Goal: Task Accomplishment & Management: Manage account settings

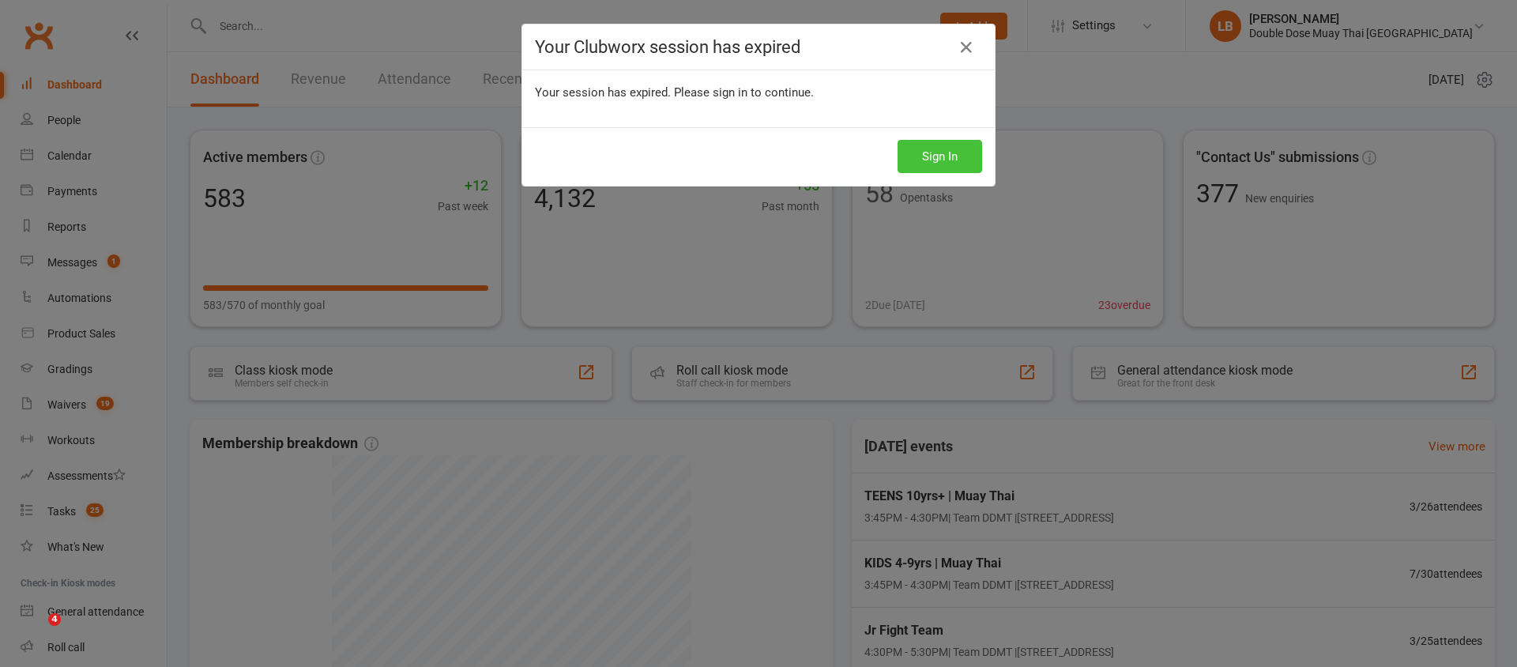
click at [928, 145] on button "Sign In" at bounding box center [939, 156] width 85 height 33
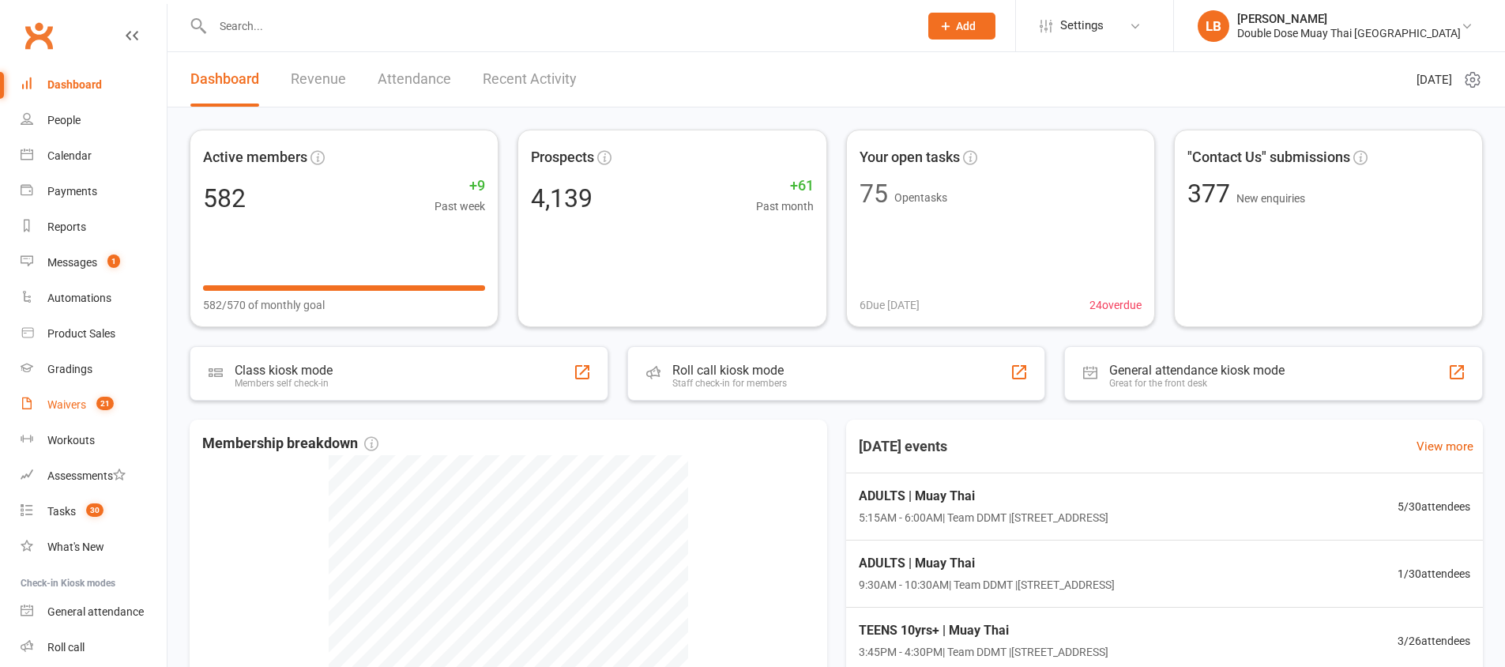
click at [89, 415] on link "Waivers 21" at bounding box center [94, 405] width 146 height 36
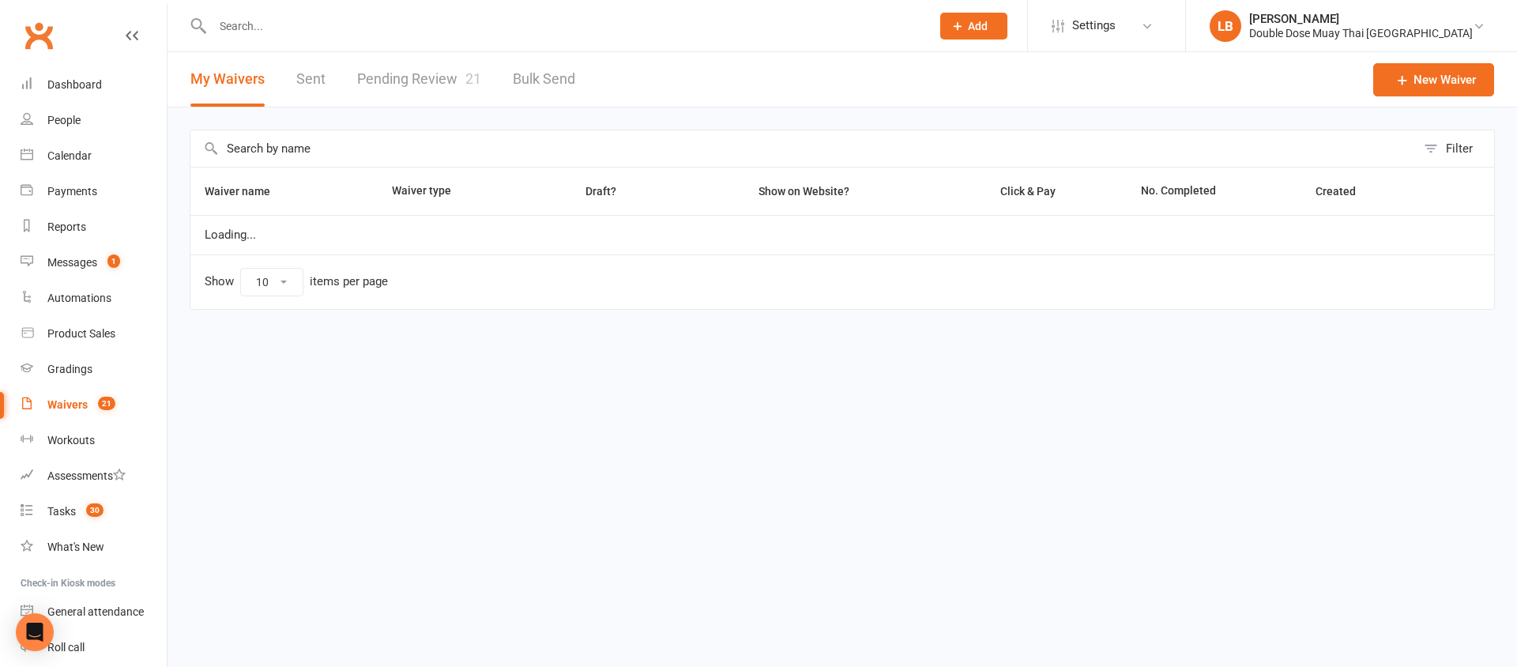
select select "100"
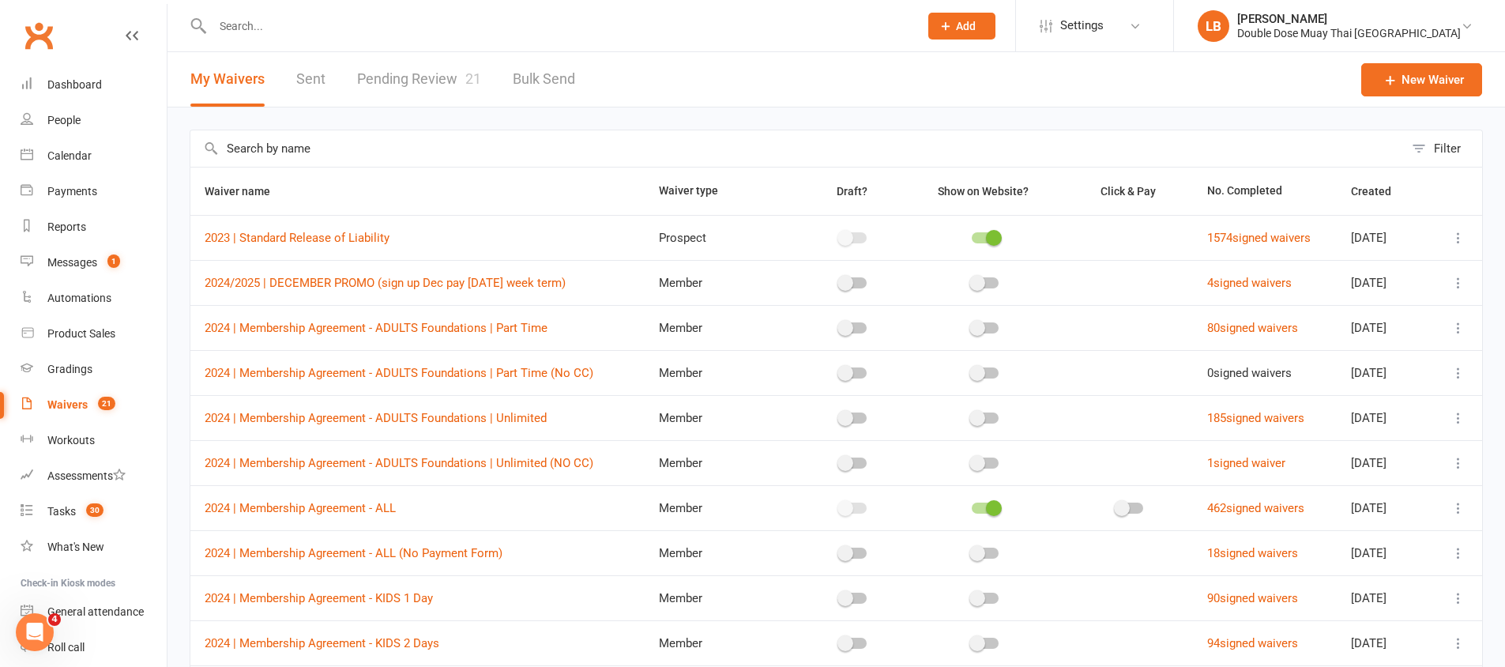
click at [385, 83] on link "Pending Review 21" at bounding box center [419, 79] width 124 height 55
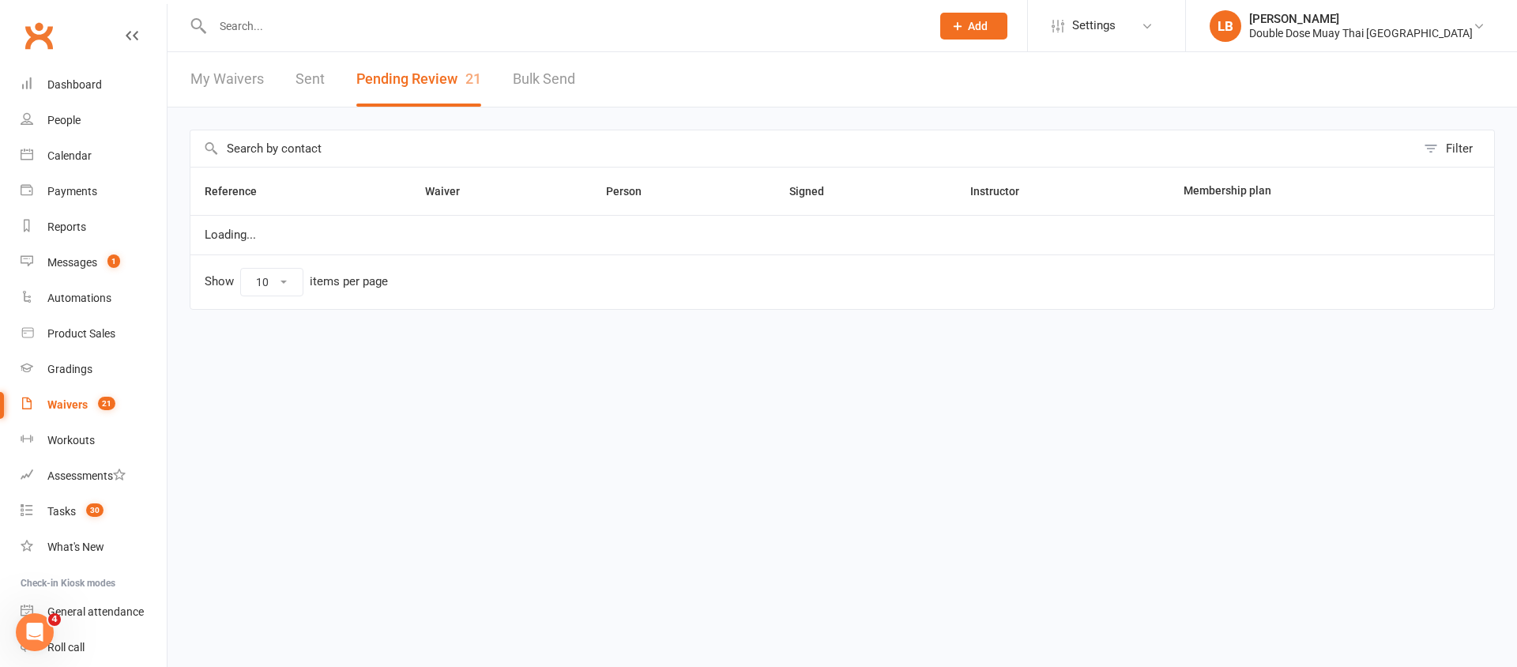
select select "100"
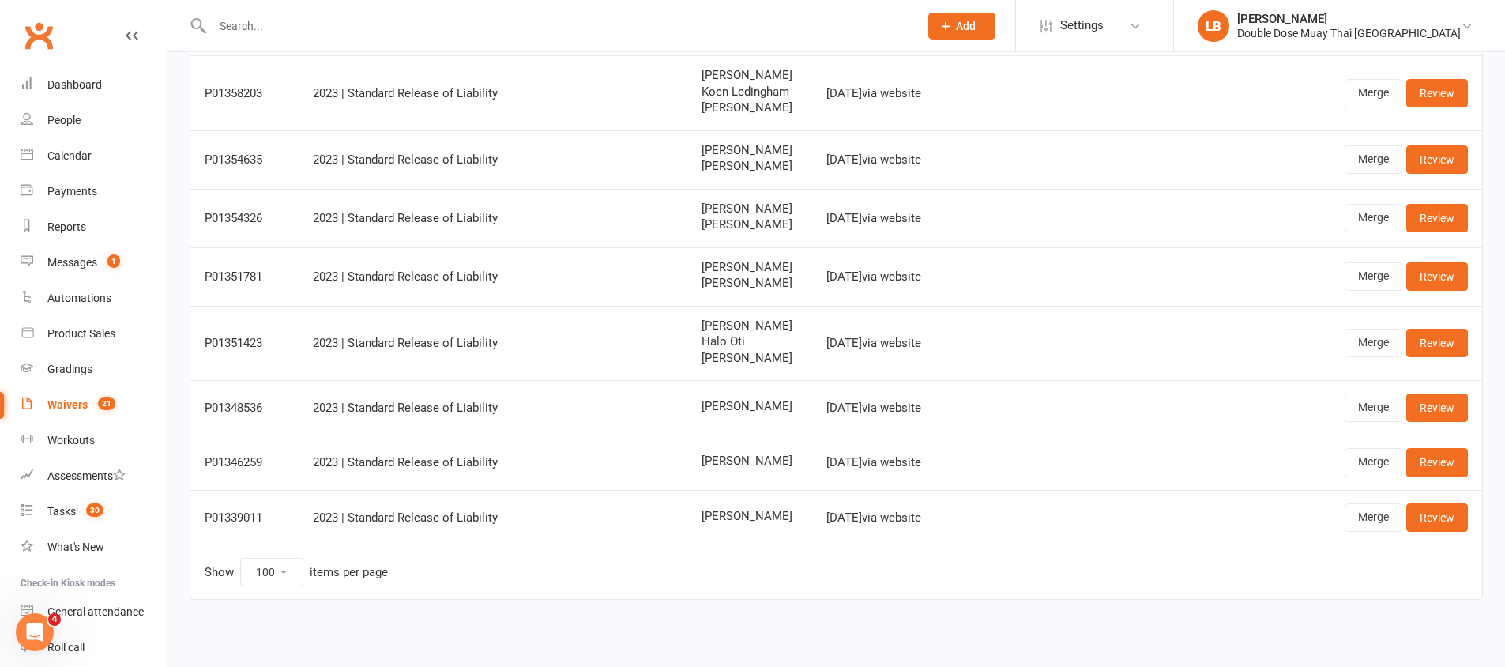
scroll to position [916, 0]
click at [43, 272] on link "Messages 1" at bounding box center [94, 263] width 146 height 36
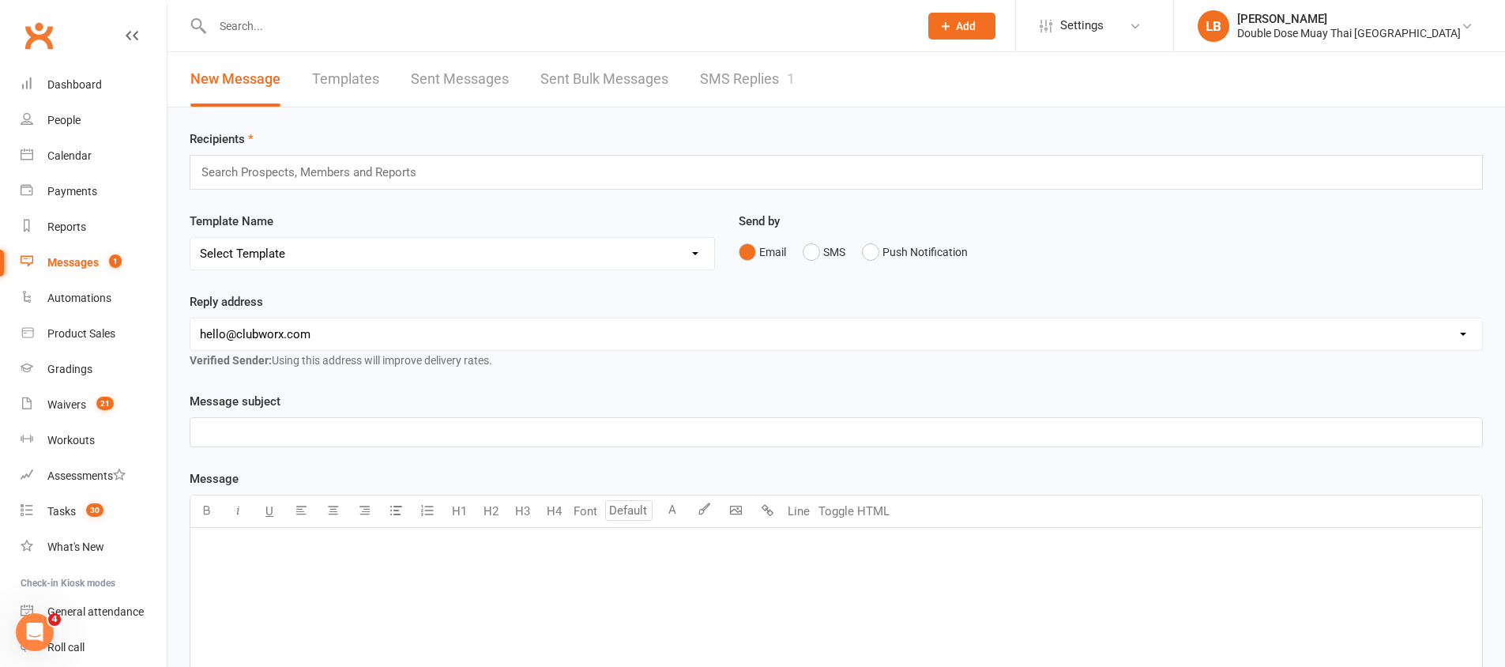
click at [745, 81] on link "SMS Replies 1" at bounding box center [747, 79] width 95 height 55
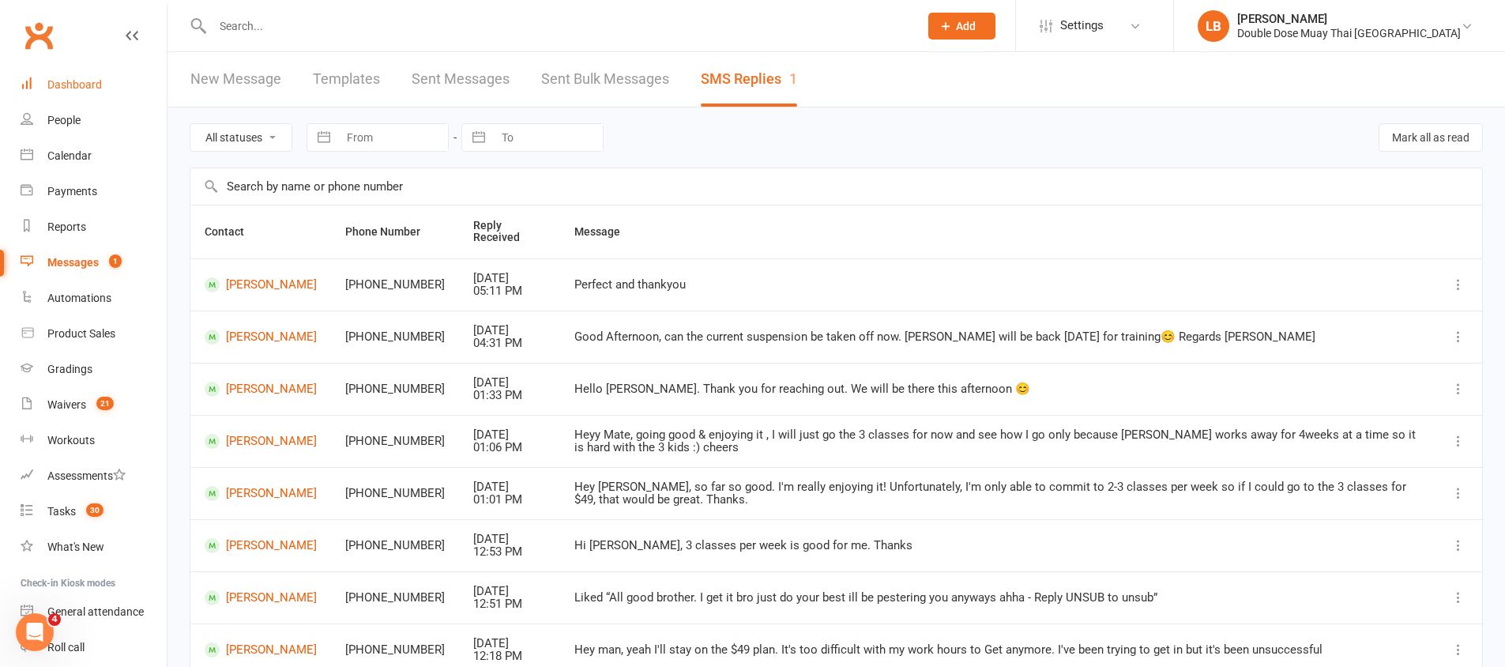
click at [74, 81] on div "Dashboard" at bounding box center [74, 84] width 55 height 13
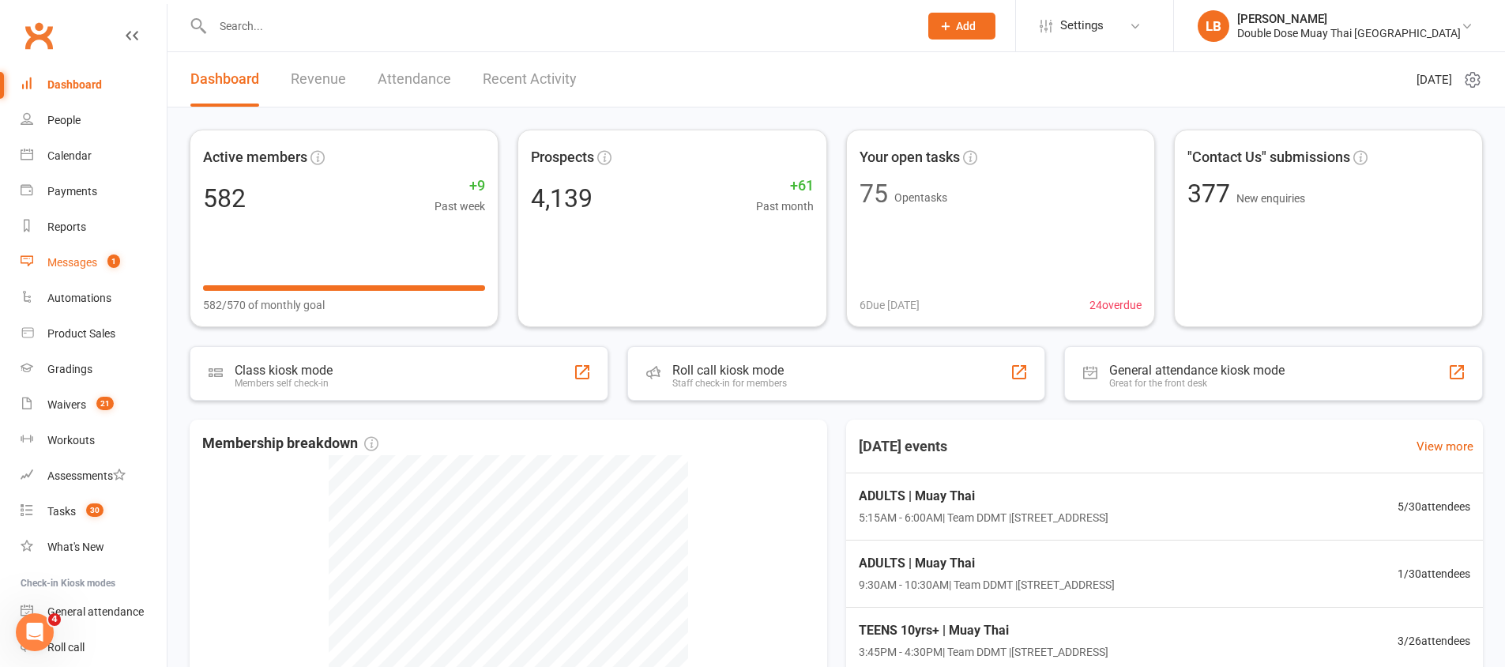
click at [69, 266] on div "Messages" at bounding box center [72, 262] width 50 height 13
click at [69, 266] on ui-view "Prospect Member Non-attending contact Class / event Appointment Grading event T…" at bounding box center [752, 469] width 1505 height 930
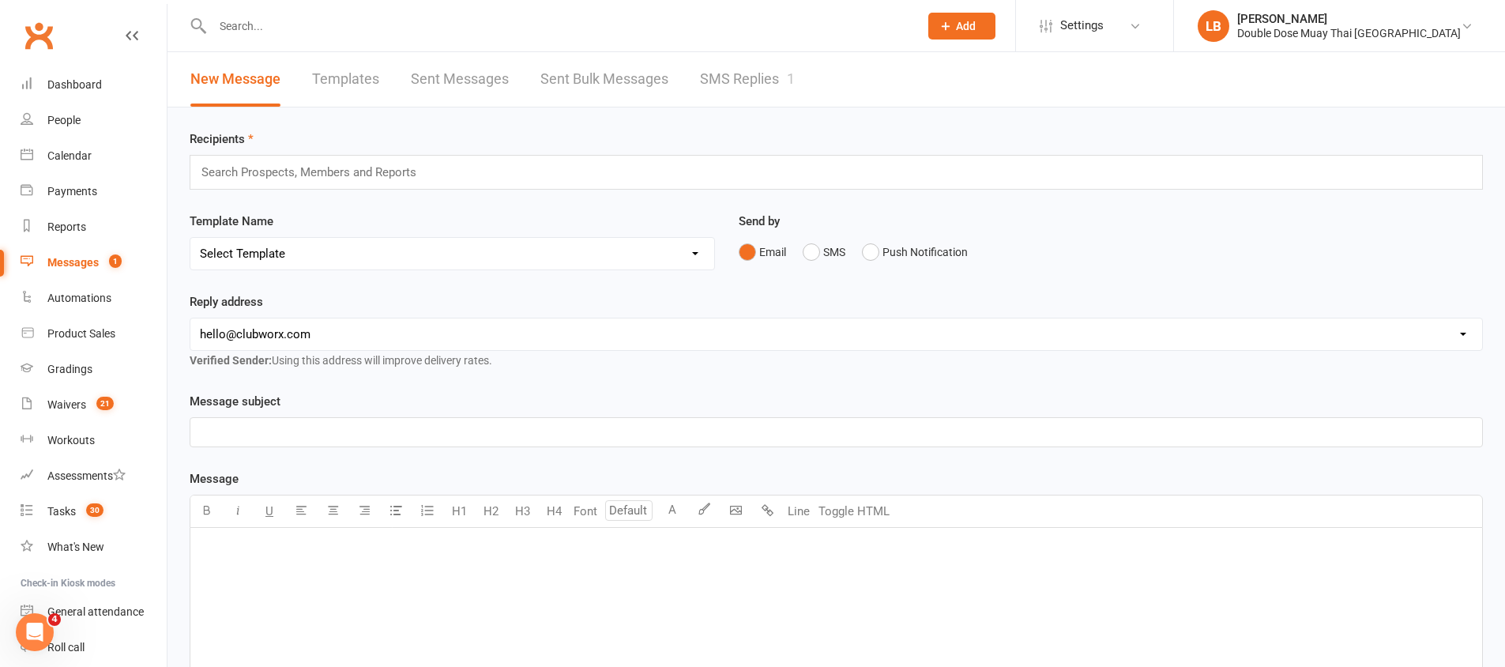
click at [733, 77] on link "SMS Replies 1" at bounding box center [747, 79] width 95 height 55
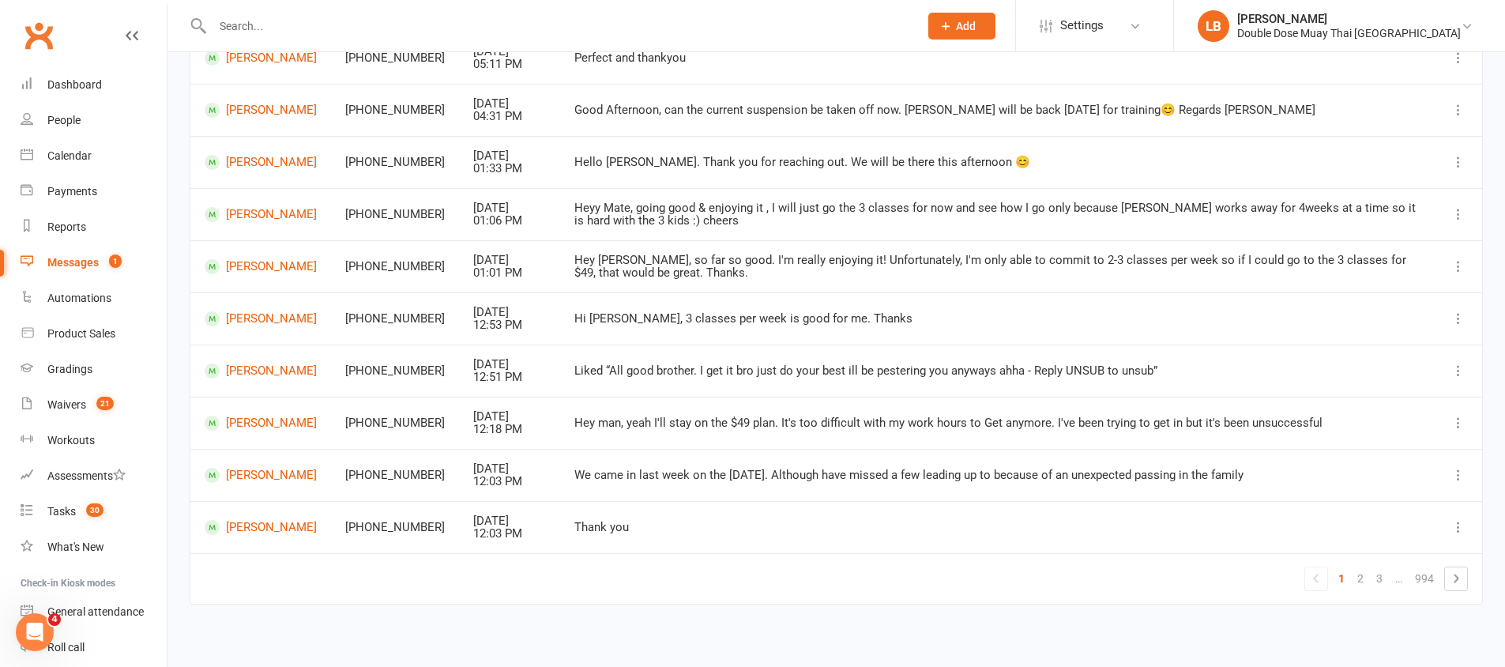
scroll to position [231, 0]
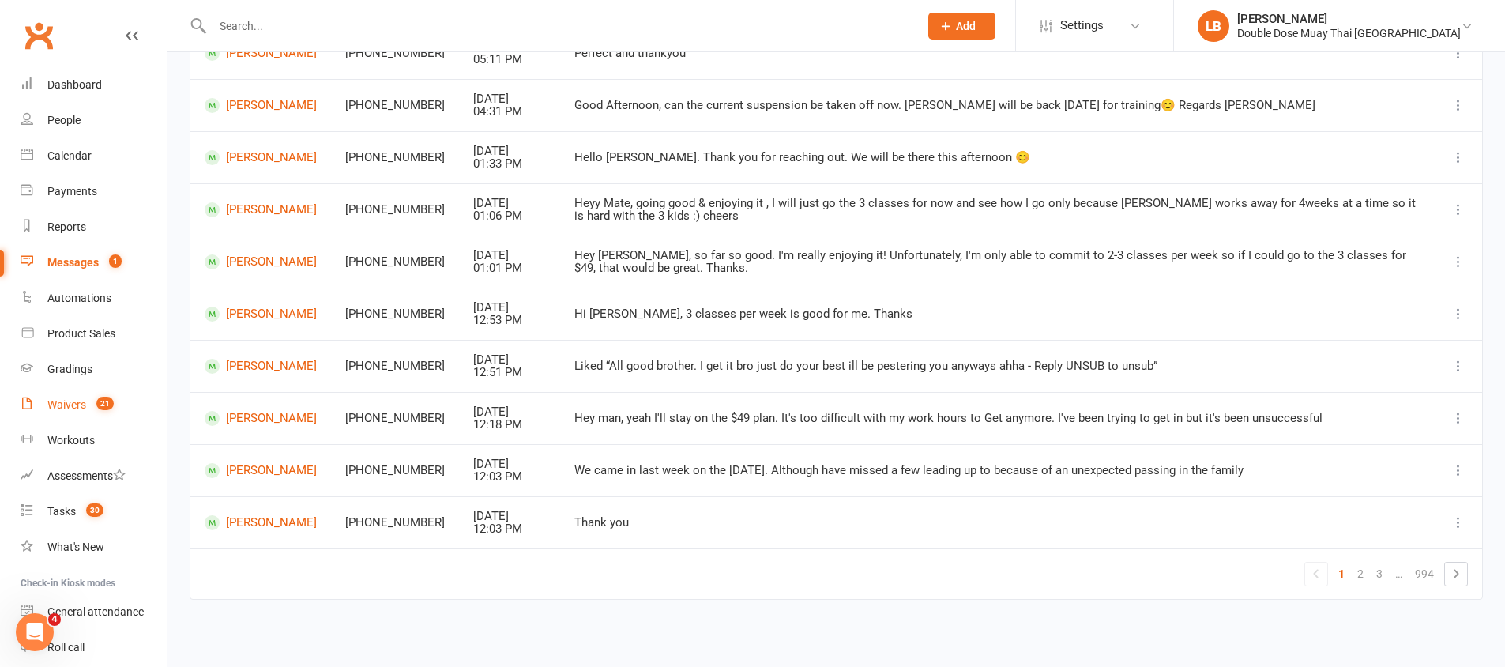
click at [77, 416] on link "Waivers 21" at bounding box center [94, 405] width 146 height 36
select select "100"
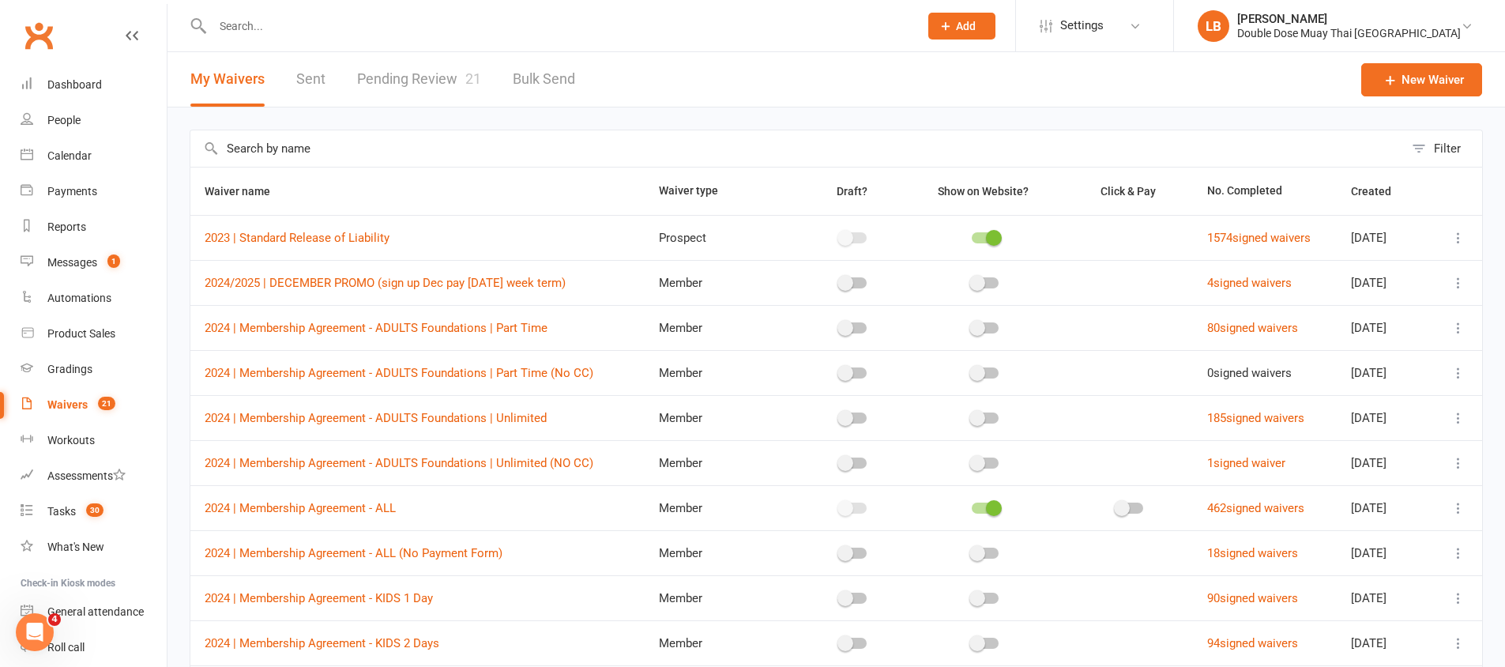
click at [450, 87] on link "Pending Review 21" at bounding box center [419, 79] width 124 height 55
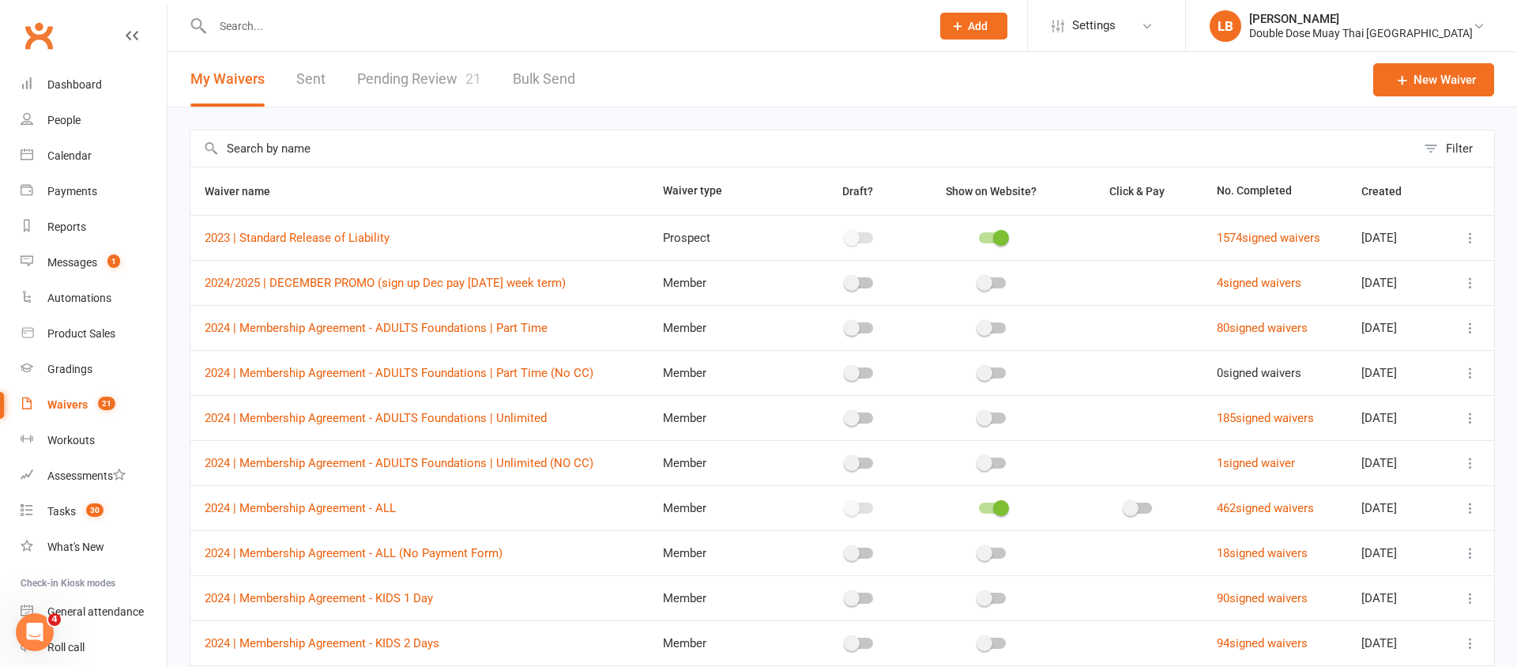
select select "100"
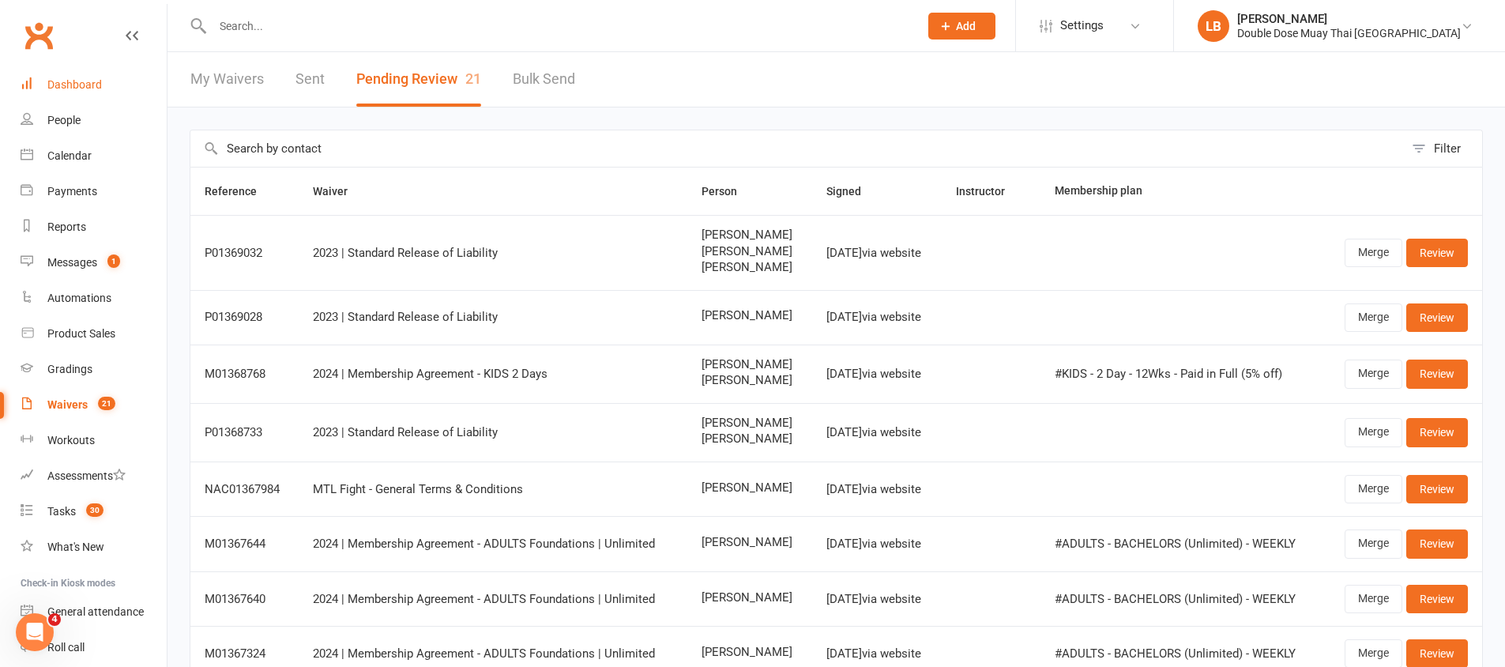
click at [88, 73] on link "Dashboard" at bounding box center [94, 85] width 146 height 36
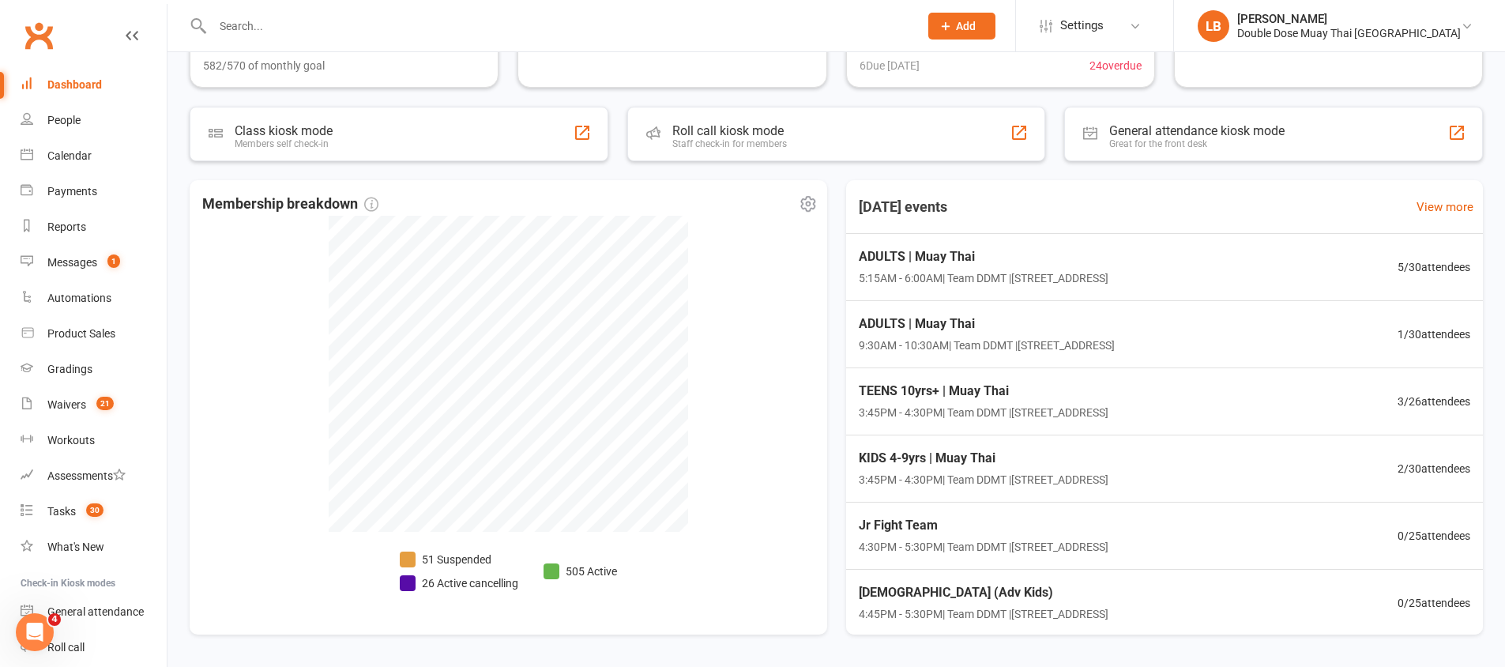
scroll to position [290, 0]
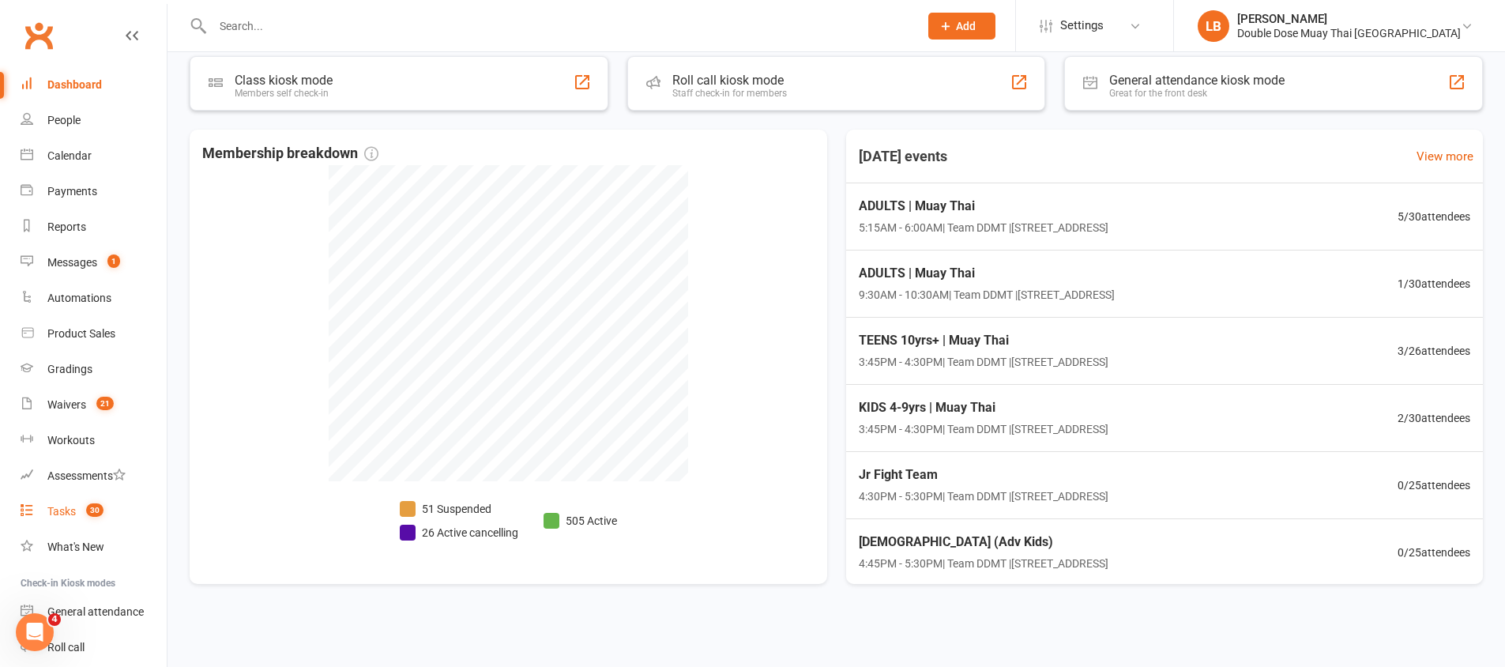
click at [95, 517] on count-badge "30" at bounding box center [90, 511] width 25 height 13
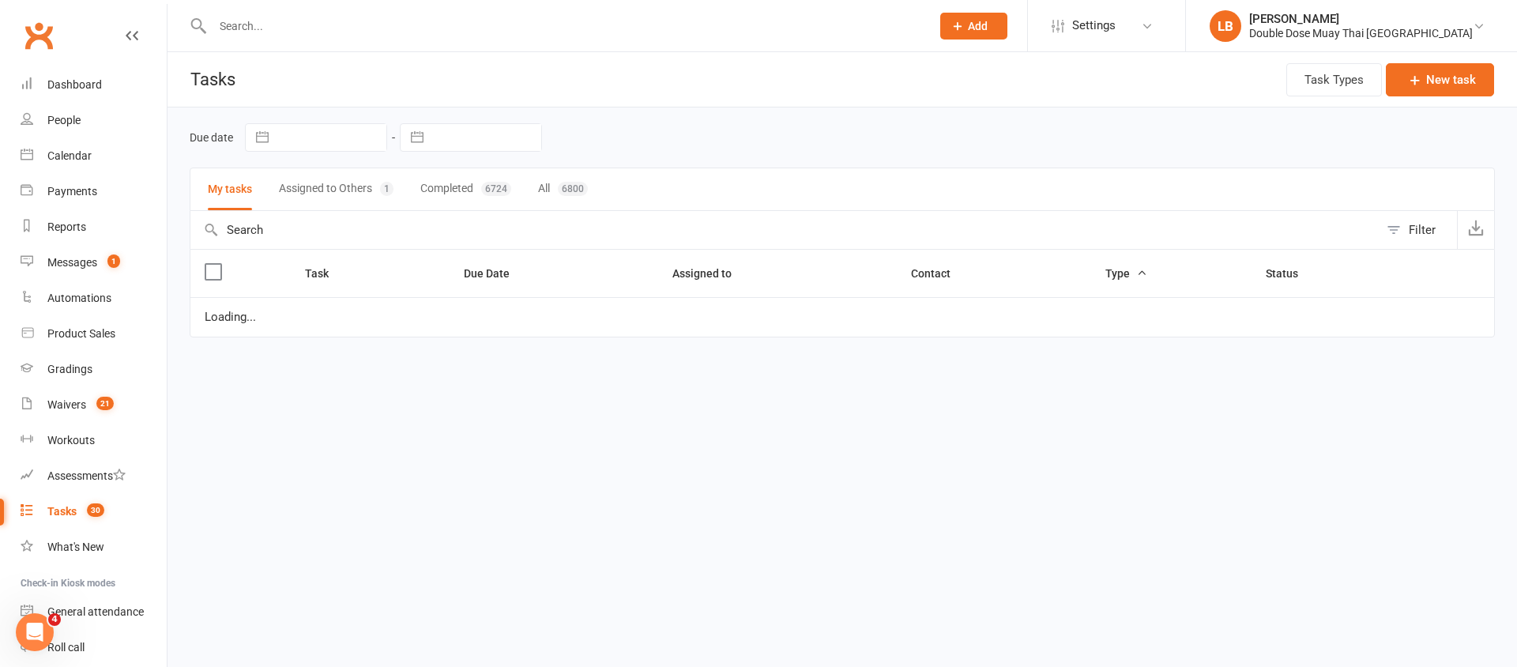
select select "started"
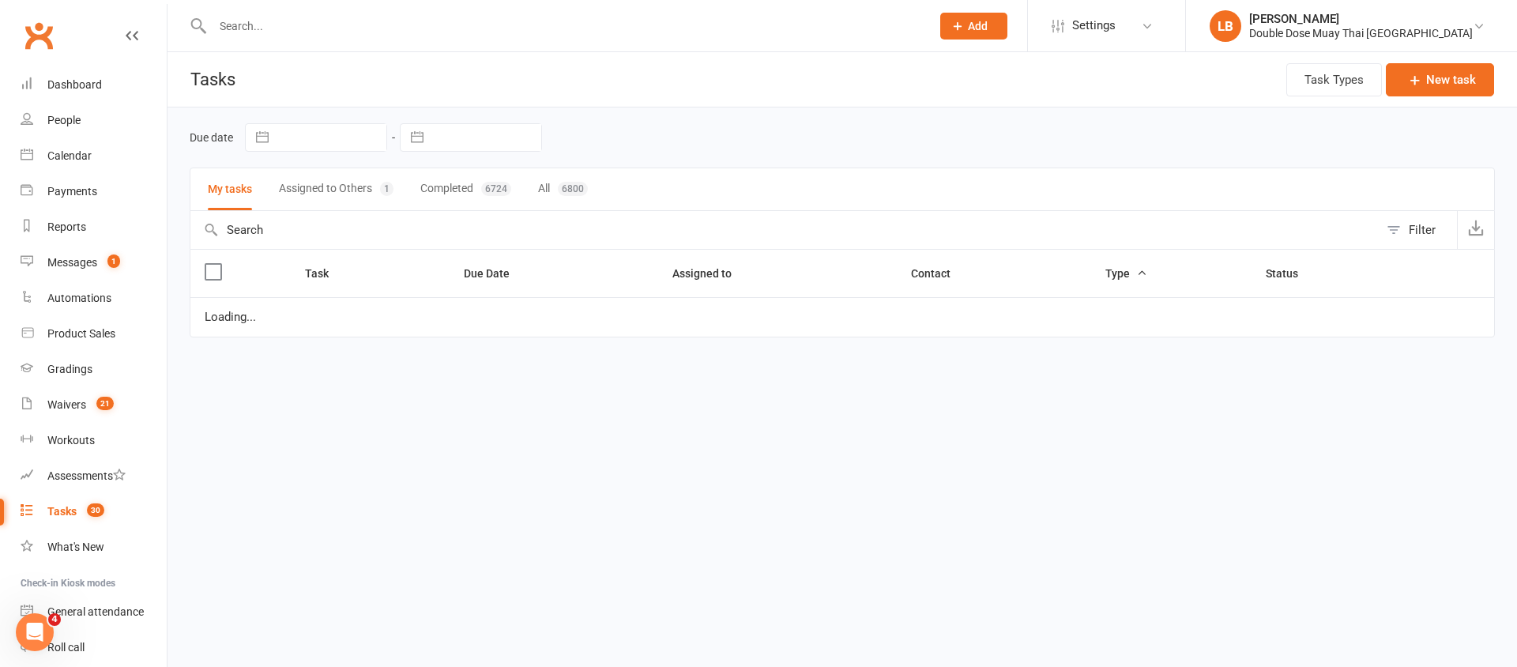
select select "started"
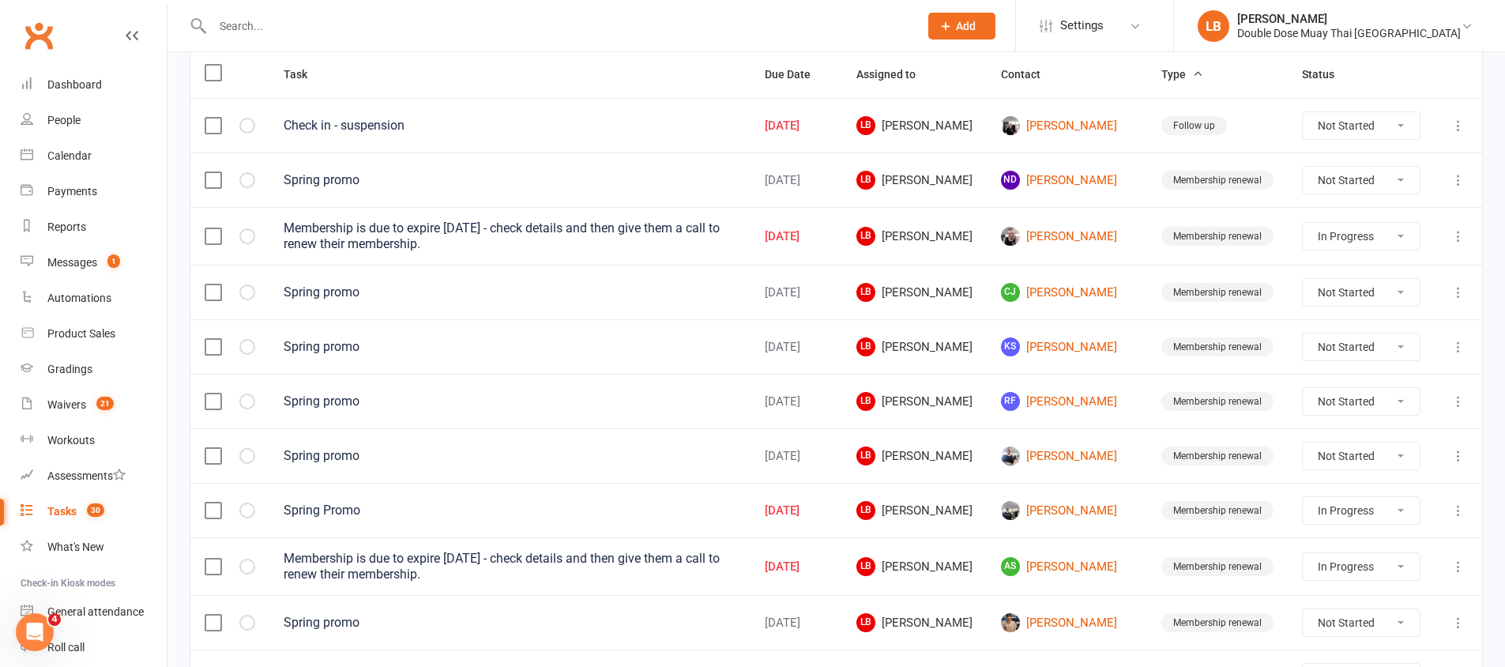
scroll to position [306, 0]
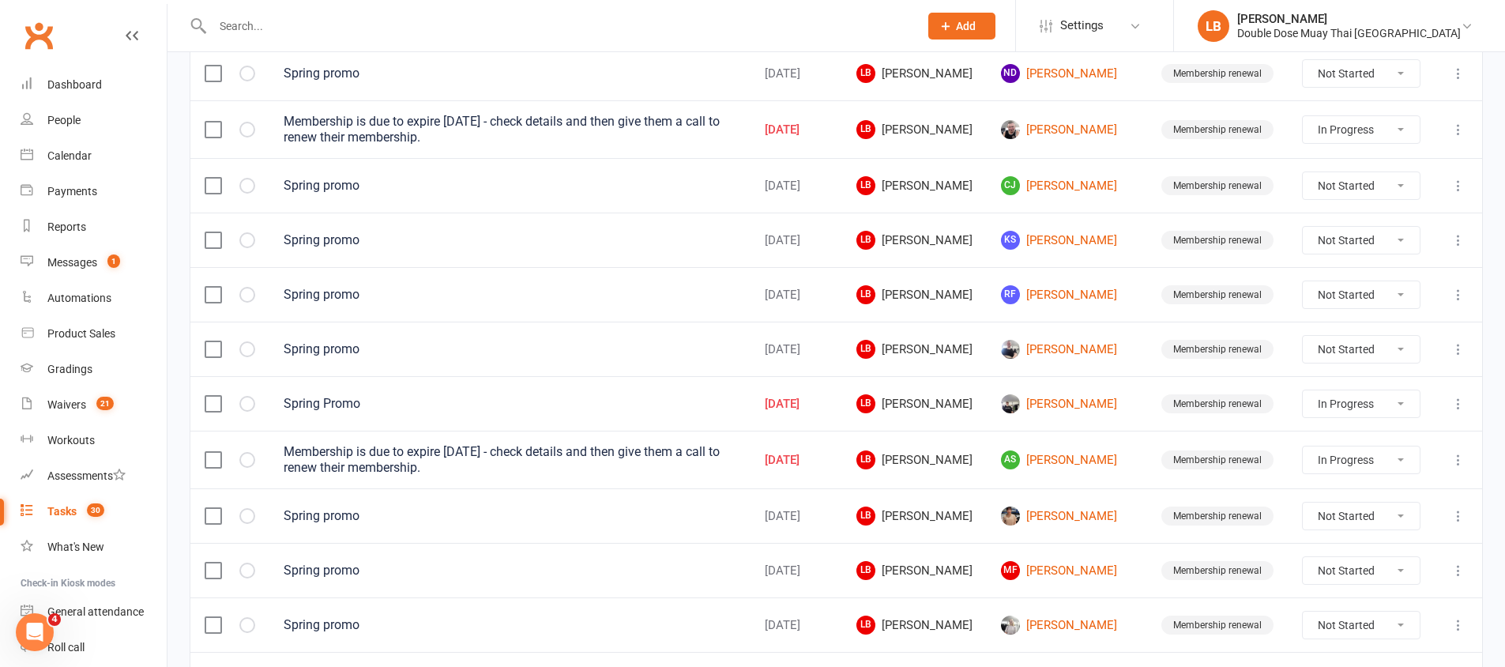
click at [1345, 126] on select "Not Started In Progress Waiting Complete" at bounding box center [1361, 129] width 117 height 27
select select "started"
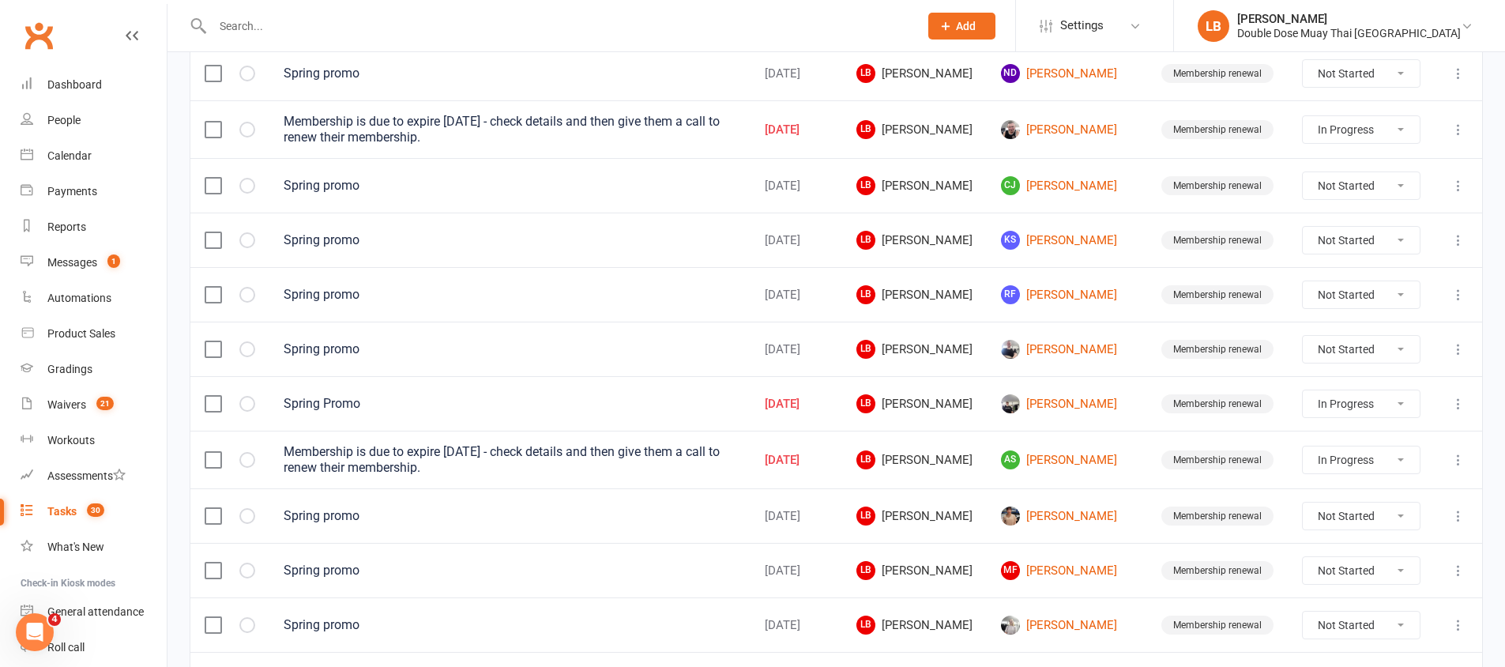
select select "started"
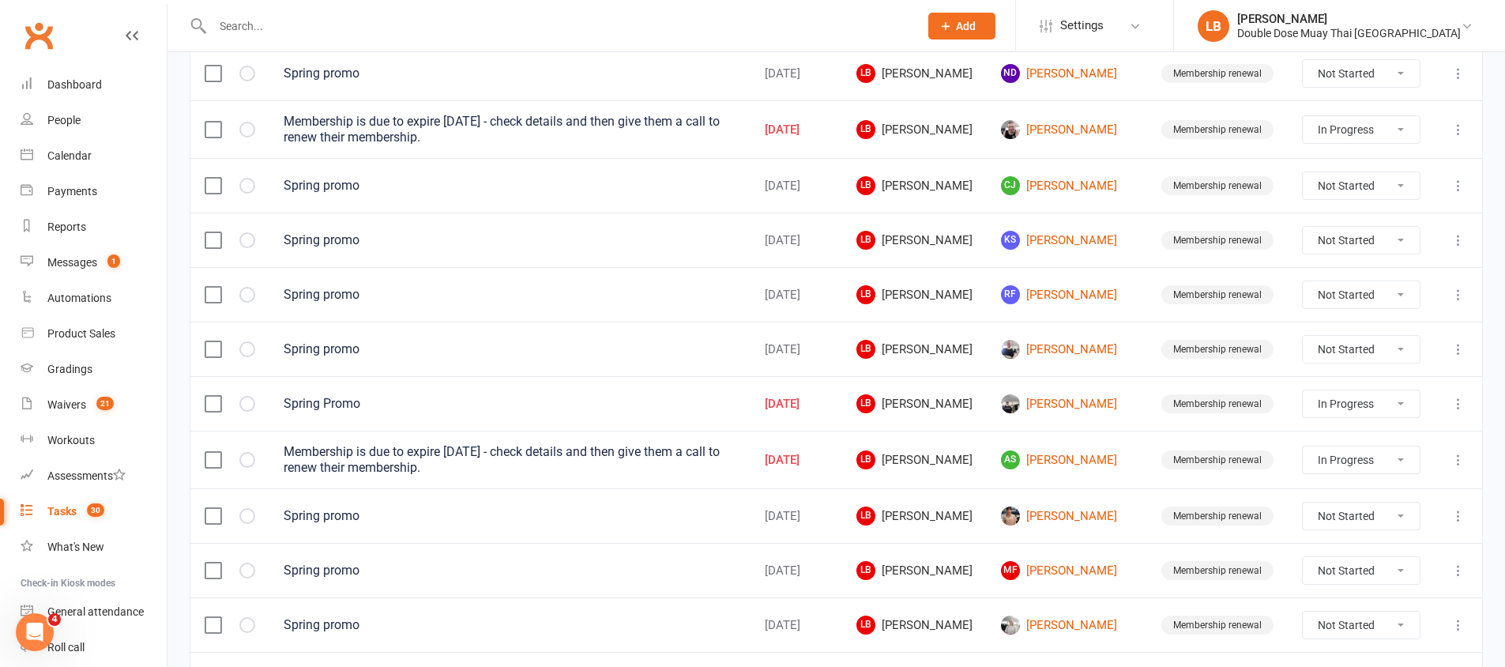
select select "started"
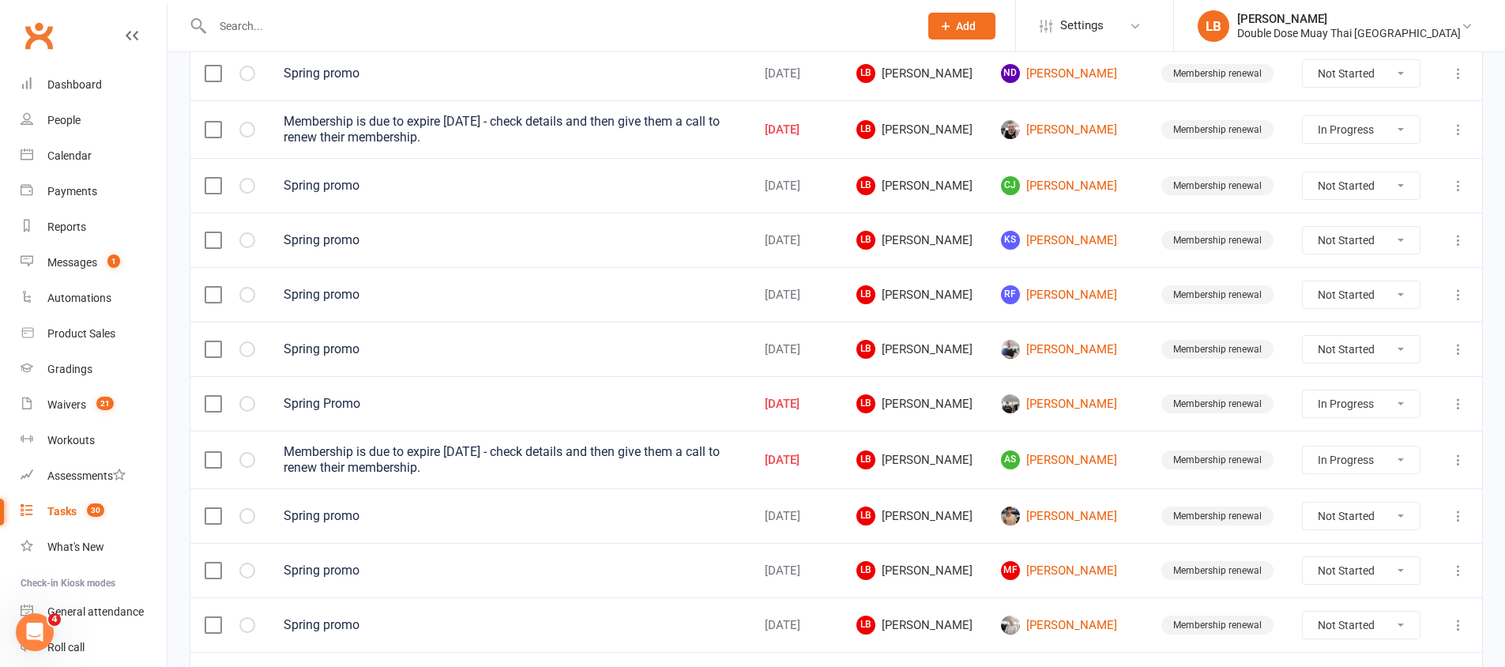
select select "started"
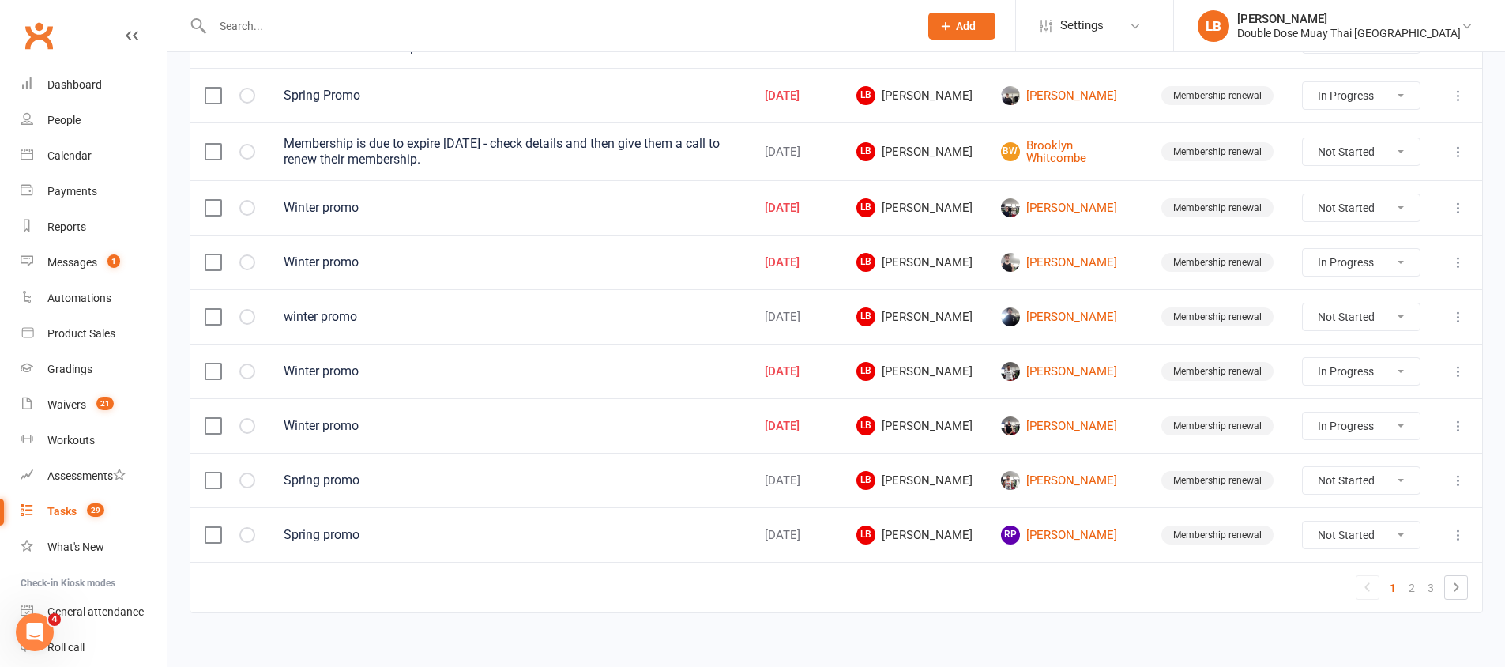
scroll to position [1124, 0]
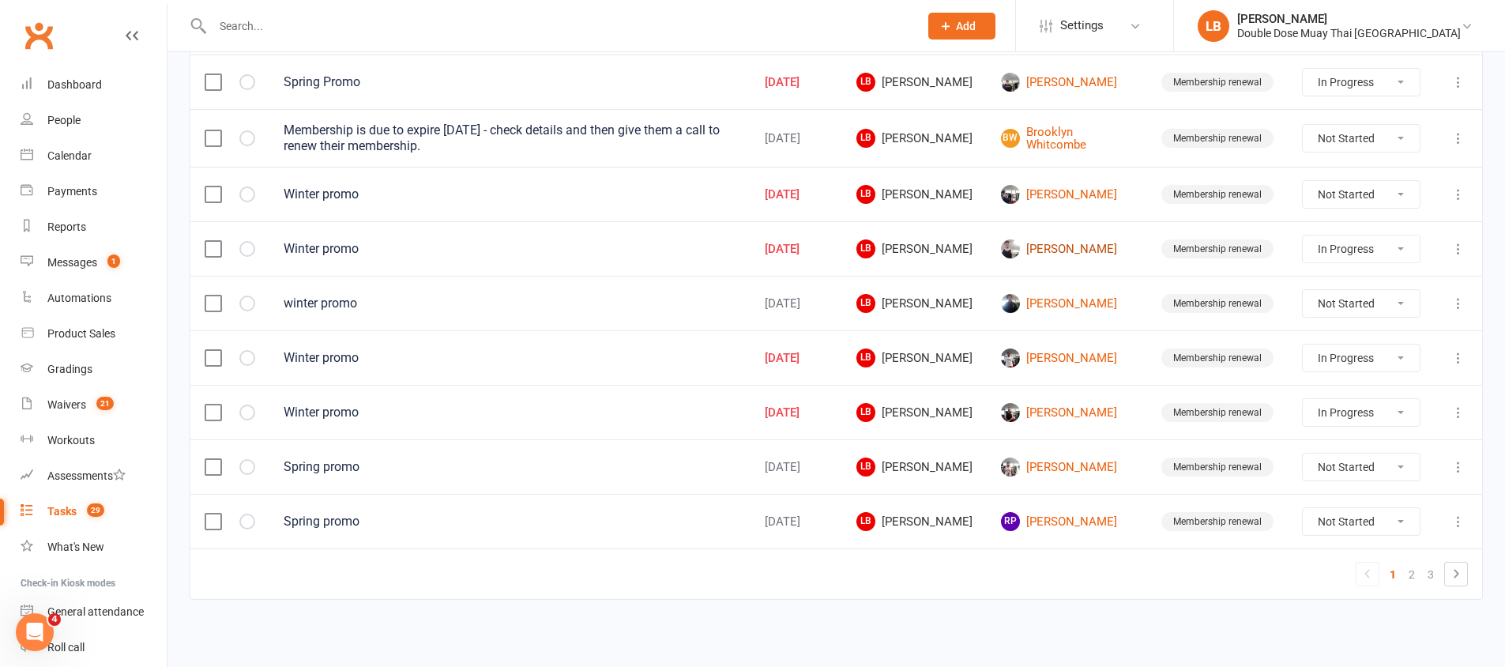
click at [1060, 247] on link "[PERSON_NAME]" at bounding box center [1067, 248] width 132 height 19
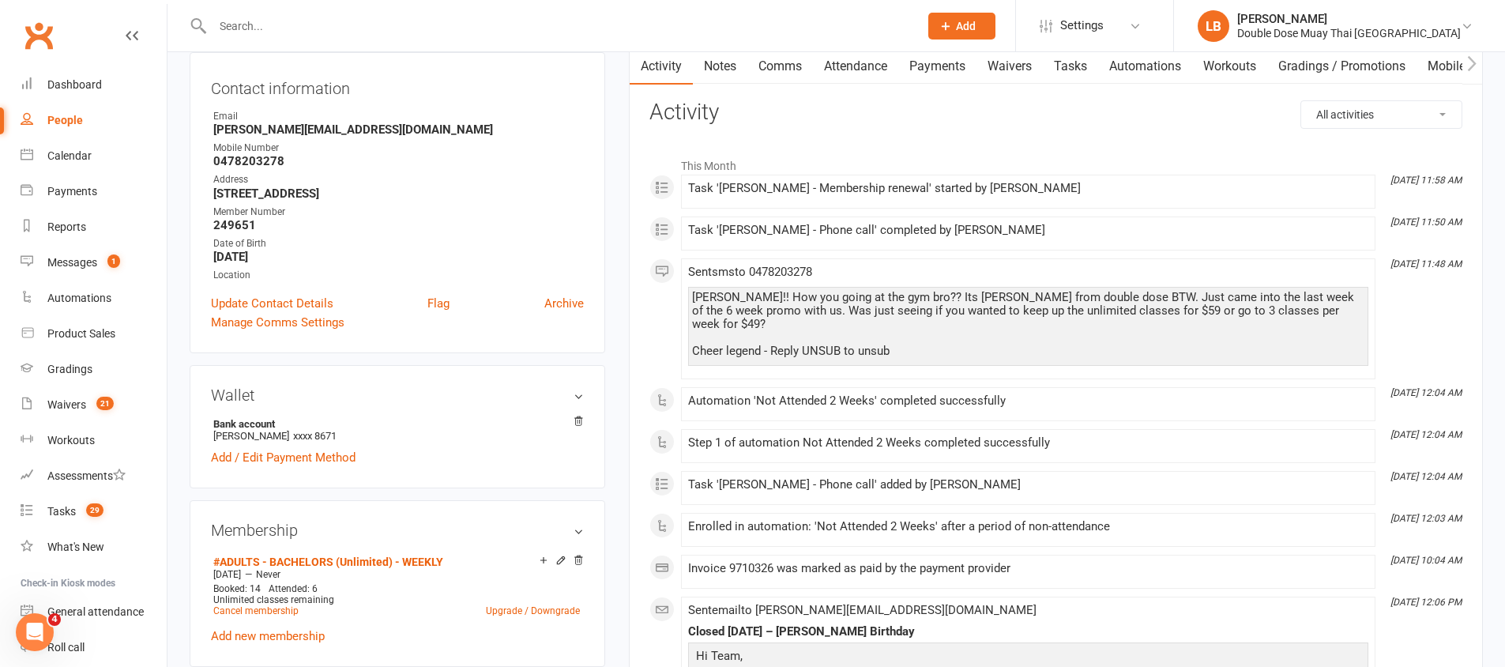
scroll to position [295, 0]
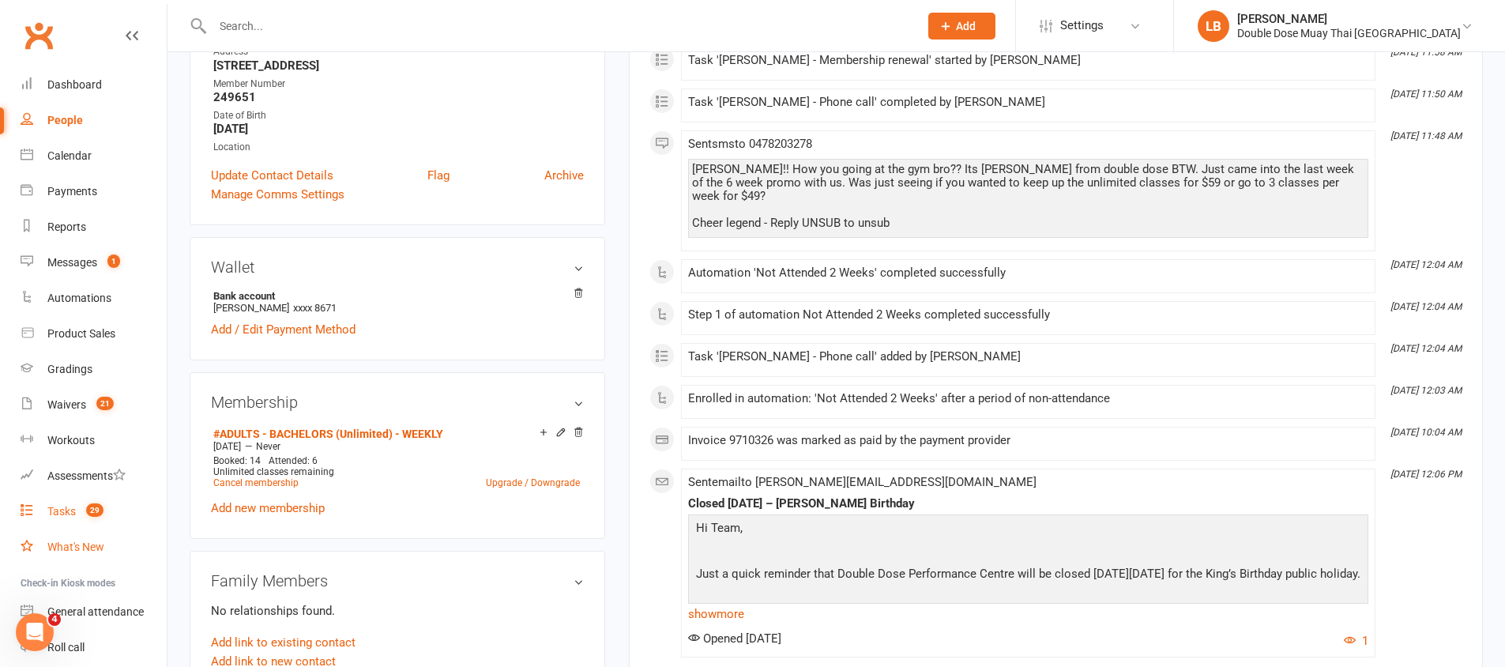
click at [95, 527] on ul "Dashboard People Calendar Payments Reports Messages 1 Automations Product Sales…" at bounding box center [83, 384] width 167 height 634
click at [94, 520] on link "Tasks 29" at bounding box center [94, 512] width 146 height 36
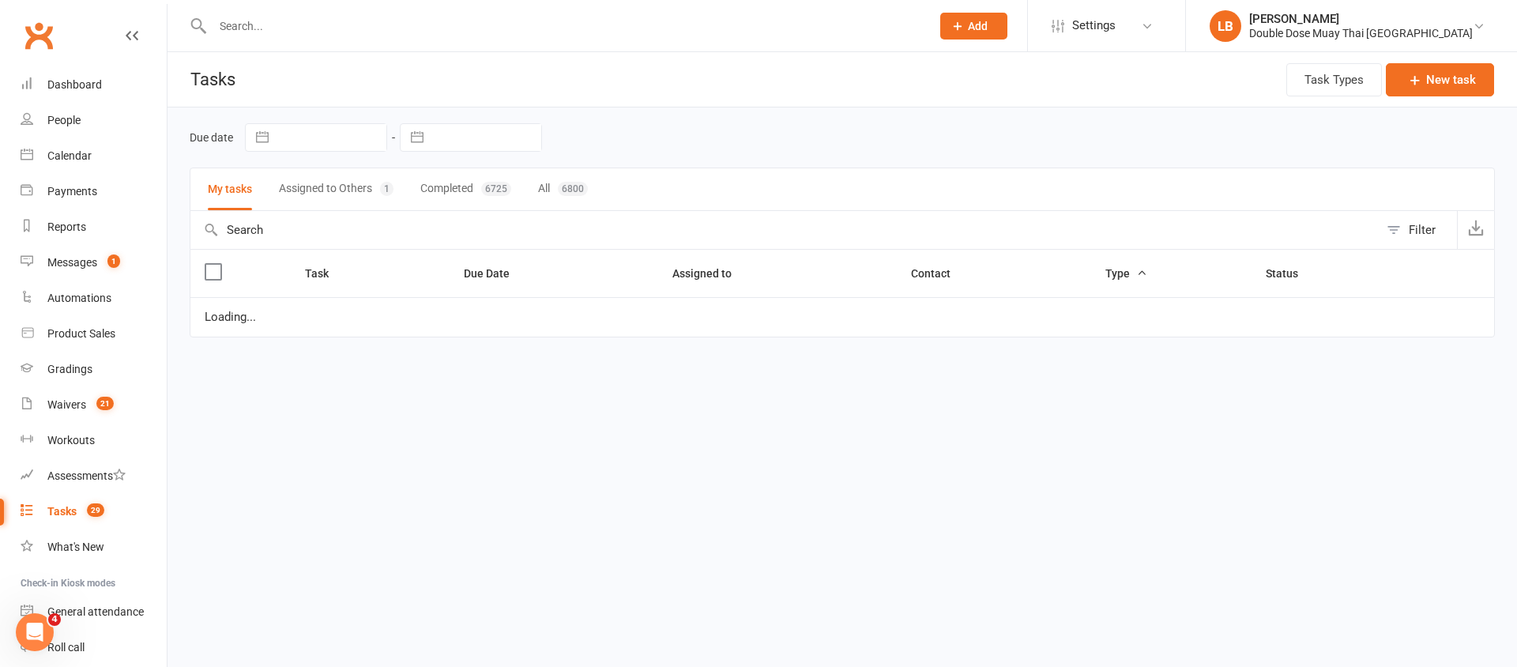
select select "started"
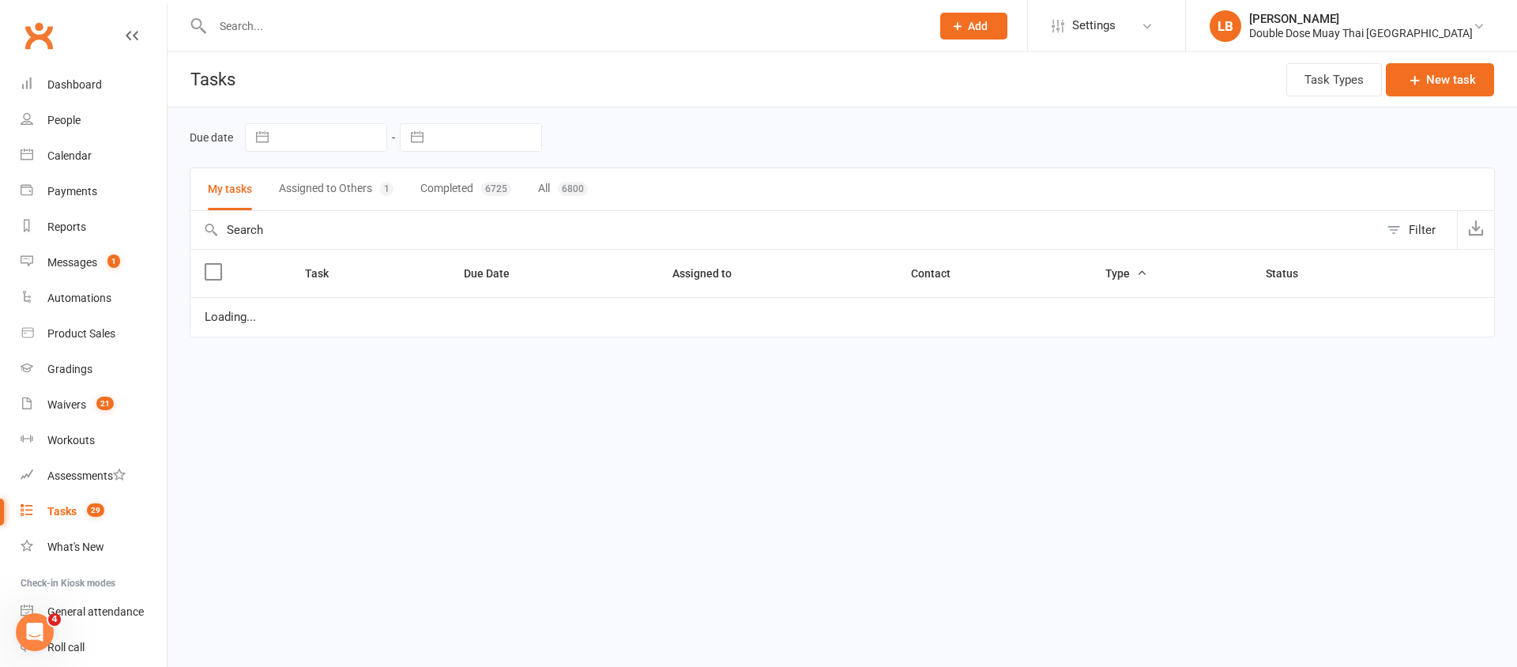
select select "started"
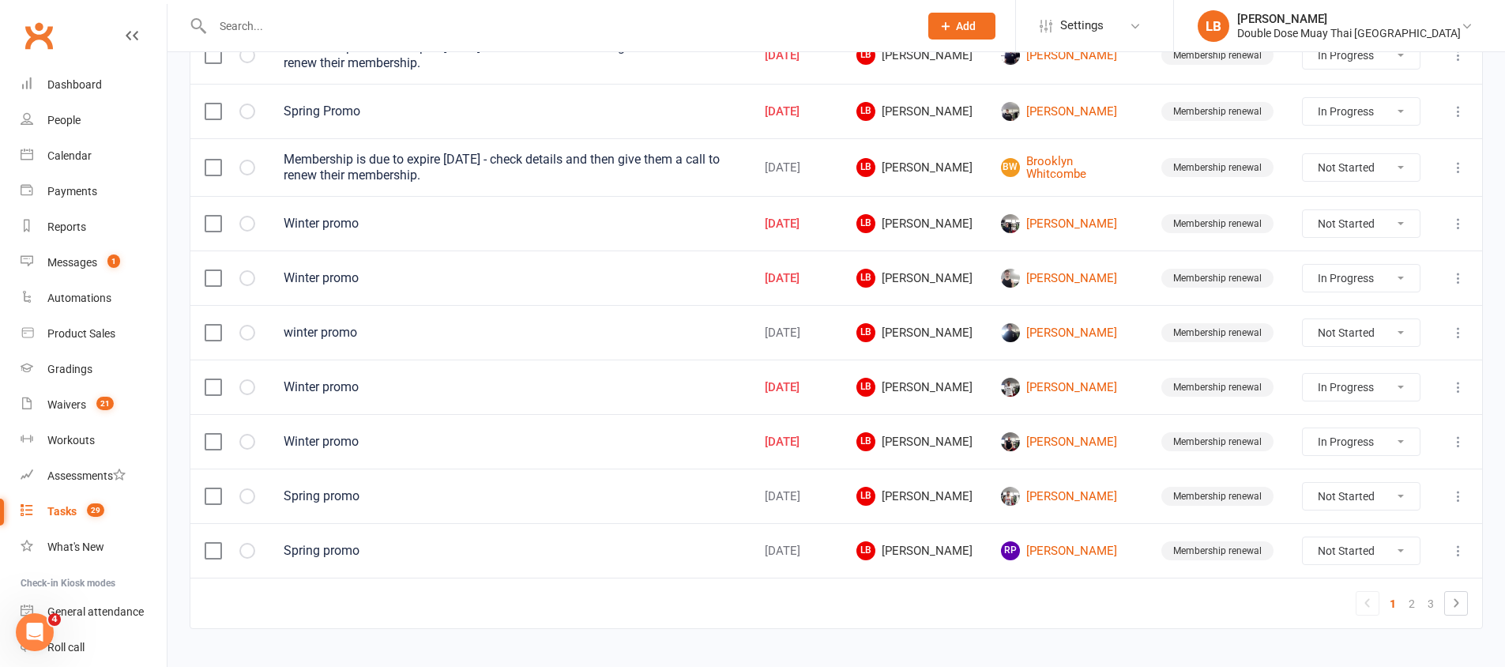
scroll to position [1124, 0]
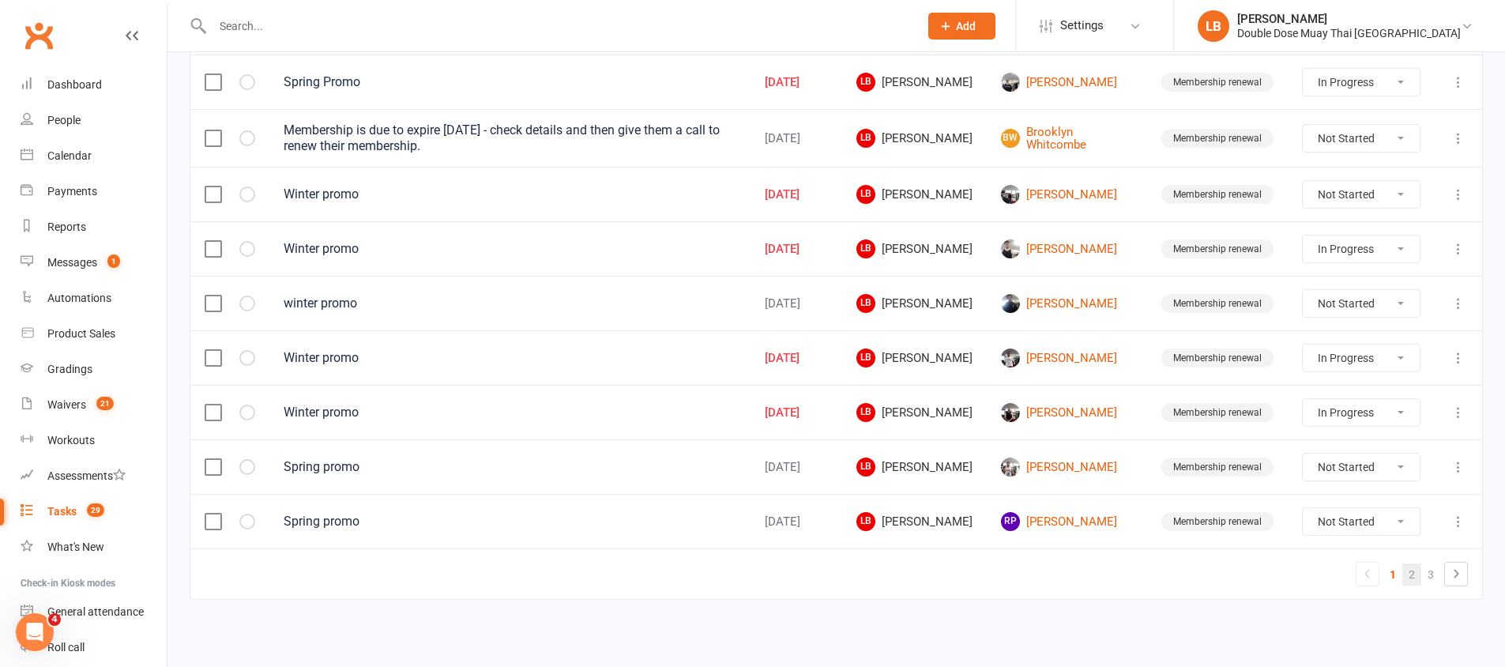
click at [1415, 578] on link "2" at bounding box center [1411, 574] width 19 height 22
select select "started"
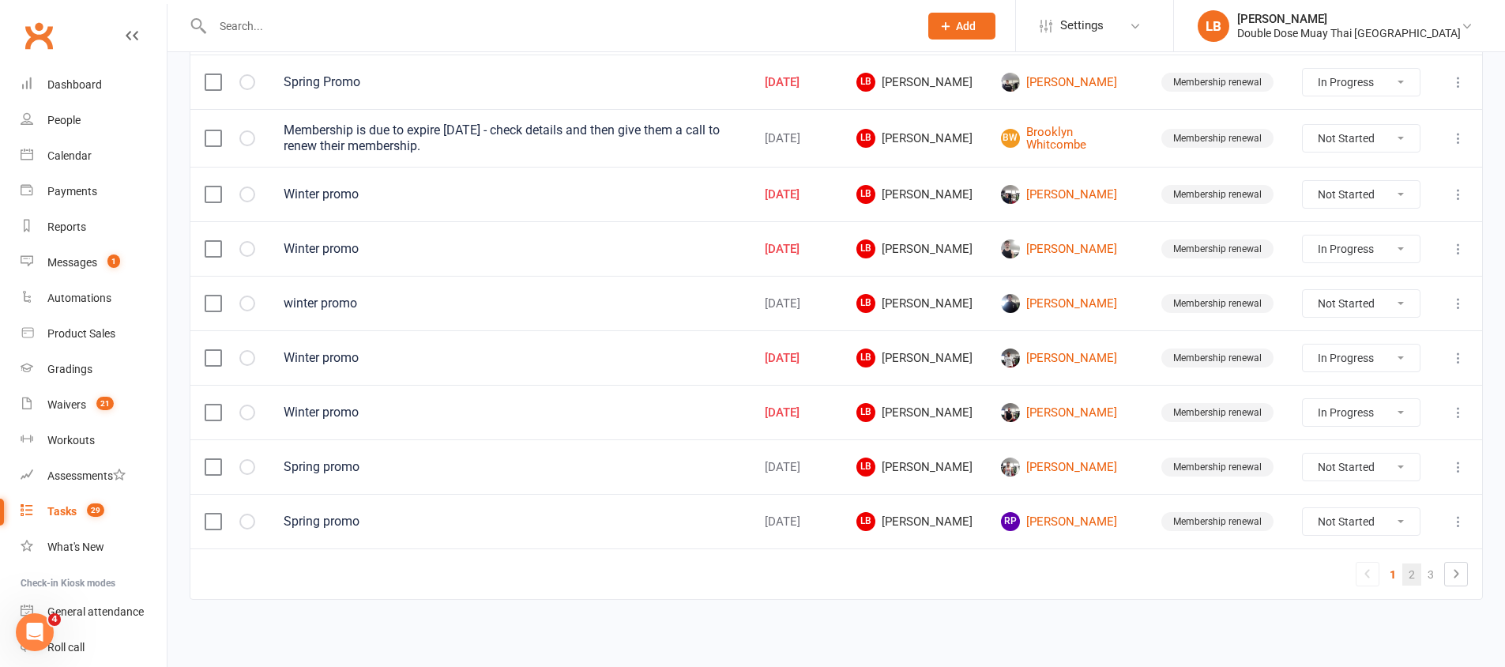
select select "started"
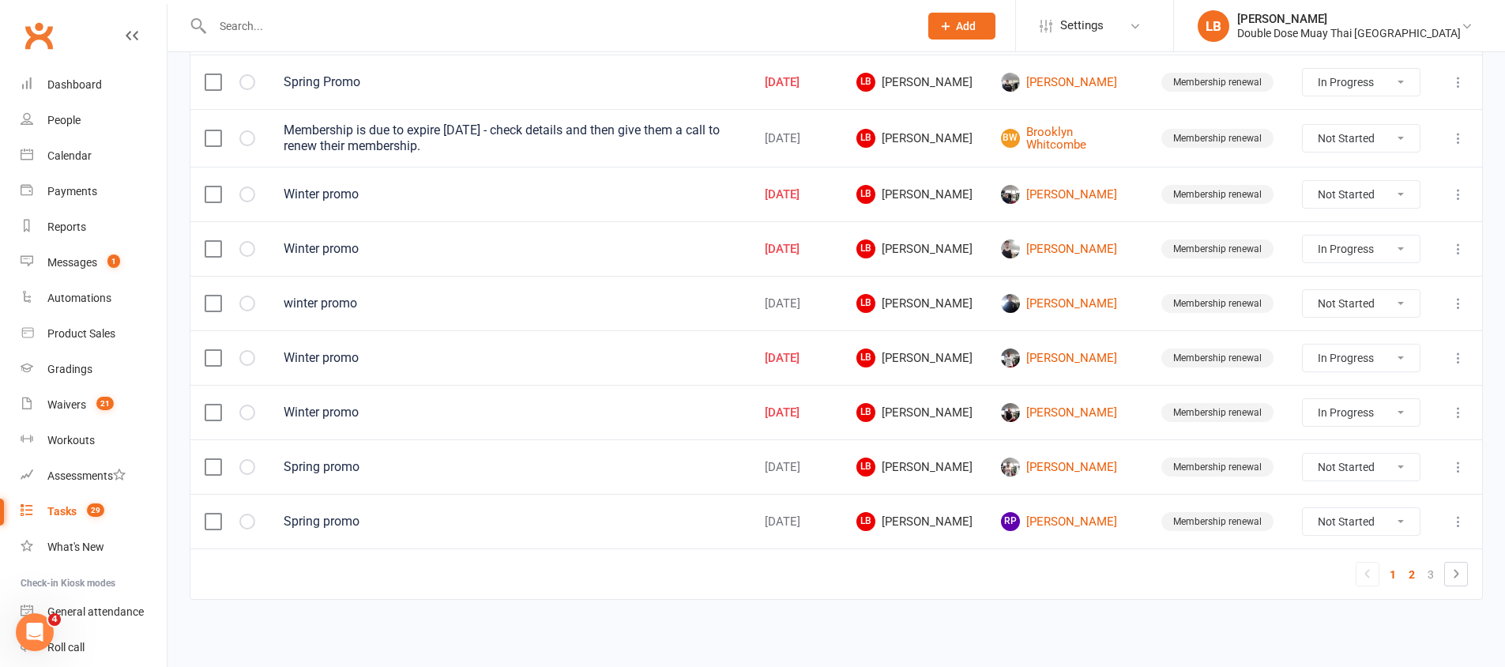
select select "started"
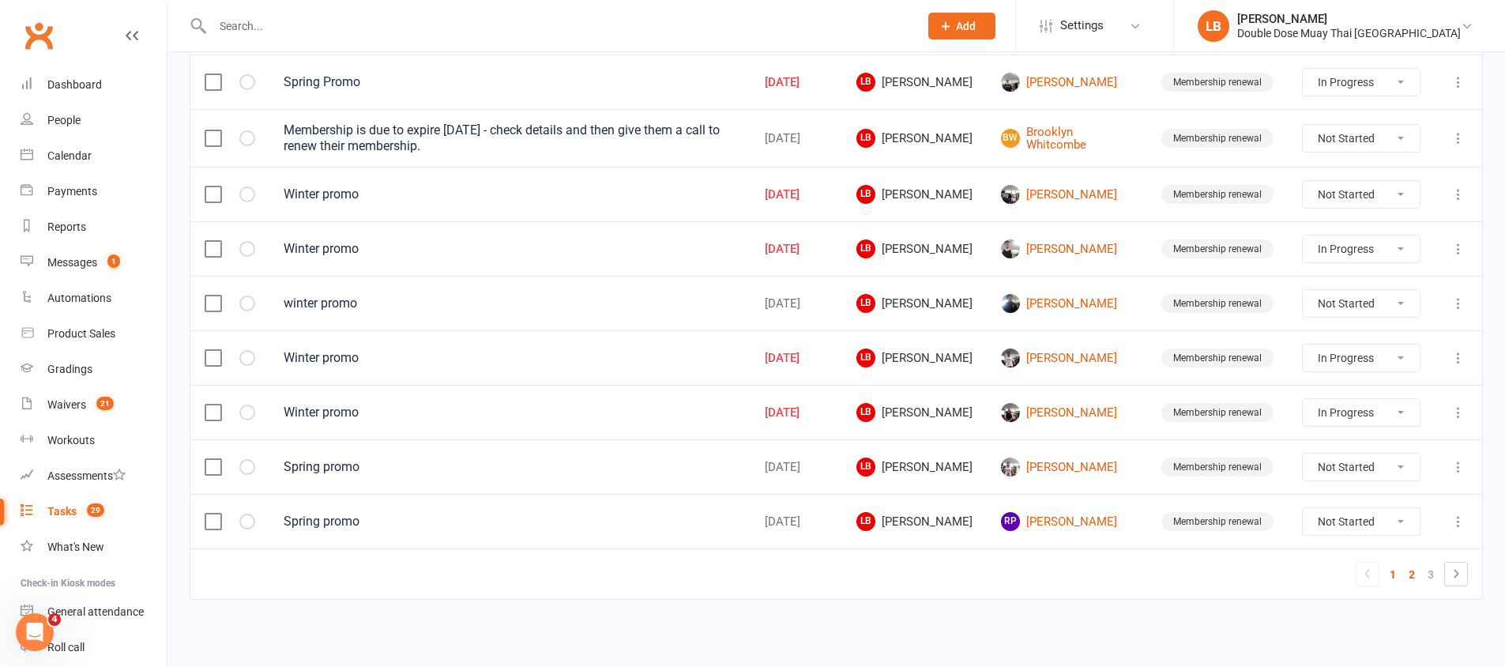
select select "started"
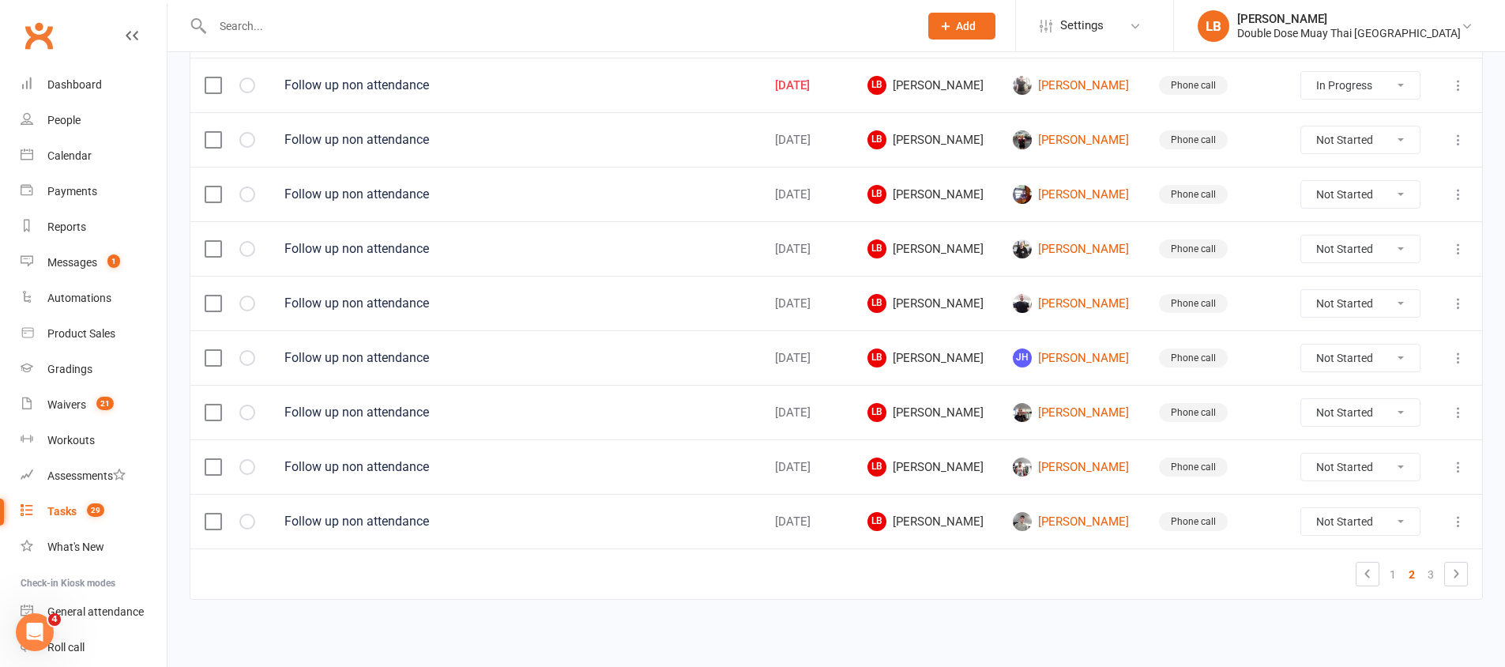
scroll to position [1121, 0]
click at [1387, 240] on select "Not Started In Progress Waiting Complete" at bounding box center [1360, 248] width 118 height 27
select select "unstarted"
select select "started"
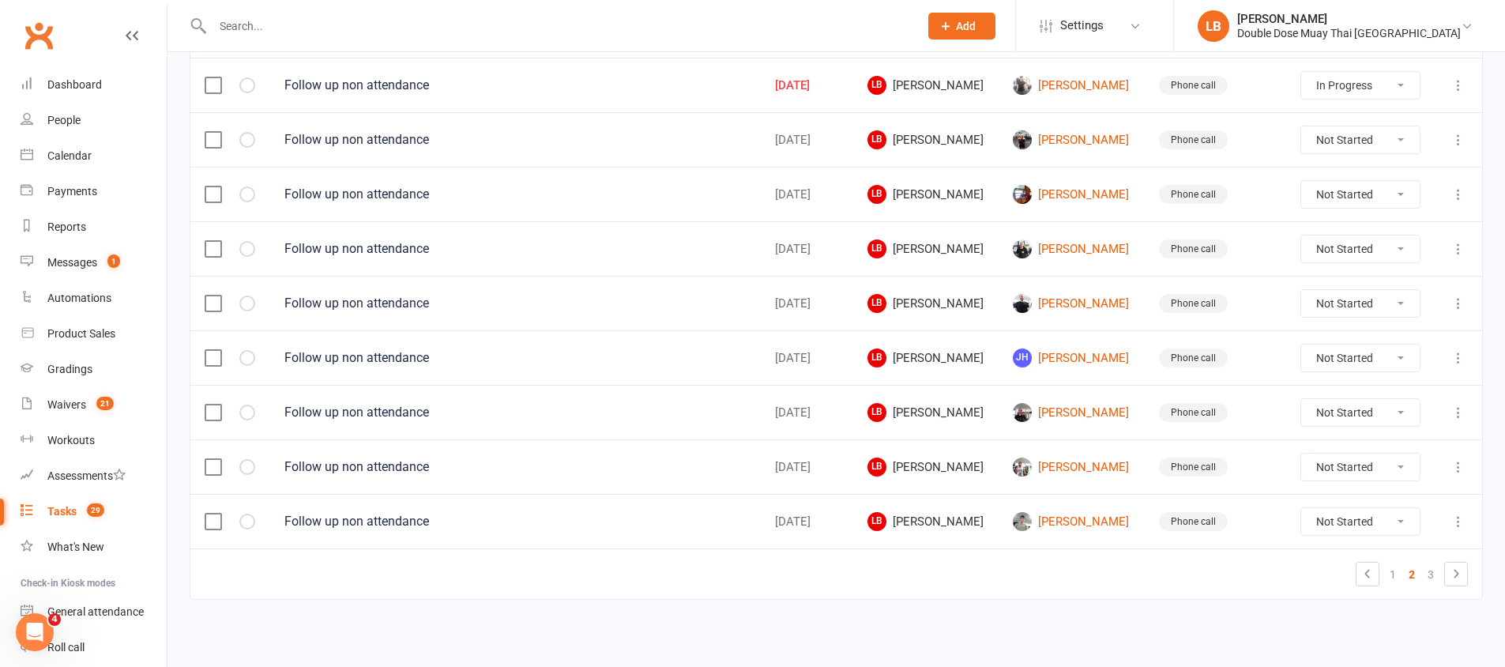
select select "started"
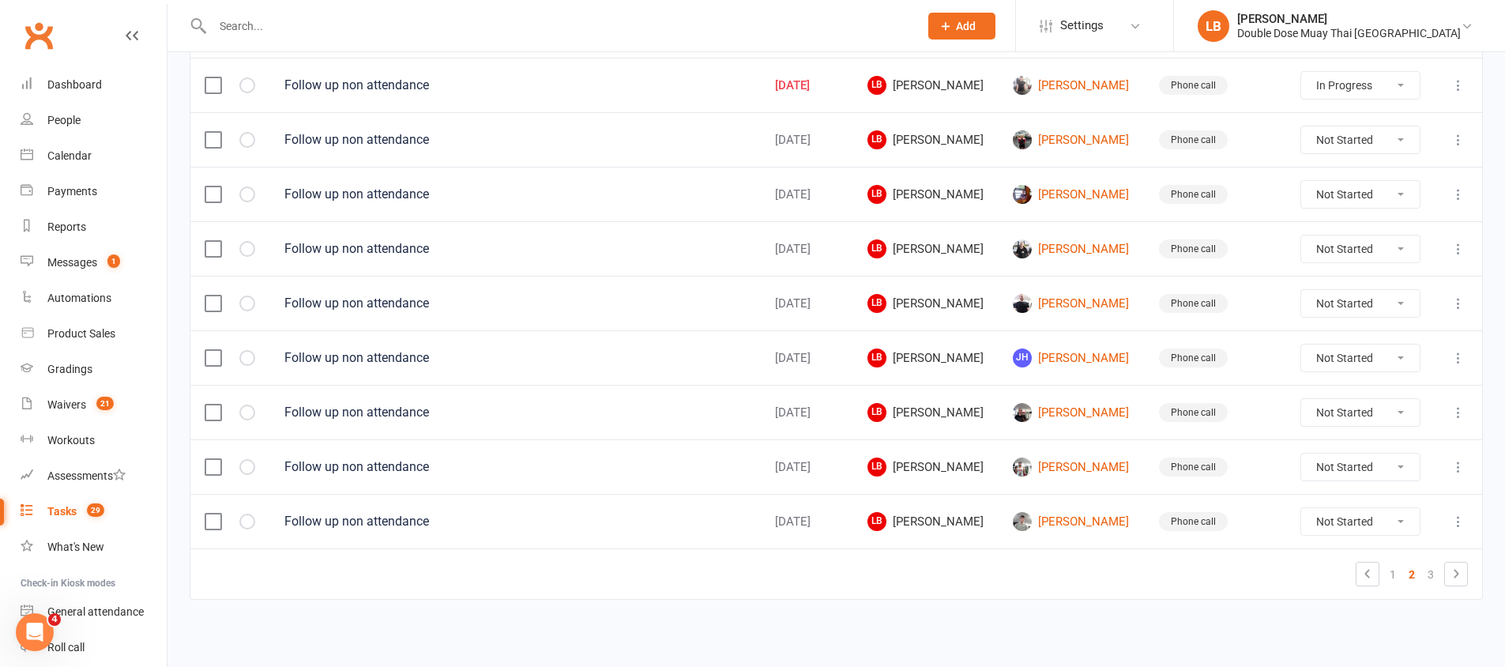
select select "started"
click at [1347, 249] on select "Not Started In Progress Waiting Complete" at bounding box center [1360, 248] width 118 height 27
select select "unstarted"
select select "started"
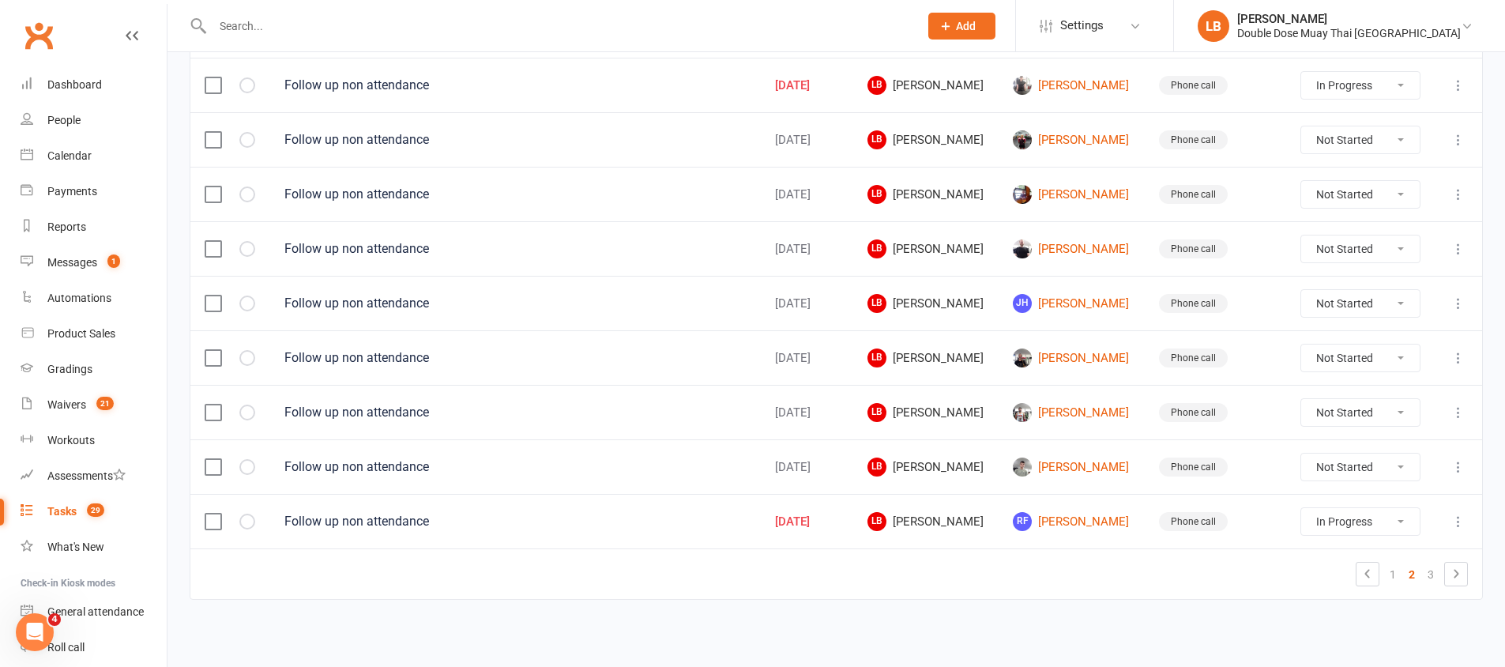
select select "started"
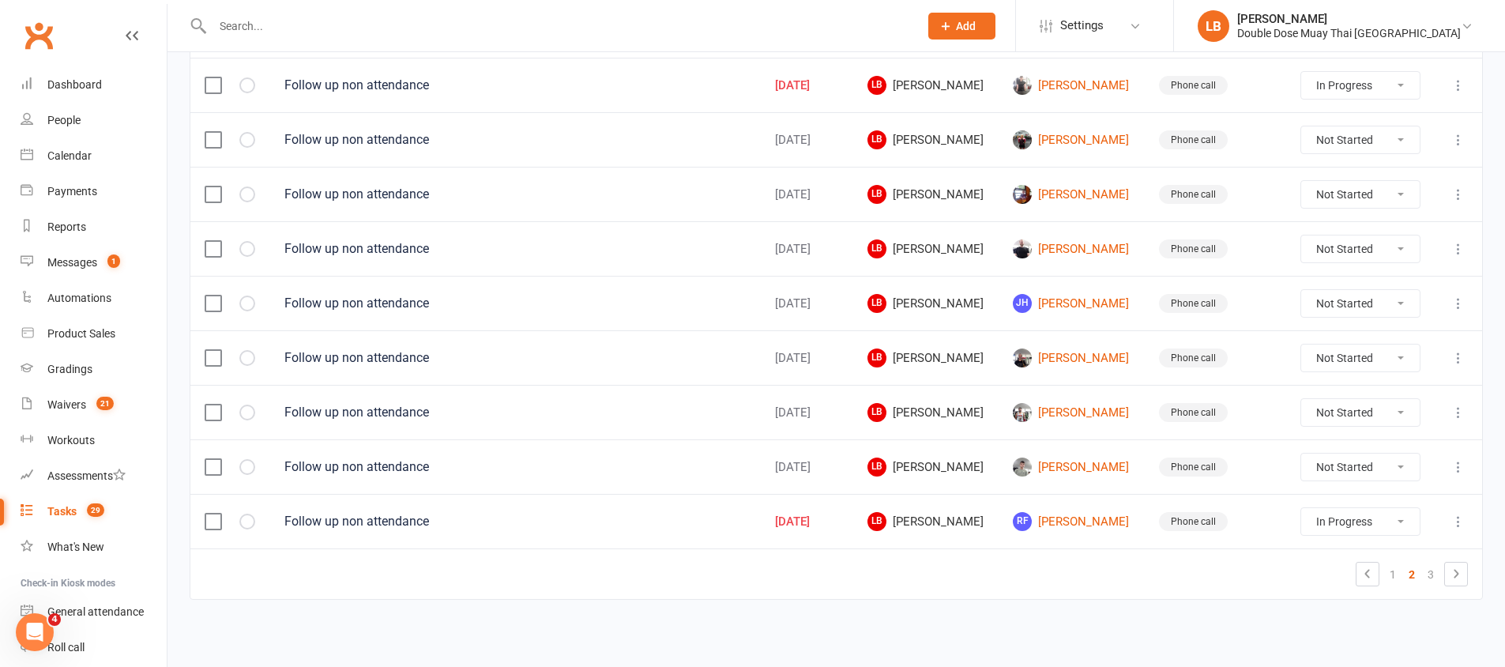
select select "started"
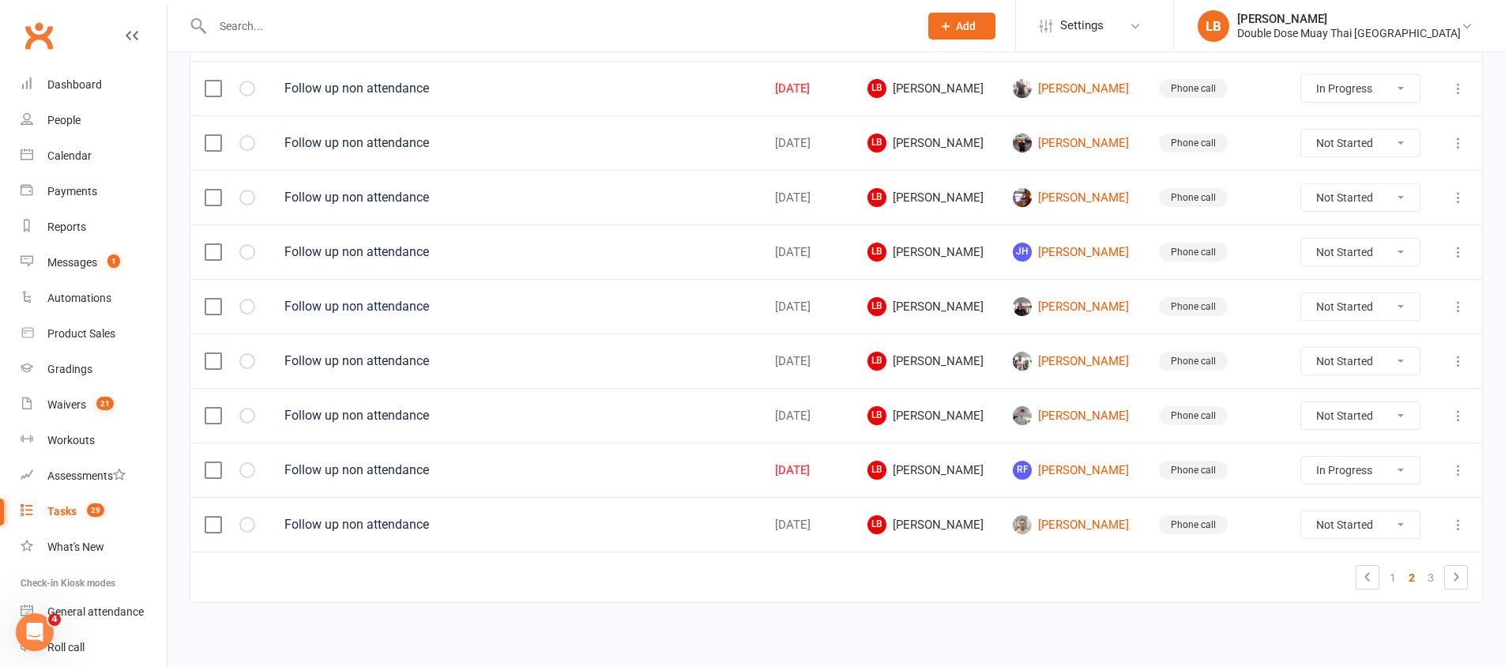
scroll to position [1124, 0]
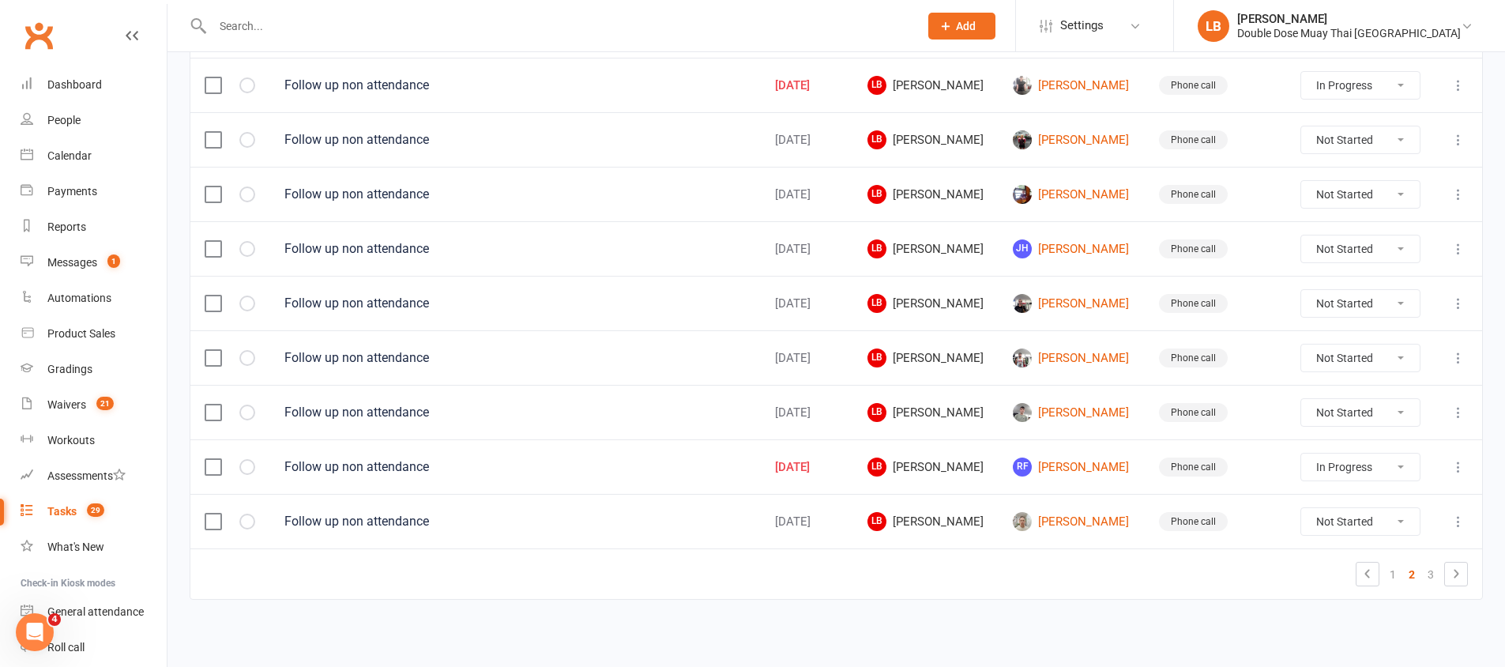
click at [1334, 303] on select "Not Started In Progress Waiting Complete" at bounding box center [1360, 303] width 118 height 27
select select "unstarted"
select select "started"
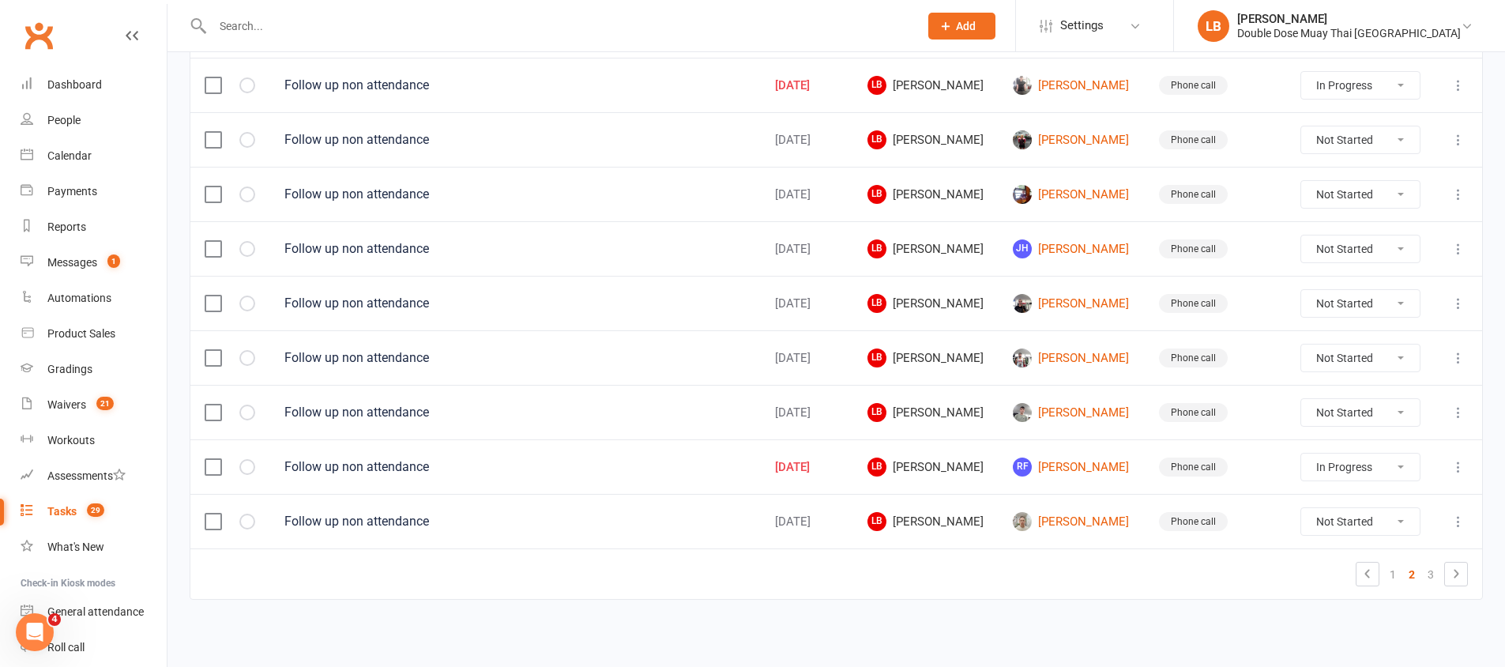
select select "started"
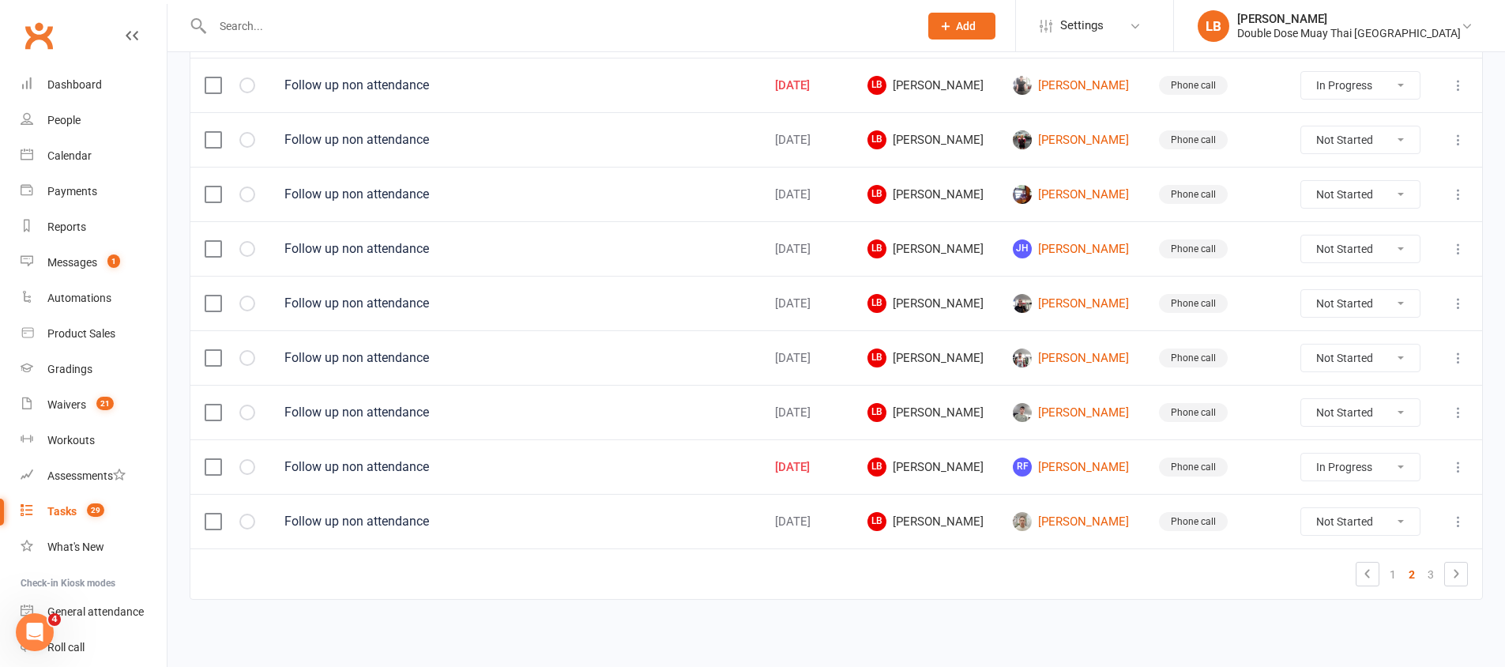
select select "started"
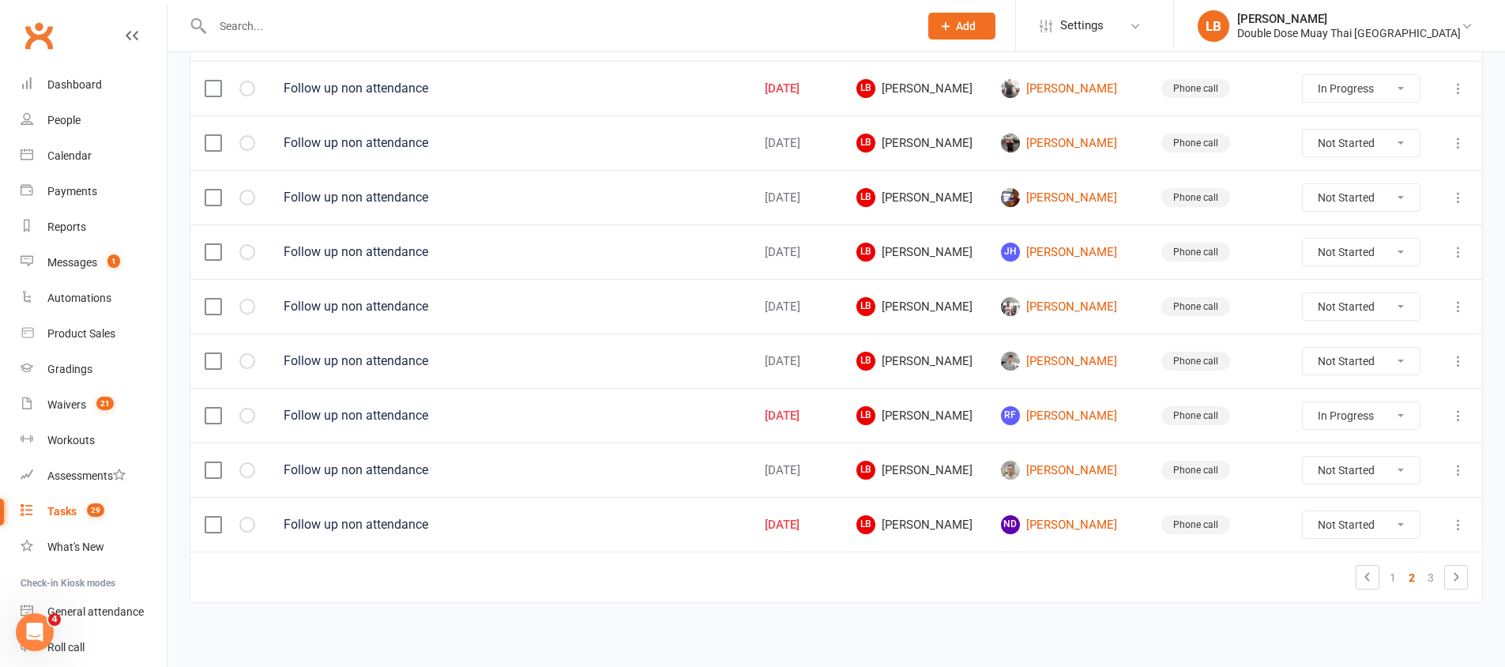
scroll to position [1127, 0]
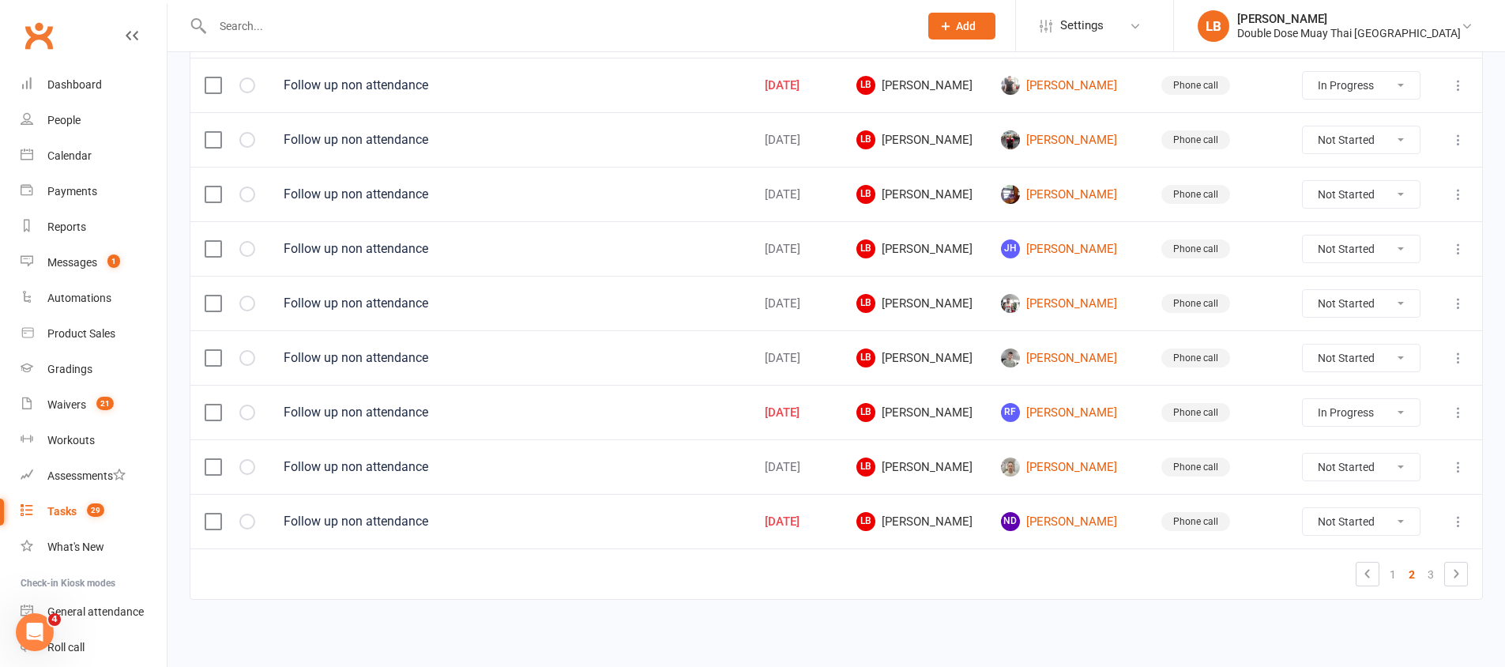
click at [1325, 355] on select "Not Started In Progress Waiting Complete" at bounding box center [1361, 357] width 117 height 27
select select "unstarted"
select select "started"
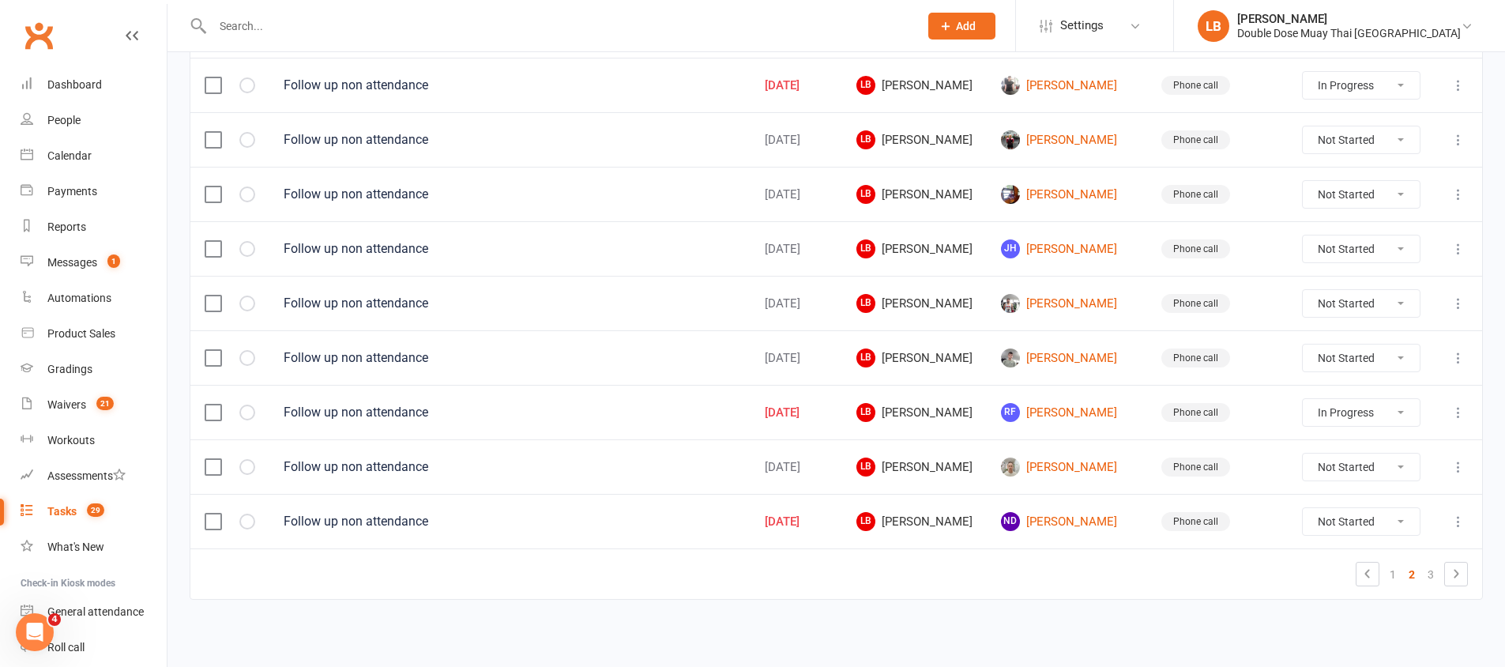
select select "started"
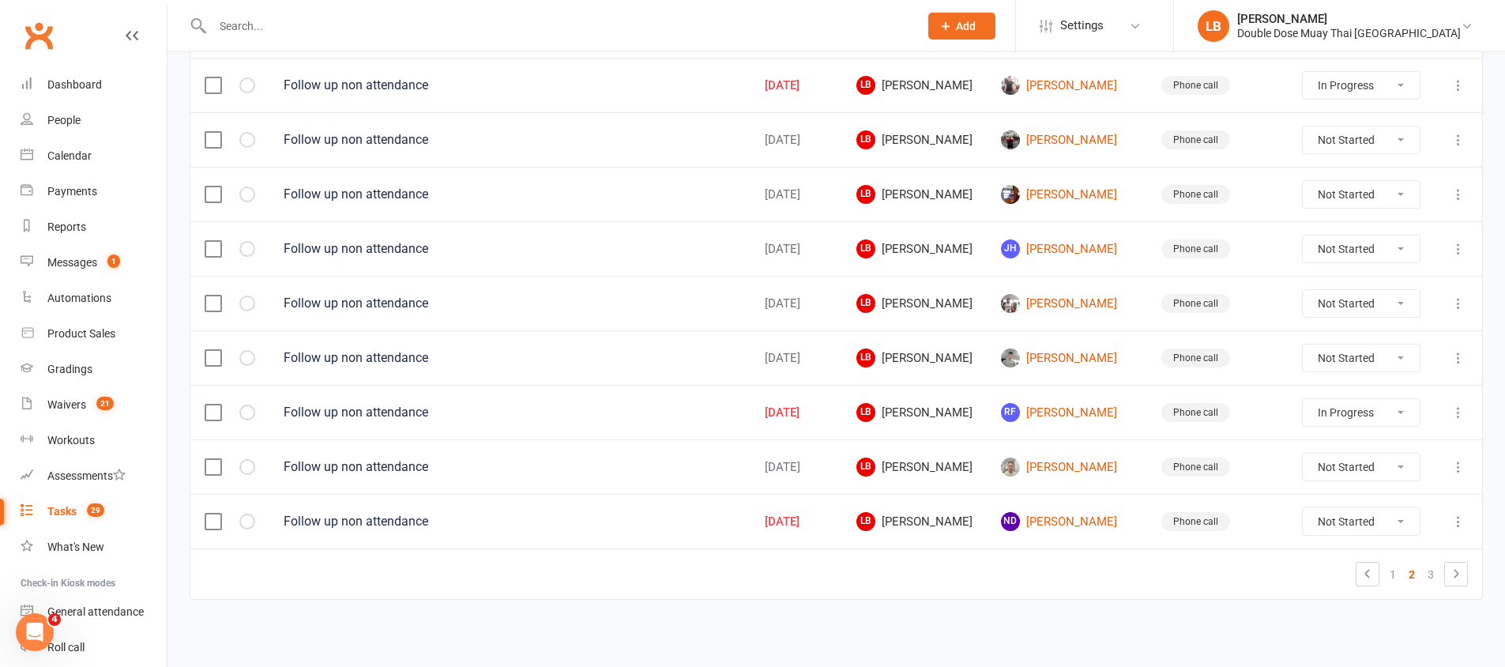
select select "started"
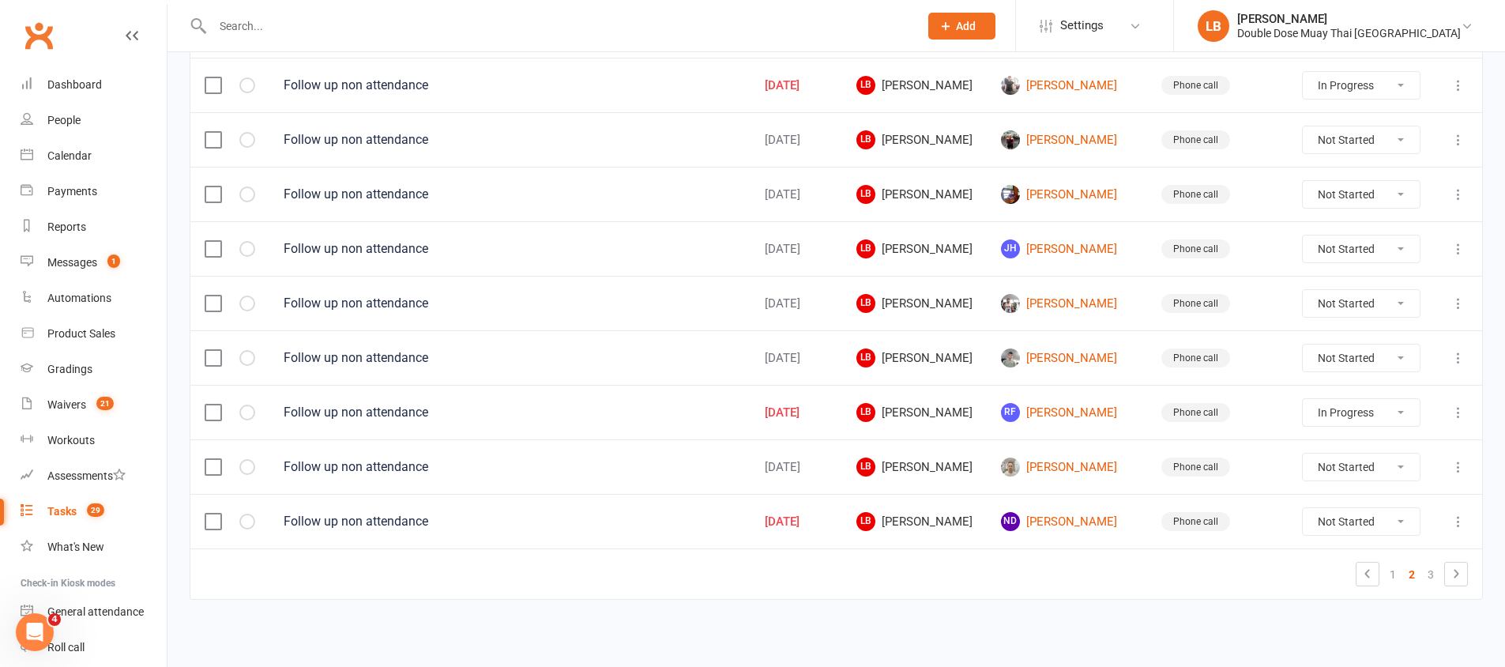
select select "started"
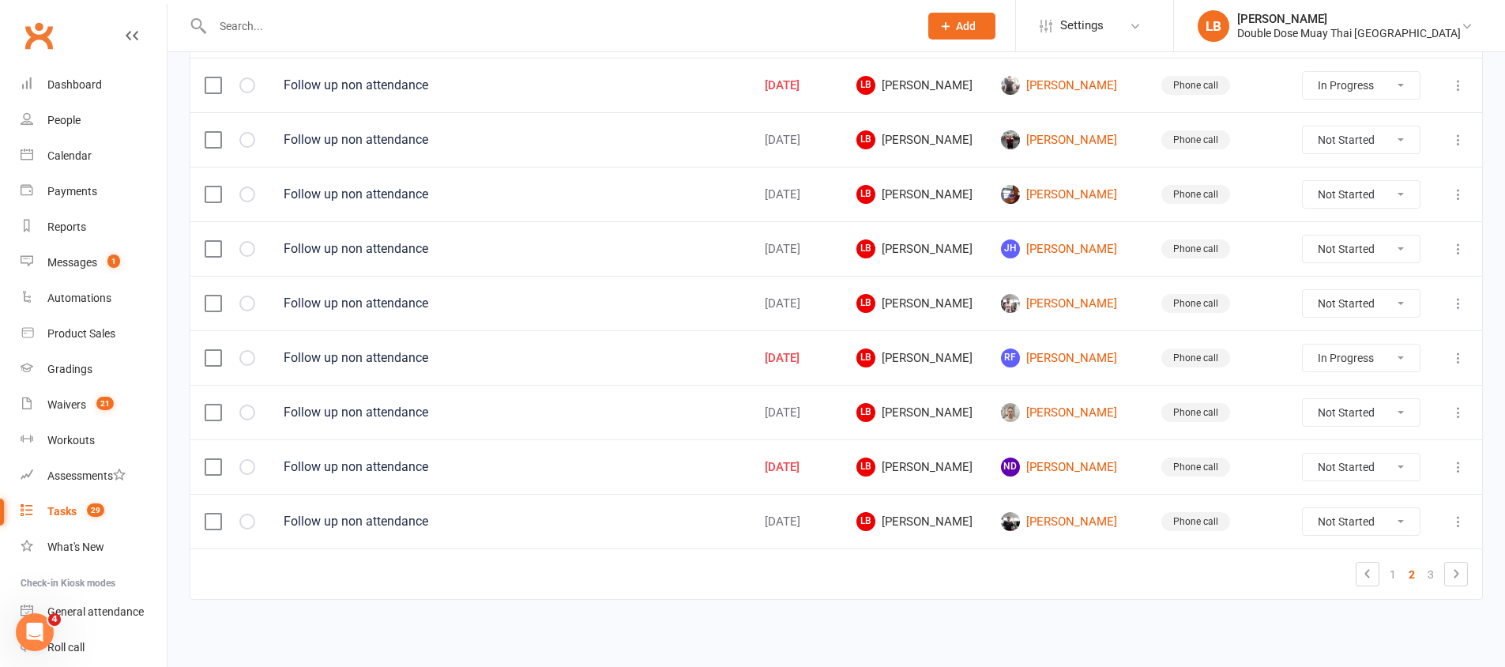
click at [1347, 405] on select "Not Started In Progress Waiting Complete" at bounding box center [1361, 412] width 117 height 27
click at [1347, 418] on select "Not Started In Progress Waiting Complete" at bounding box center [1361, 412] width 117 height 27
click at [1343, 409] on select "Not Started In Progress Waiting Complete" at bounding box center [1361, 412] width 117 height 27
select select "unstarted"
select select "started"
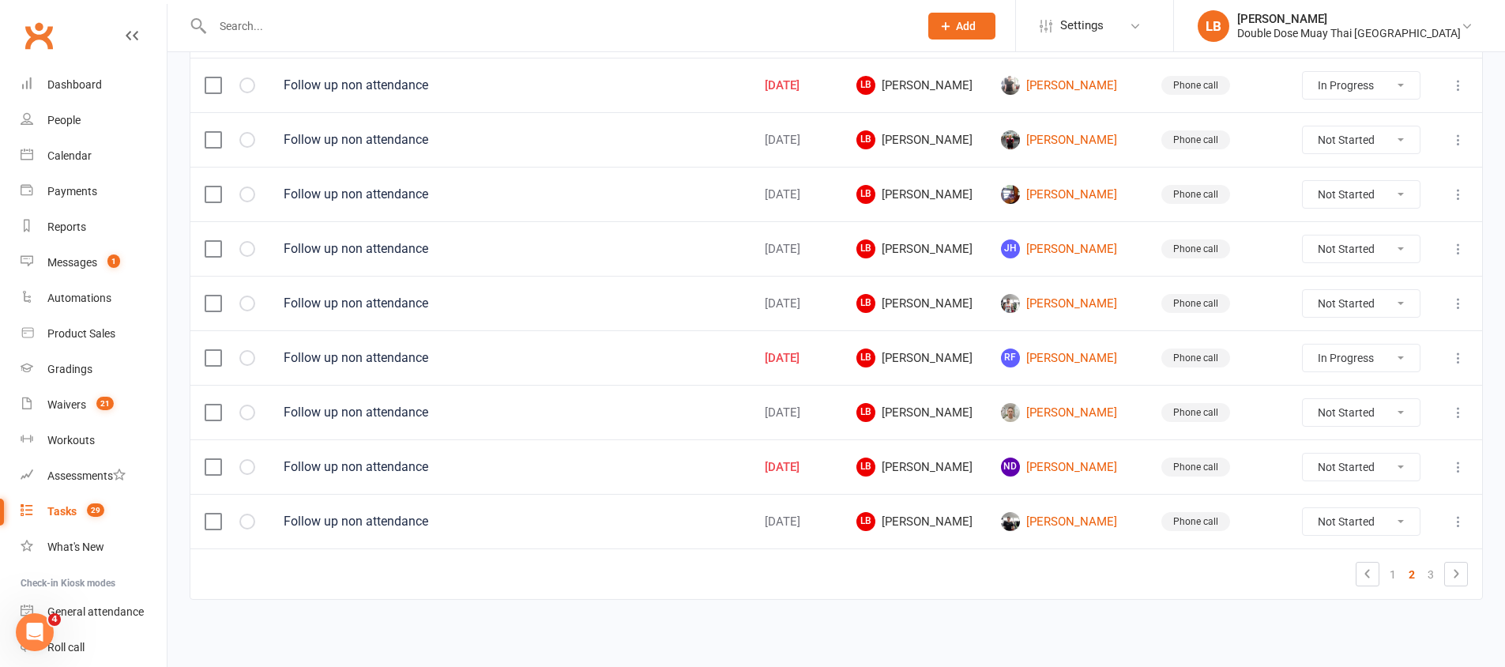
select select "started"
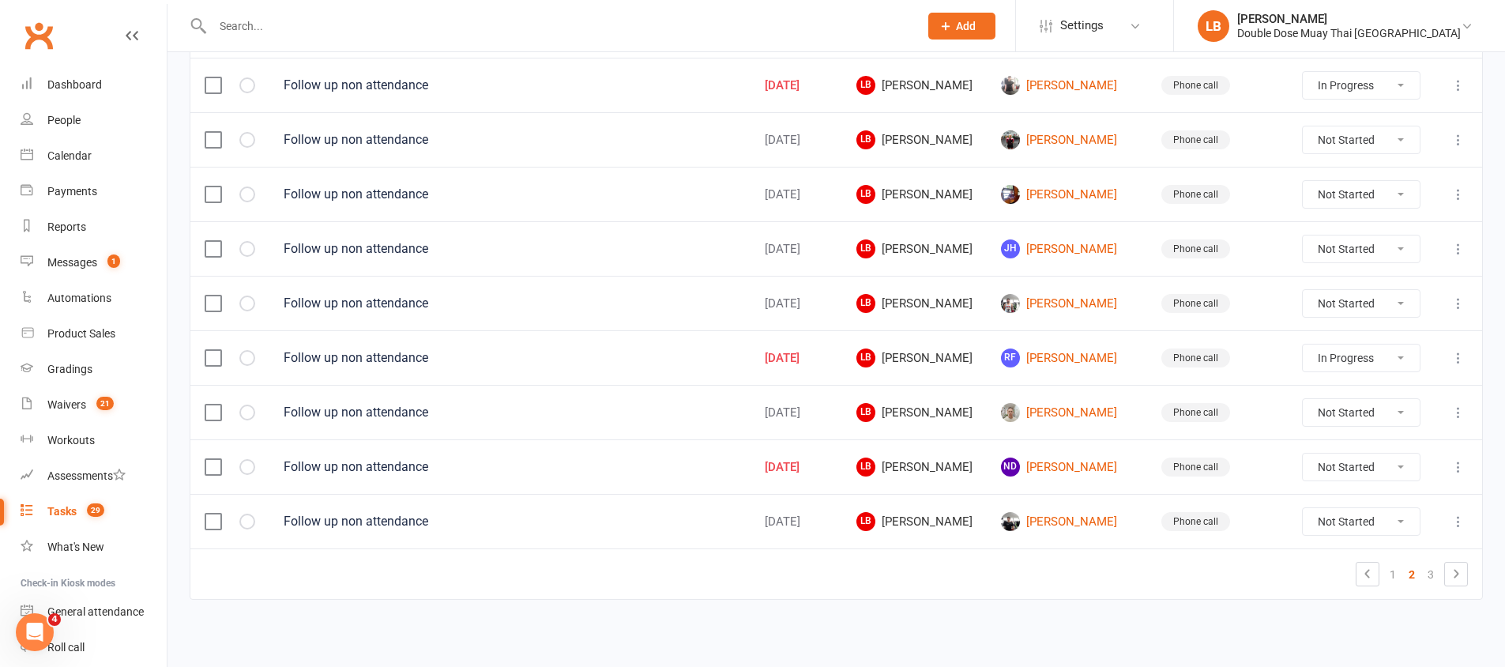
select select "started"
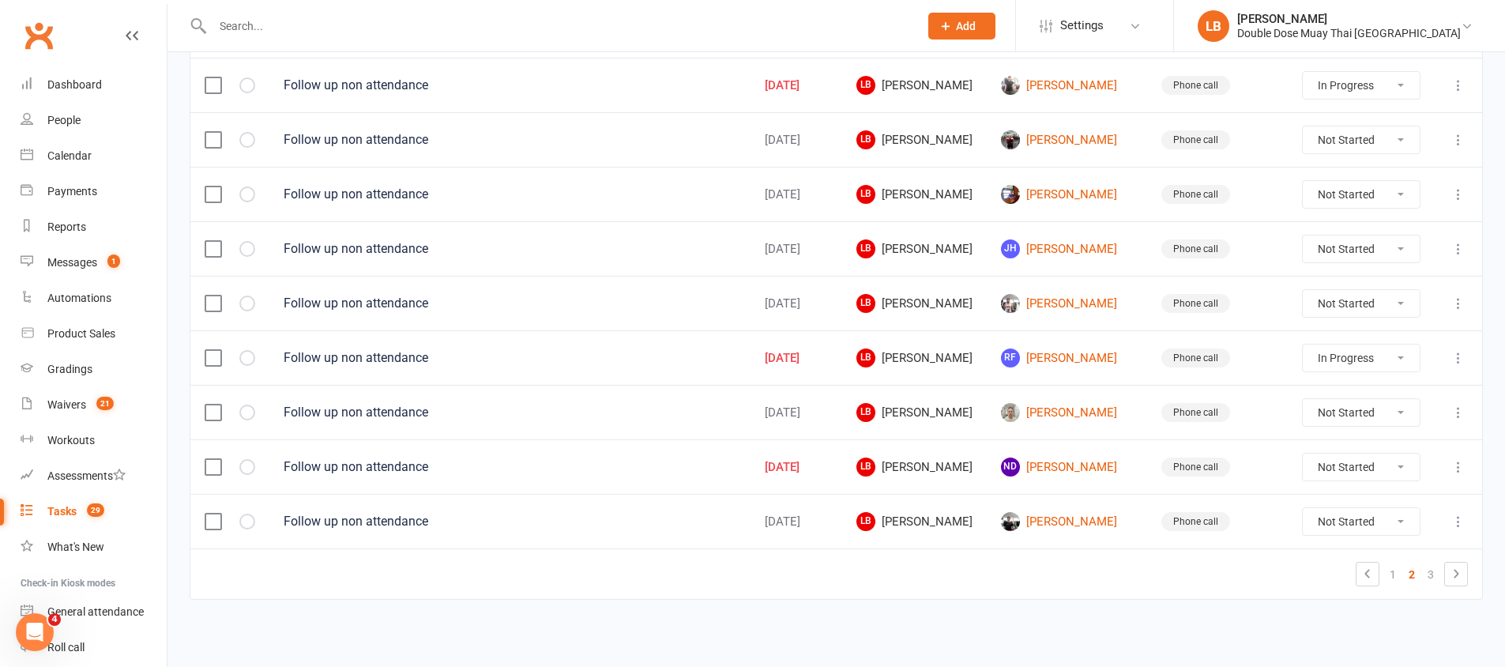
select select "started"
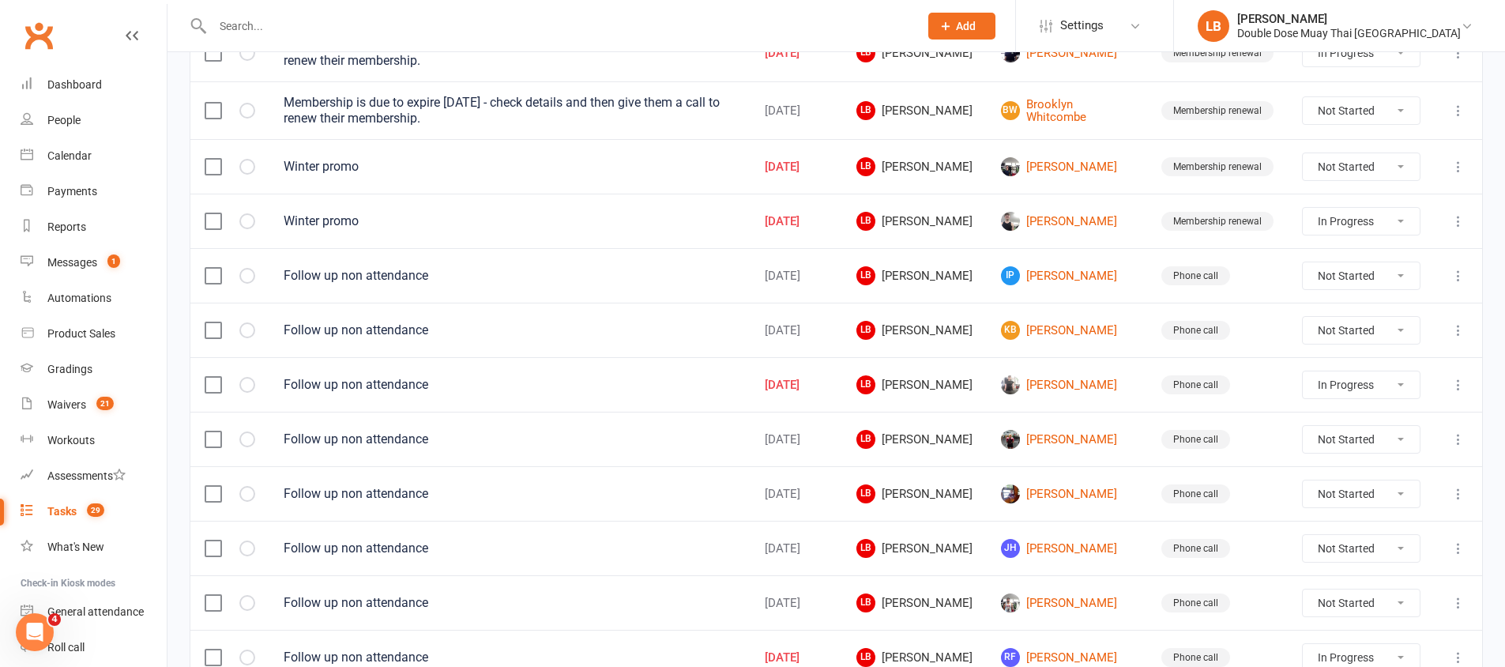
scroll to position [822, 0]
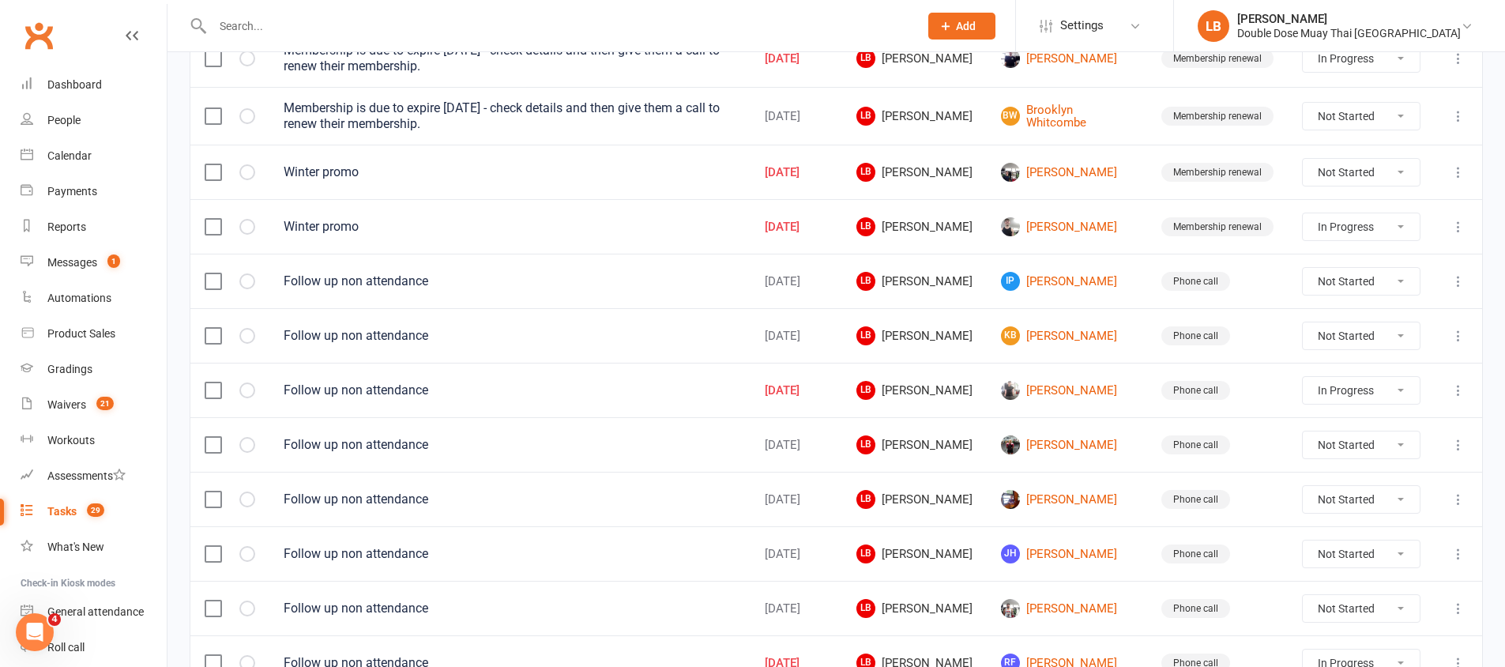
click at [1364, 449] on select "Not Started In Progress Waiting Complete" at bounding box center [1361, 444] width 117 height 27
select select "unstarted"
select select "started"
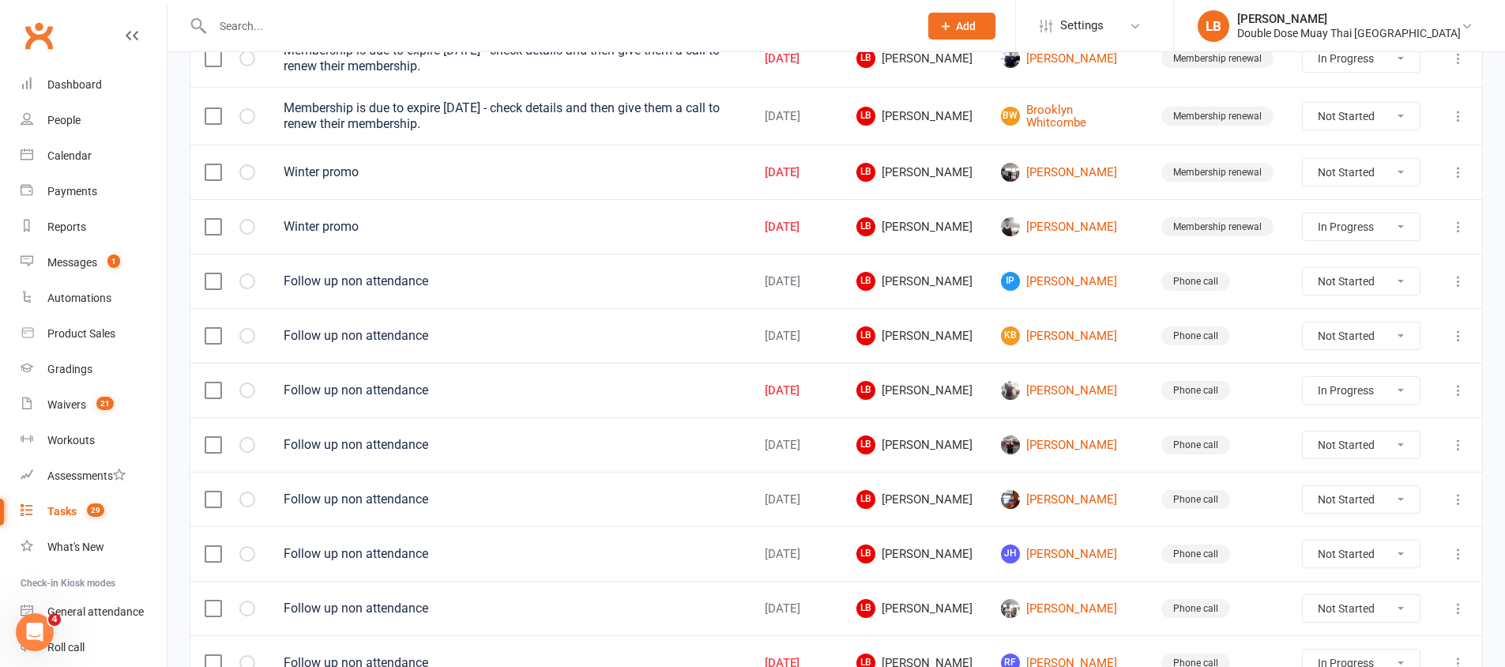
select select "started"
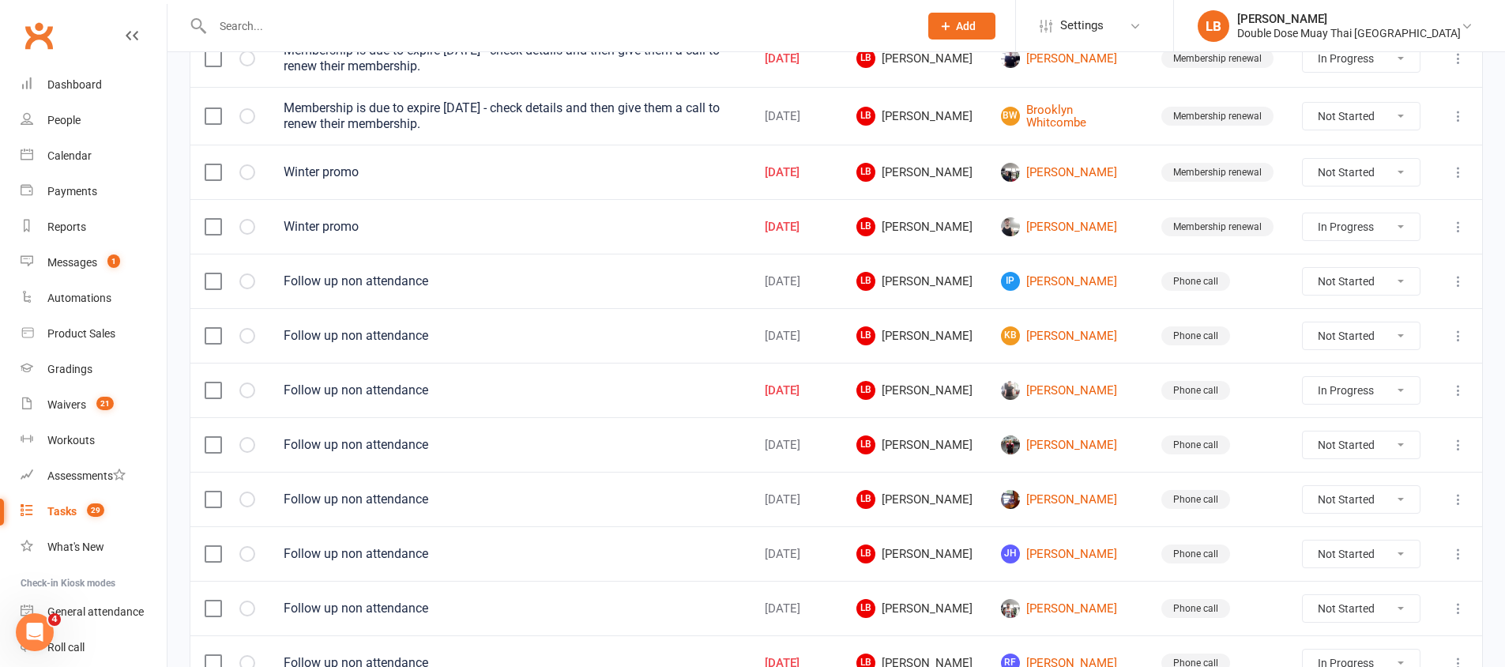
select select "started"
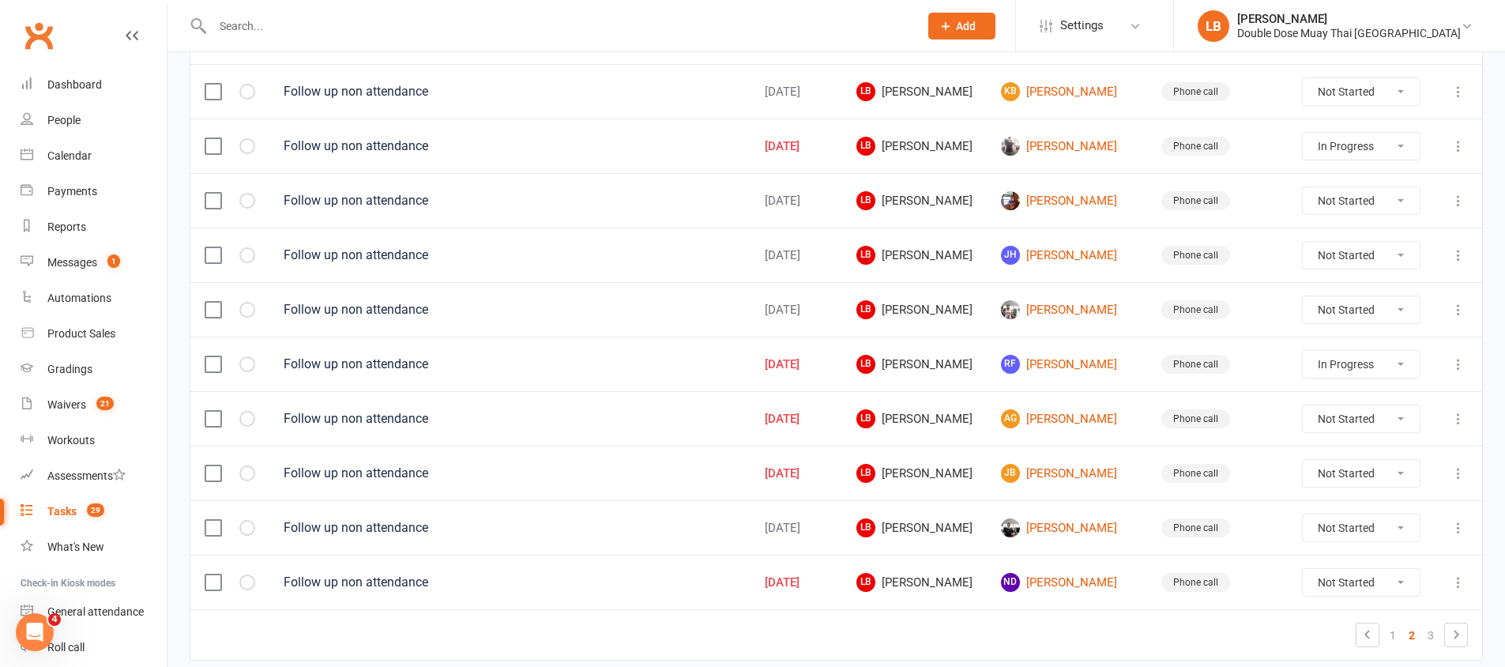
scroll to position [1064, 0]
click at [1437, 630] on link "3" at bounding box center [1430, 634] width 19 height 22
select select "started"
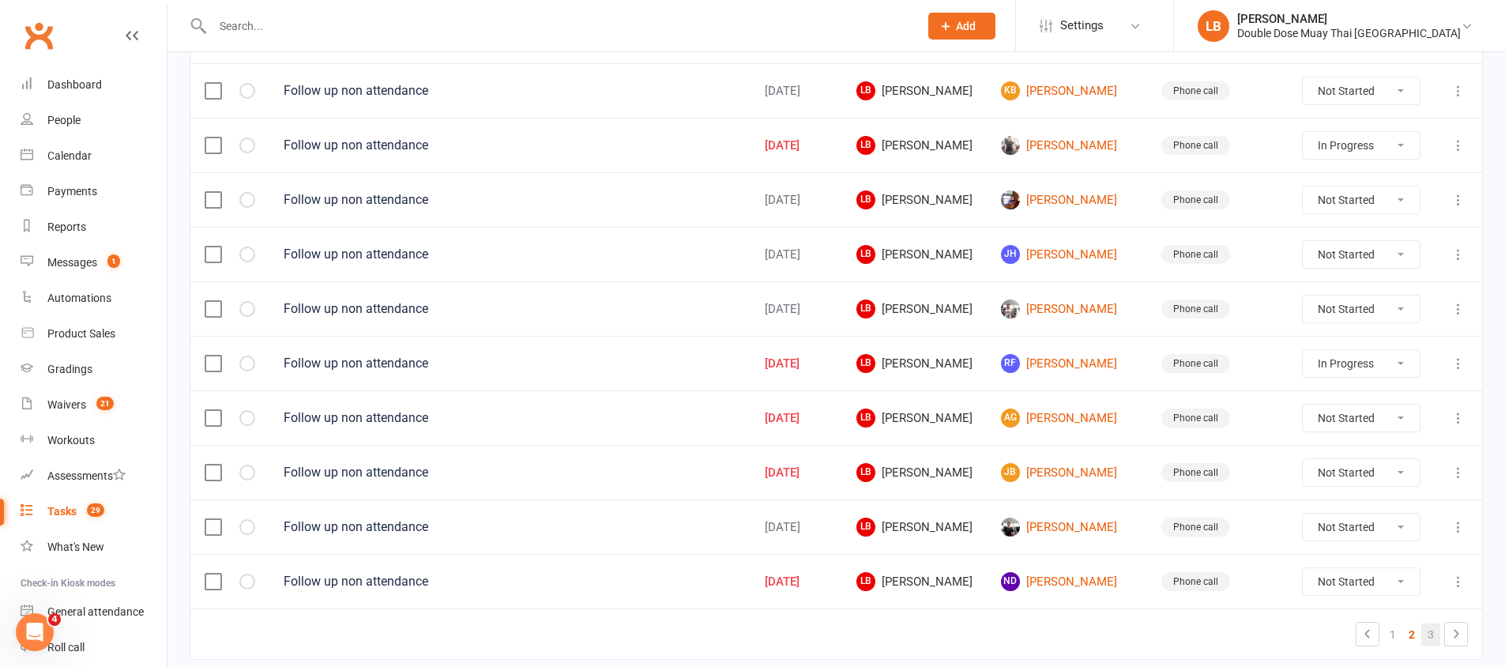
select select "started"
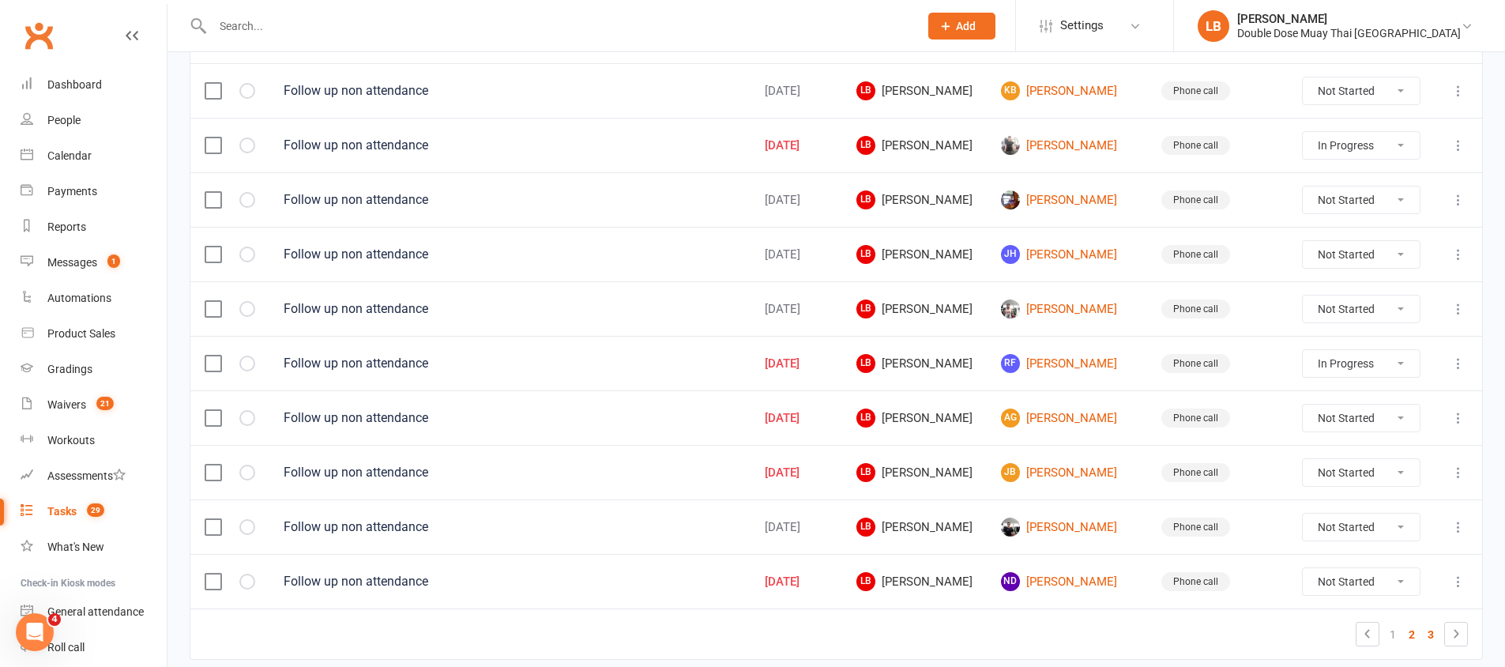
select select "started"
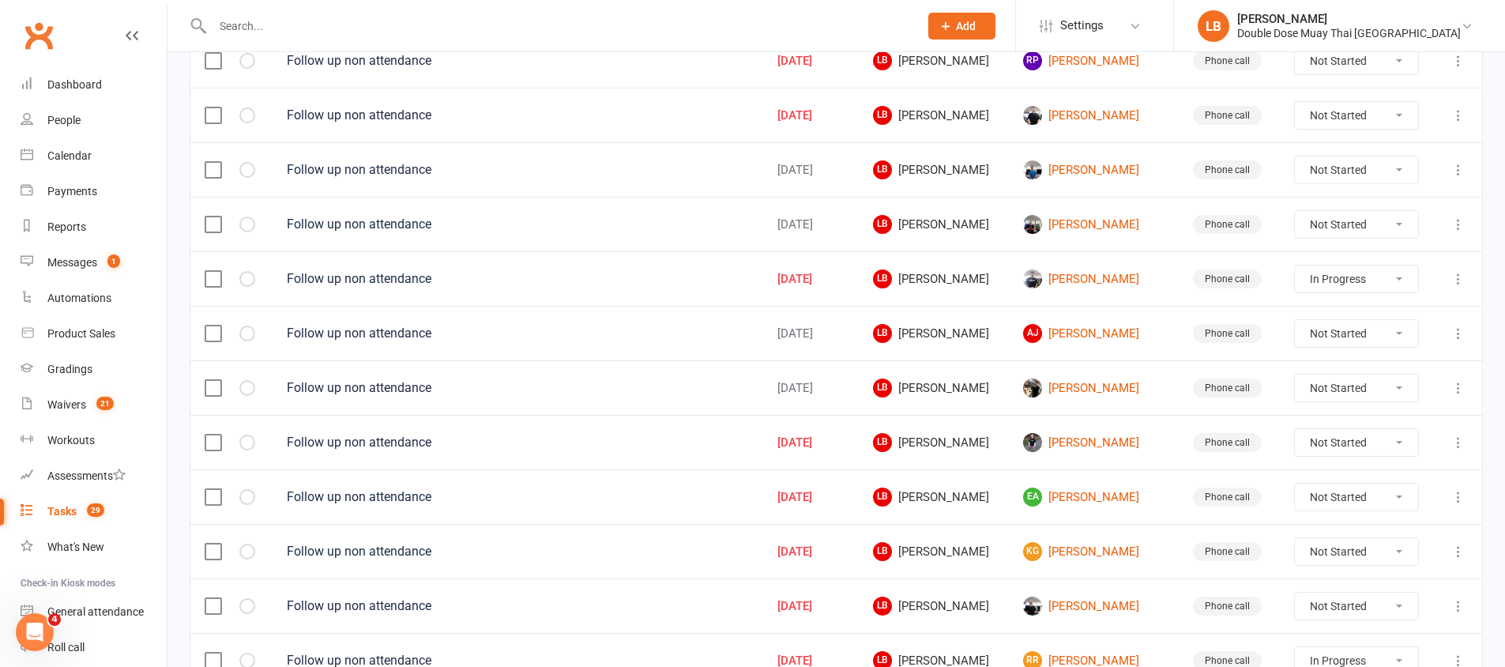
scroll to position [570, 0]
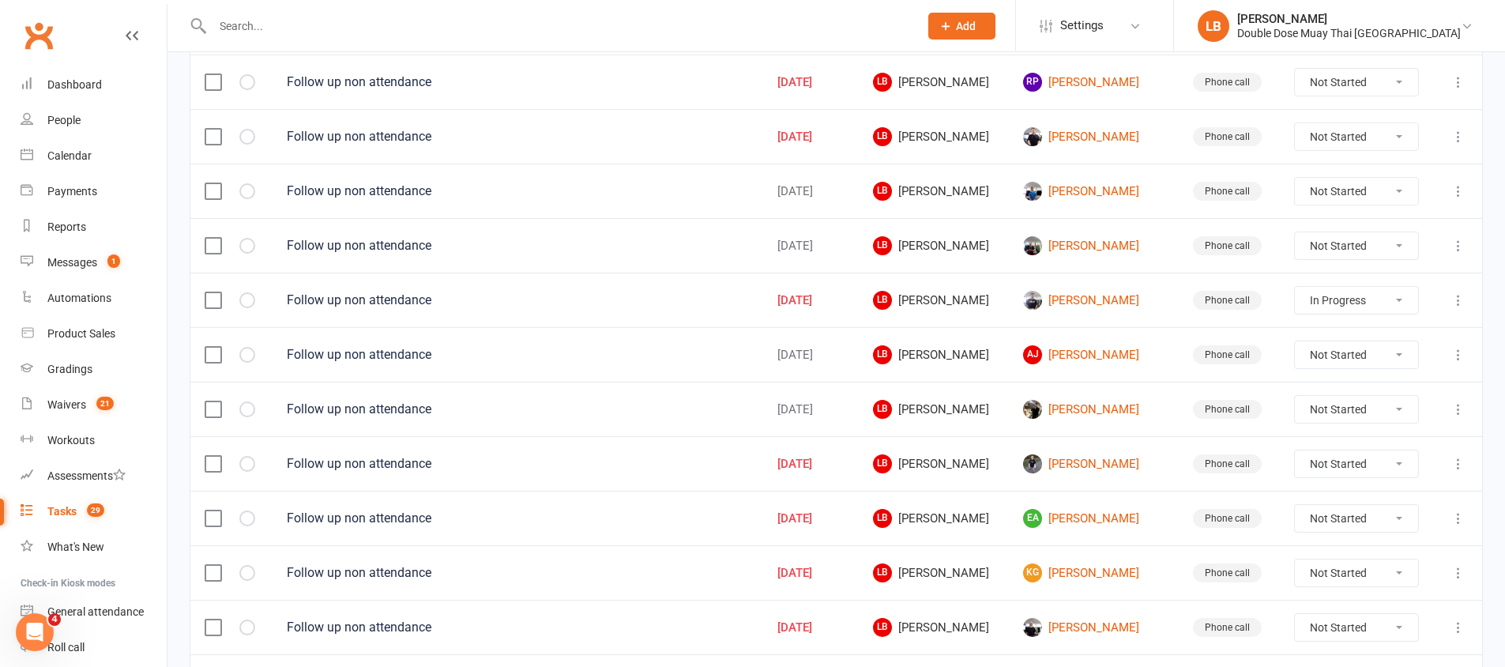
click at [1325, 239] on select "Not Started In Progress Waiting Complete" at bounding box center [1356, 245] width 122 height 27
select select "unstarted"
select select "started"
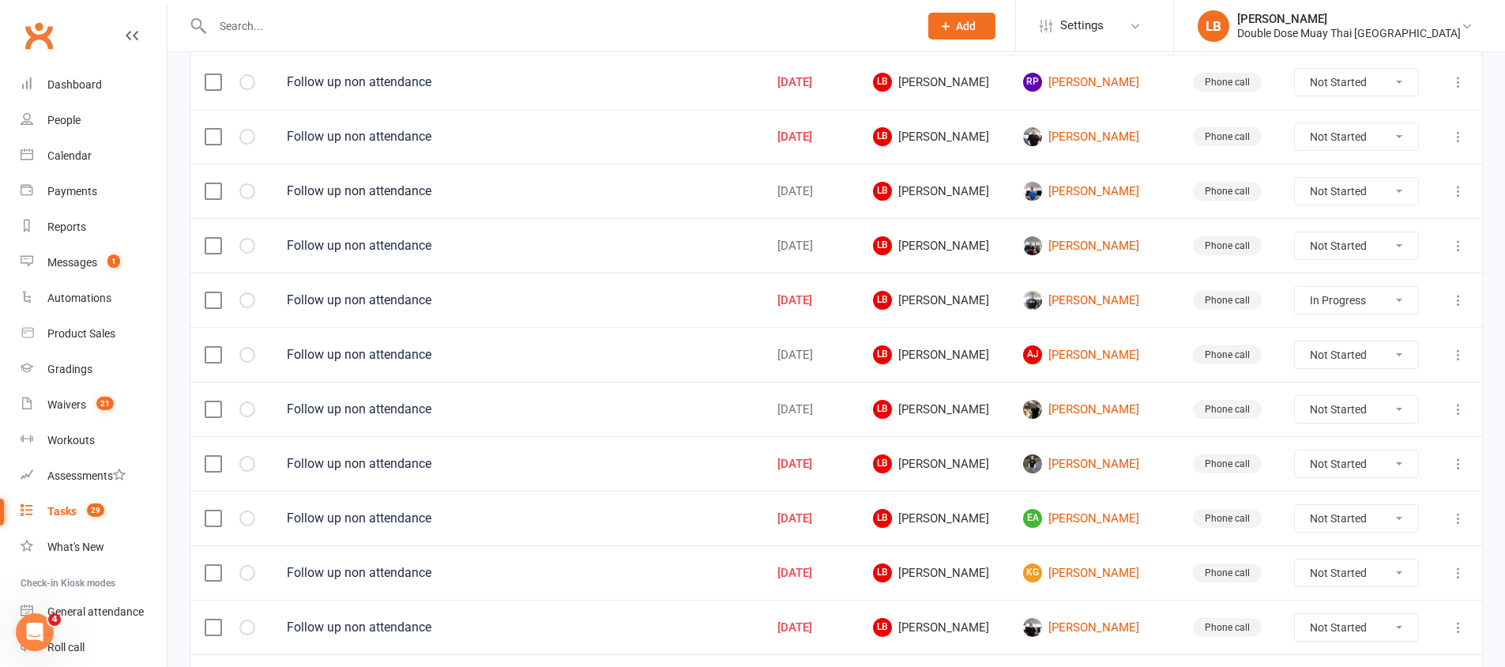
select select "started"
click at [1337, 195] on select "Not Started In Progress Waiting Complete" at bounding box center [1356, 191] width 122 height 27
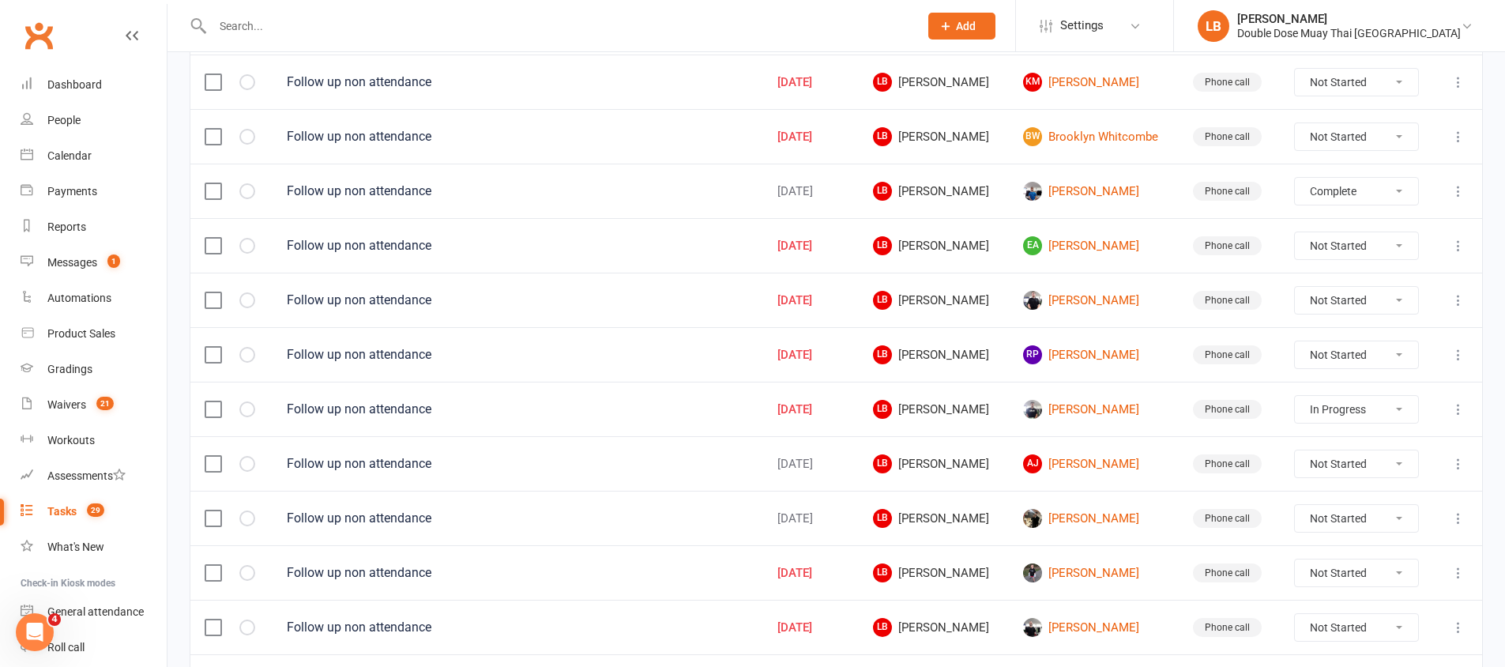
select select "unstarted"
select select "started"
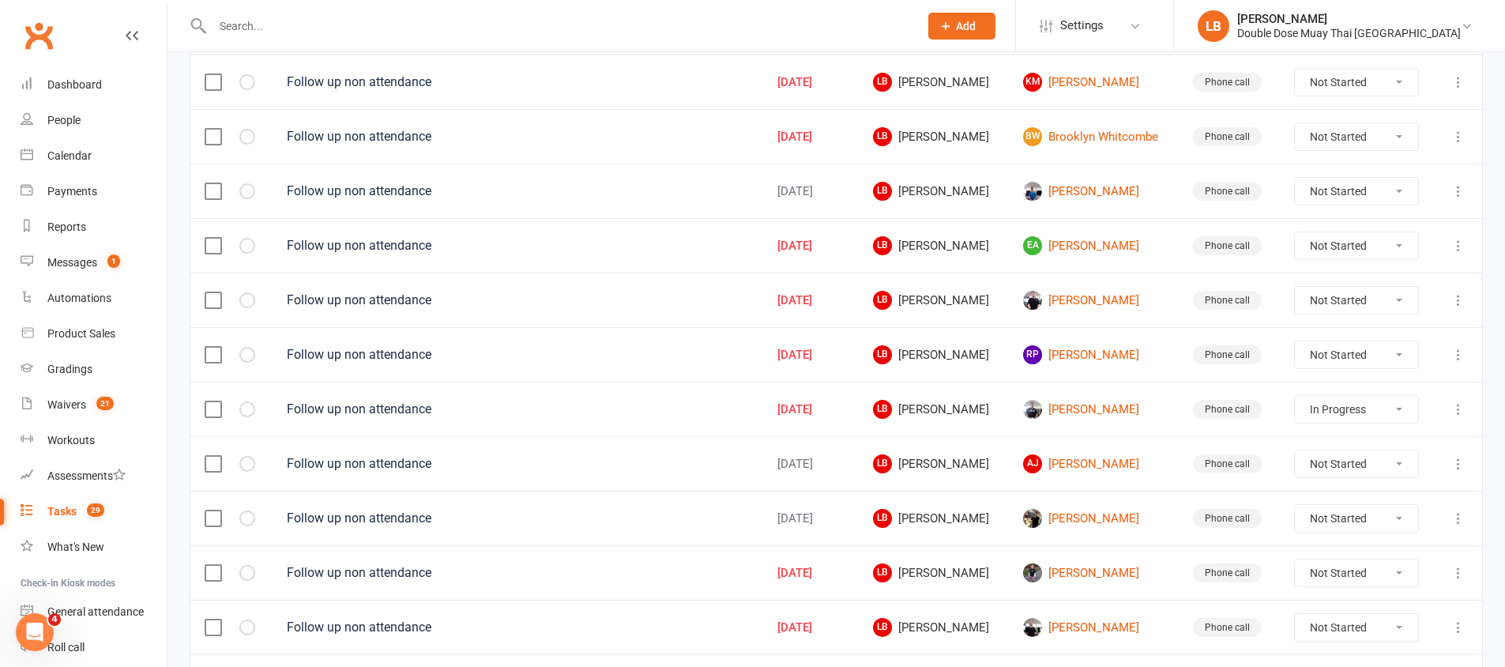
select select "started"
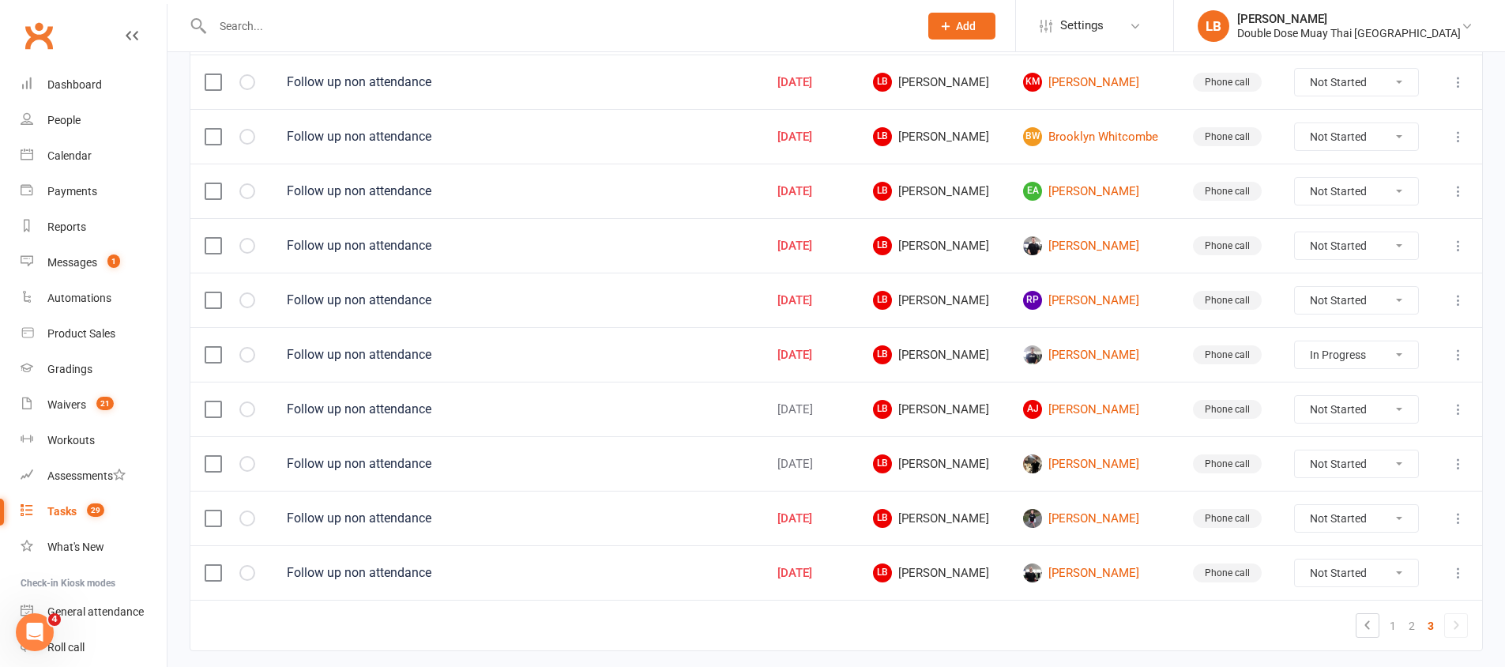
click at [1354, 468] on select "Not Started In Progress Waiting Complete" at bounding box center [1356, 463] width 122 height 27
select select "unstarted"
select select "started"
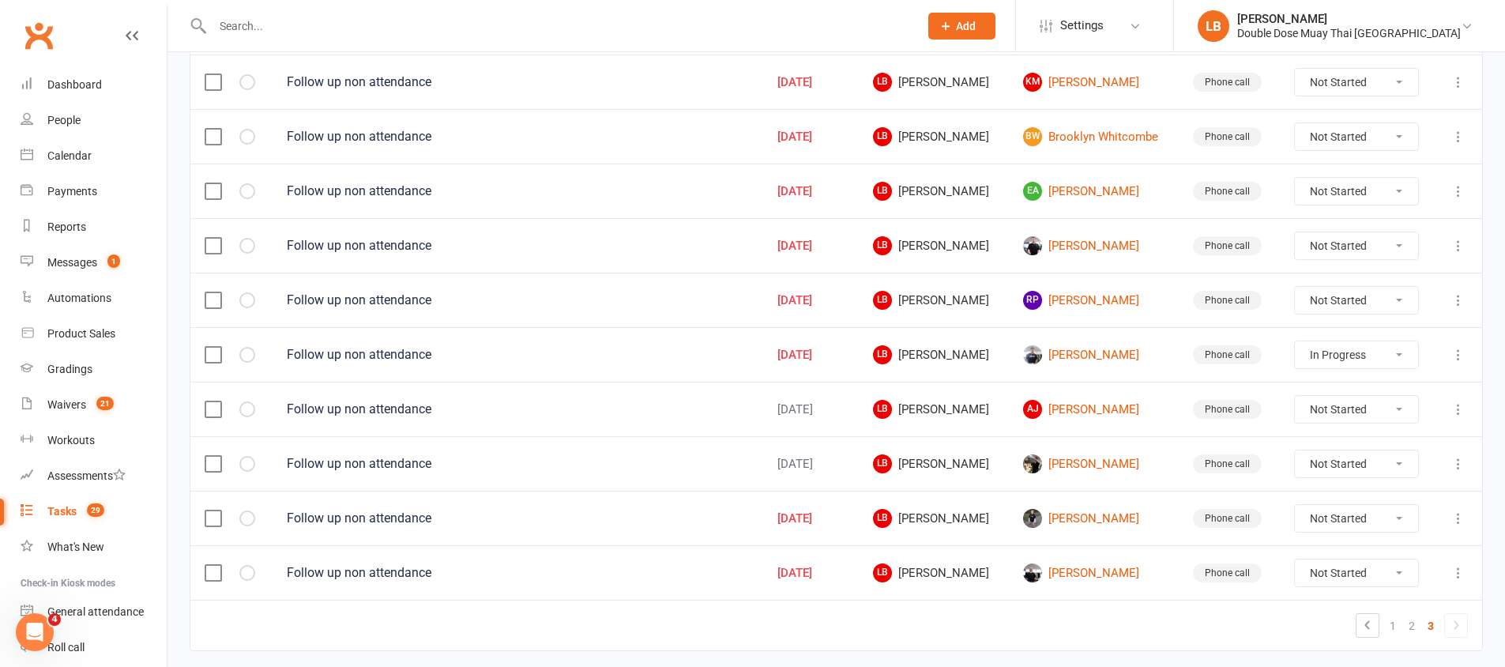
scroll to position [566, 0]
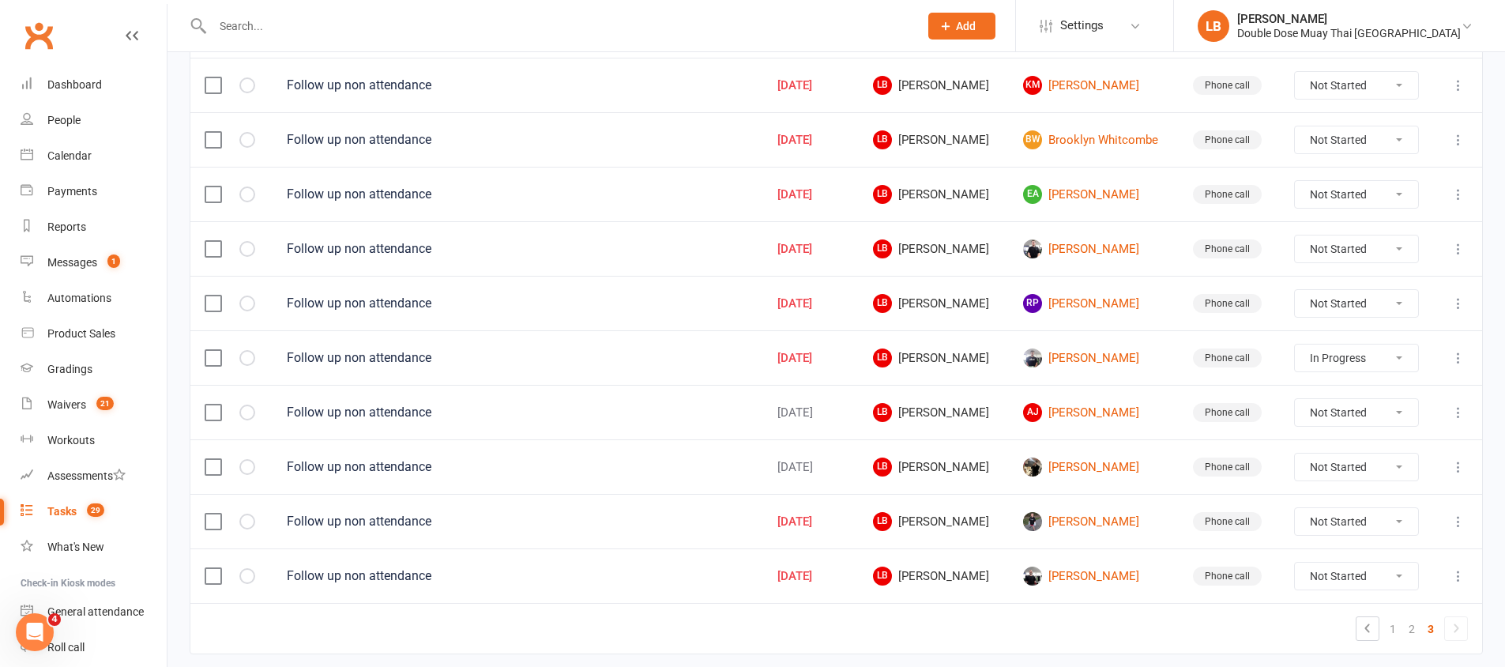
select select "started"
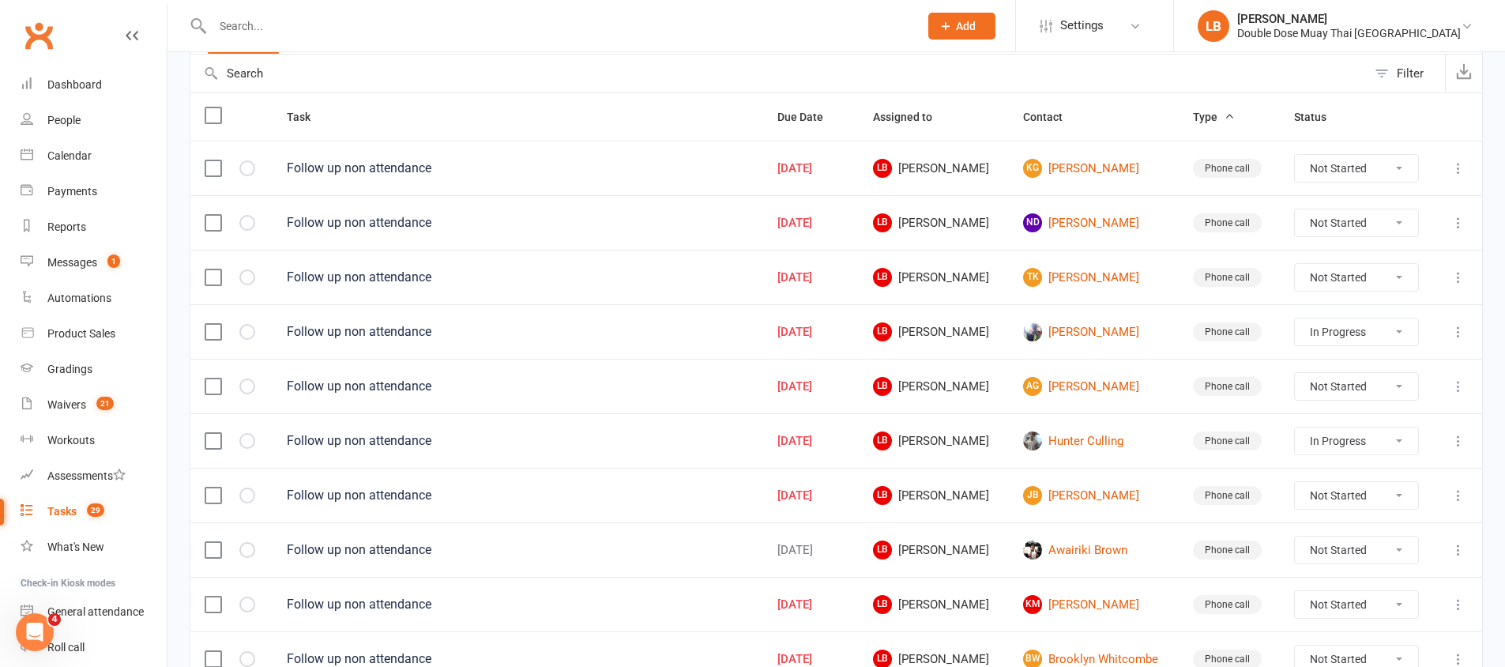
scroll to position [156, 0]
click at [1094, 280] on link "TK Taityn [PERSON_NAME]" at bounding box center [1093, 278] width 141 height 19
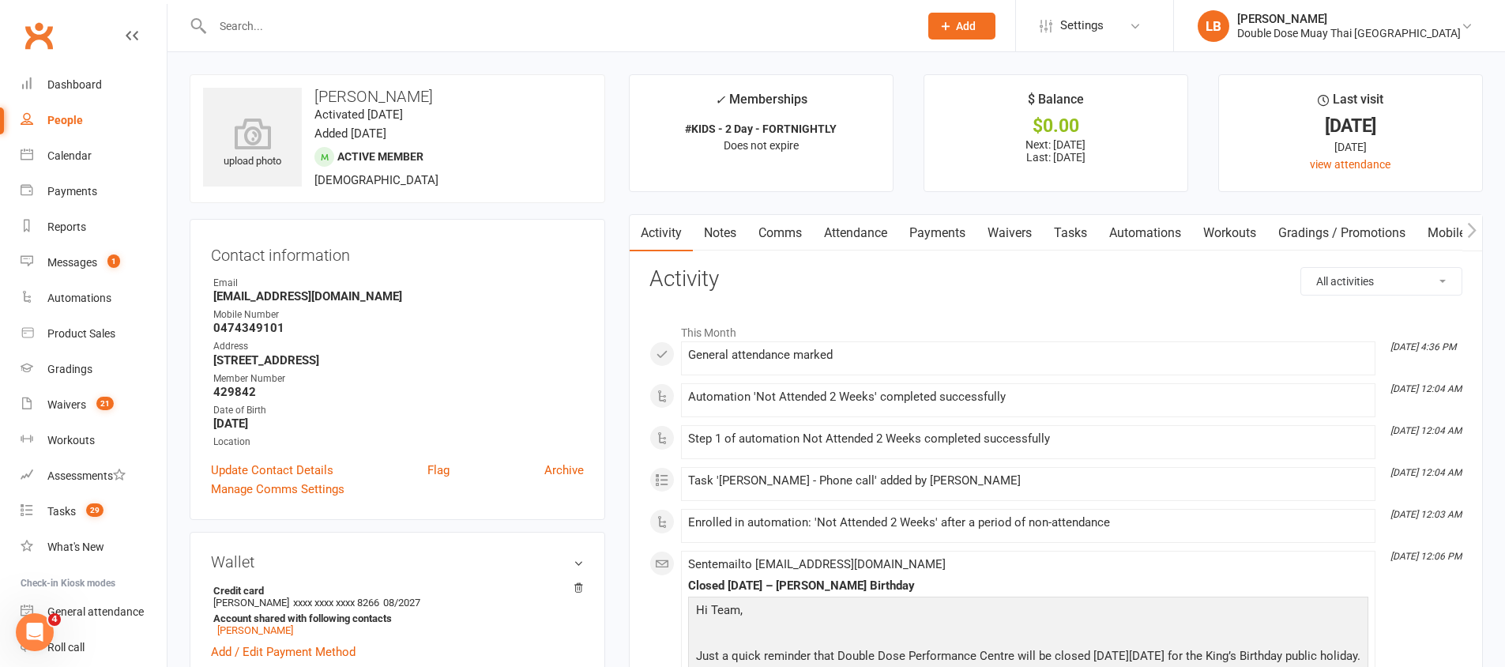
click at [1070, 232] on link "Tasks" at bounding box center [1070, 233] width 55 height 36
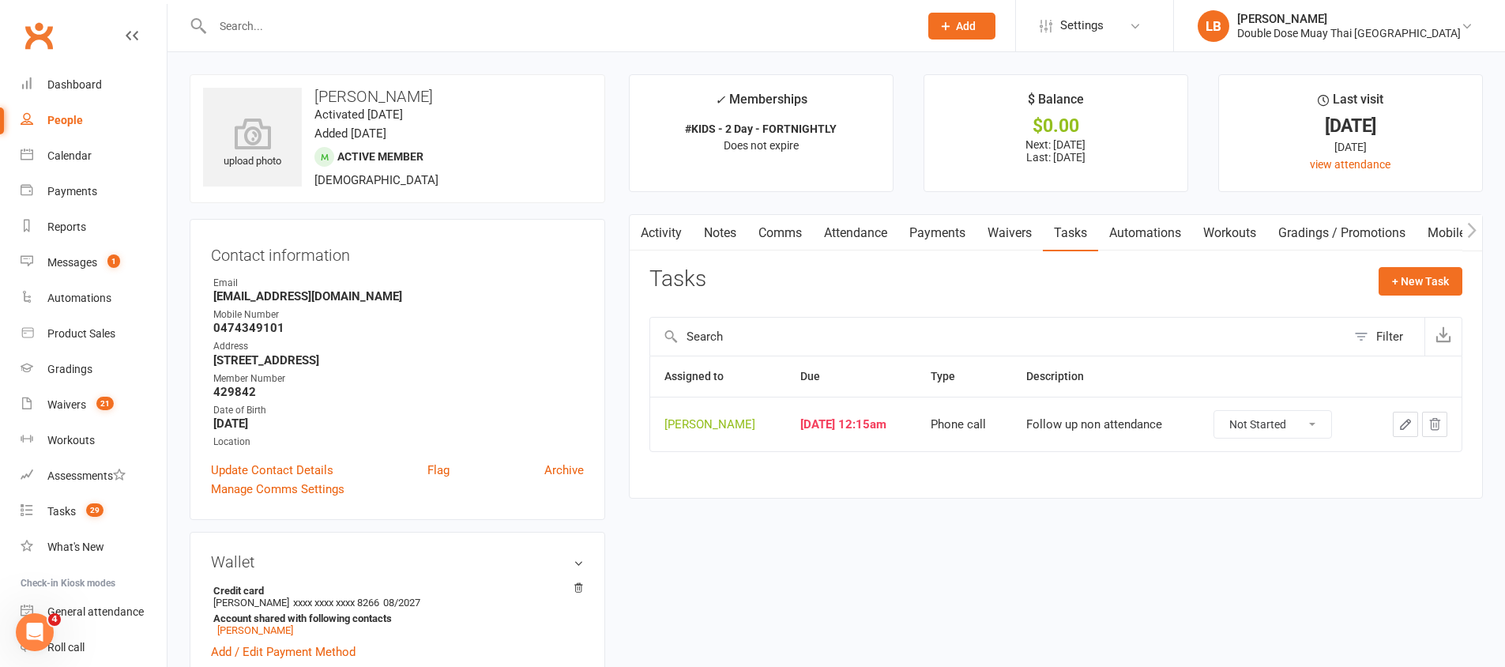
click at [1289, 416] on select "Not Started In Progress Waiting Complete" at bounding box center [1272, 424] width 117 height 27
select select "unstarted"
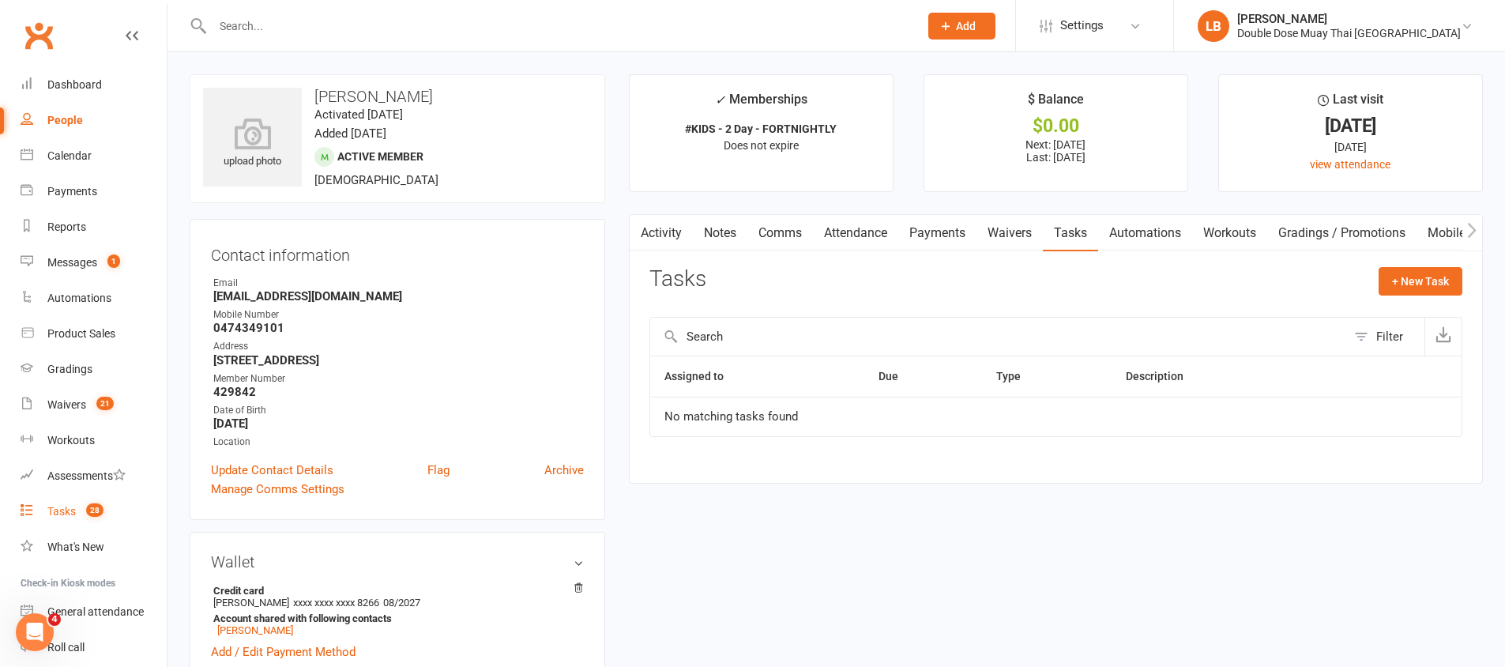
click at [84, 514] on count-badge "28" at bounding box center [90, 511] width 25 height 13
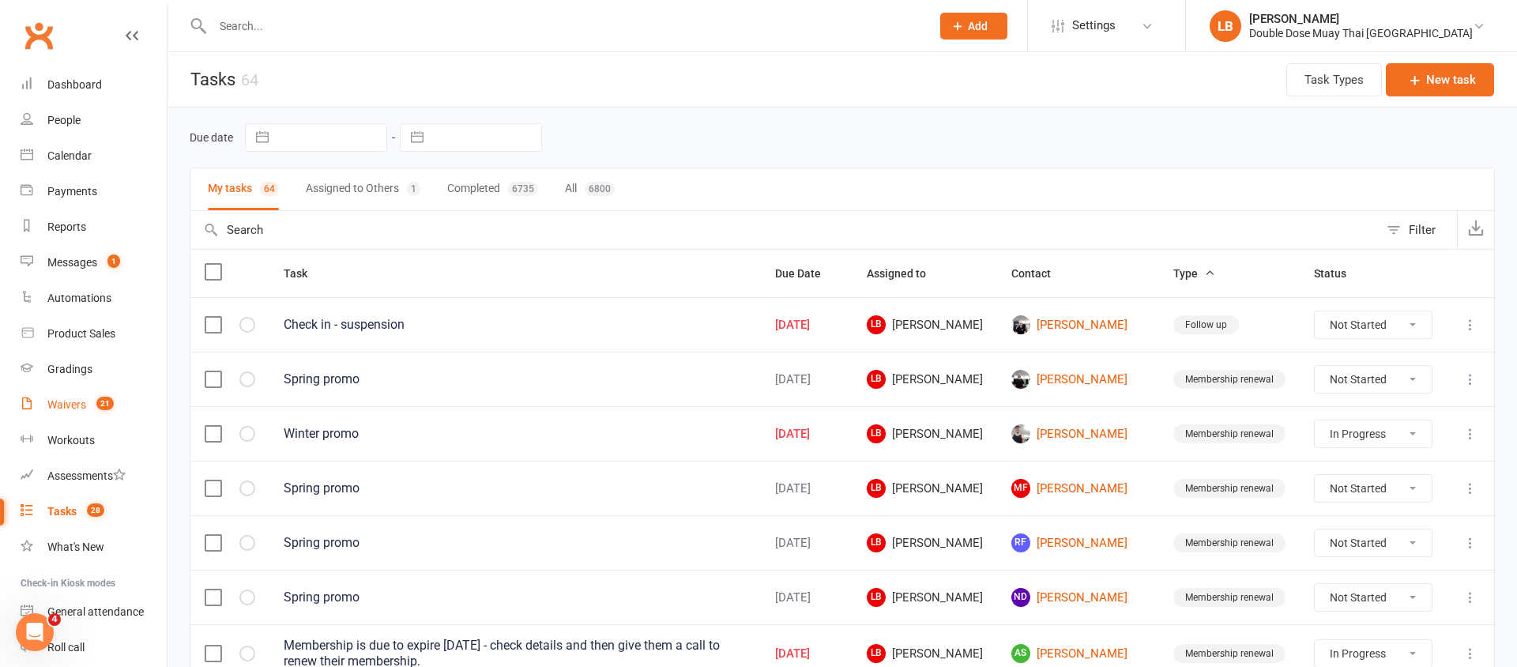
click at [101, 412] on link "Waivers 21" at bounding box center [94, 405] width 146 height 36
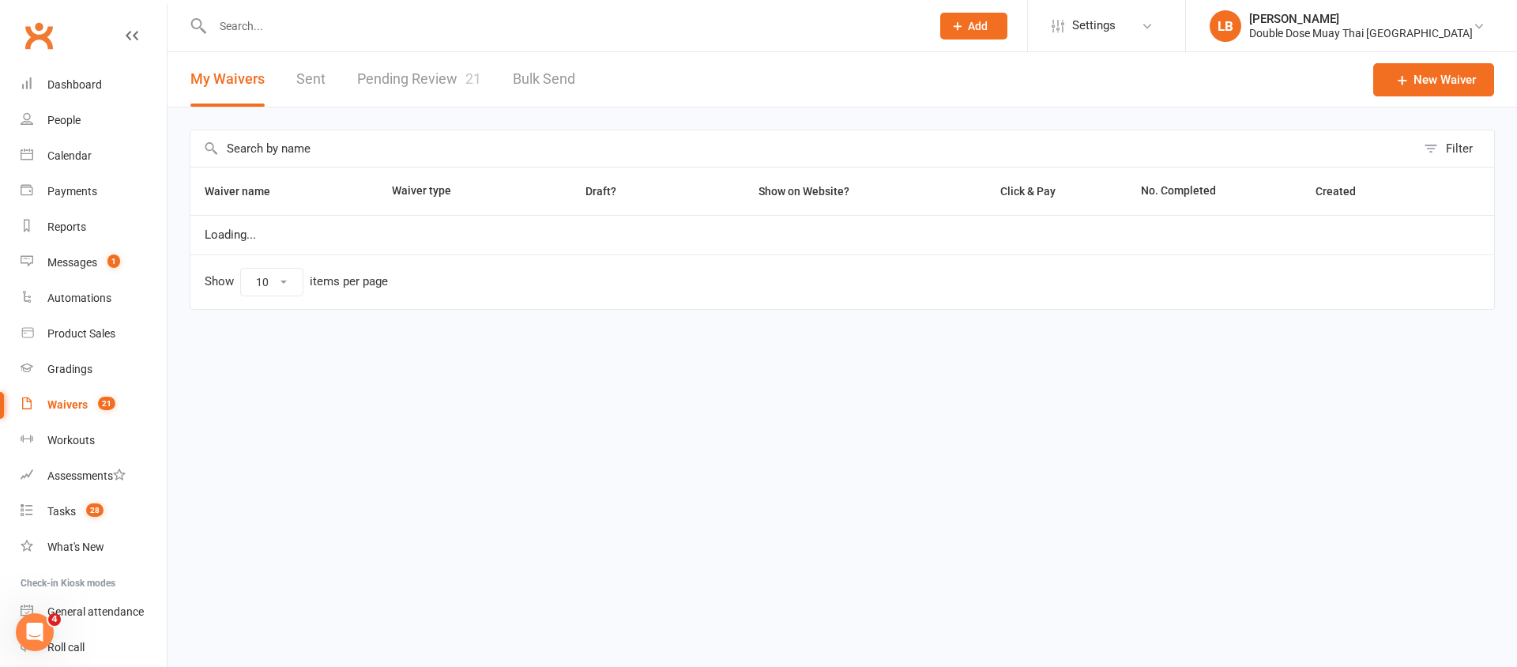
select select "100"
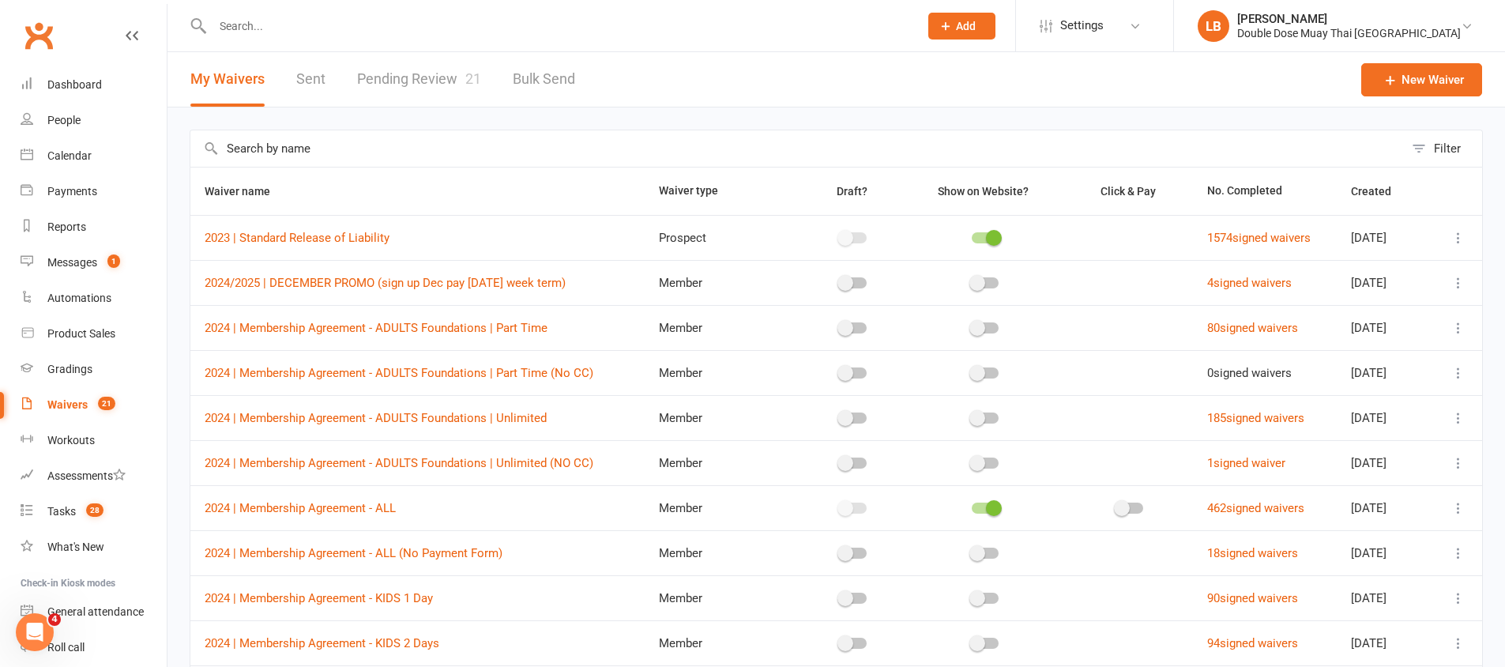
scroll to position [3, 0]
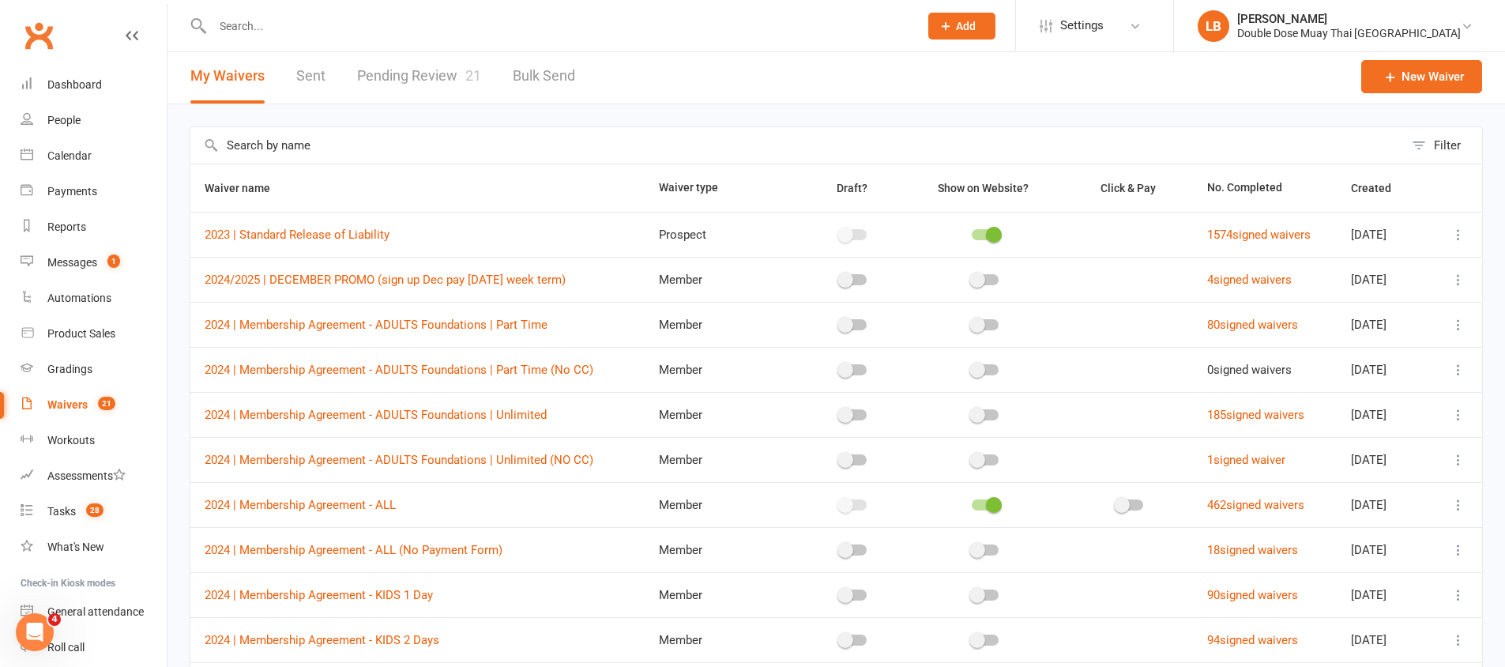
click at [453, 76] on link "Pending Review 21" at bounding box center [419, 76] width 124 height 55
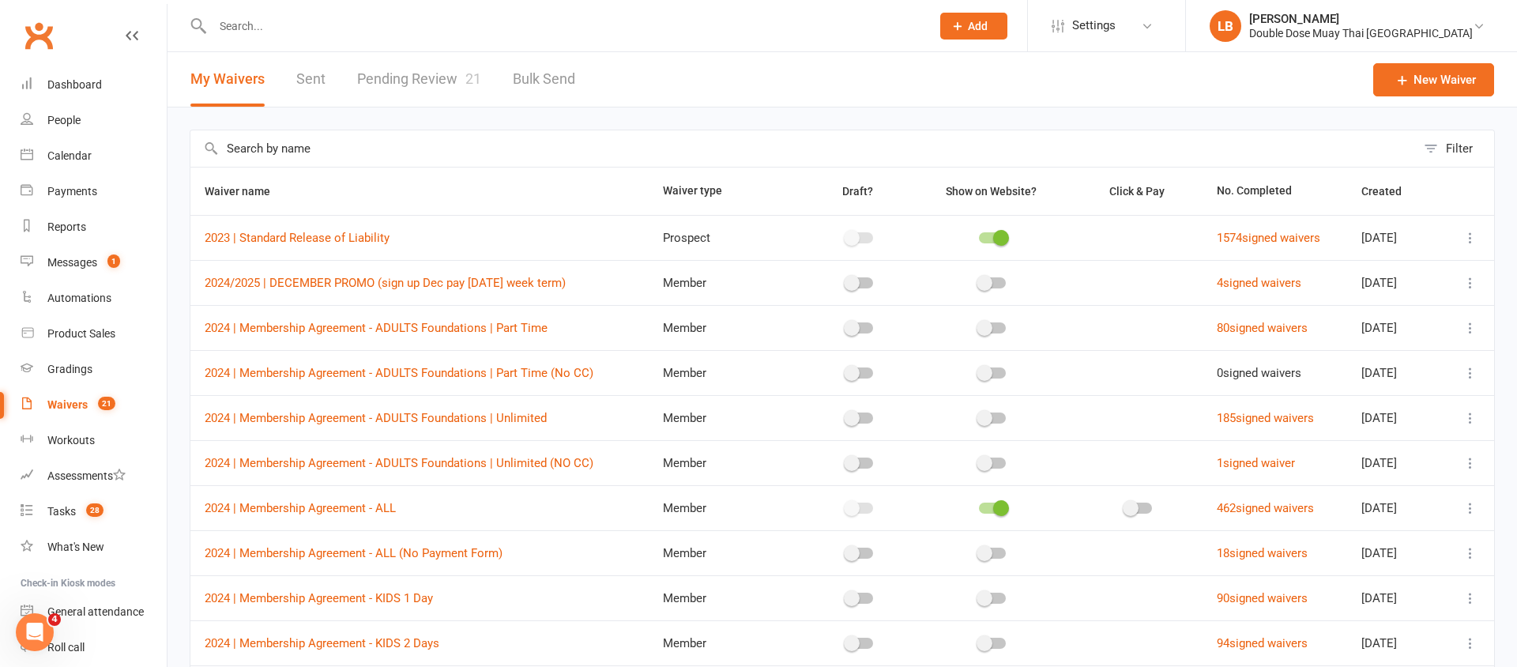
select select "100"
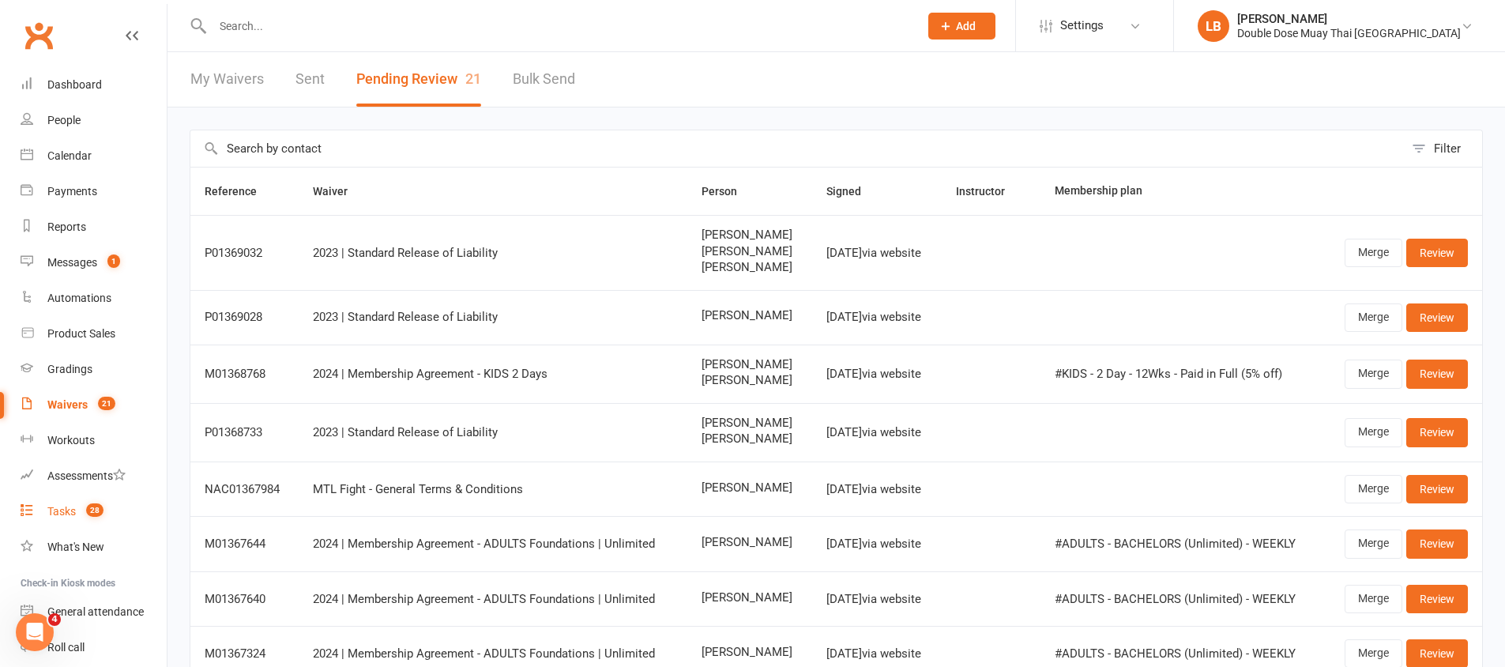
click at [51, 505] on div "Tasks" at bounding box center [61, 511] width 28 height 13
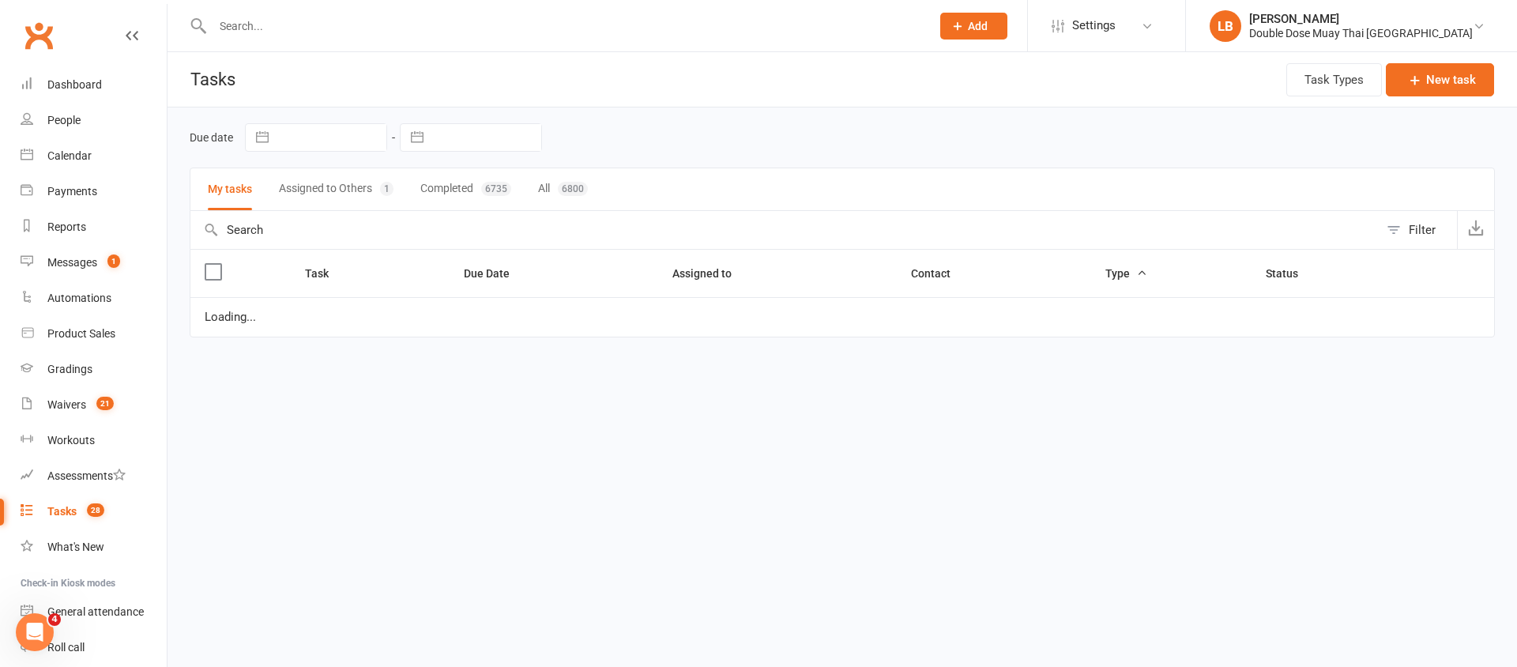
select select "started"
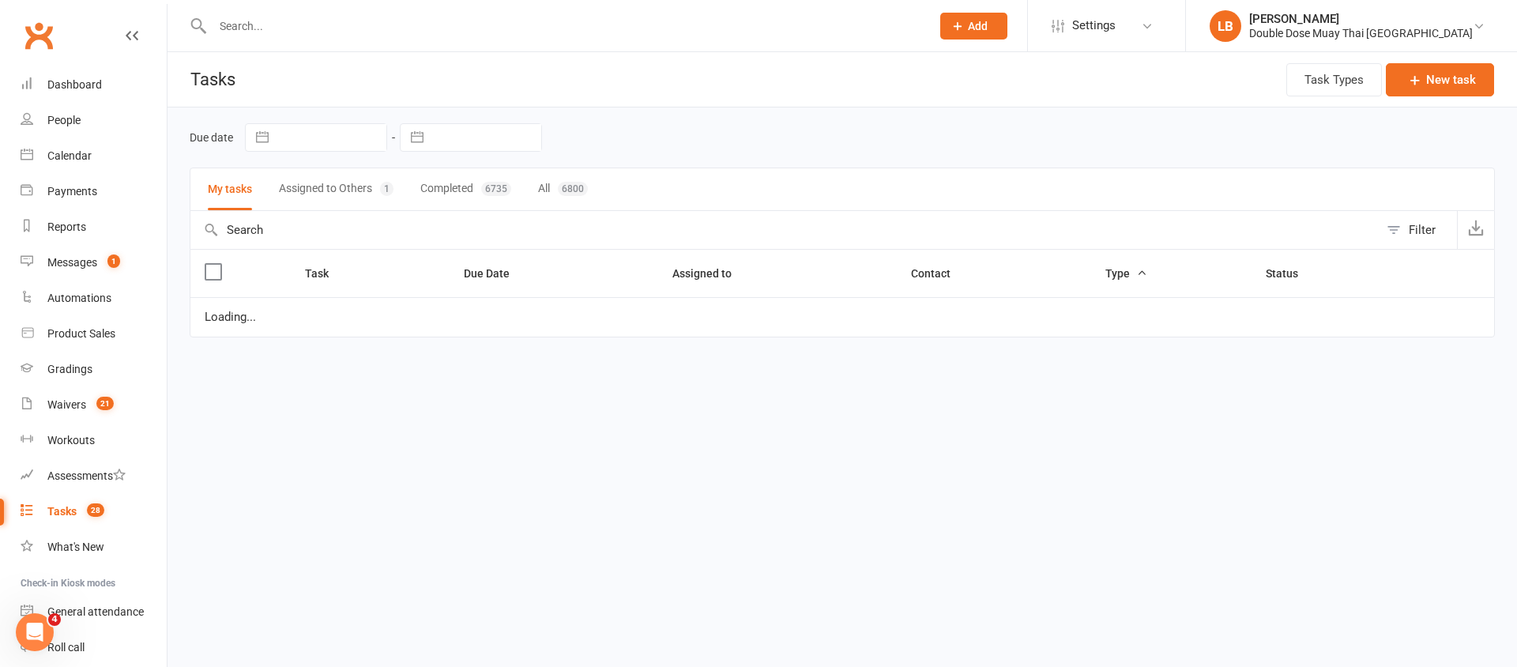
select select "started"
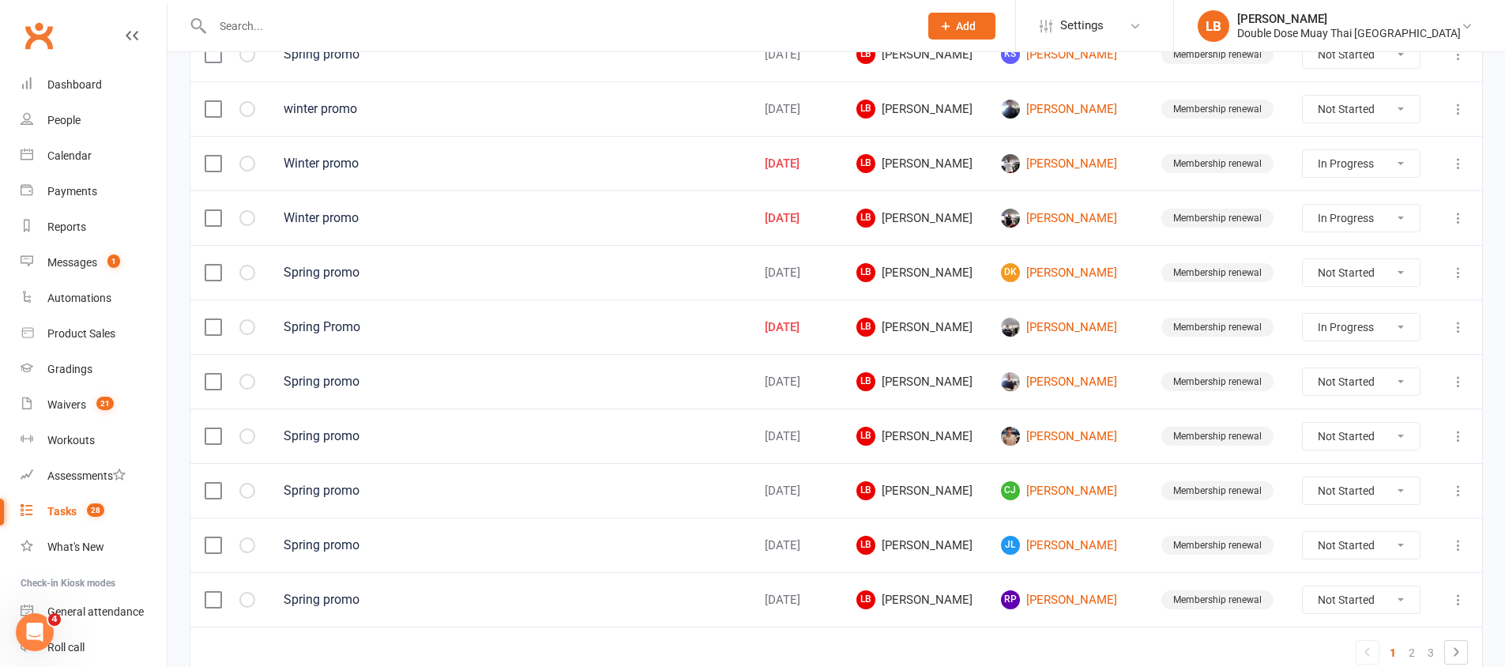
scroll to position [1124, 0]
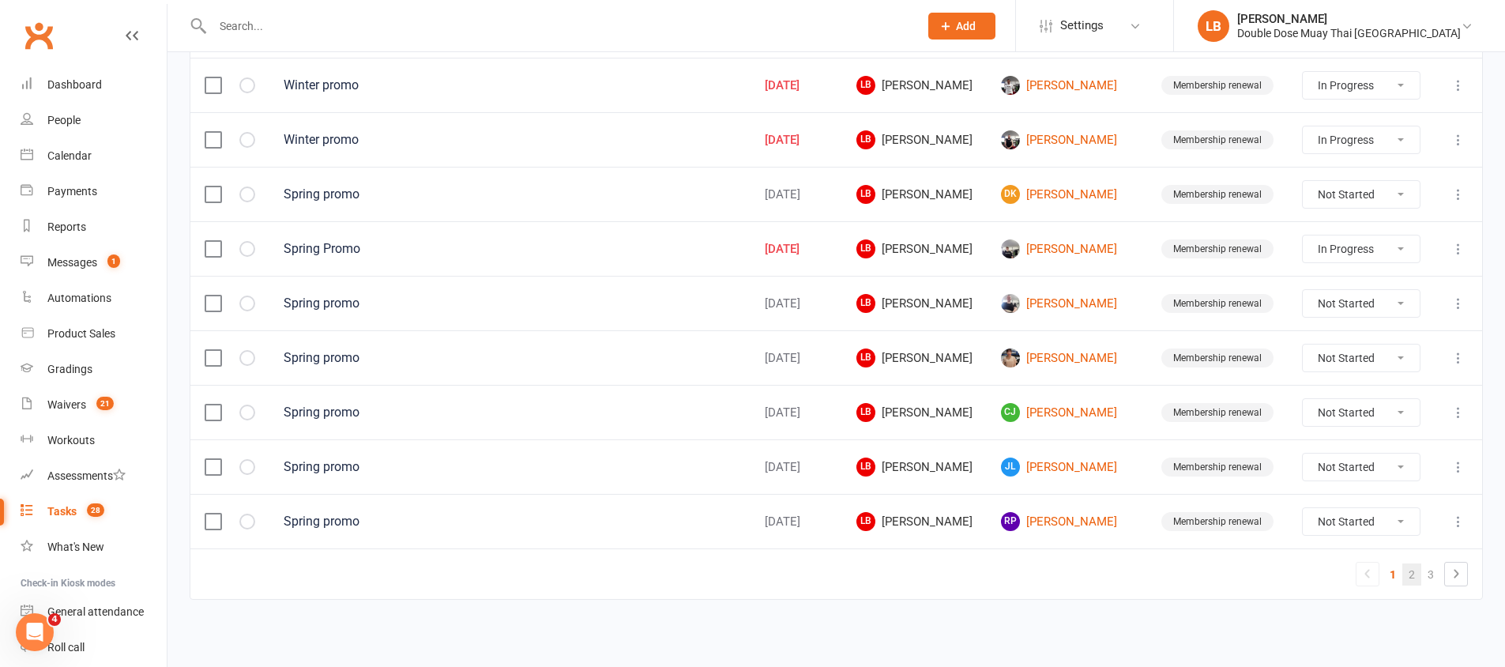
click at [1417, 572] on link "2" at bounding box center [1411, 574] width 19 height 22
select select "started"
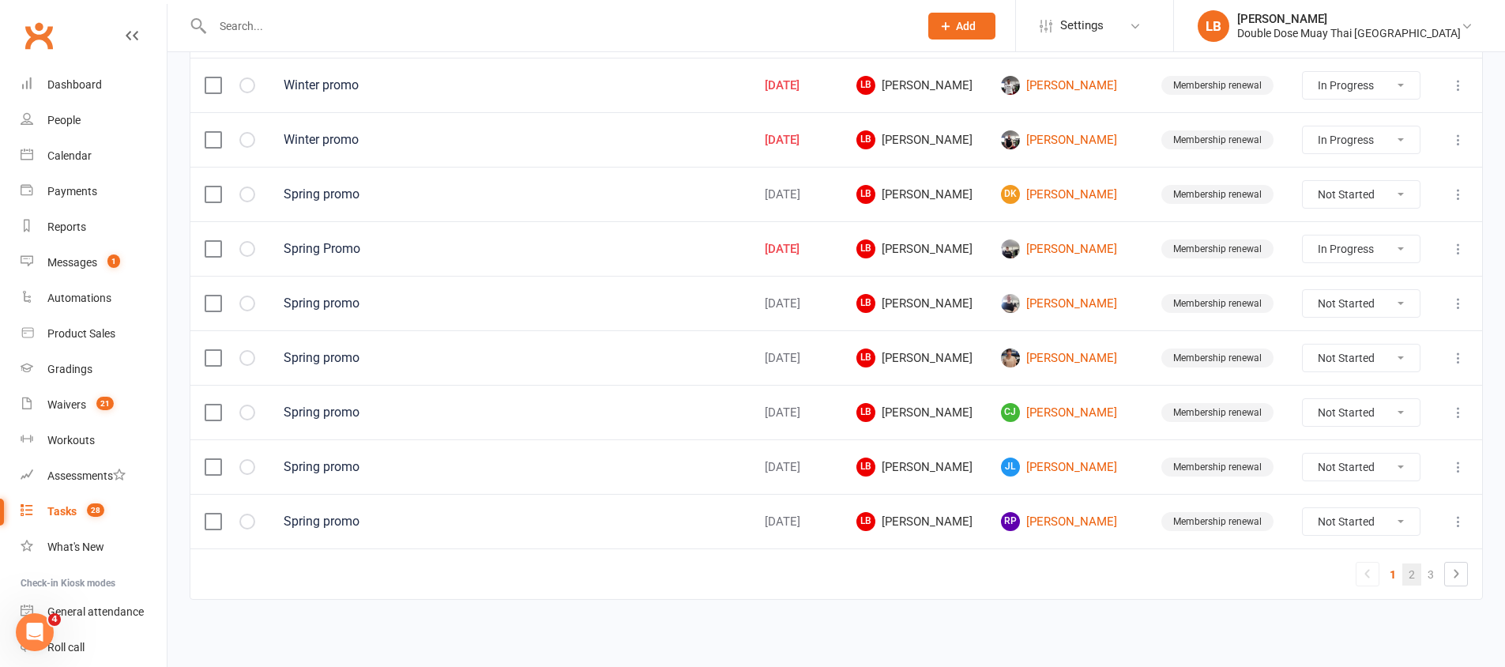
select select "started"
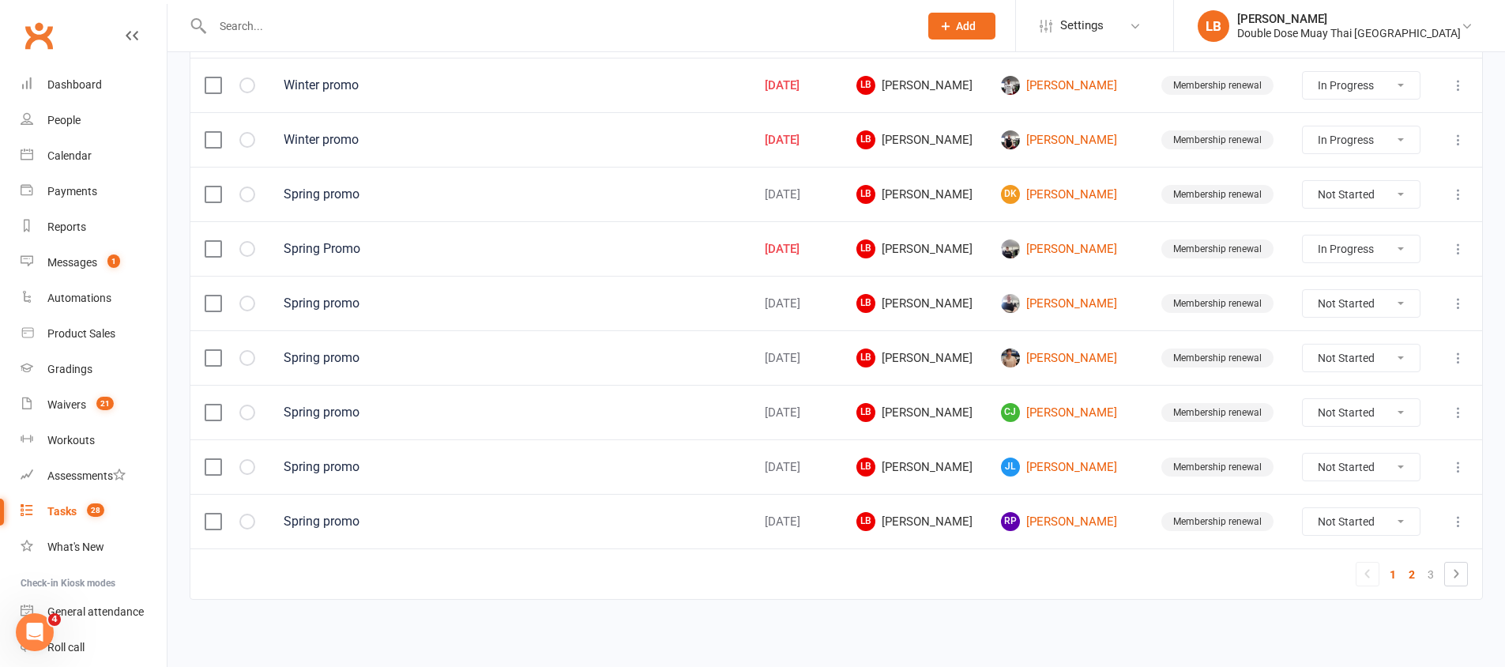
select select "started"
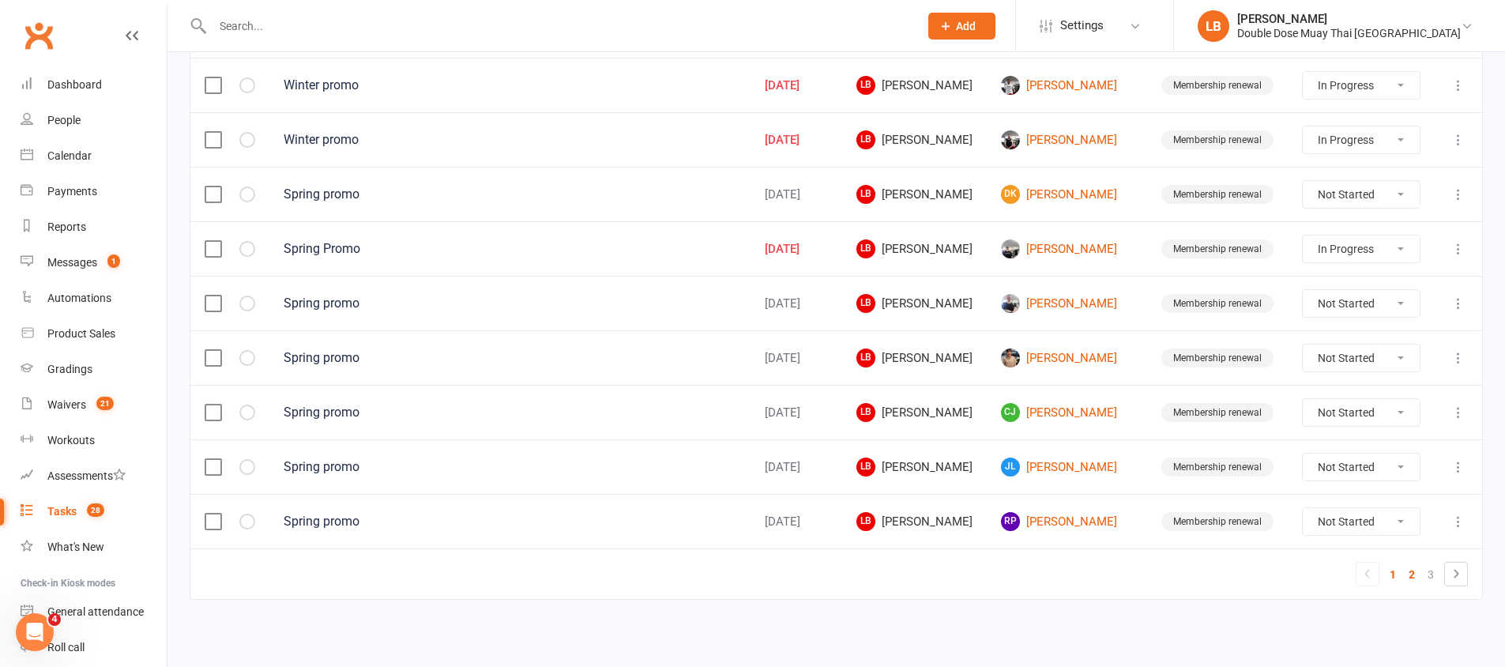
select select "started"
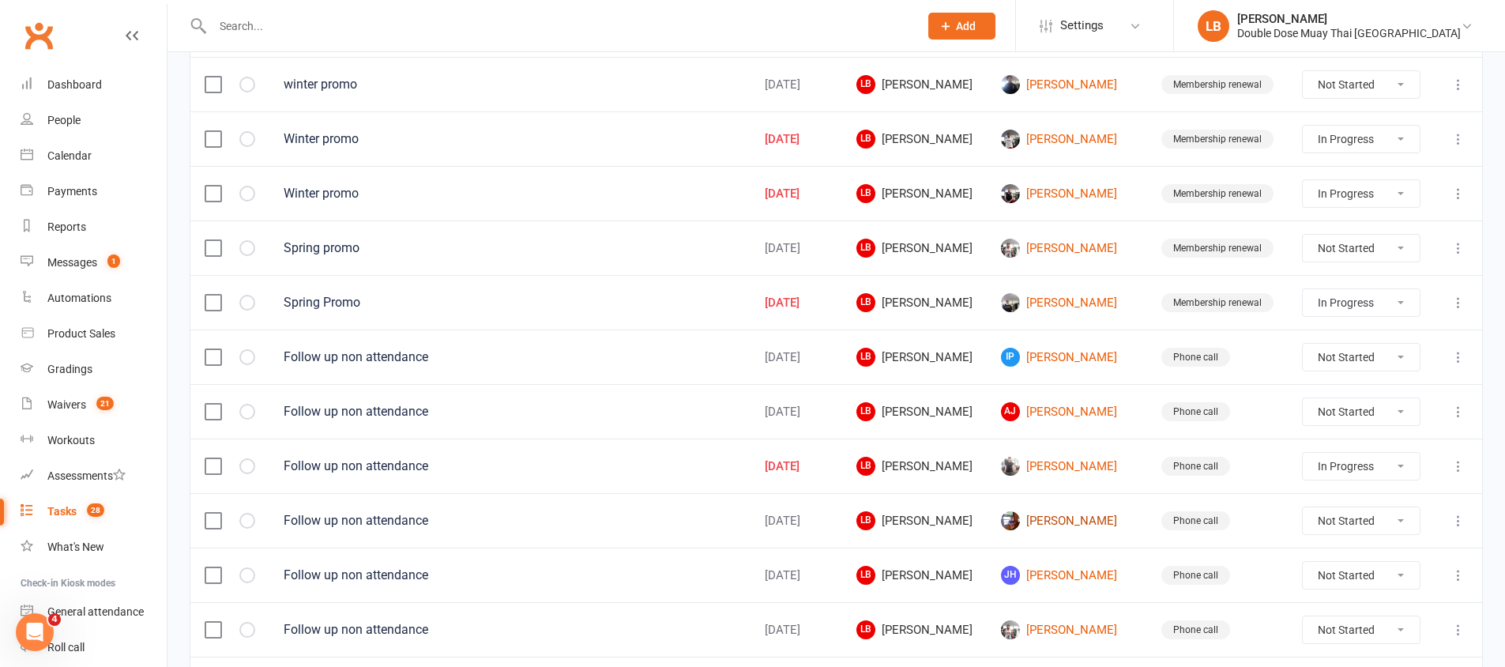
scroll to position [1121, 0]
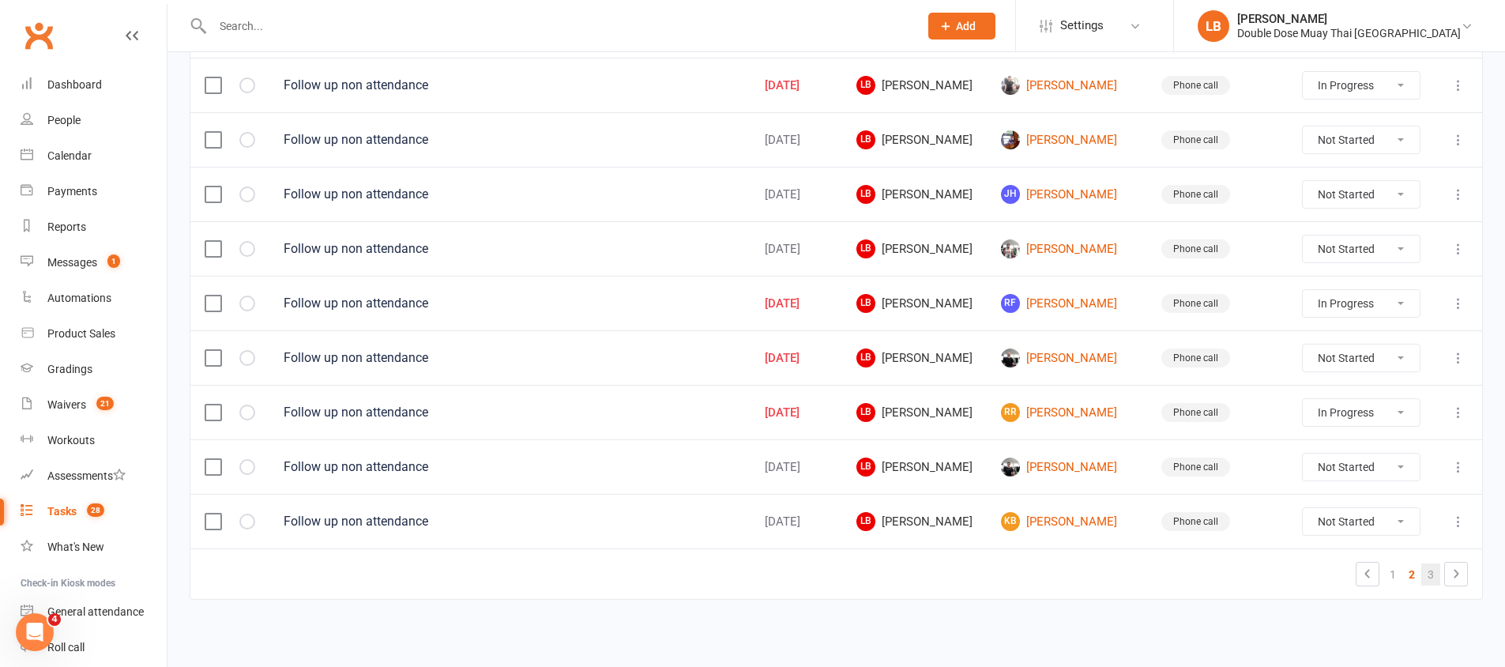
click at [1428, 567] on link "3" at bounding box center [1430, 574] width 19 height 22
select select "started"
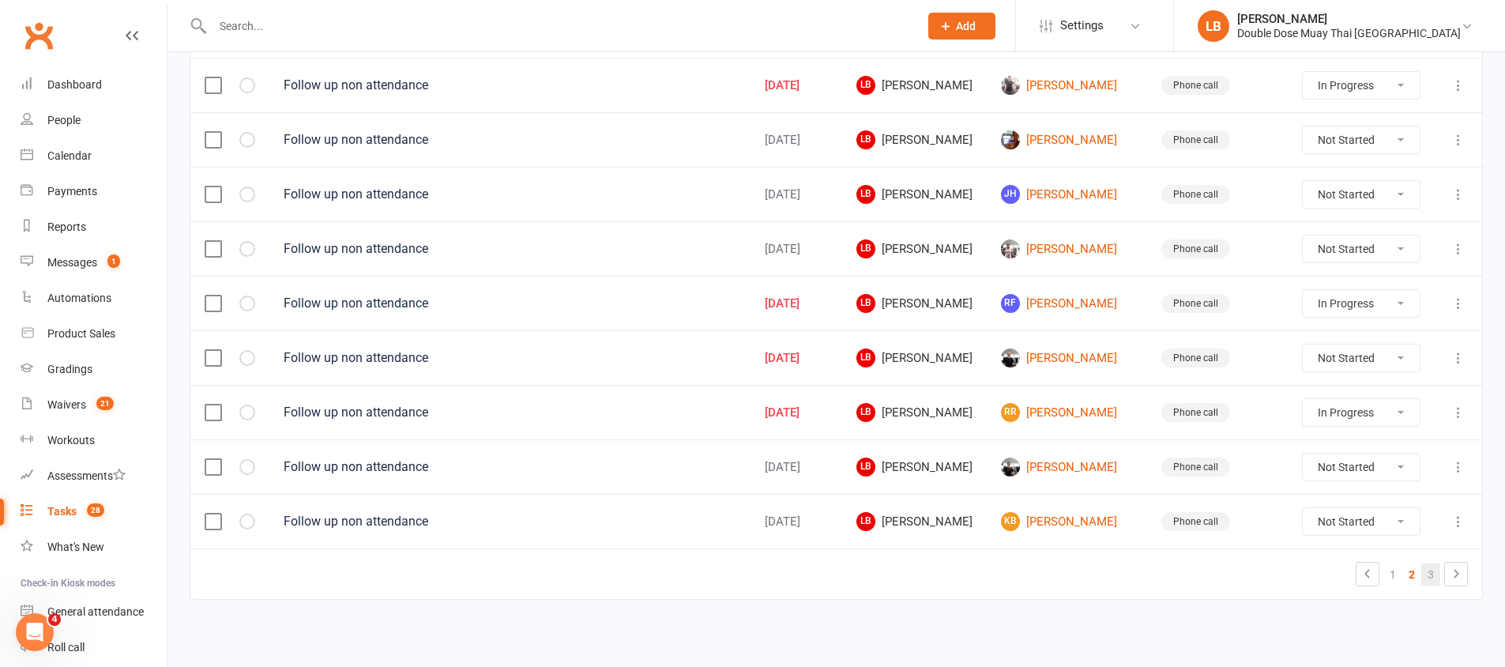
select select "started"
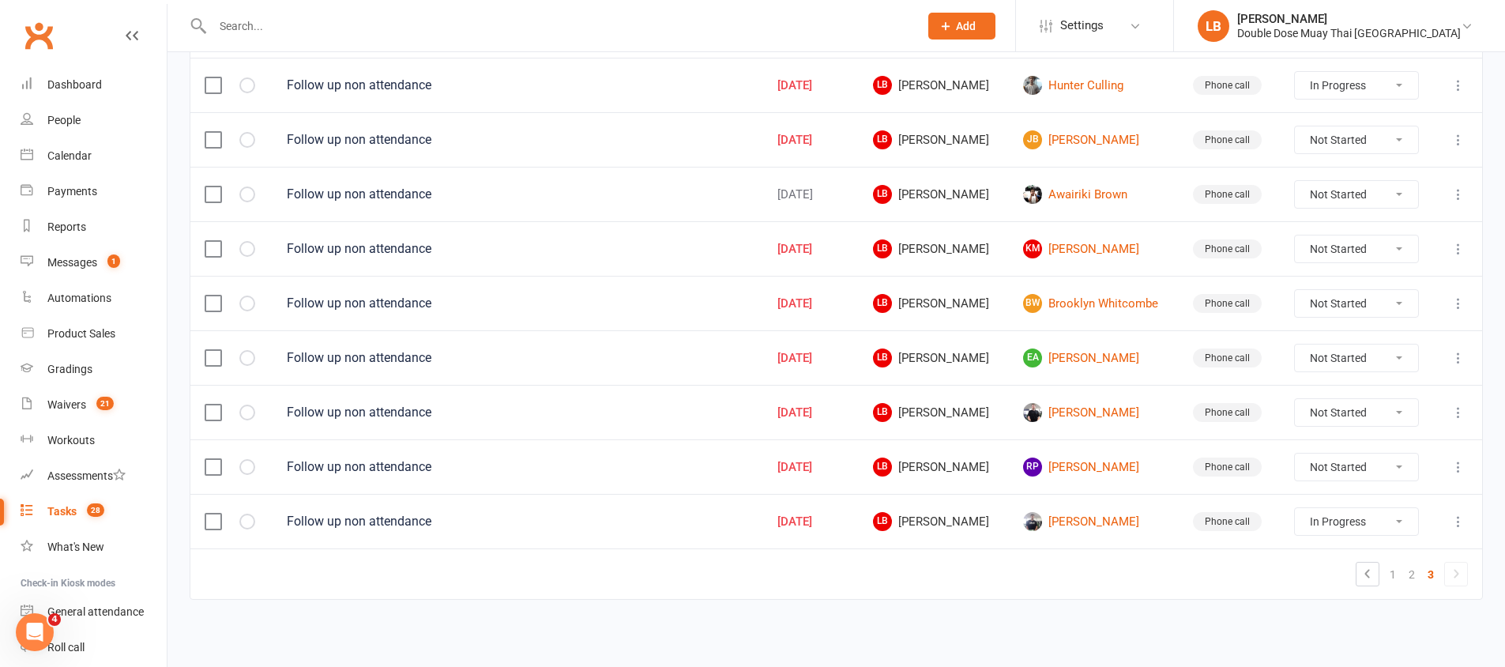
scroll to position [512, 0]
click at [1100, 411] on link "[PERSON_NAME]" at bounding box center [1093, 412] width 141 height 19
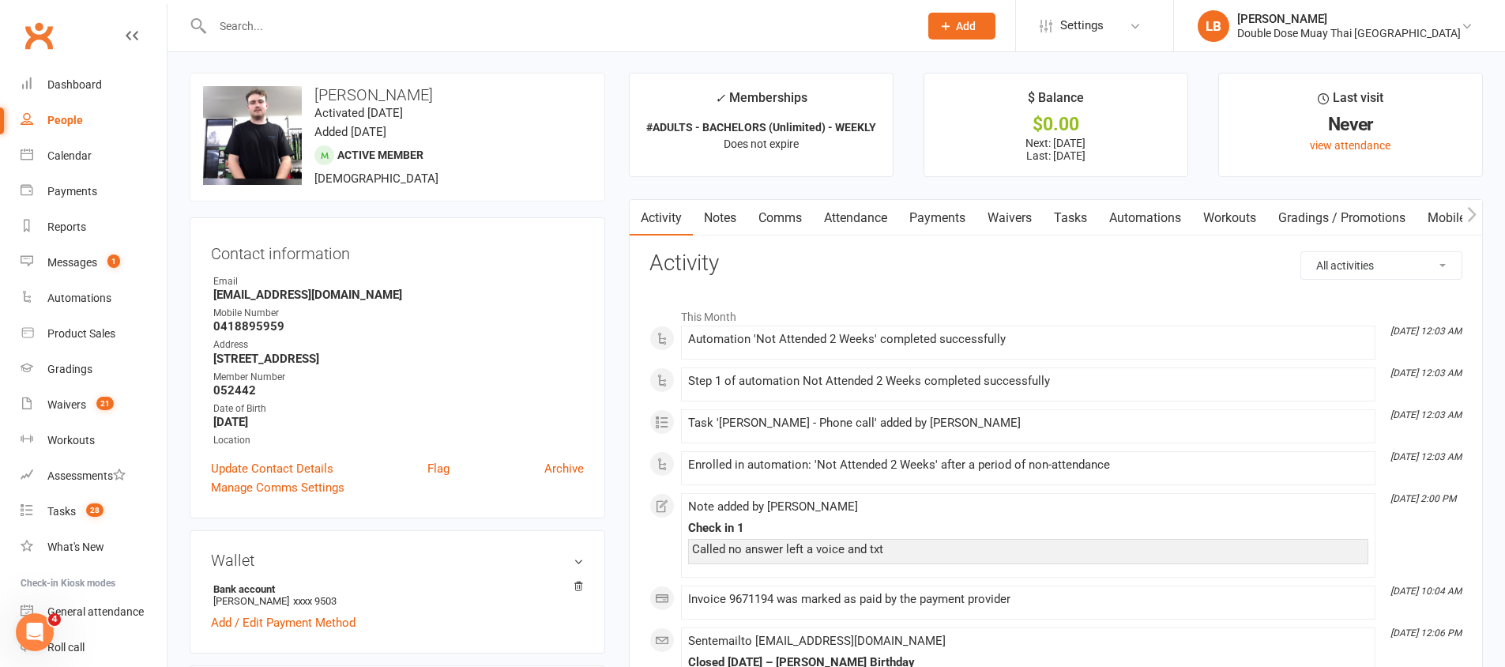
scroll to position [3, 0]
click at [67, 502] on link "Tasks 28" at bounding box center [94, 512] width 146 height 36
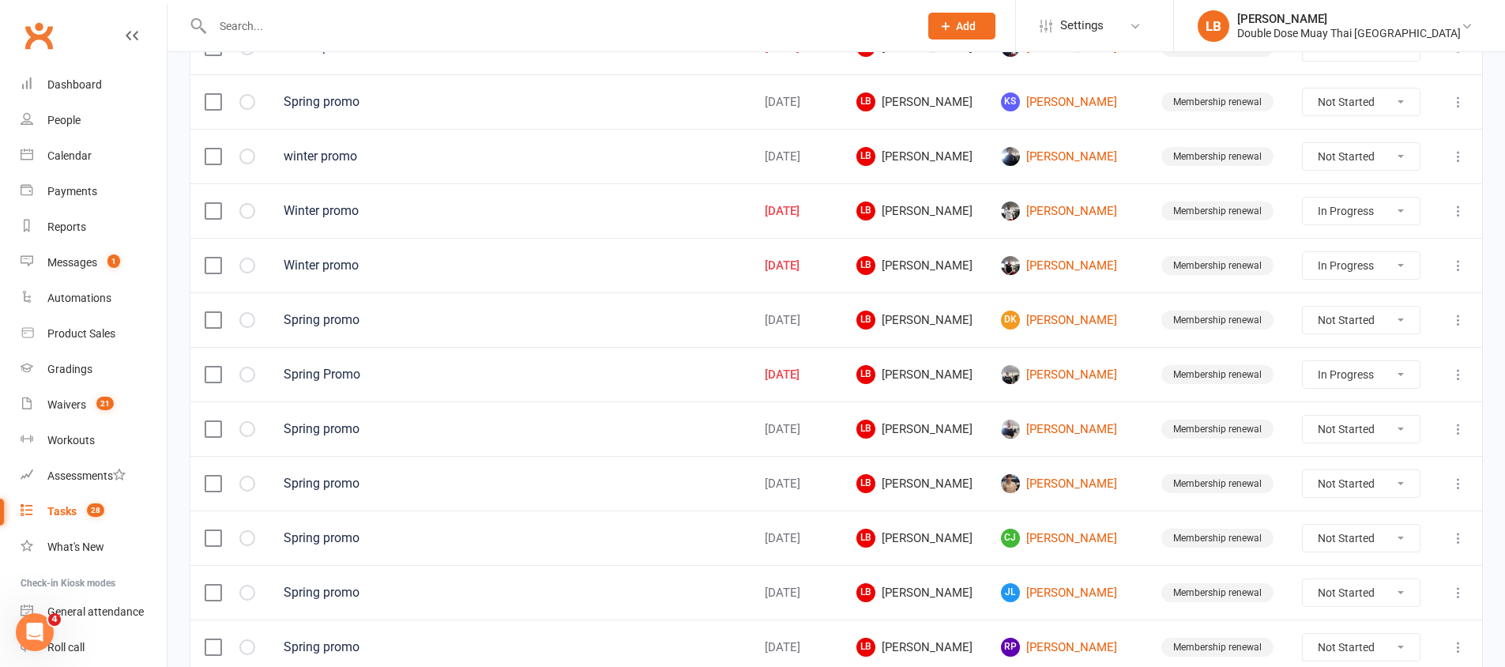
scroll to position [1124, 0]
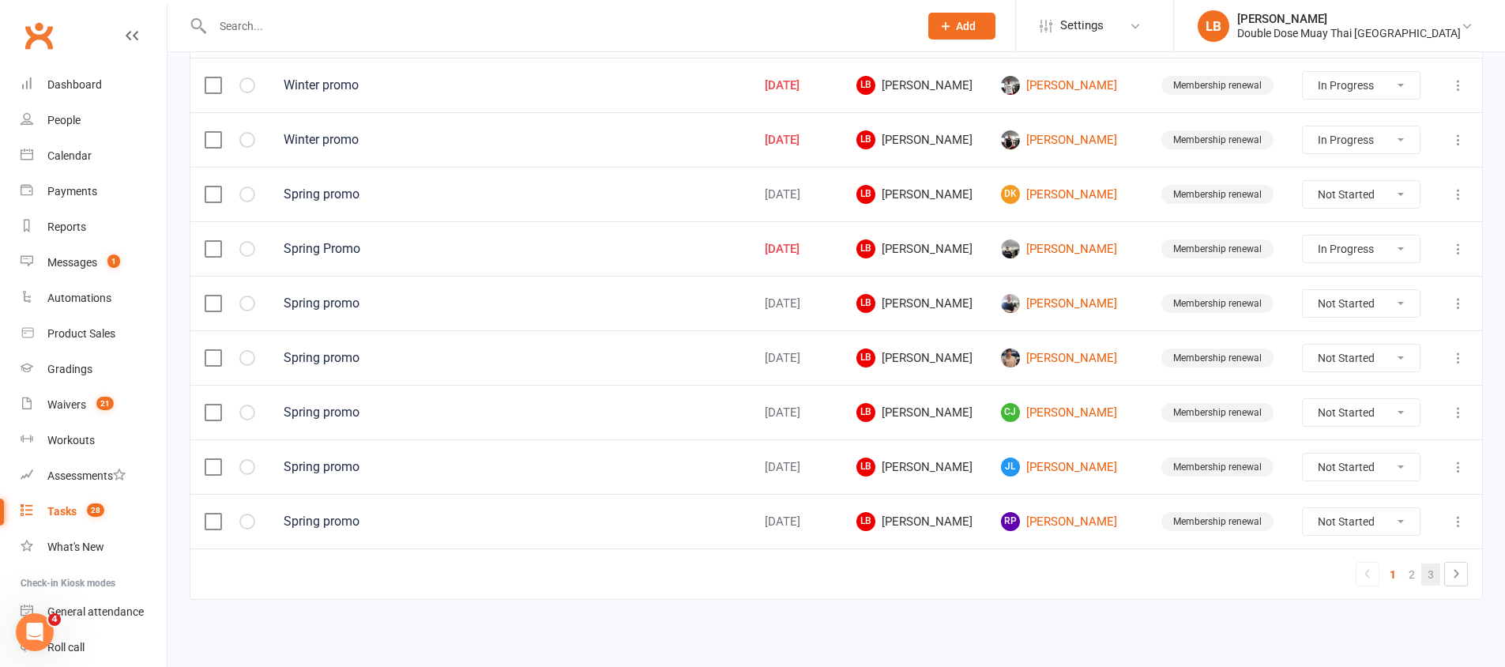
click at [1439, 573] on link "3" at bounding box center [1430, 574] width 19 height 22
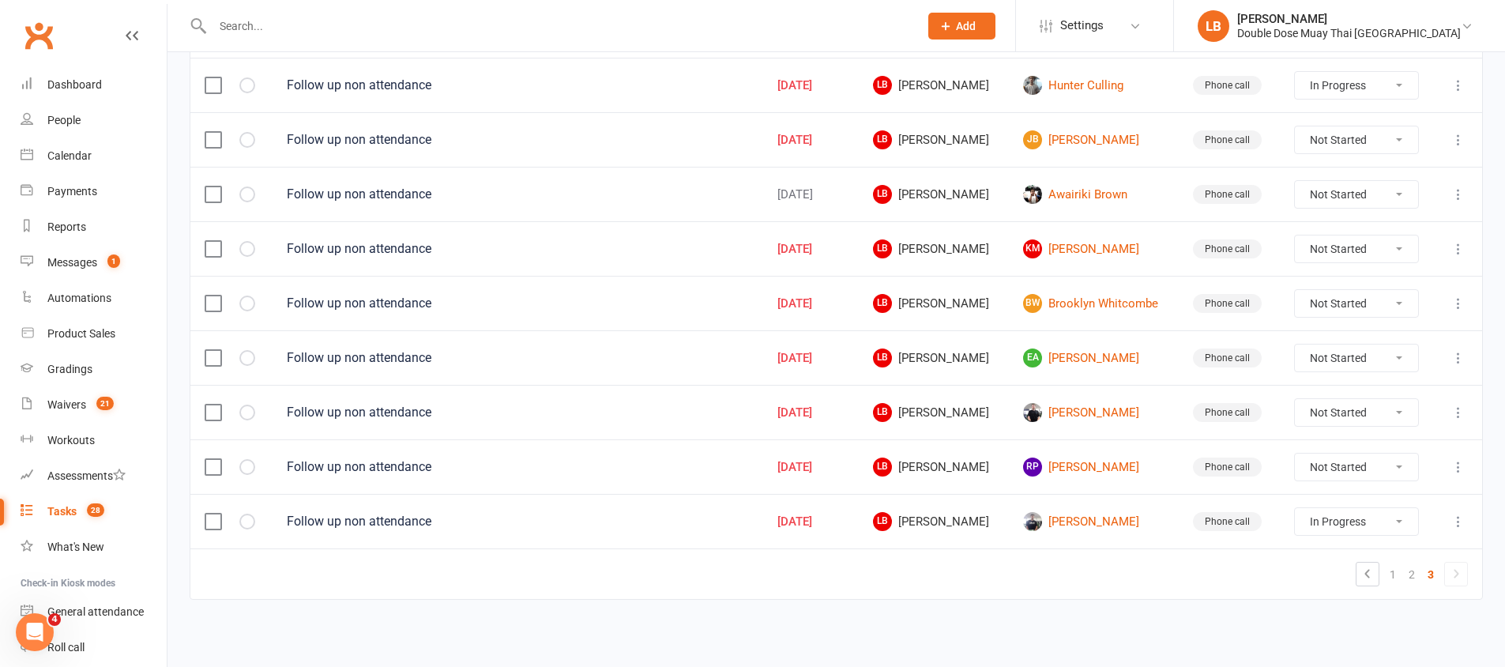
click at [1437, 573] on link "3" at bounding box center [1430, 574] width 19 height 22
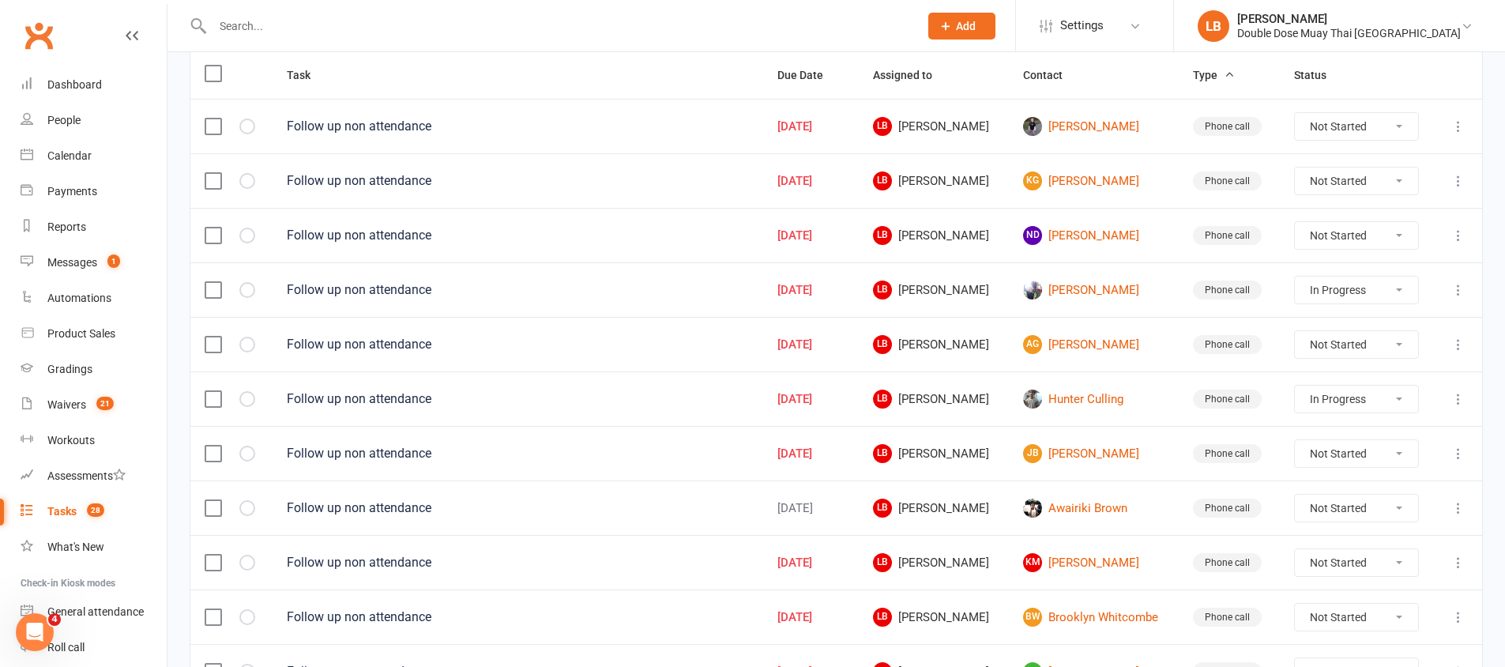
scroll to position [171, 0]
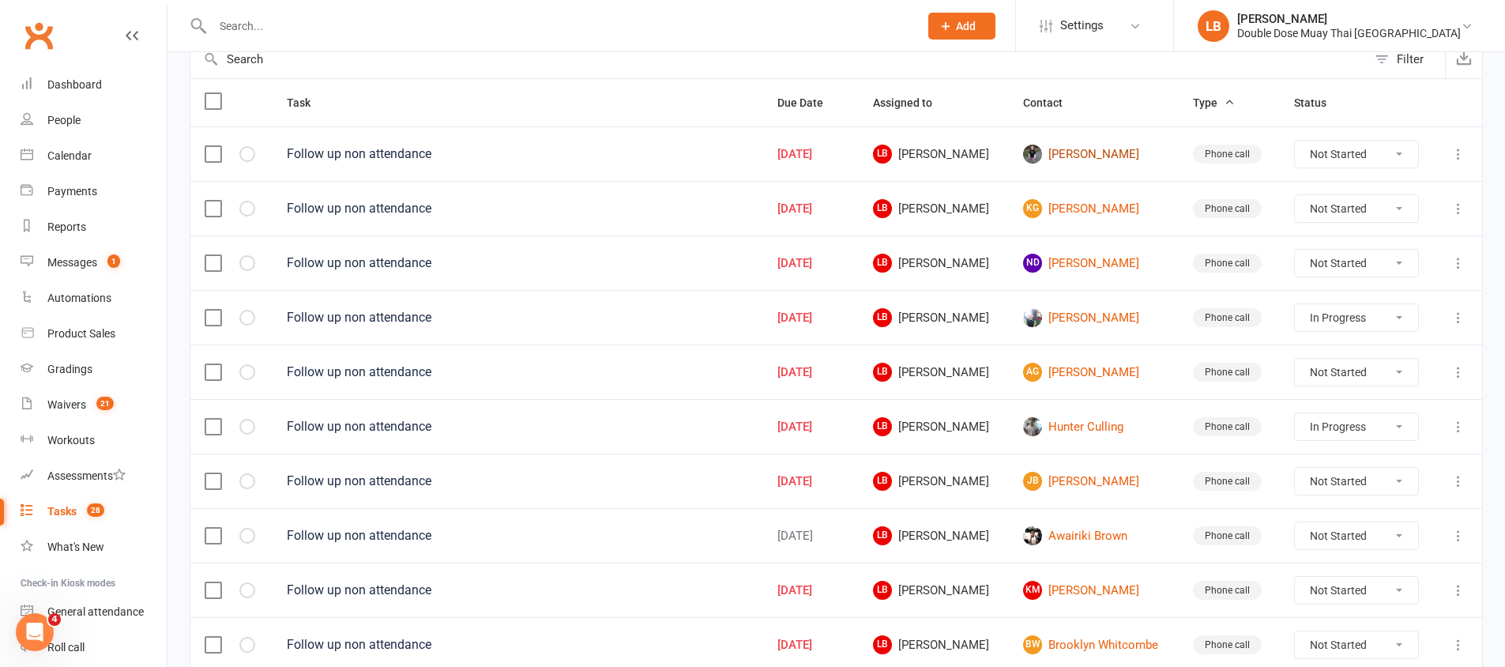
click at [1074, 160] on link "[PERSON_NAME]" at bounding box center [1093, 154] width 141 height 19
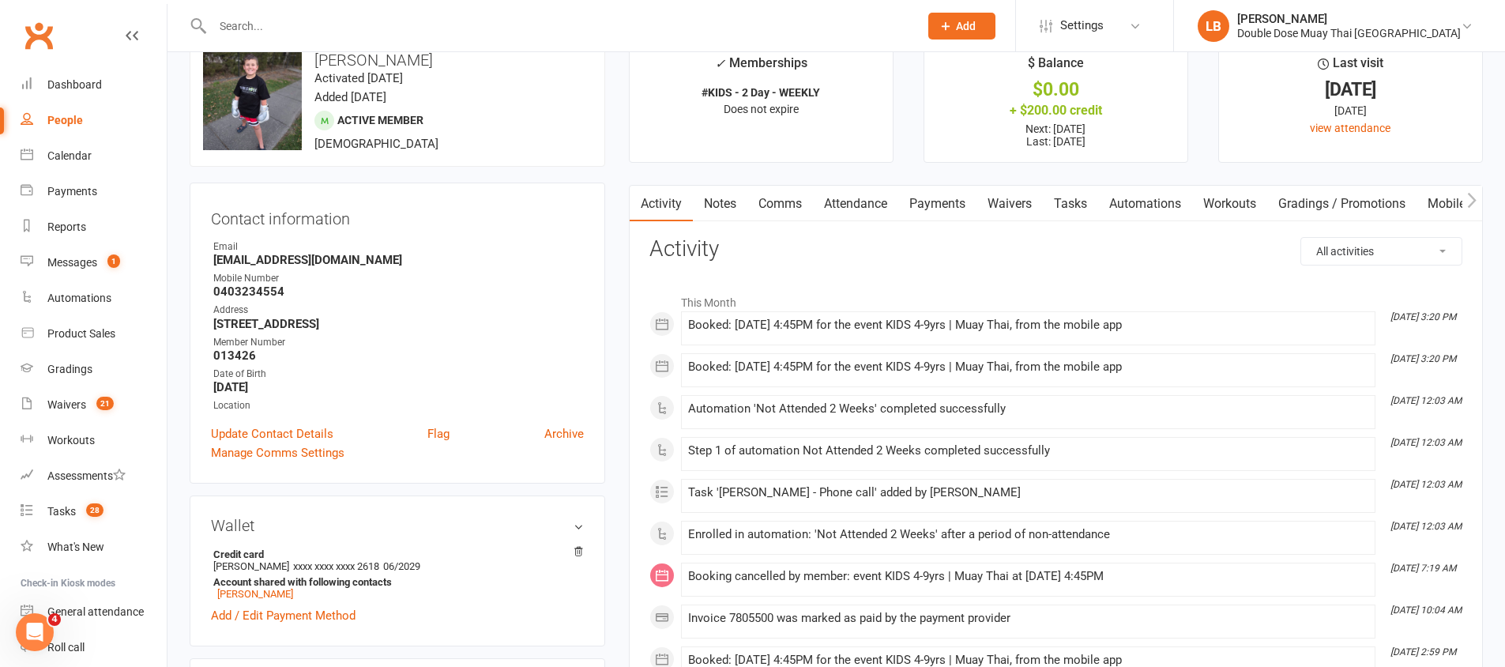
scroll to position [58, 0]
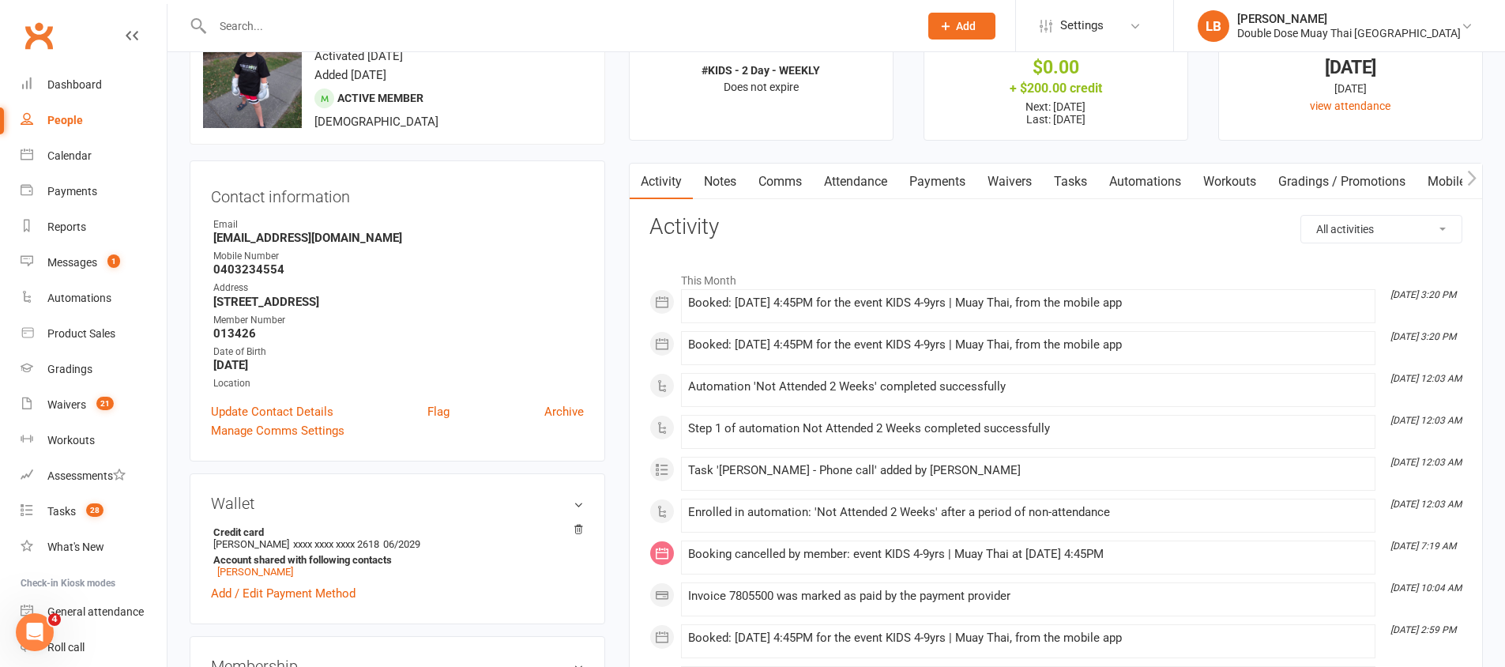
drag, startPoint x: 1162, startPoint y: 552, endPoint x: 898, endPoint y: 498, distance: 269.4
click at [898, 498] on div "This Month [DATE] 3:20 PM Booked: [DATE] 4:45PM for the event KIDS 4-9yrs | Mua…" at bounding box center [1055, 622] width 813 height 717
click at [74, 509] on div "Tasks" at bounding box center [61, 511] width 28 height 13
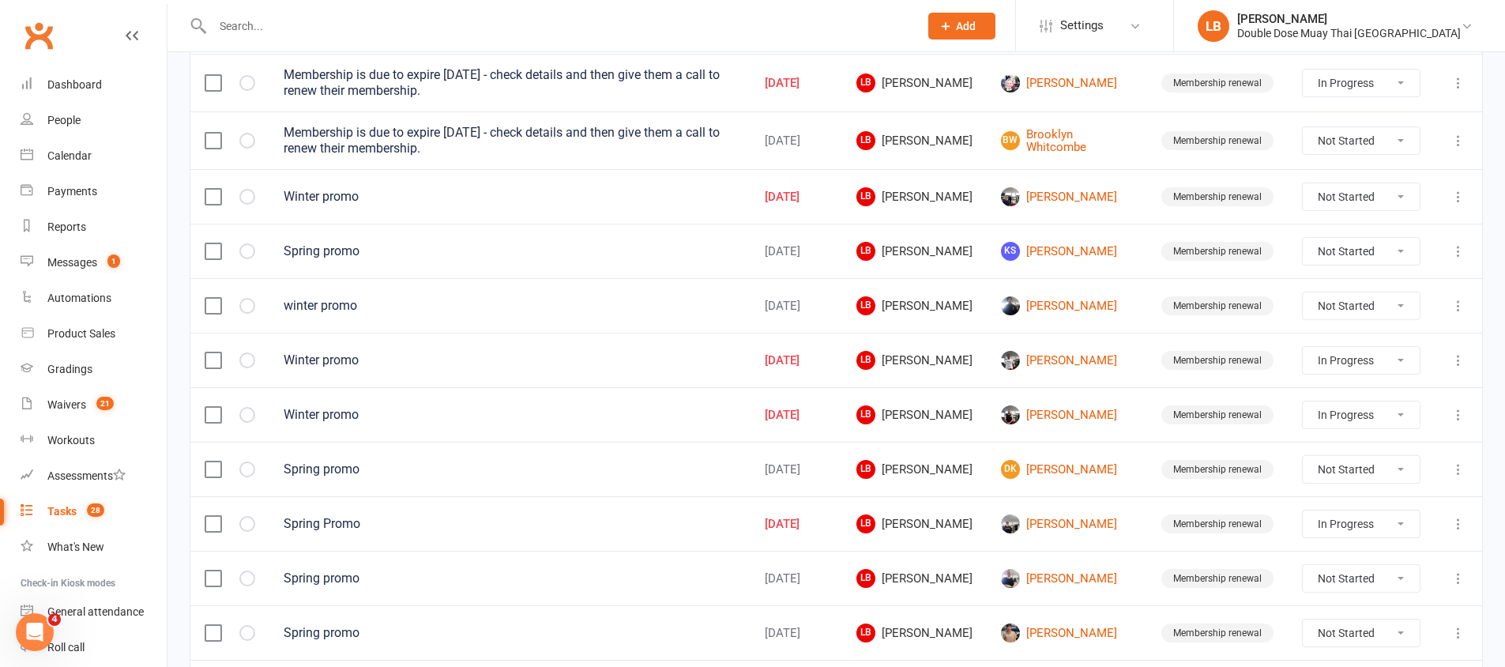
scroll to position [1124, 0]
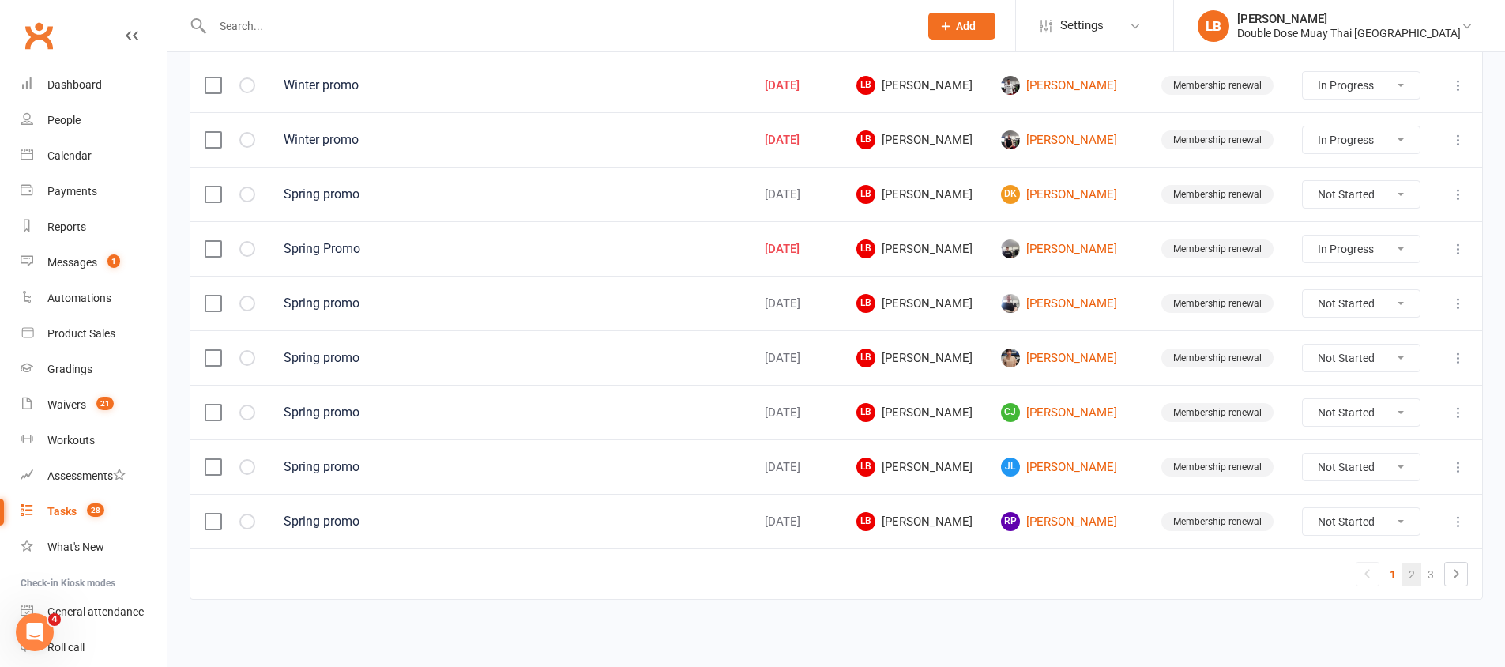
click at [1409, 571] on link "2" at bounding box center [1411, 574] width 19 height 22
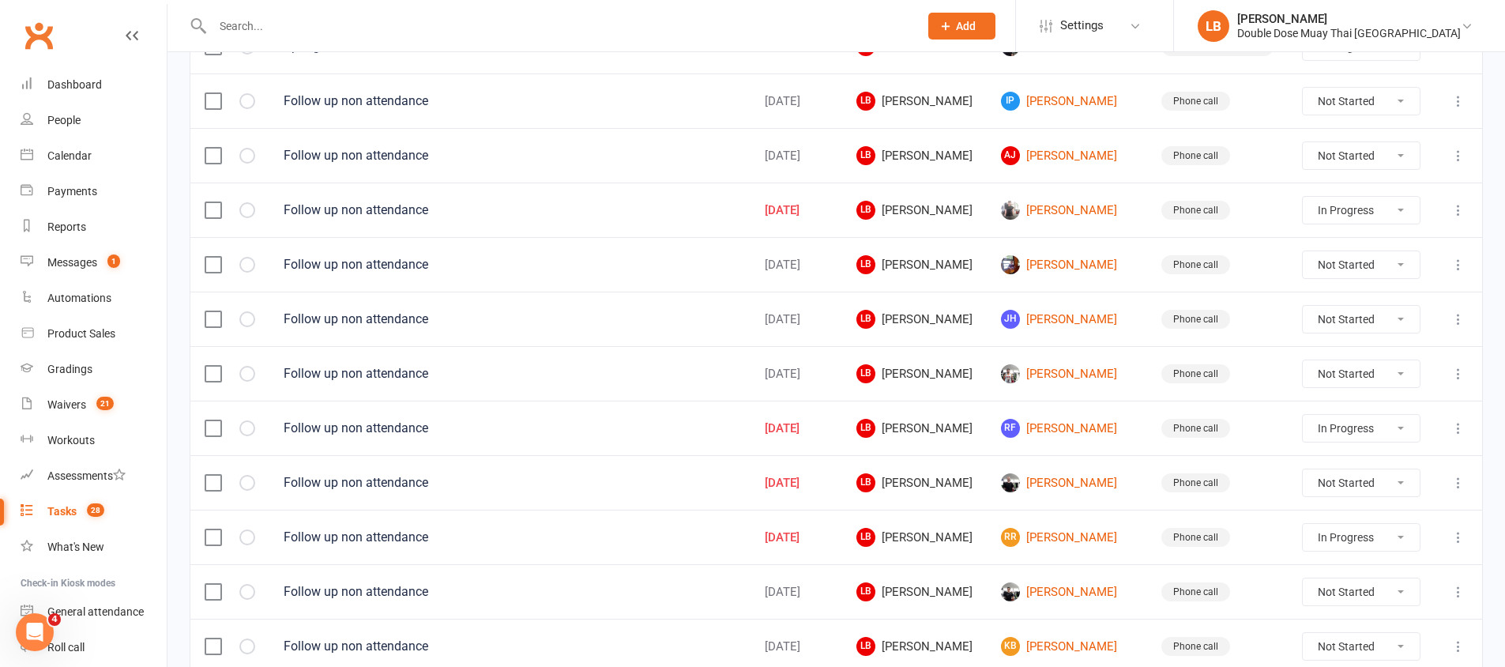
scroll to position [966, 0]
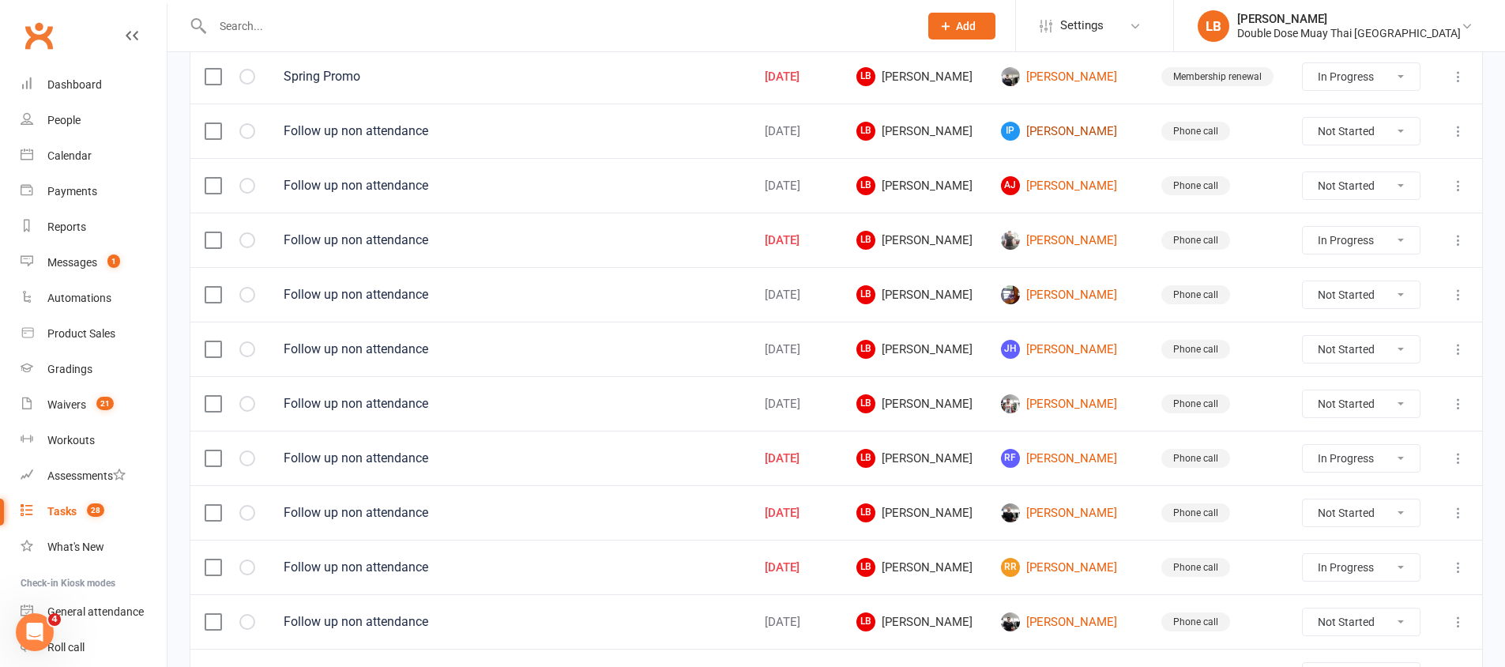
click at [1104, 135] on link "IP [PERSON_NAME]" at bounding box center [1067, 131] width 132 height 19
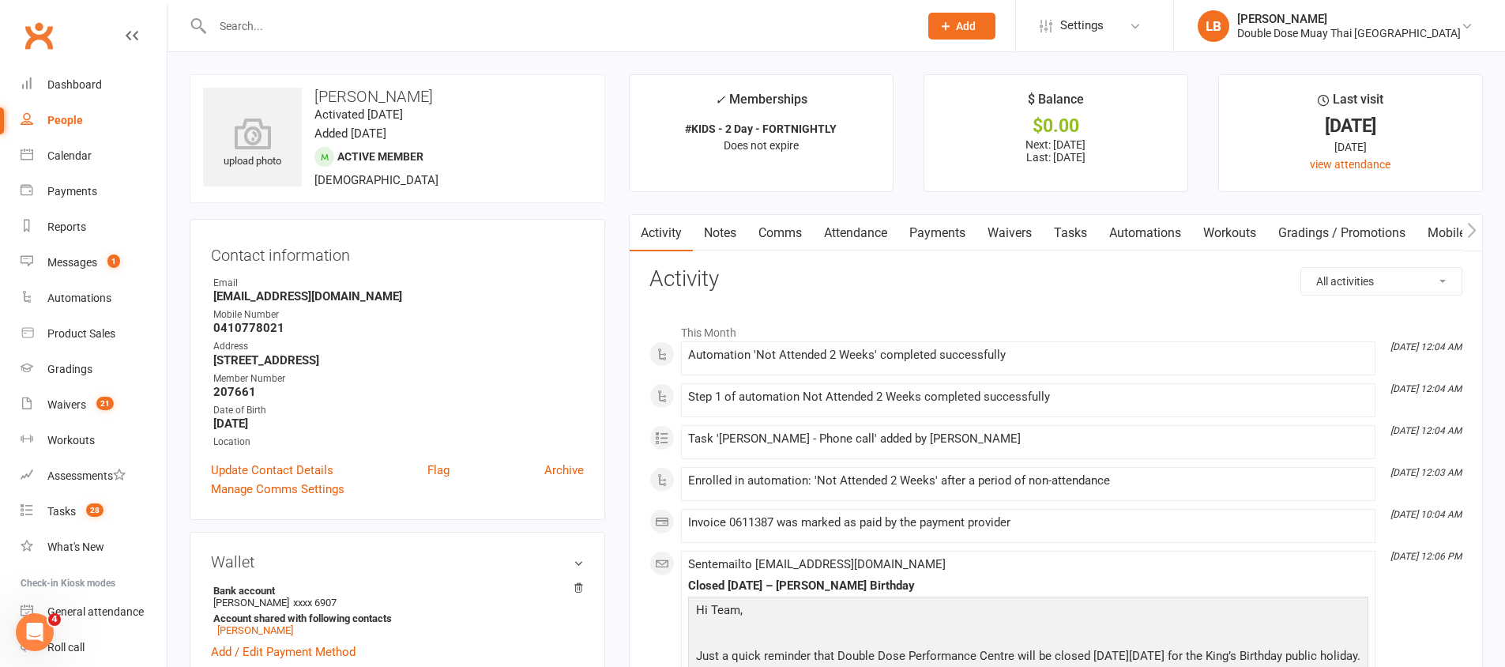
click at [1070, 232] on link "Tasks" at bounding box center [1070, 233] width 55 height 36
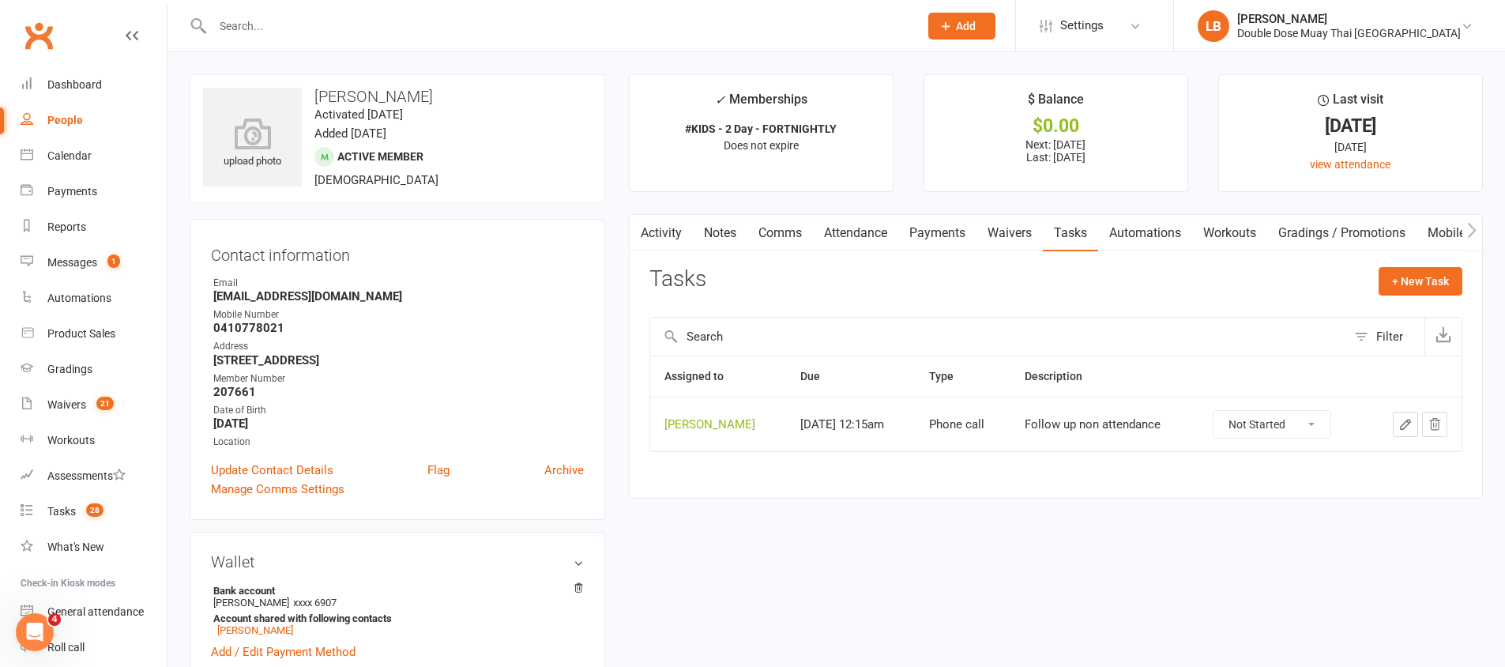
click at [1250, 422] on select "Not Started In Progress Waiting Complete" at bounding box center [1271, 424] width 117 height 27
click at [864, 233] on link "Attendance" at bounding box center [855, 233] width 85 height 36
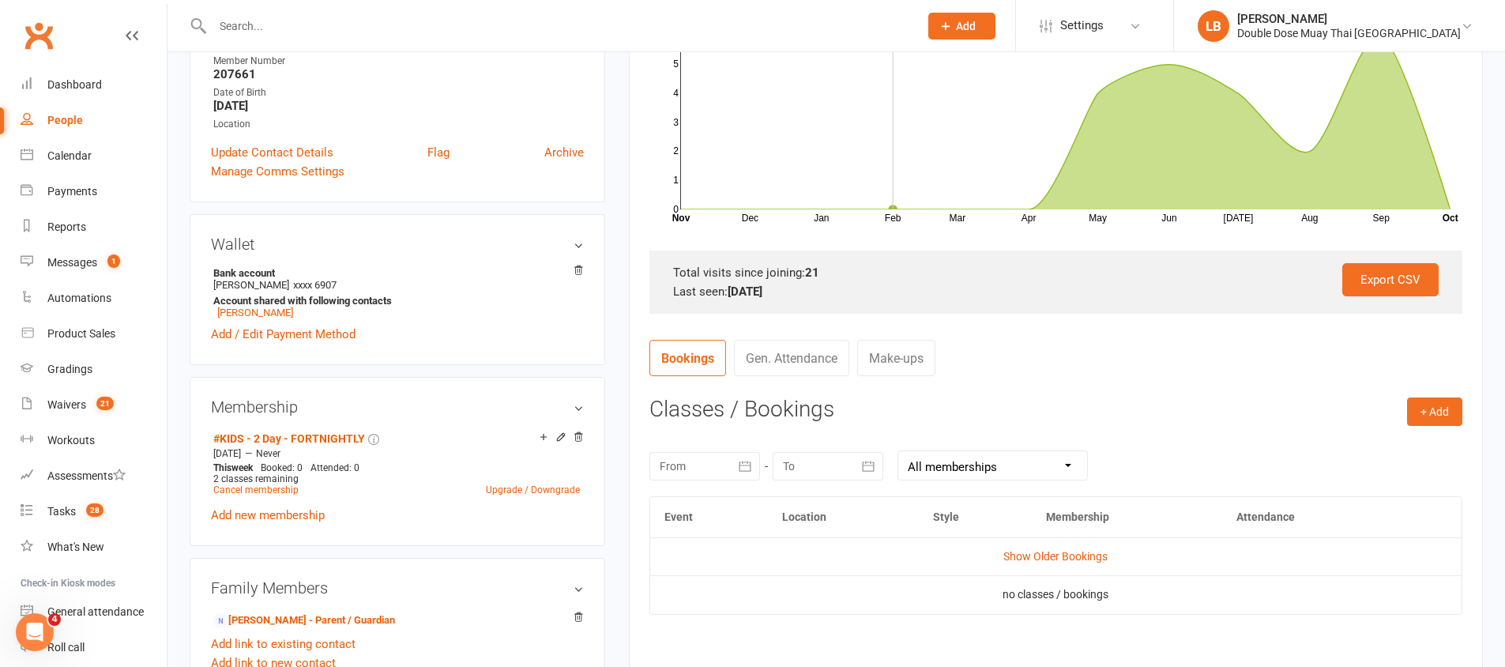
scroll to position [423, 0]
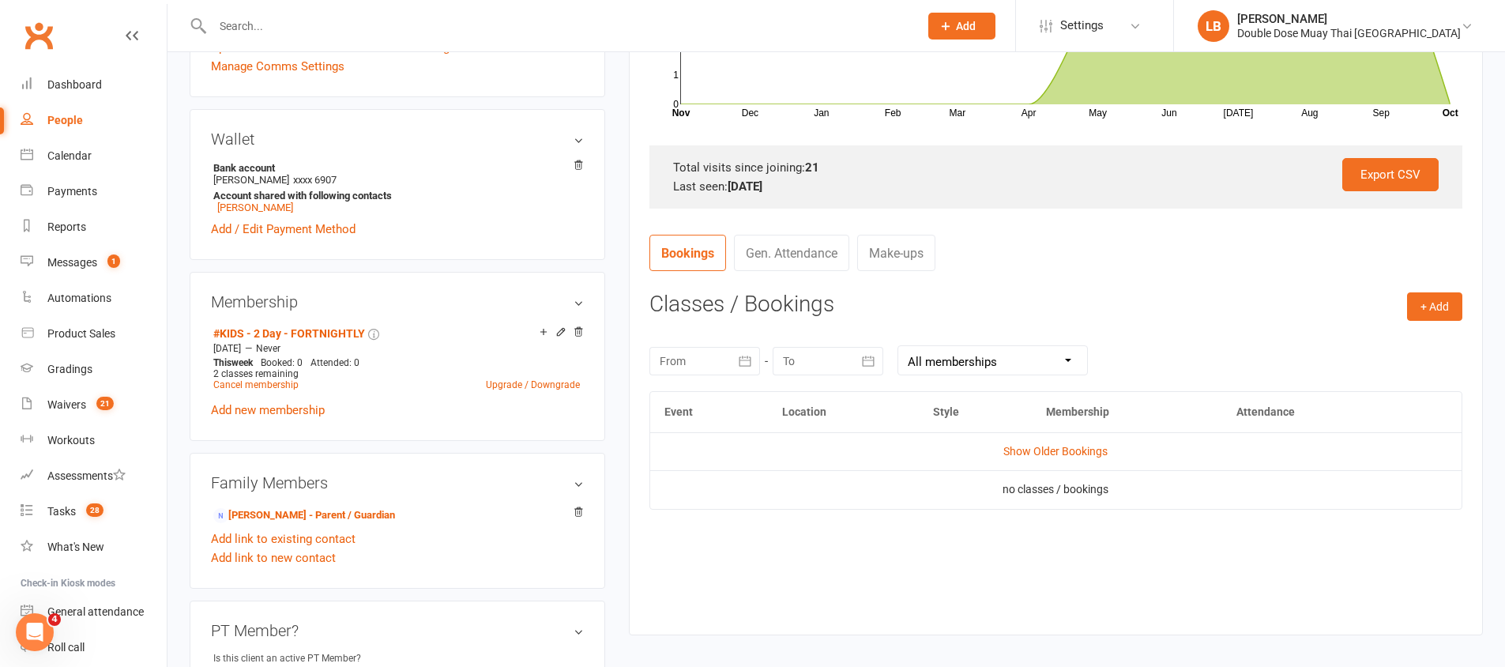
click at [803, 247] on link "Gen. Attendance" at bounding box center [791, 253] width 115 height 36
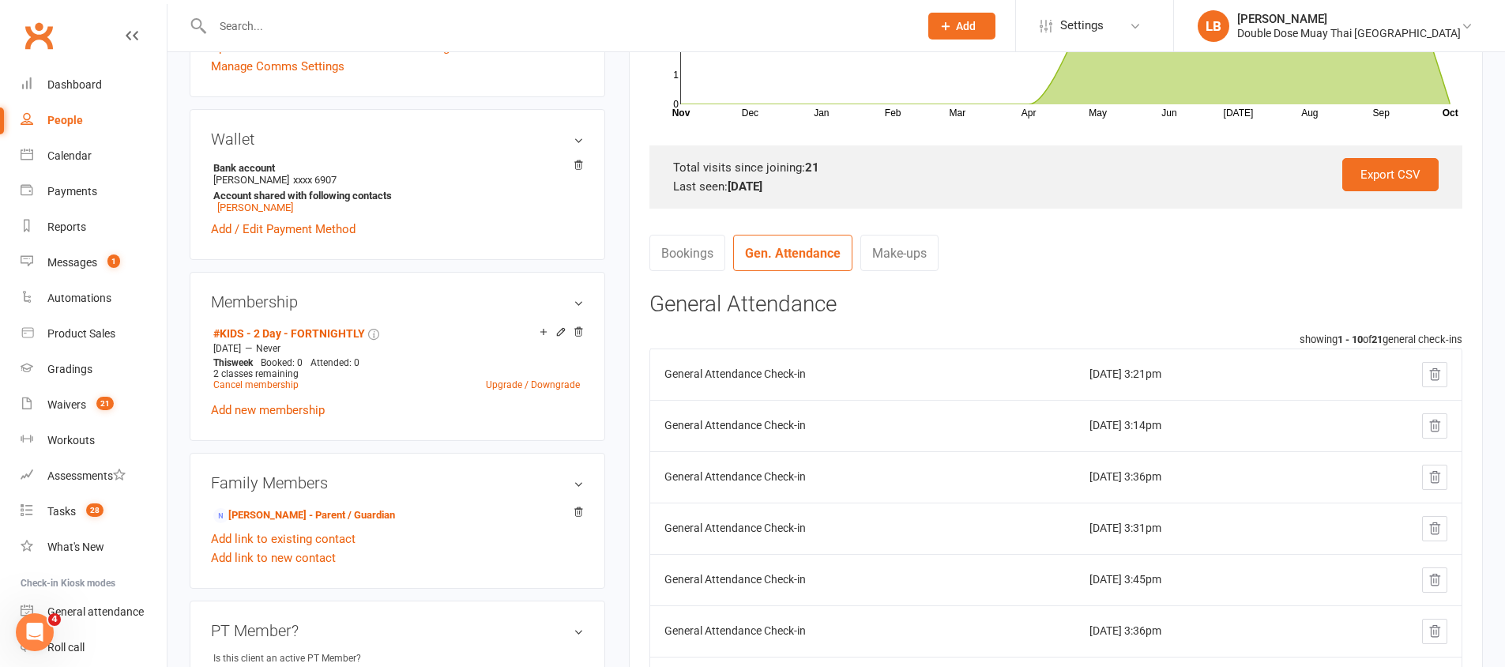
click at [676, 241] on link "Bookings" at bounding box center [687, 253] width 76 height 36
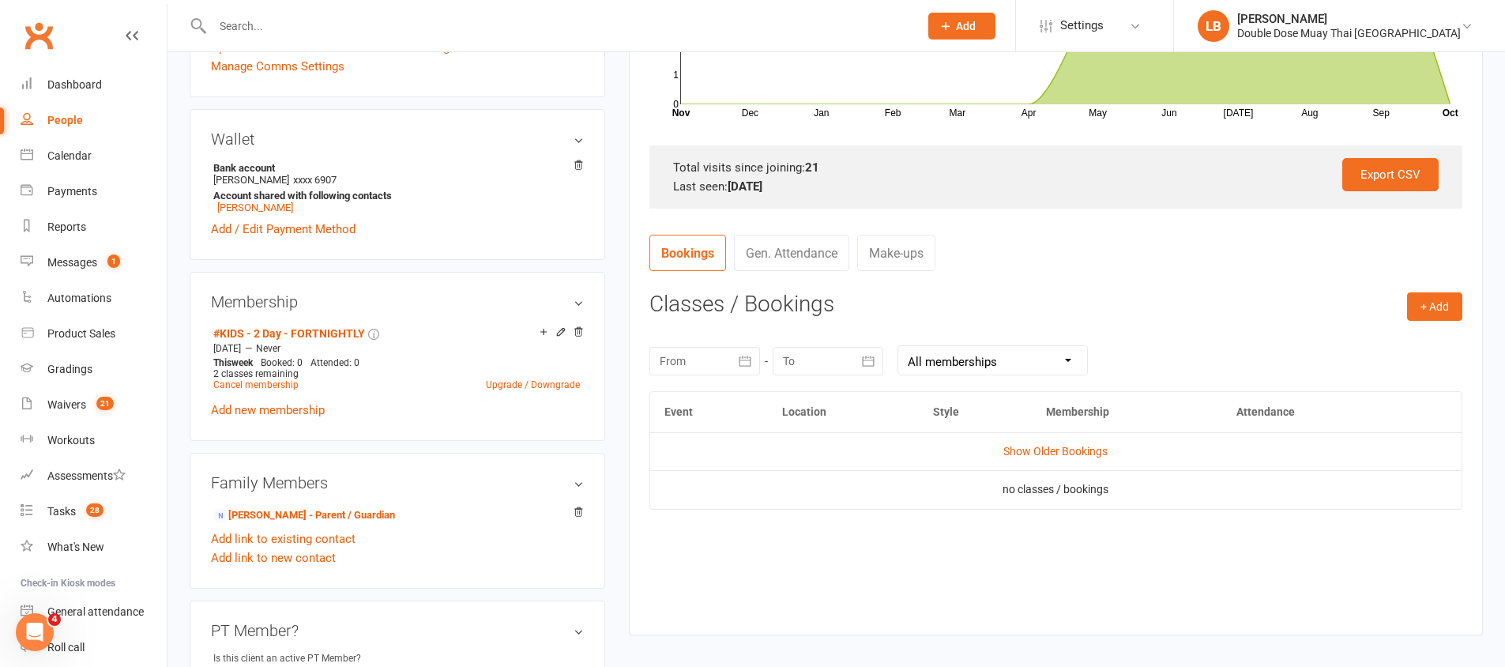
click at [760, 252] on link "Gen. Attendance" at bounding box center [791, 253] width 115 height 36
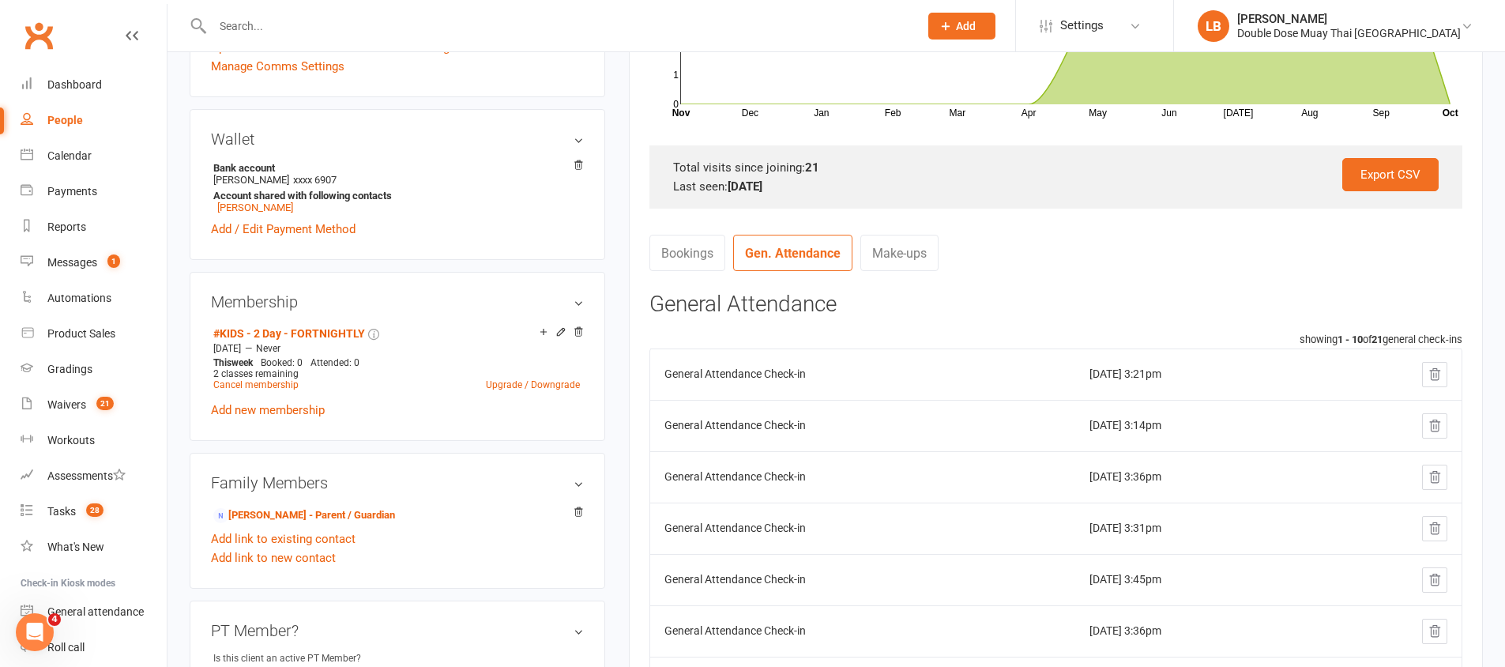
click at [694, 252] on link "Bookings" at bounding box center [687, 253] width 76 height 36
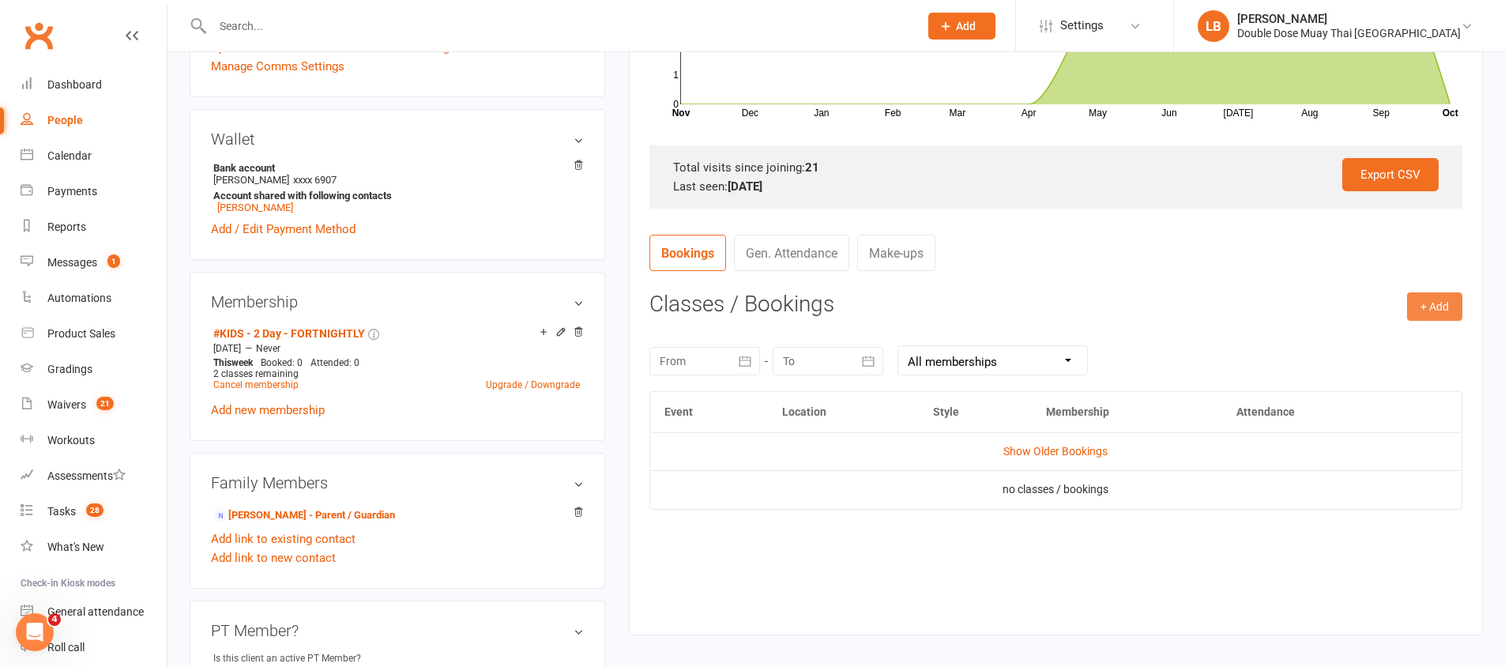
click at [1432, 313] on button "+ Add" at bounding box center [1434, 306] width 55 height 28
click at [1341, 336] on link "Book Event" at bounding box center [1383, 342] width 156 height 32
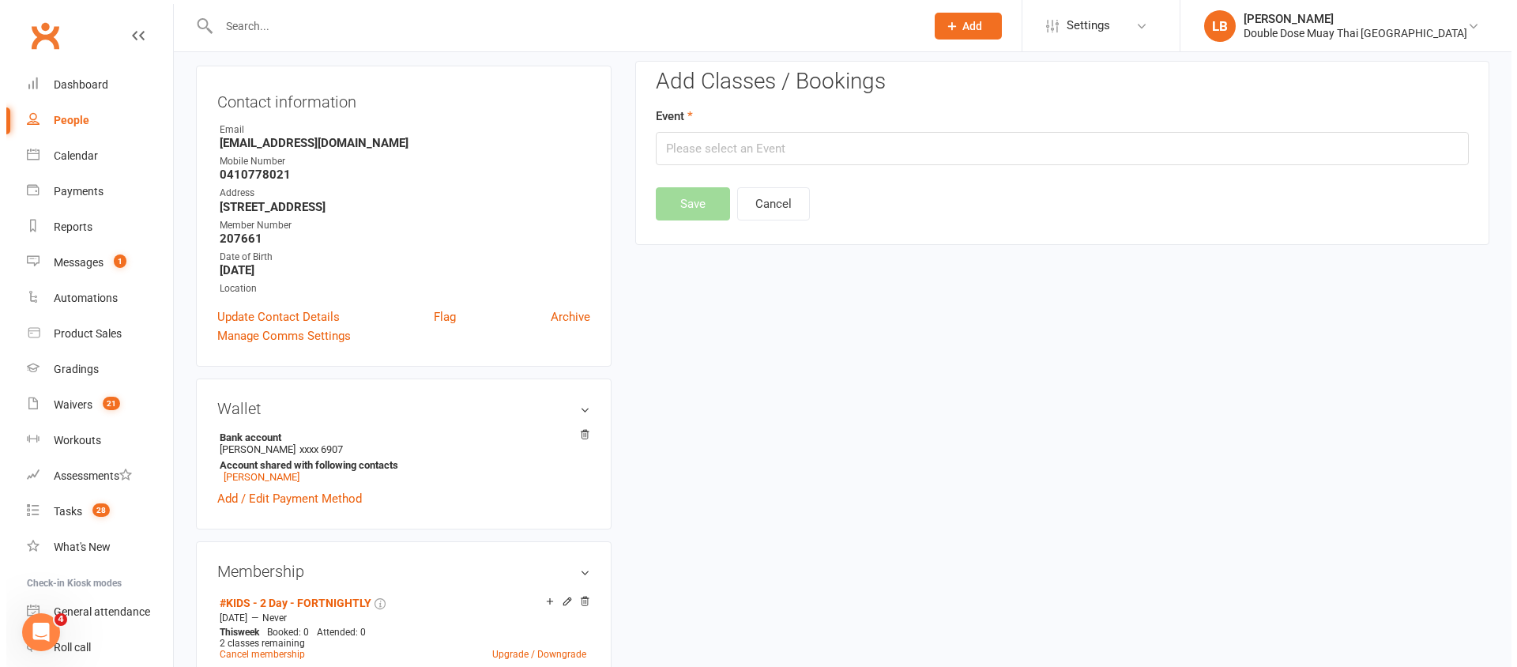
scroll to position [135, 0]
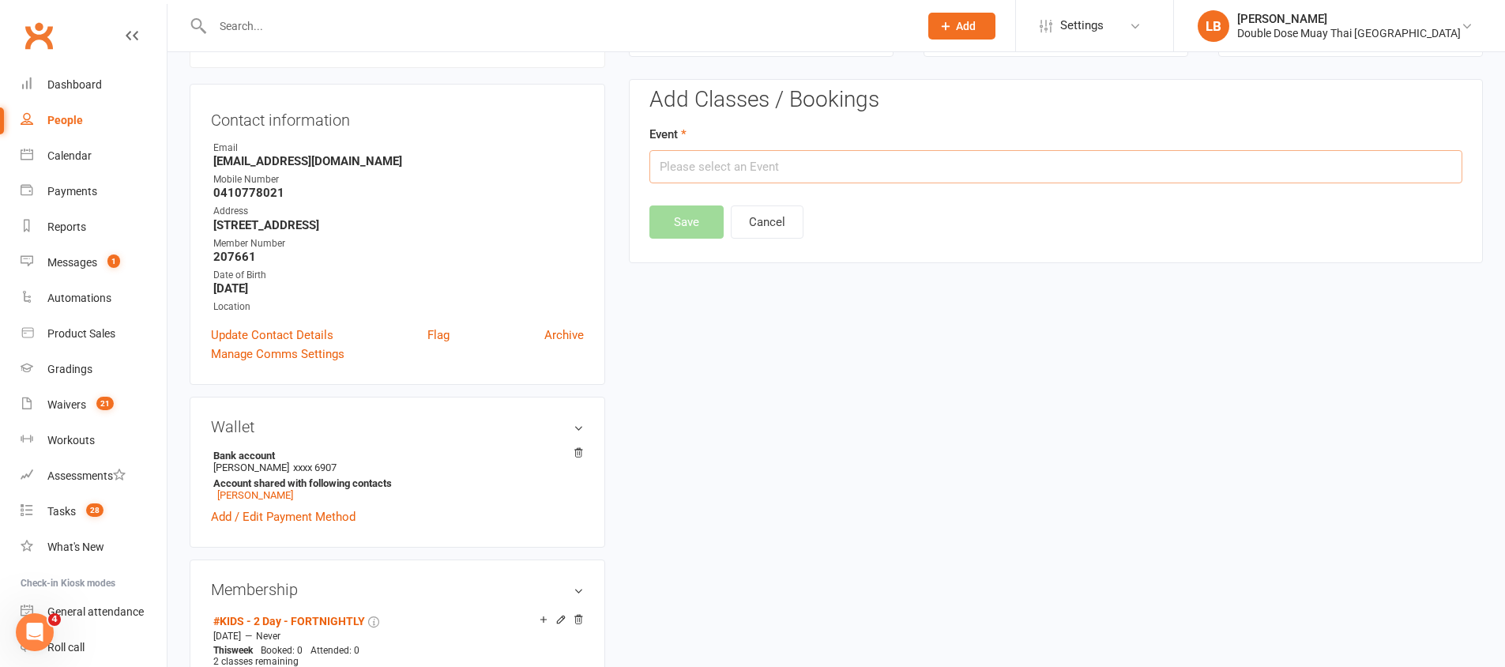
click at [867, 167] on input "text" at bounding box center [1055, 166] width 813 height 33
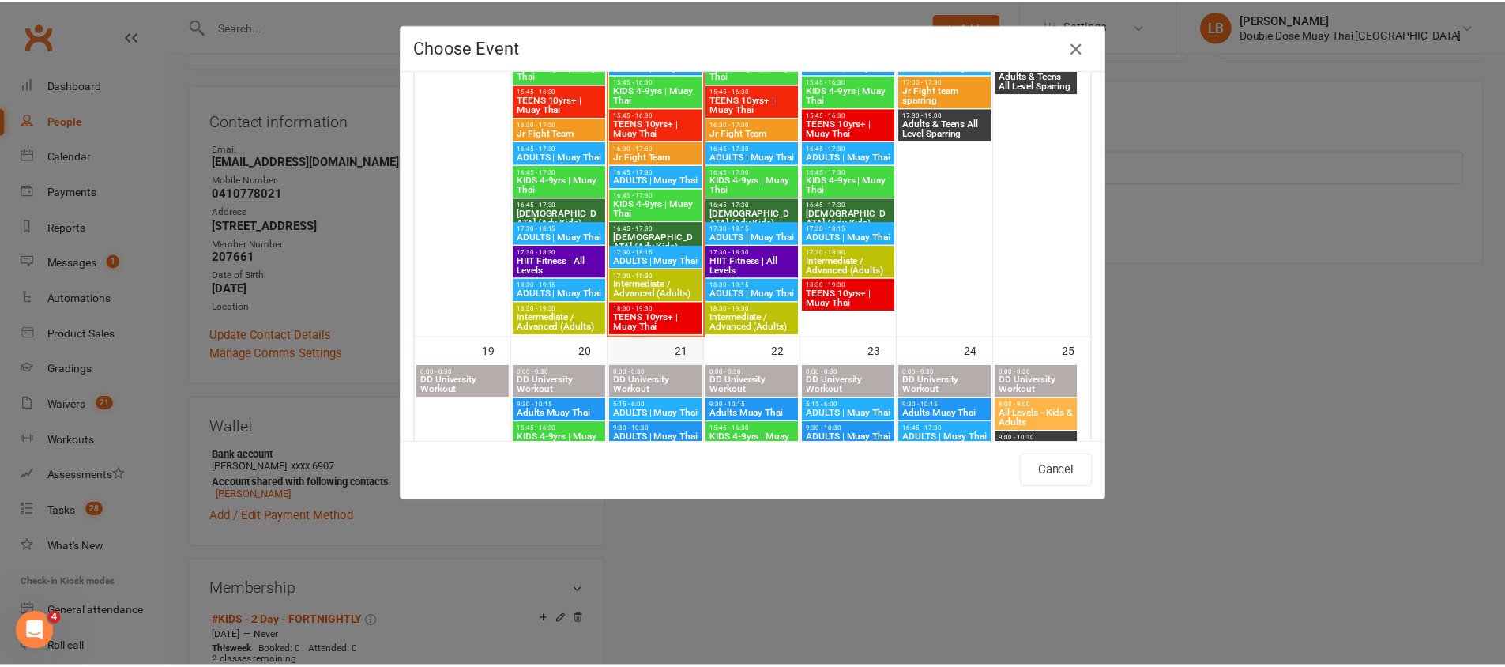
scroll to position [927, 0]
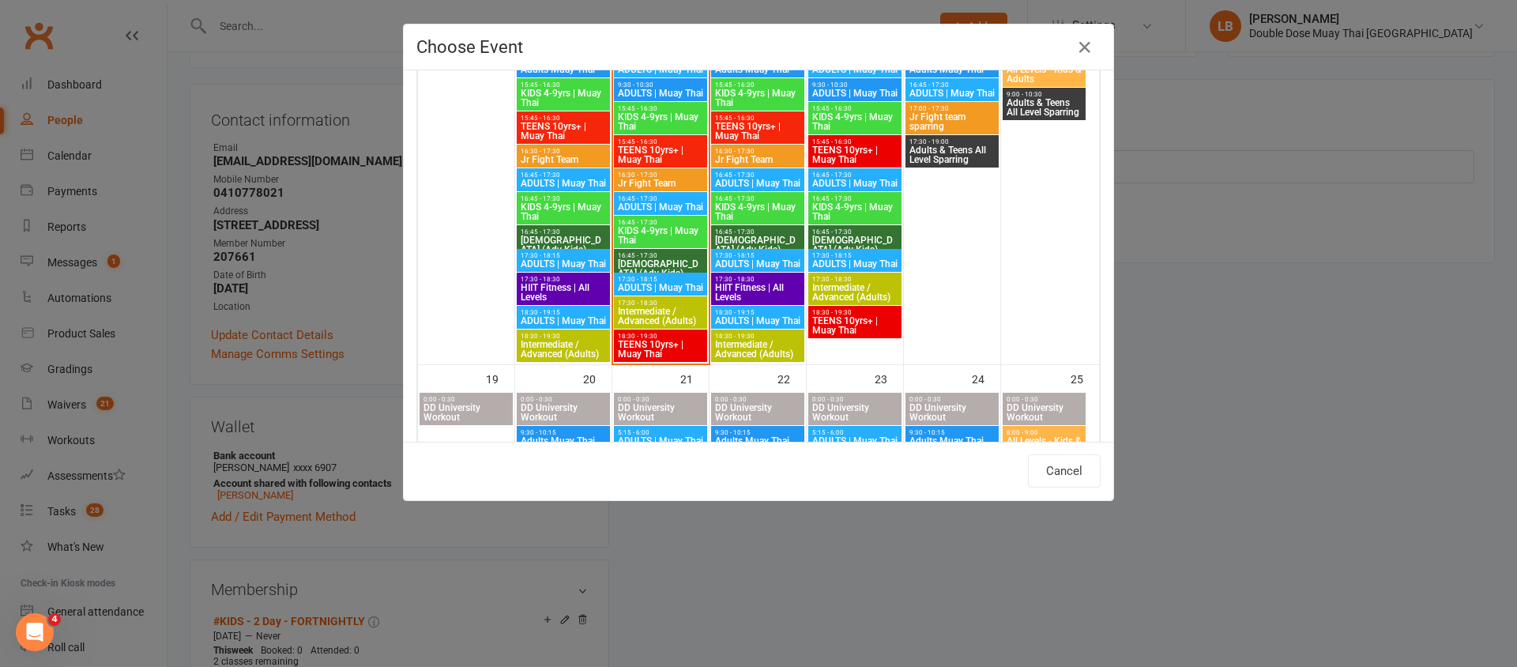
click at [555, 135] on span "TEENS 10yrs+ | Muay Thai" at bounding box center [563, 131] width 87 height 19
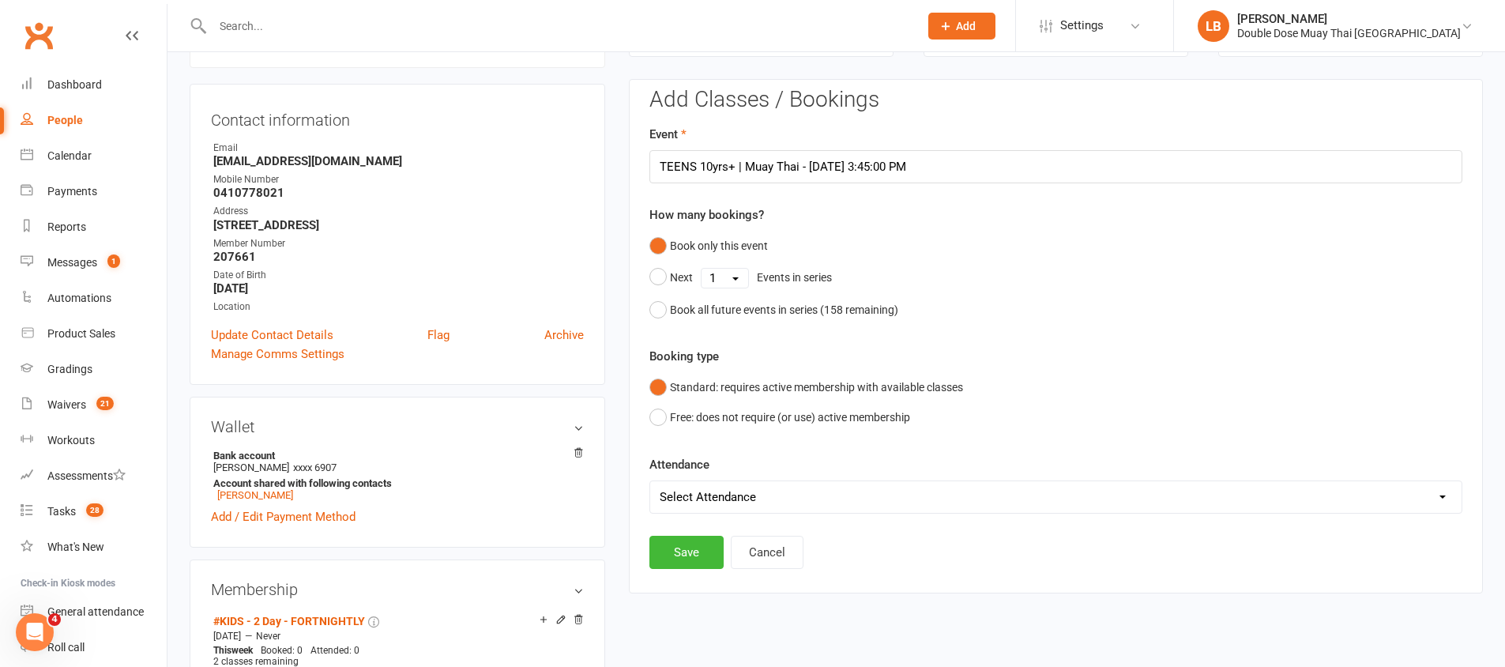
click at [752, 495] on select "Select Attendance Attended Absent" at bounding box center [1055, 497] width 811 height 32
click at [693, 551] on button "Save" at bounding box center [686, 552] width 74 height 33
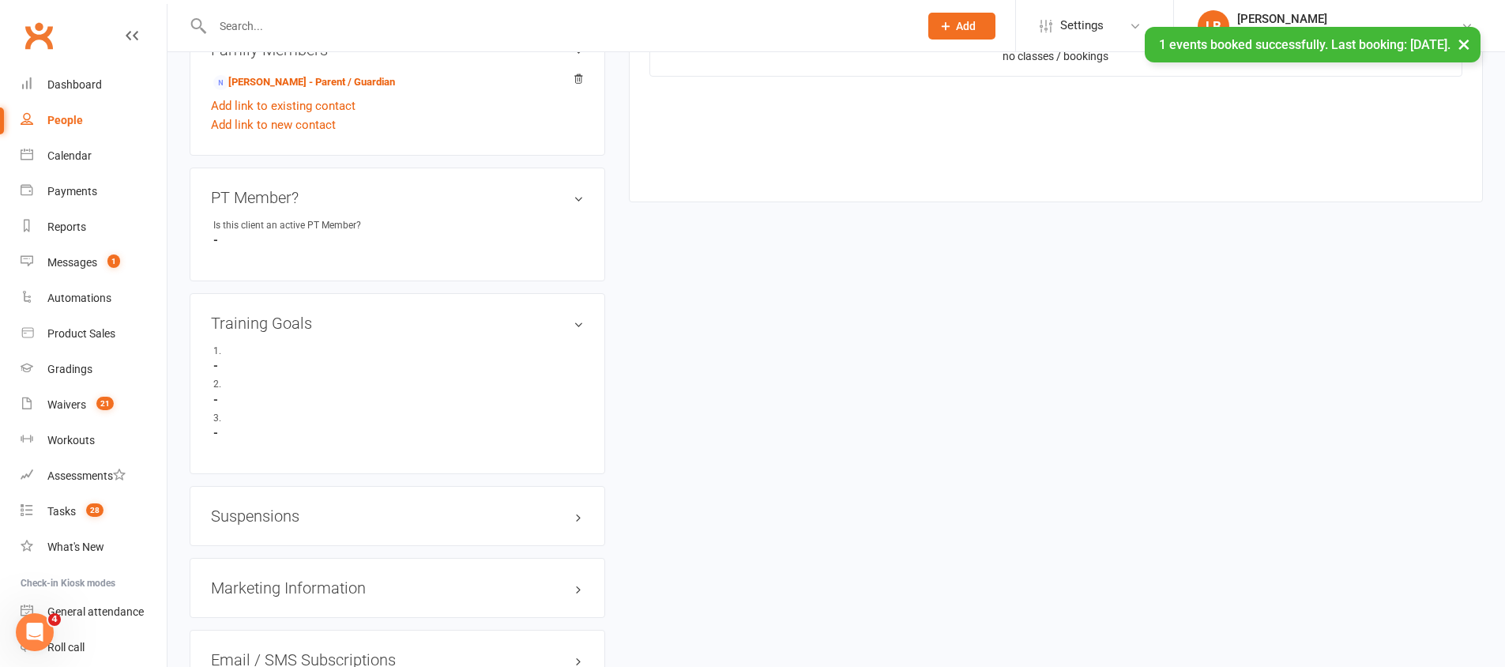
scroll to position [92, 0]
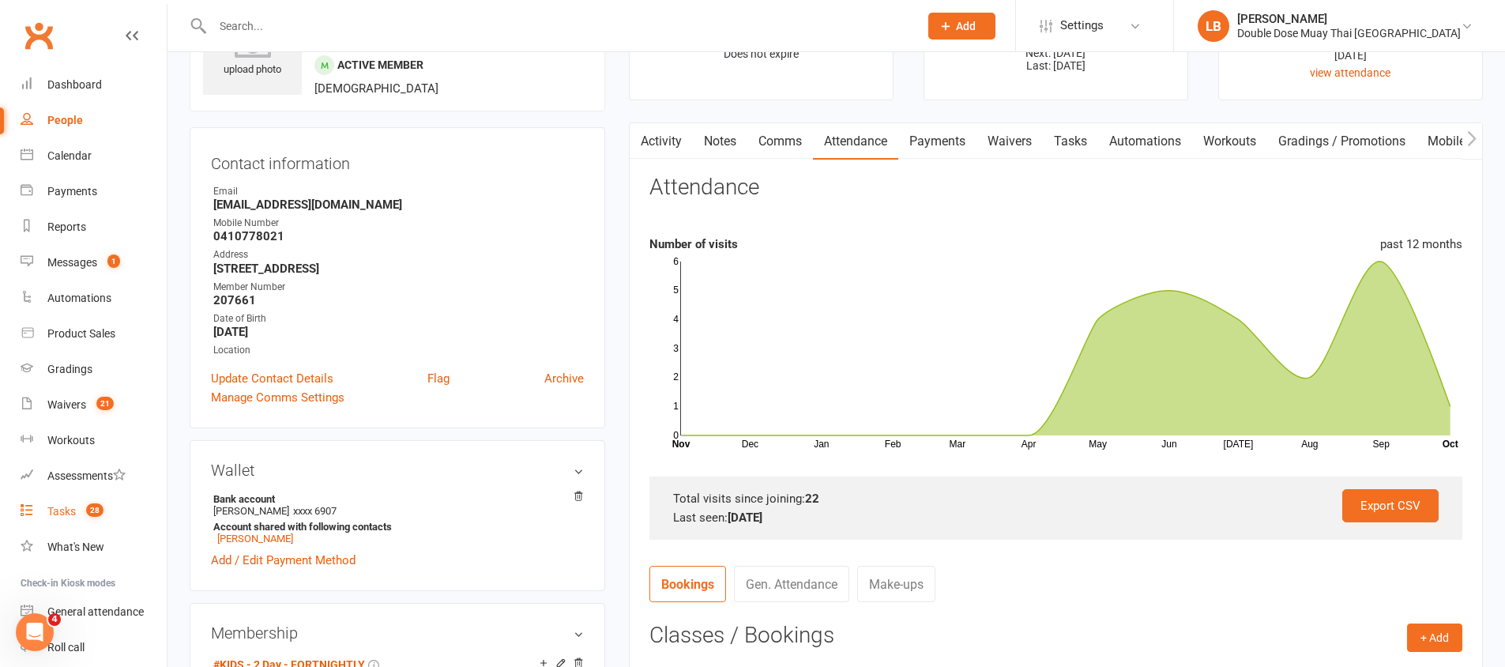
click at [72, 517] on div "Tasks" at bounding box center [61, 511] width 28 height 13
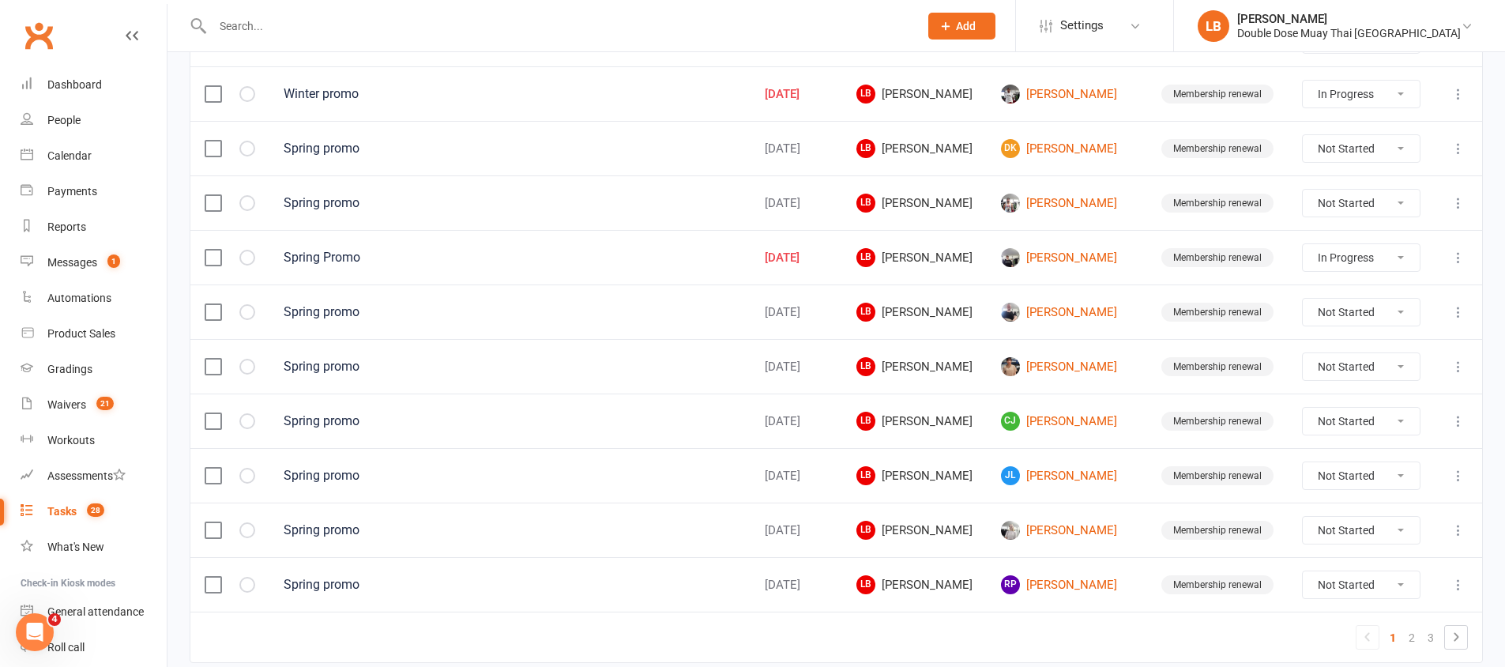
scroll to position [1124, 0]
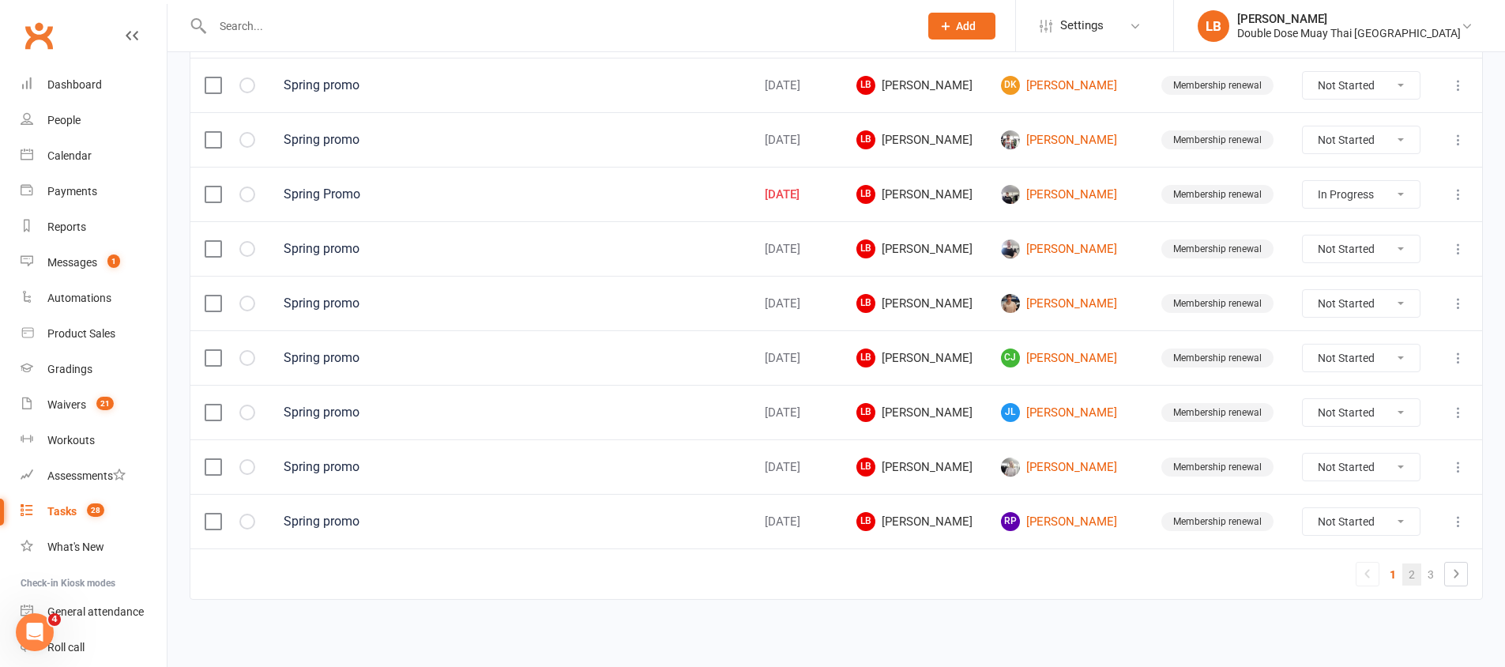
click at [1407, 574] on link "2" at bounding box center [1411, 574] width 19 height 22
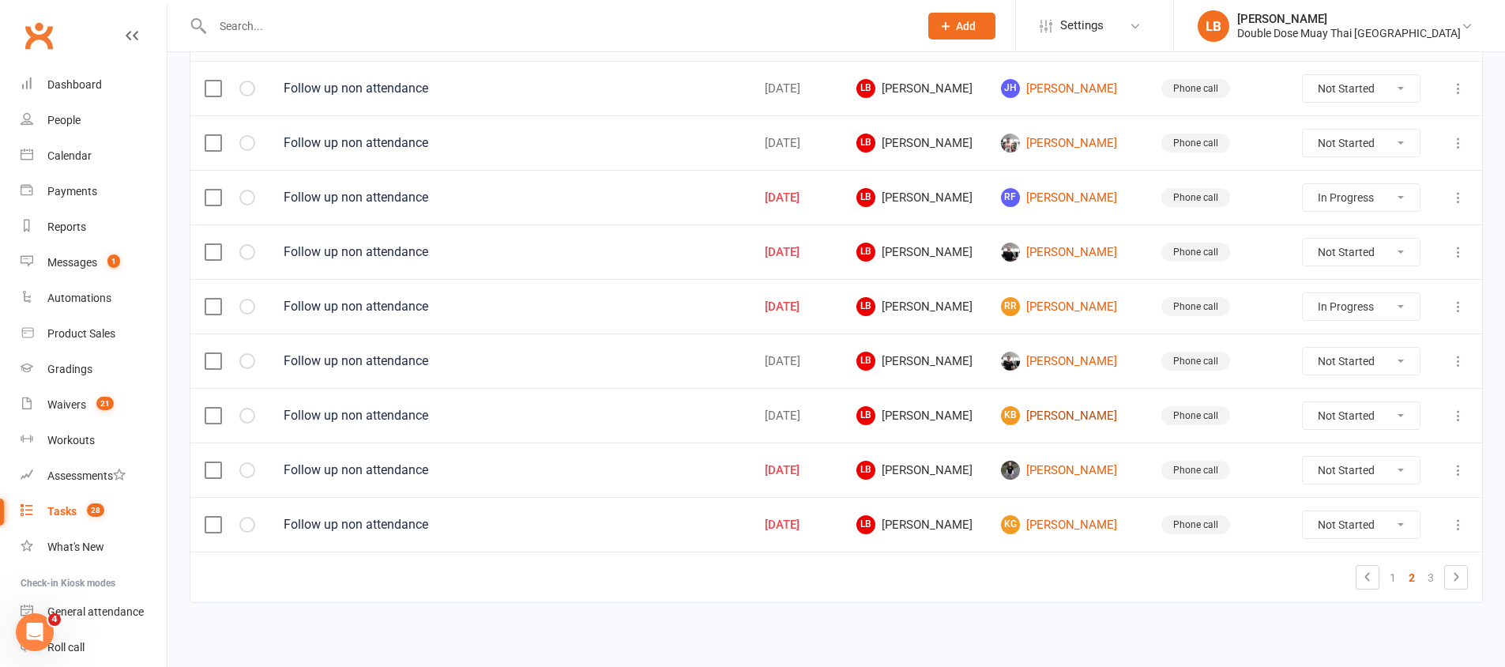
scroll to position [1121, 0]
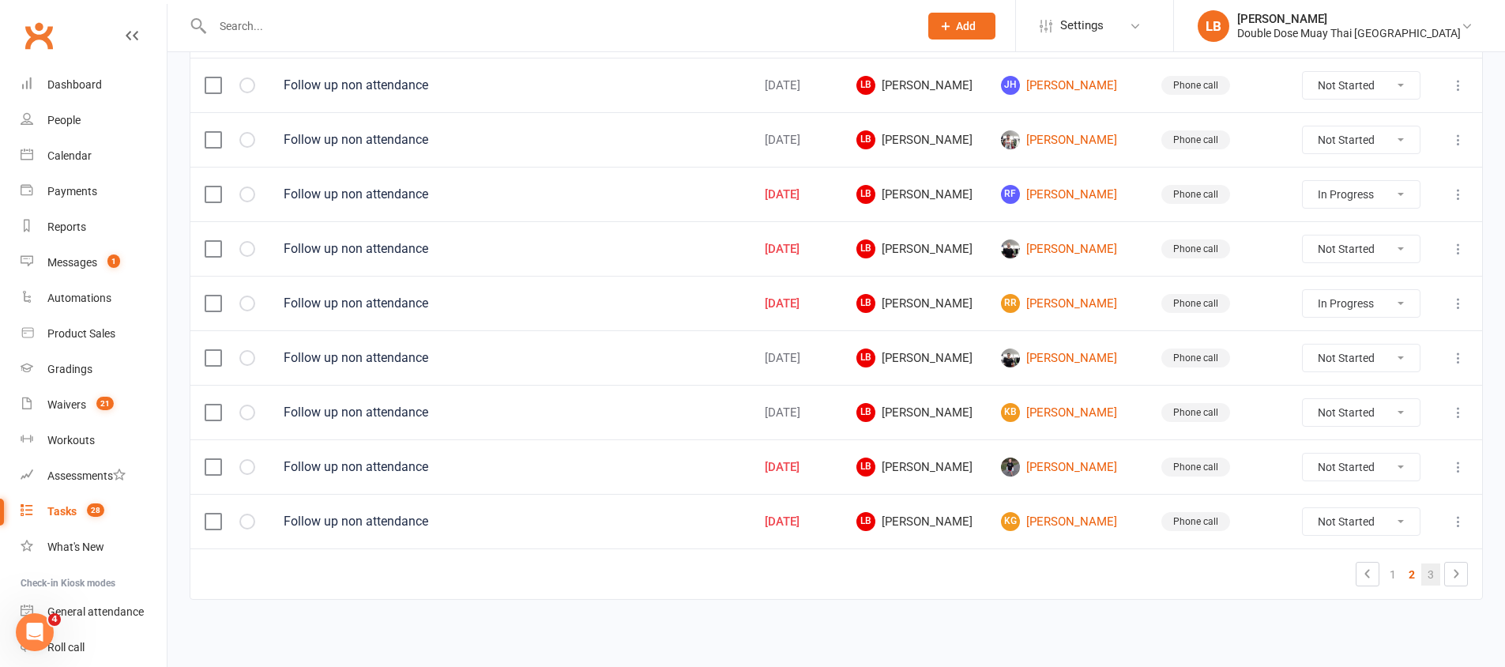
click at [1434, 576] on link "3" at bounding box center [1430, 574] width 19 height 22
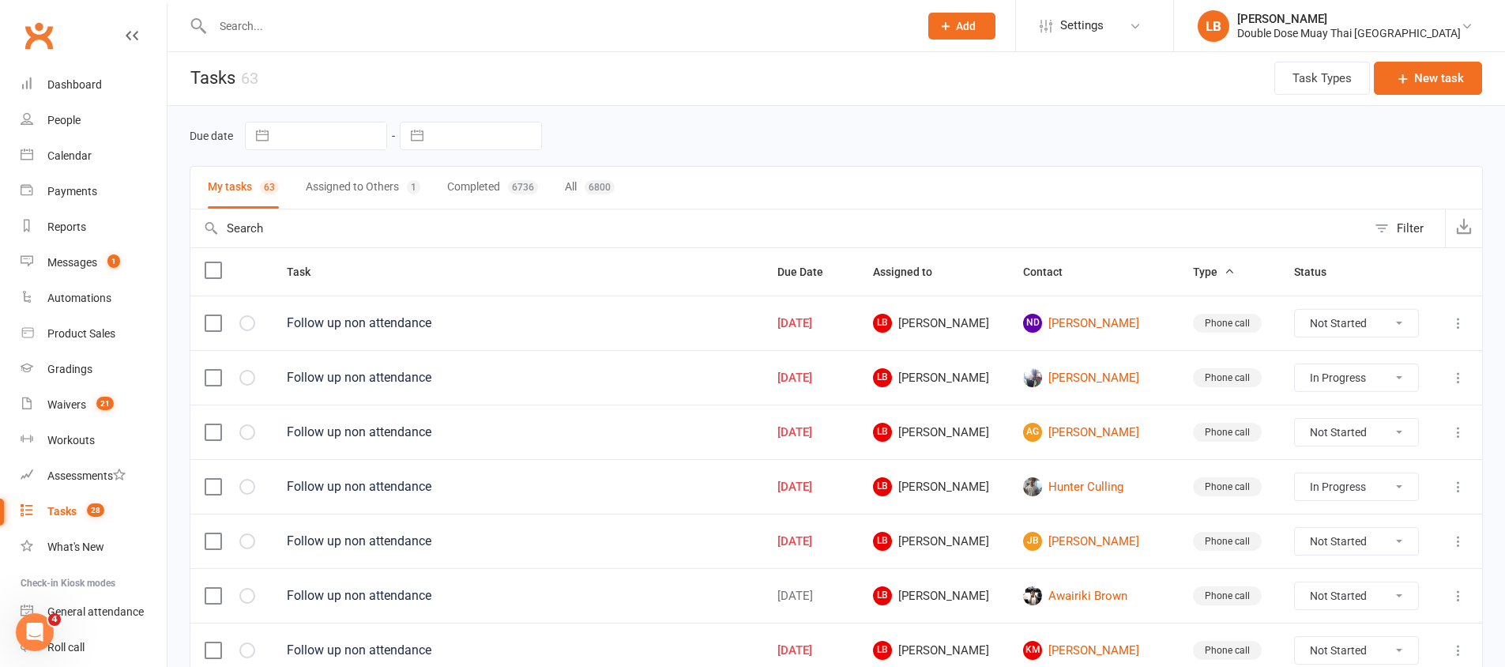
scroll to position [0, 0]
click at [1108, 333] on link "ND [PERSON_NAME]" at bounding box center [1093, 324] width 141 height 19
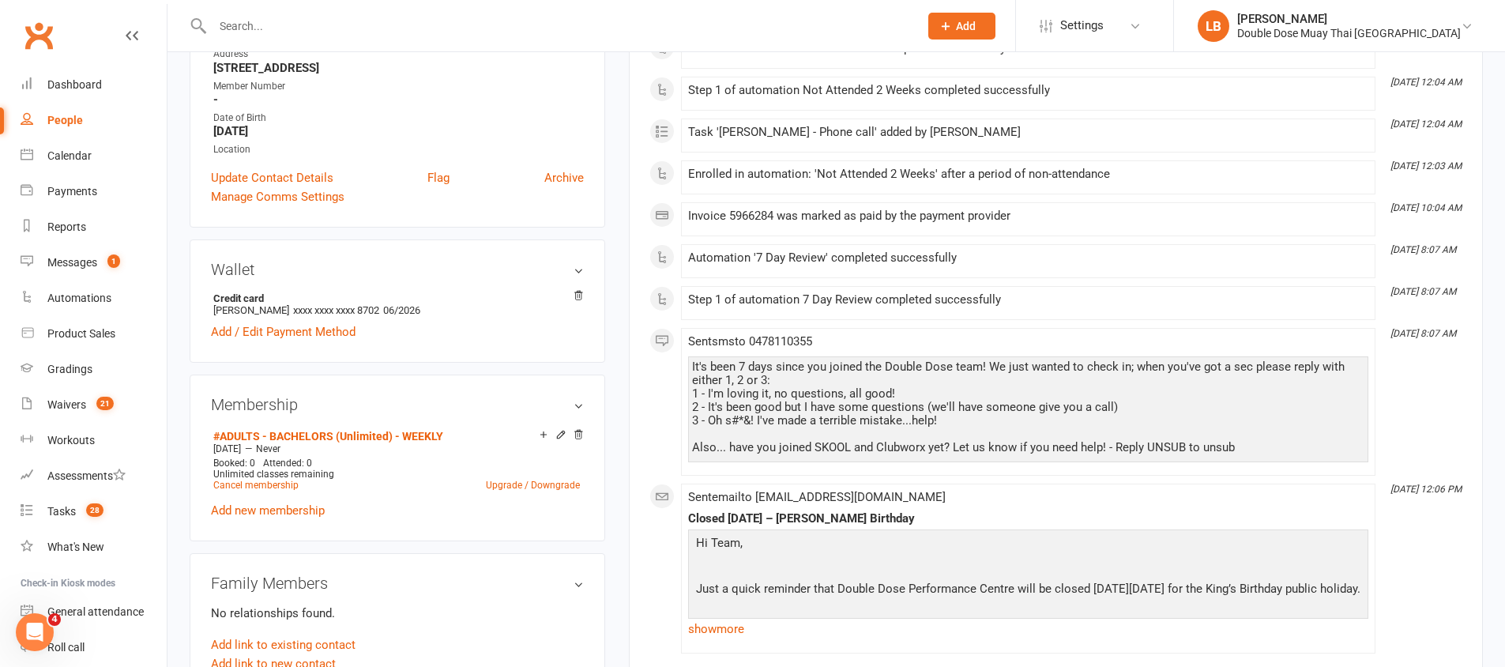
scroll to position [332, 0]
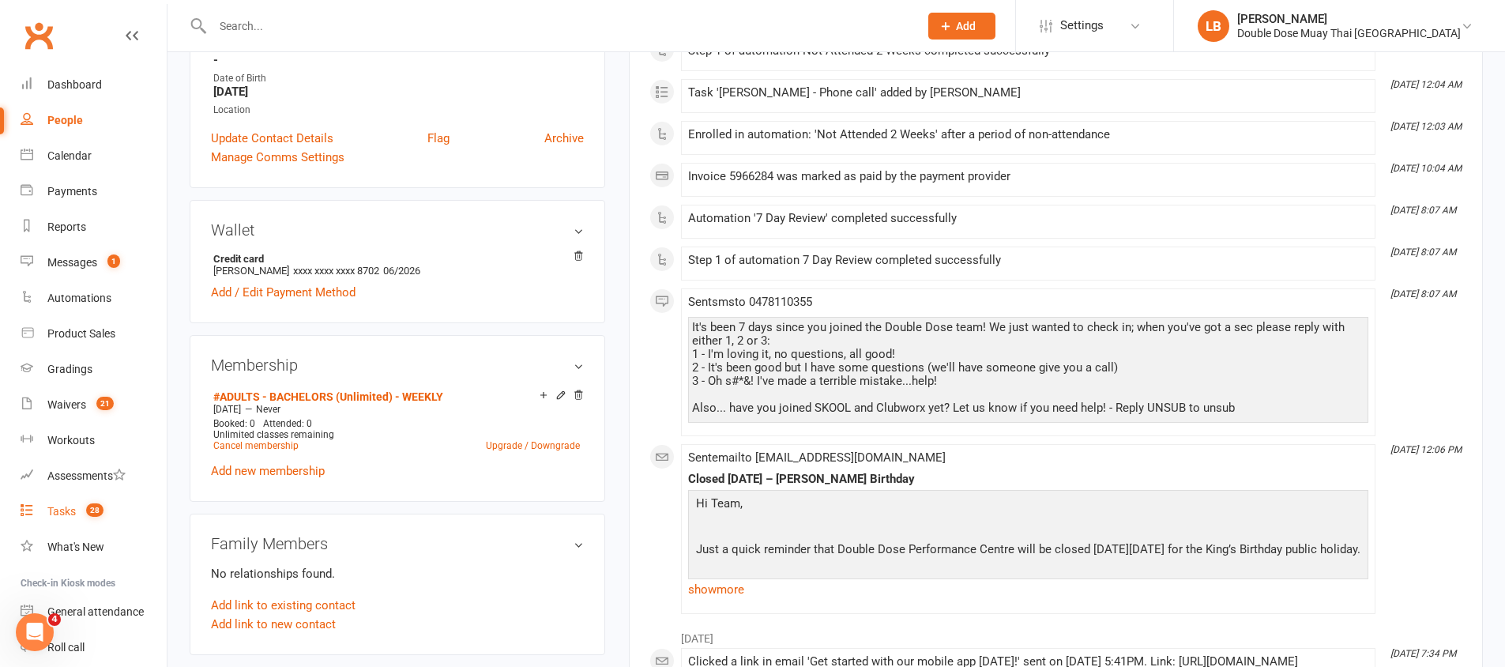
click at [79, 503] on link "Tasks 28" at bounding box center [94, 512] width 146 height 36
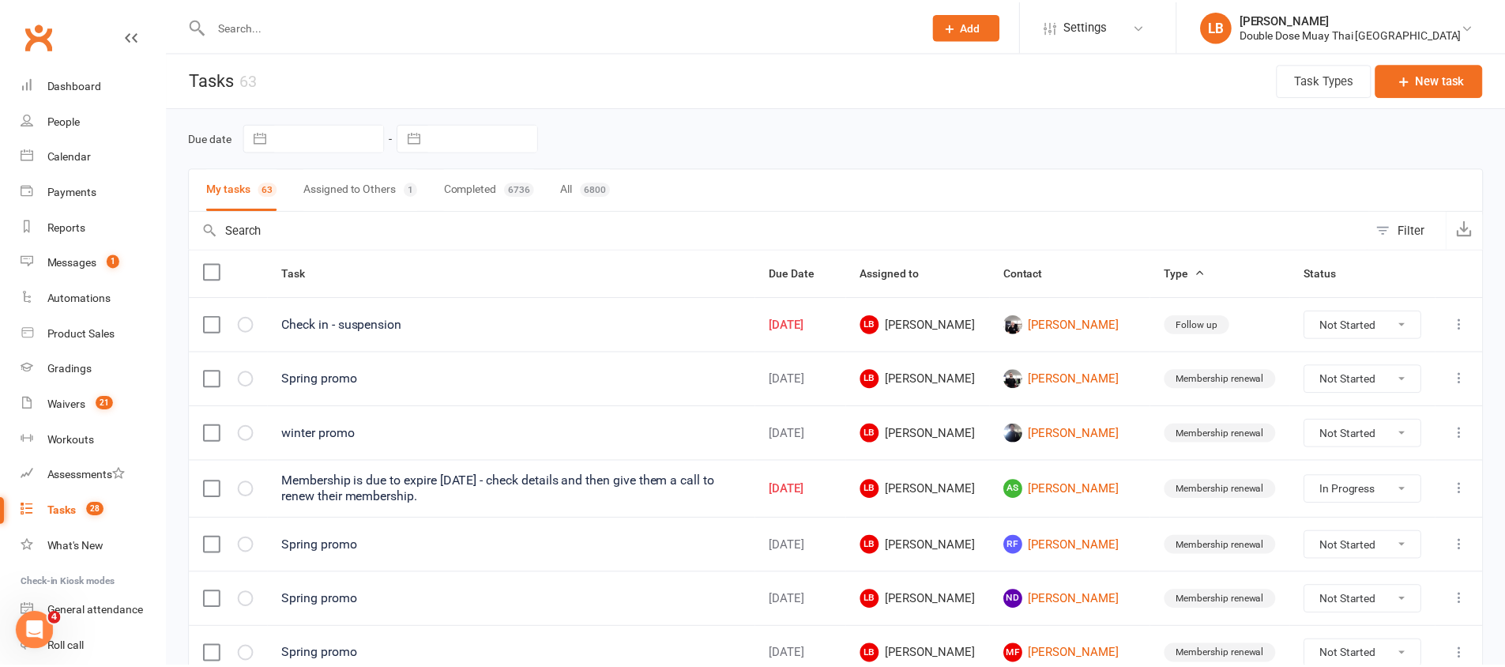
scroll to position [1124, 0]
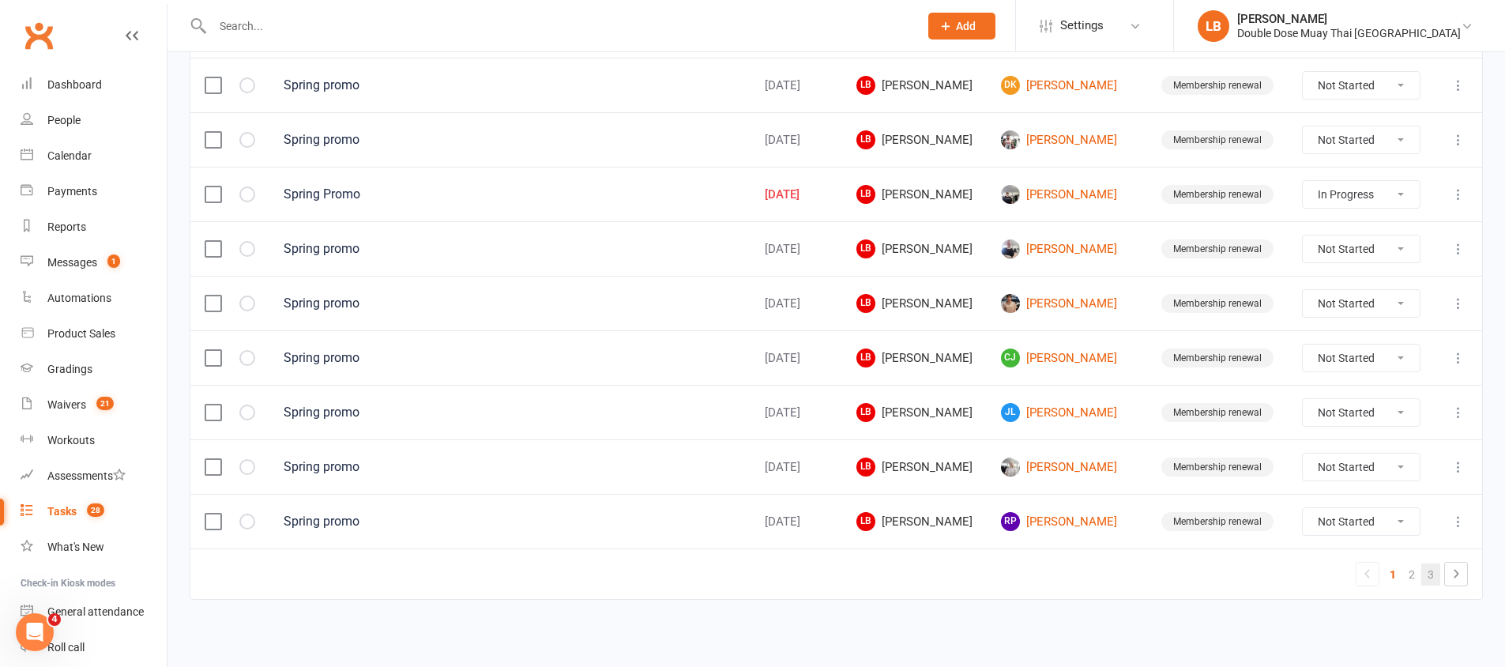
click at [1432, 578] on link "3" at bounding box center [1430, 574] width 19 height 22
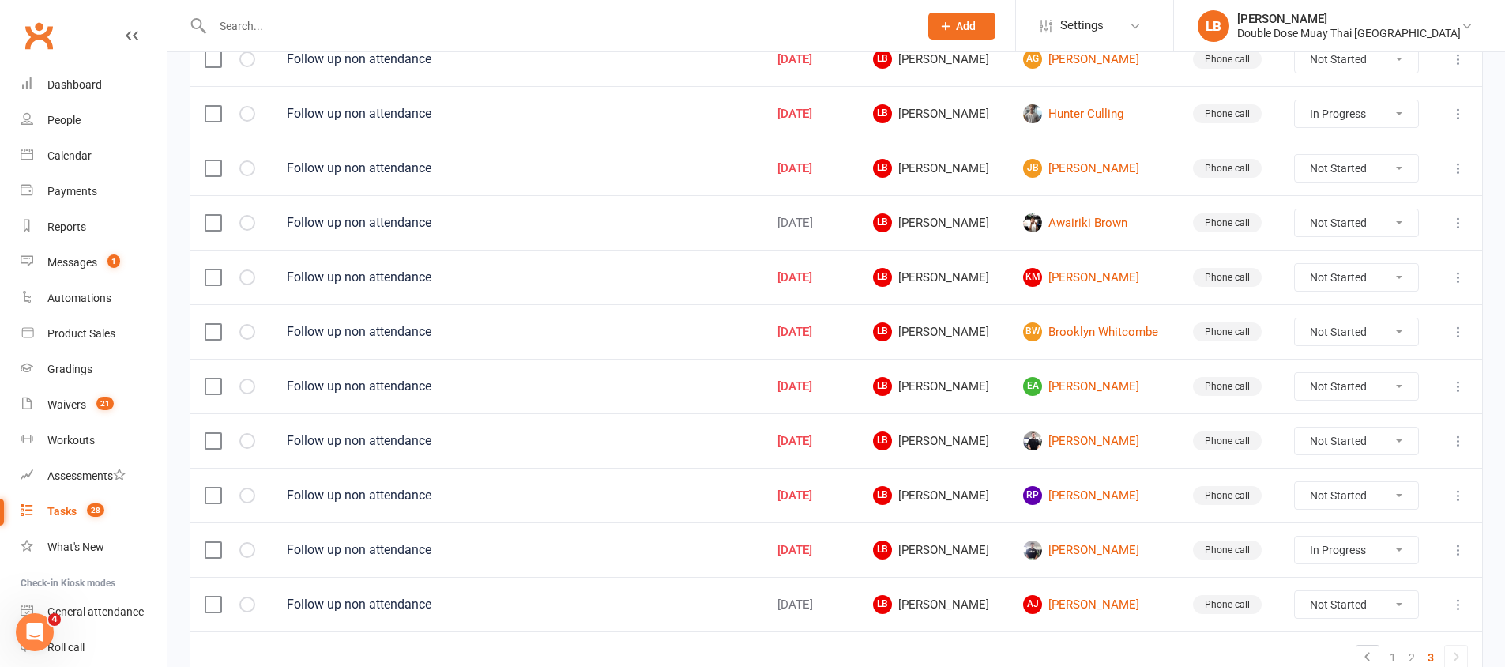
scroll to position [300, 0]
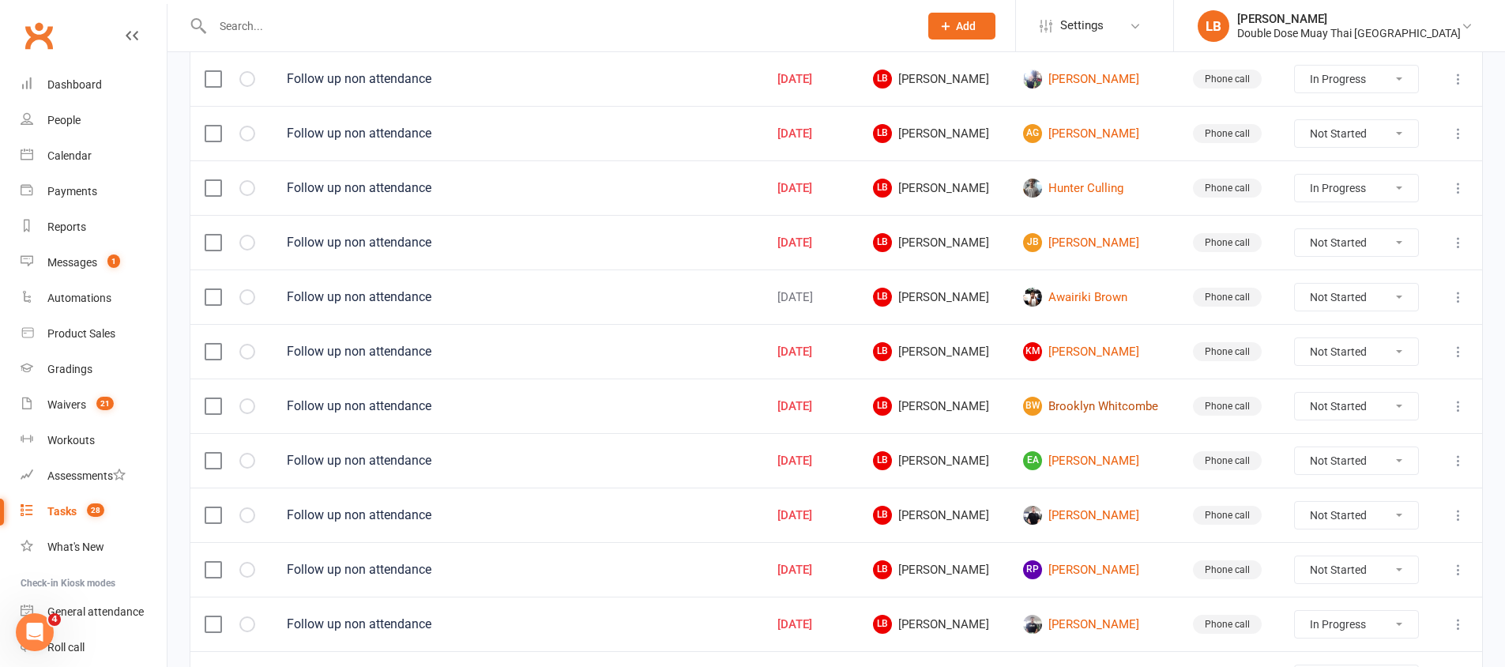
click at [1062, 414] on link "BW [GEOGRAPHIC_DATA]" at bounding box center [1093, 406] width 141 height 19
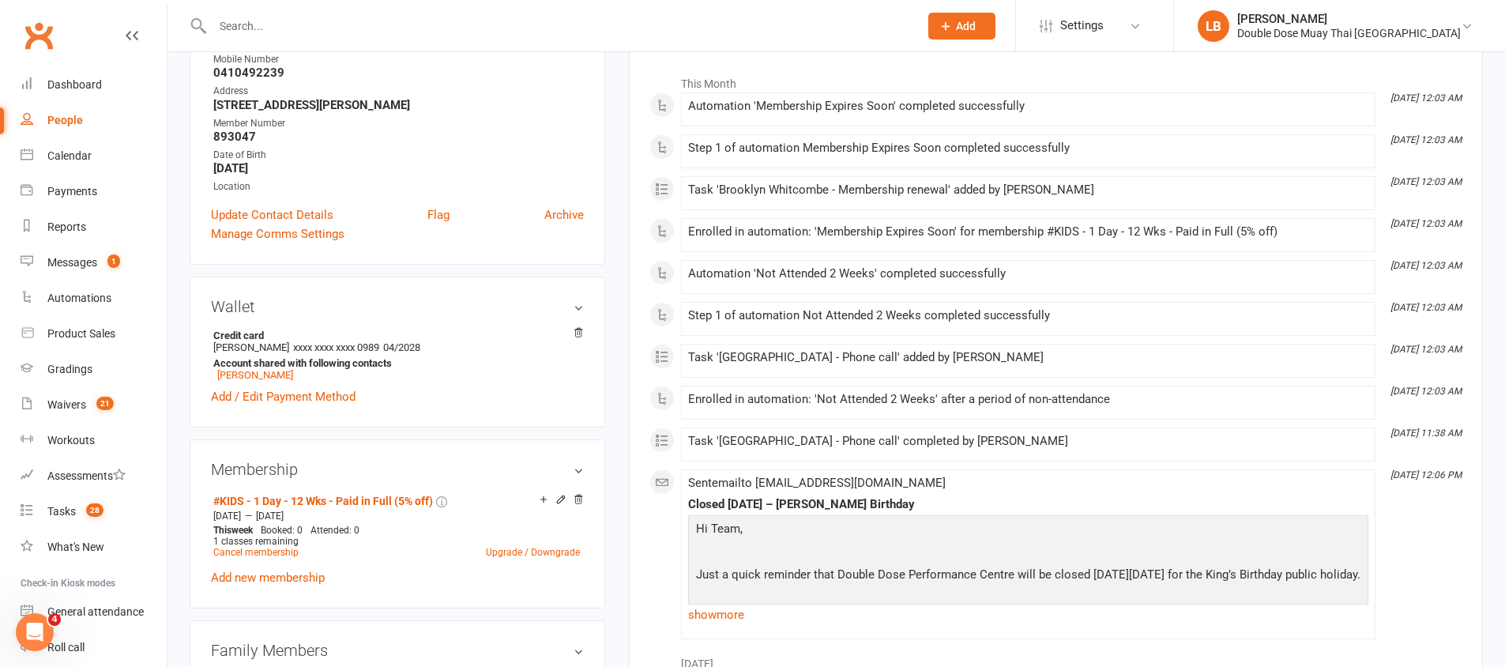
scroll to position [265, 0]
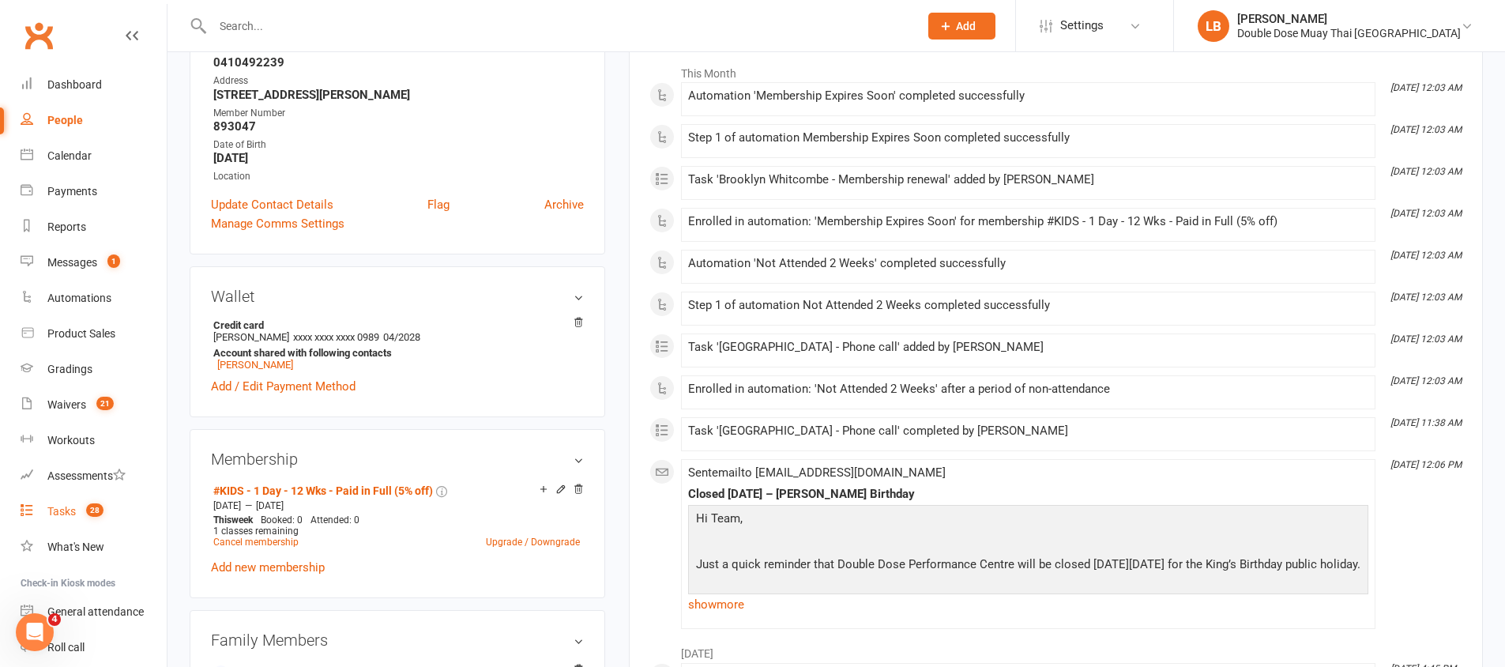
click at [77, 515] on link "Tasks 28" at bounding box center [94, 512] width 146 height 36
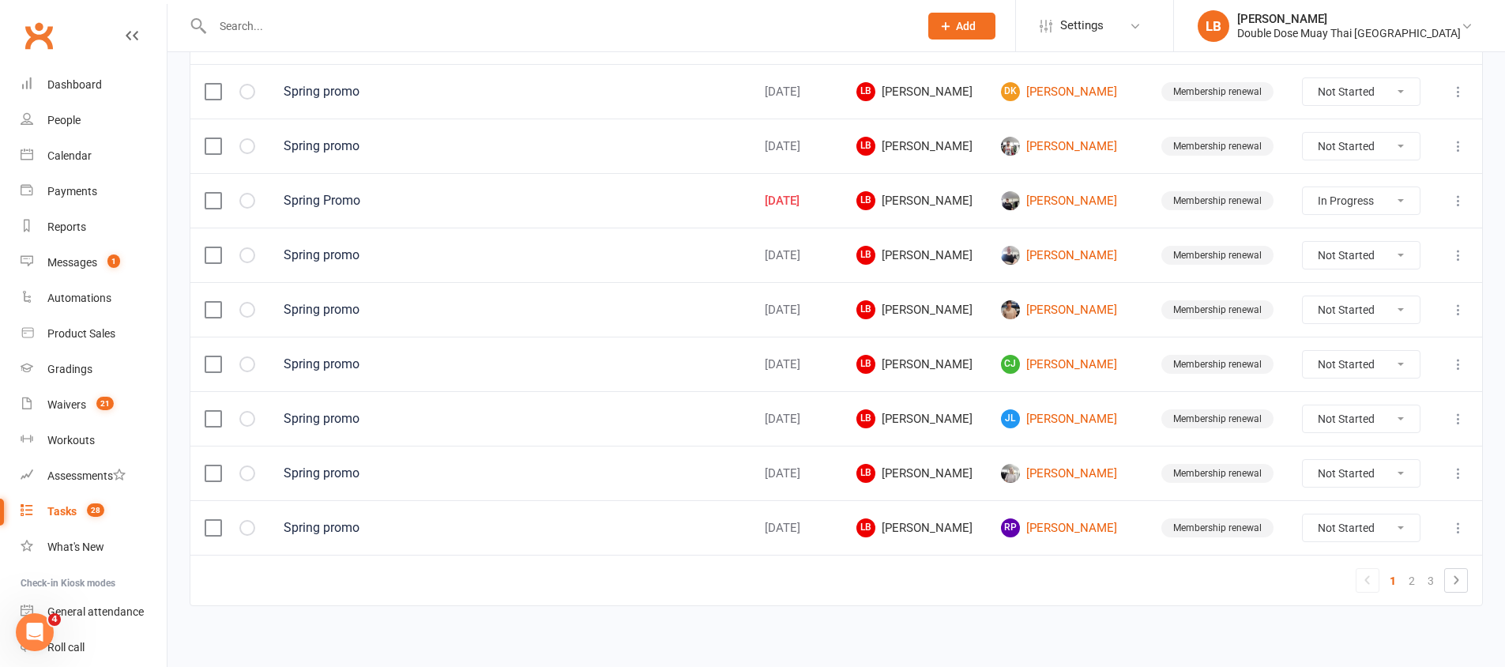
scroll to position [1124, 0]
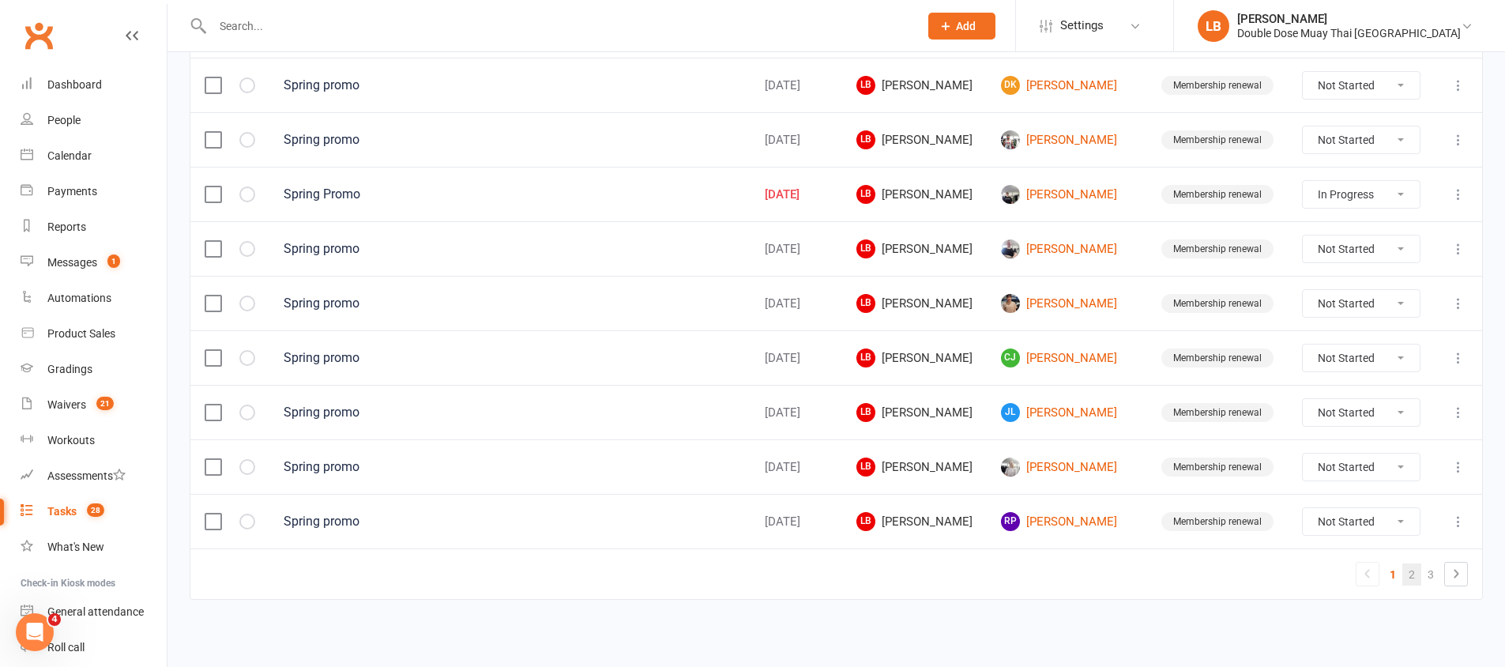
click at [1411, 568] on link "2" at bounding box center [1411, 574] width 19 height 22
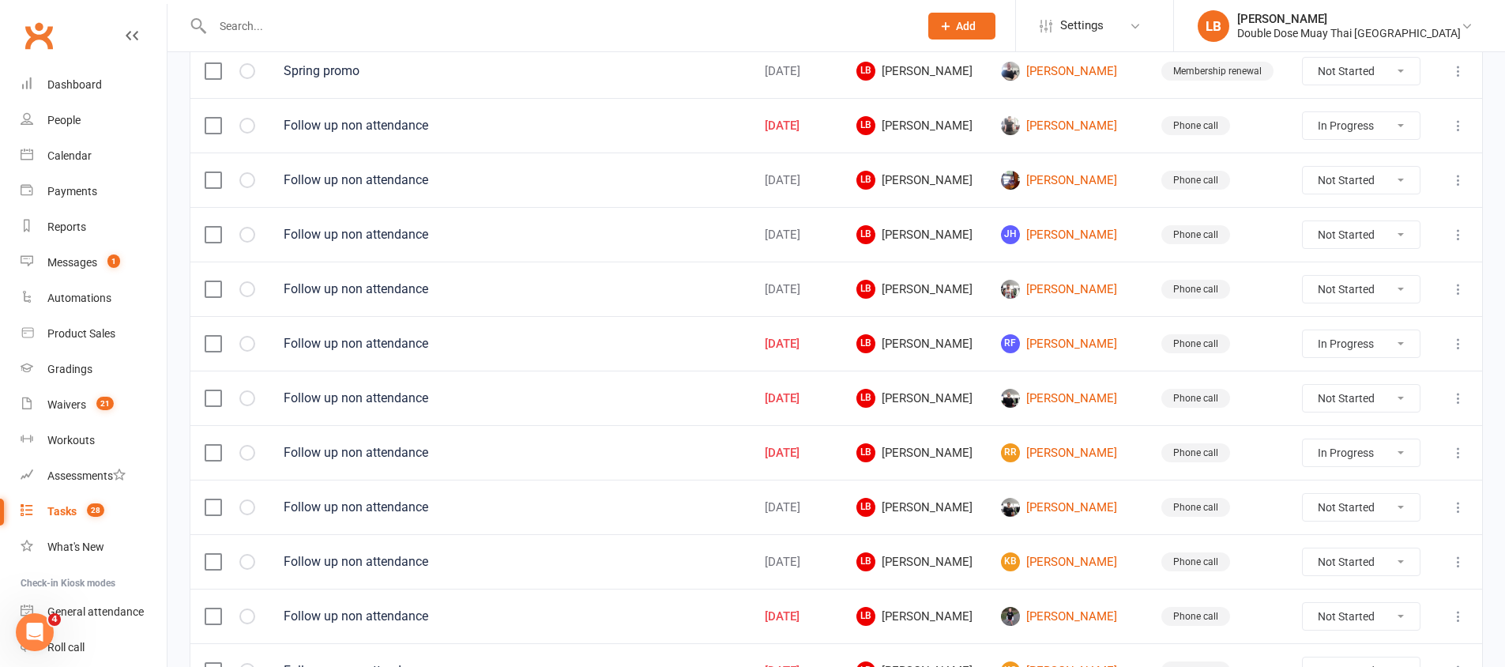
scroll to position [1121, 0]
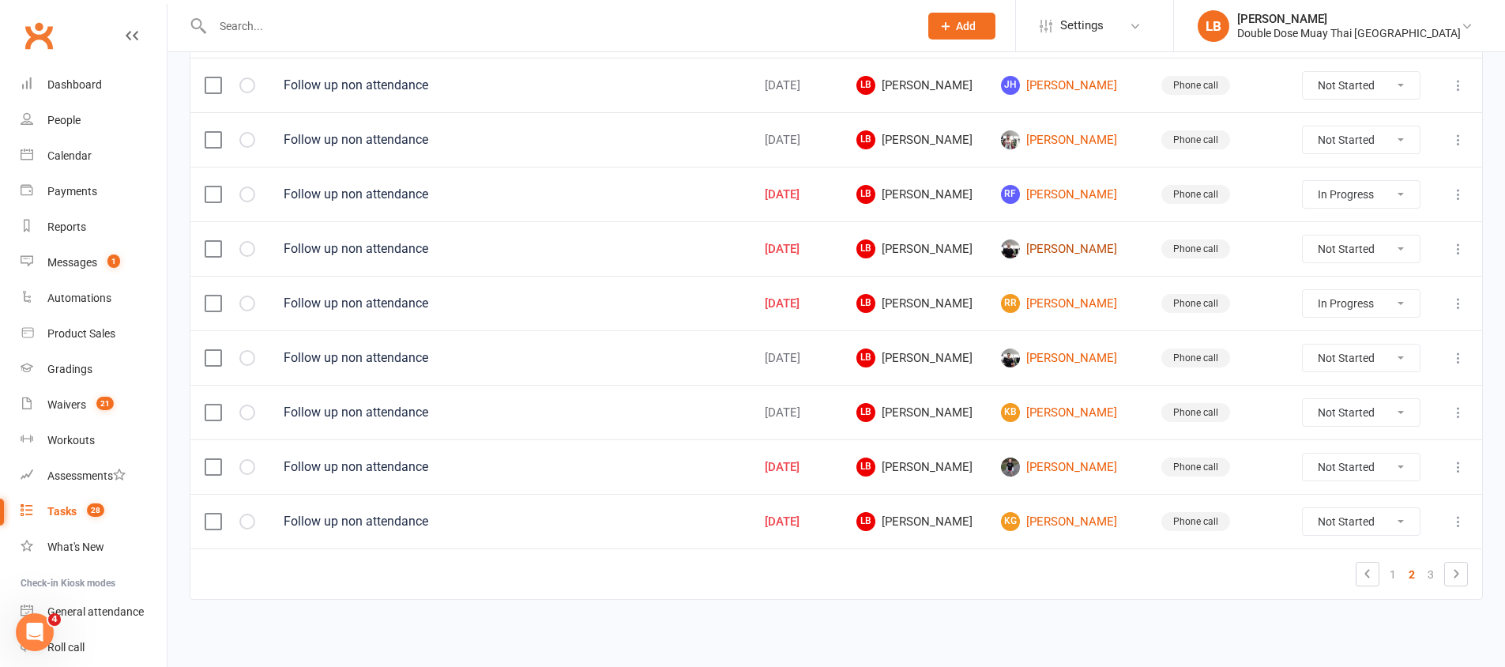
click at [1049, 244] on link "[PERSON_NAME]" at bounding box center [1067, 248] width 132 height 19
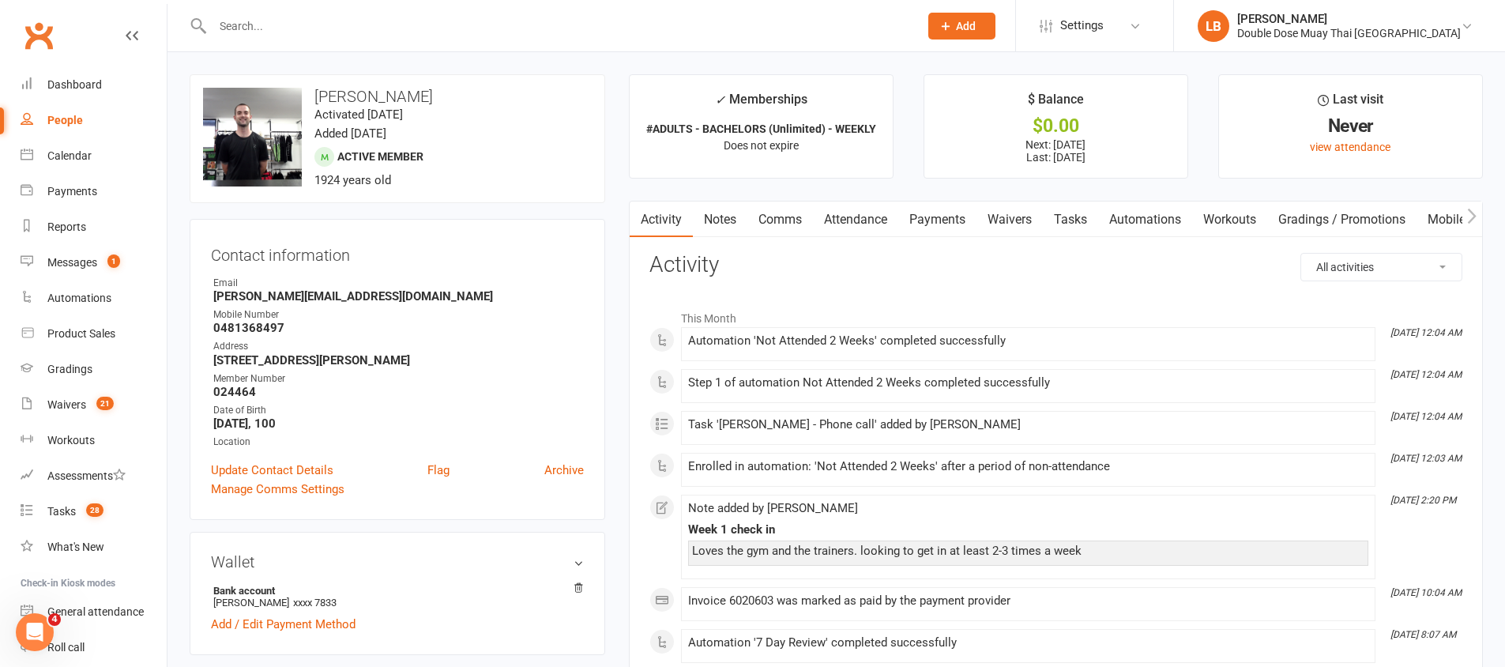
drag, startPoint x: 1084, startPoint y: 554, endPoint x: 834, endPoint y: 538, distance: 250.2
click at [834, 538] on div "Week 1 check in Loves the gym and the trainers. looking to get in at least 2-3 …" at bounding box center [1028, 544] width 680 height 43
click at [85, 502] on link "Tasks 28" at bounding box center [94, 512] width 146 height 36
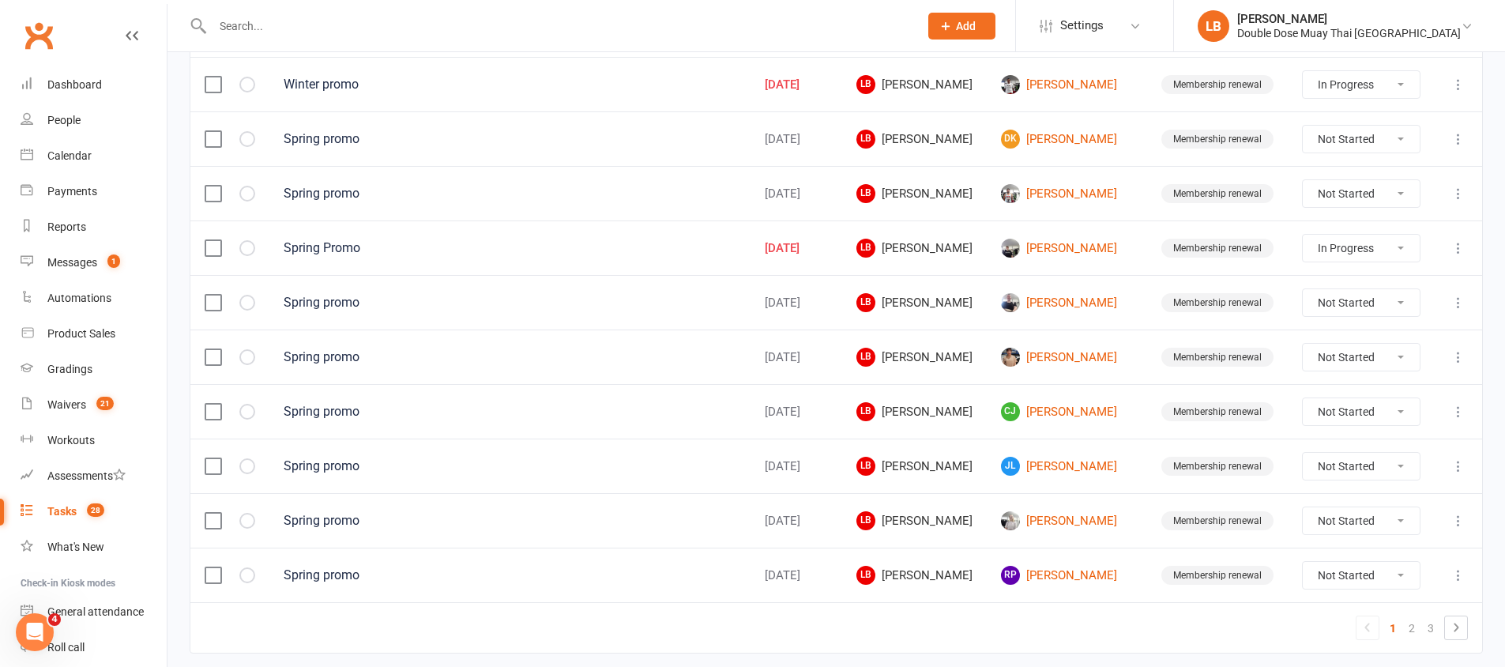
scroll to position [1124, 0]
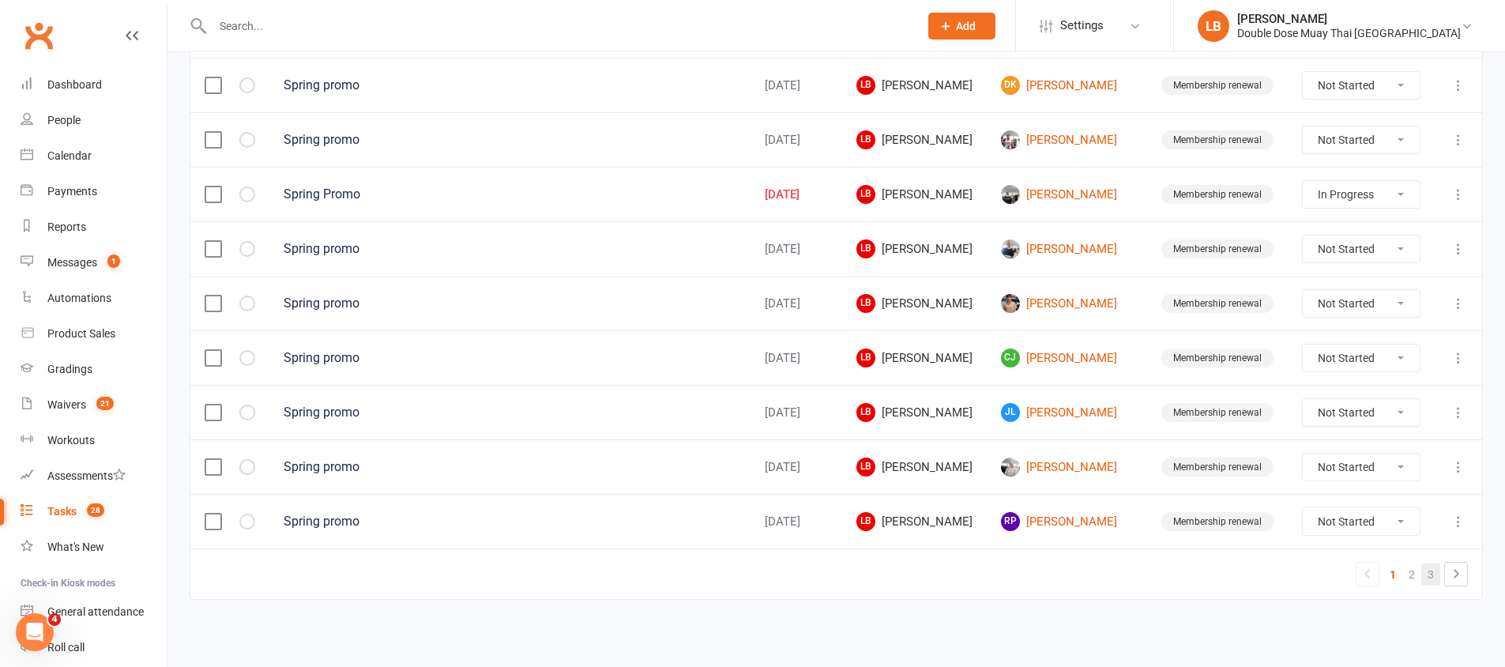
click at [1433, 569] on link "3" at bounding box center [1430, 574] width 19 height 22
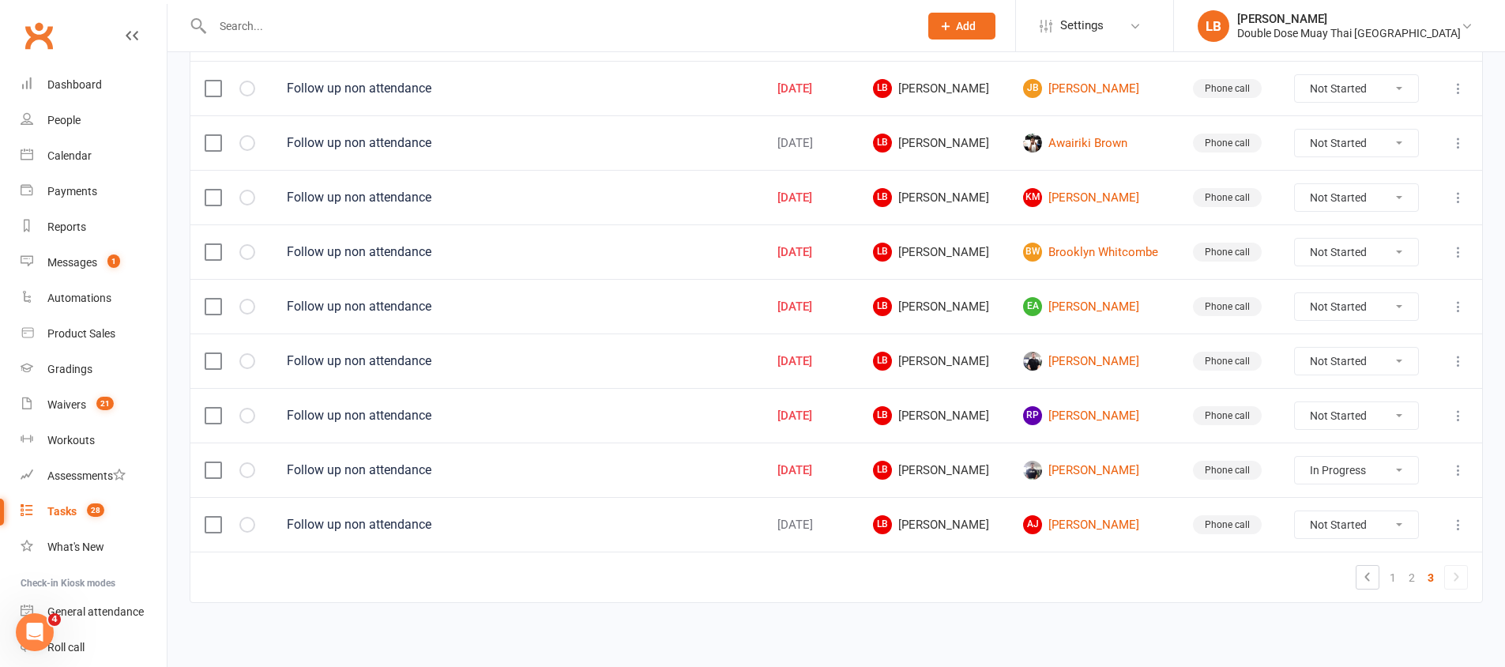
scroll to position [457, 0]
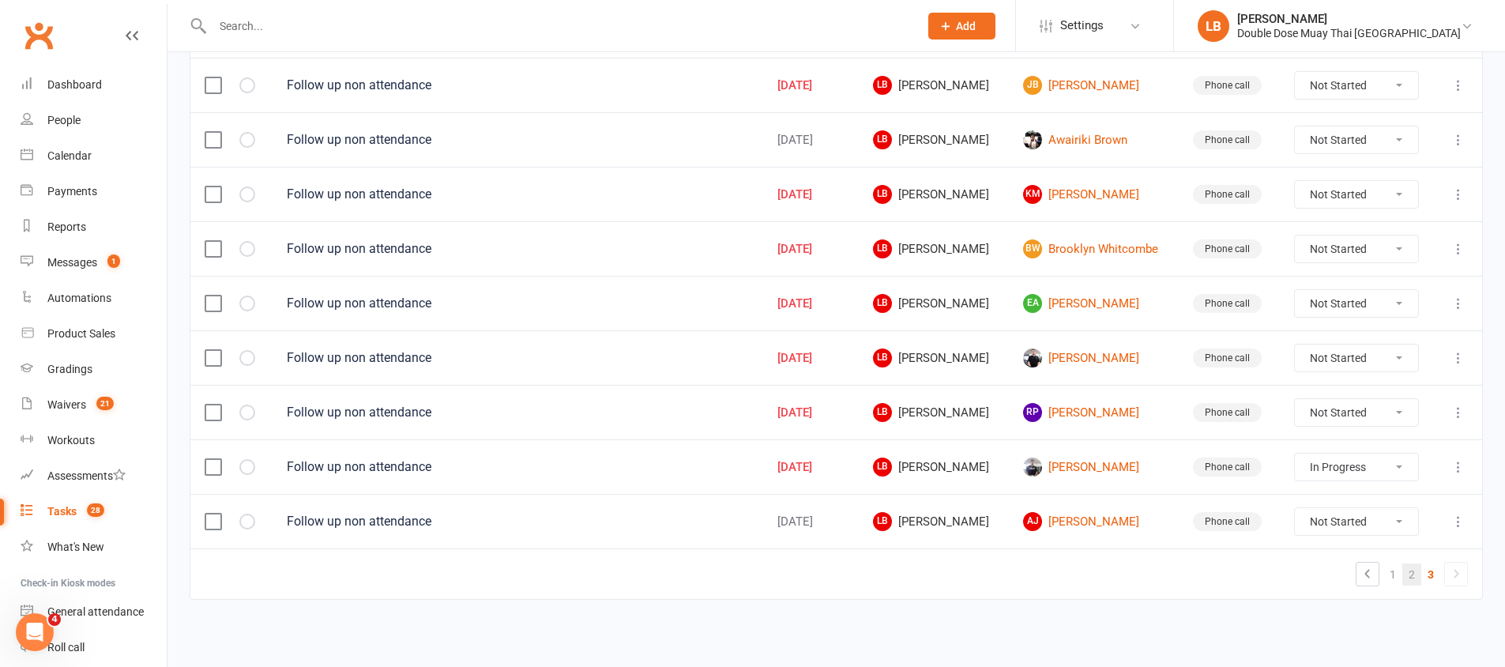
click at [1409, 572] on link "2" at bounding box center [1411, 574] width 19 height 22
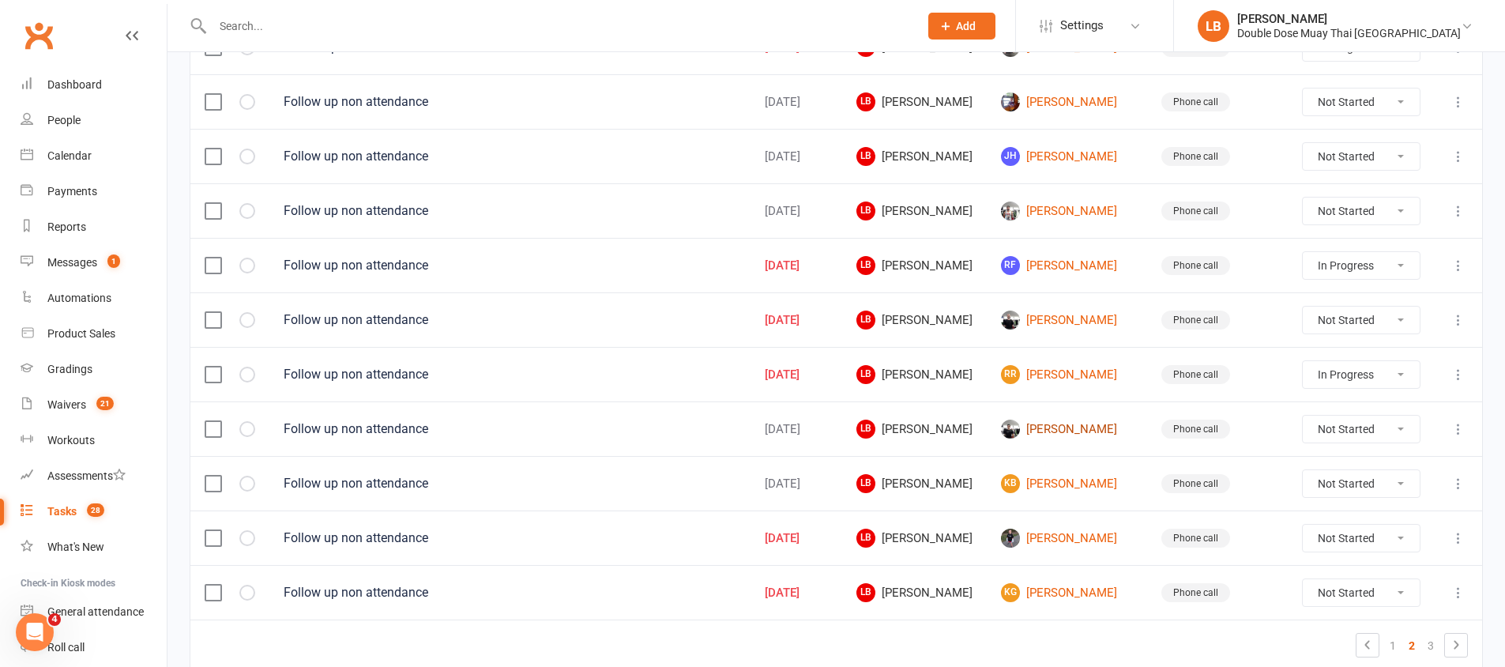
scroll to position [1033, 0]
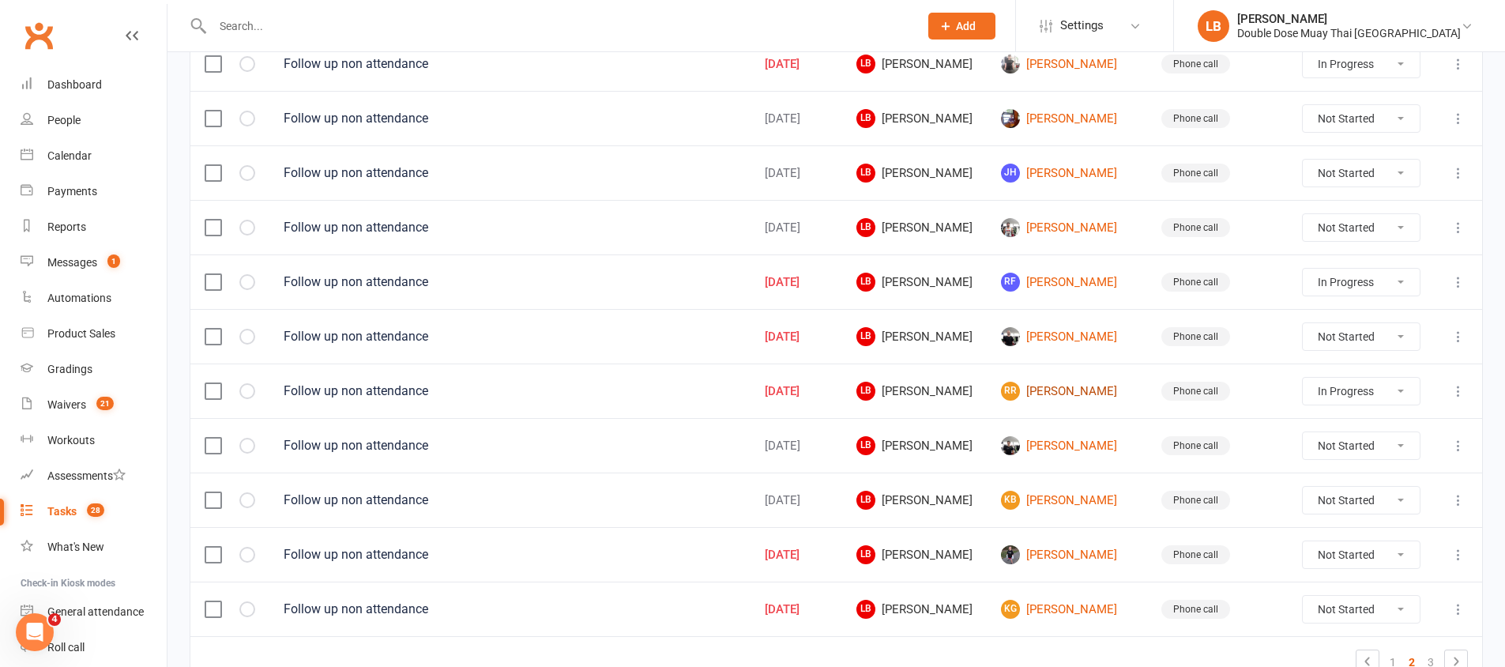
click at [1063, 386] on link "RR [PERSON_NAME]" at bounding box center [1067, 391] width 132 height 19
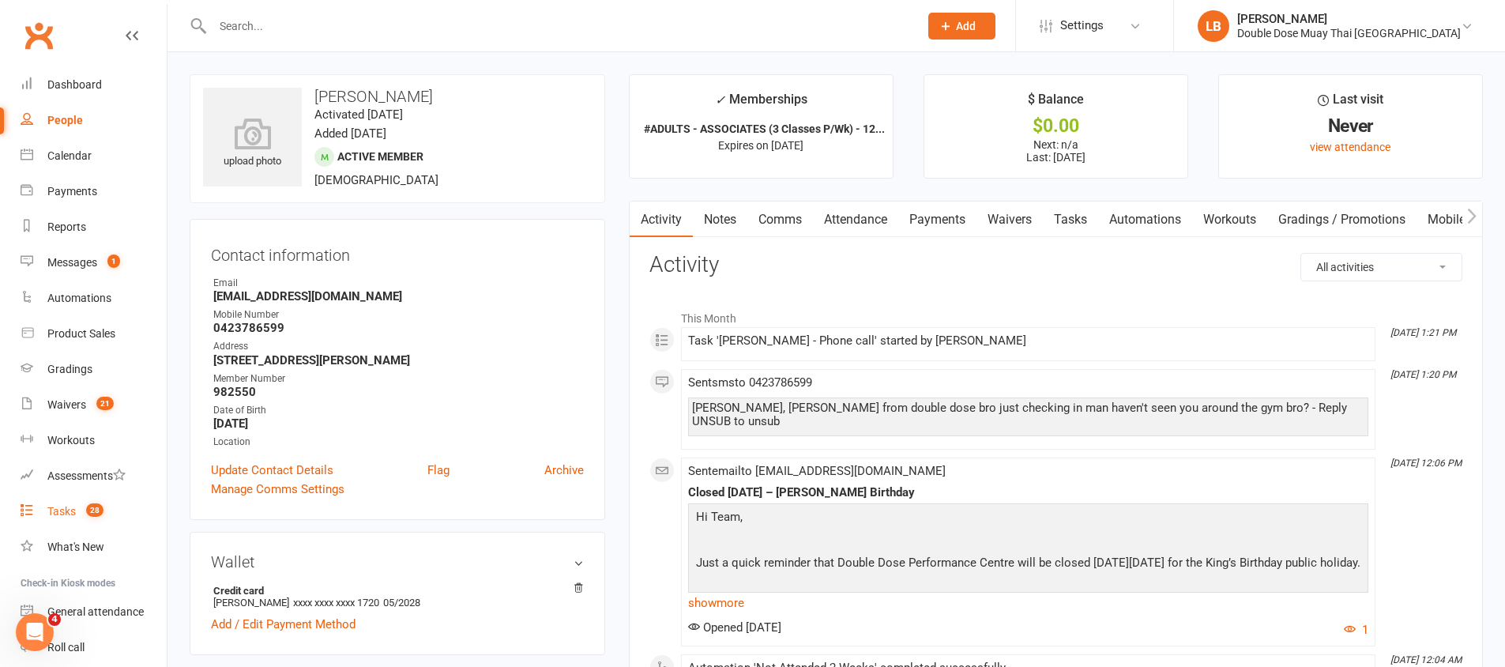
click at [85, 505] on count-badge "28" at bounding box center [90, 511] width 25 height 13
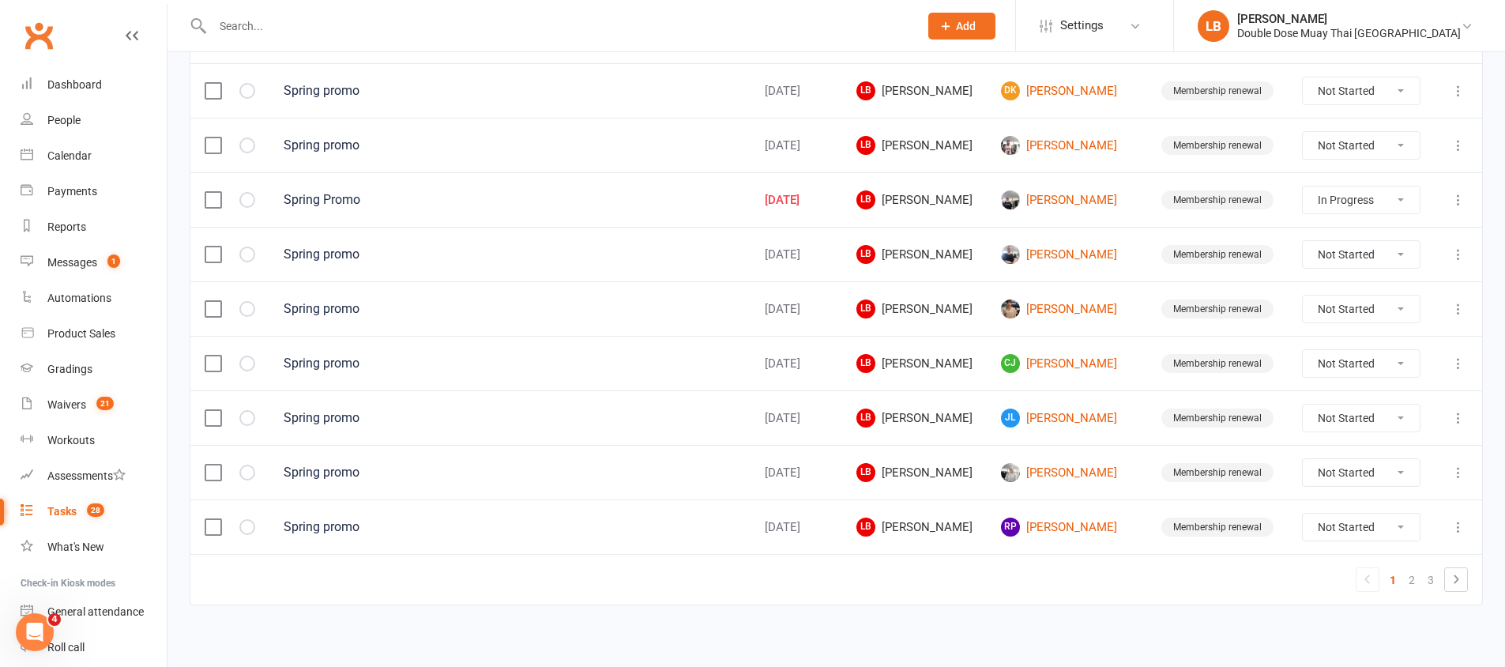
scroll to position [1124, 0]
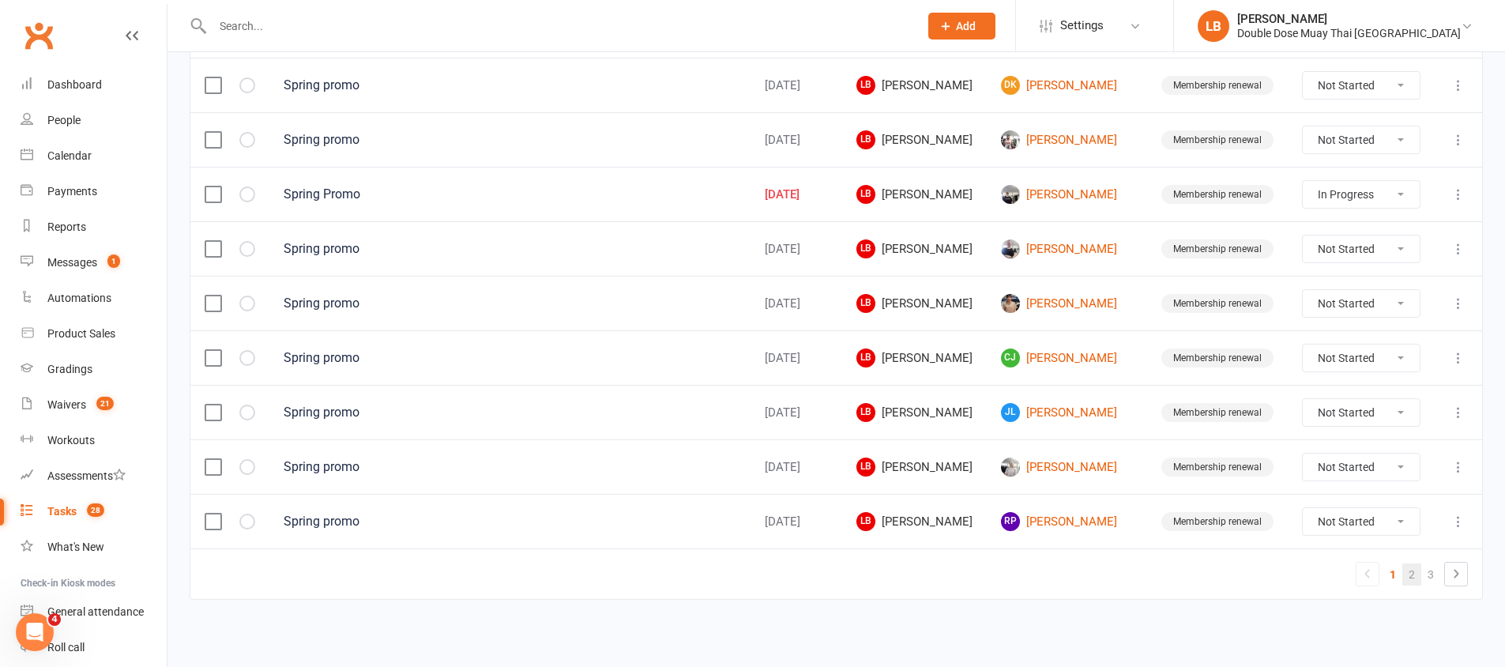
click at [1411, 570] on link "2" at bounding box center [1411, 574] width 19 height 22
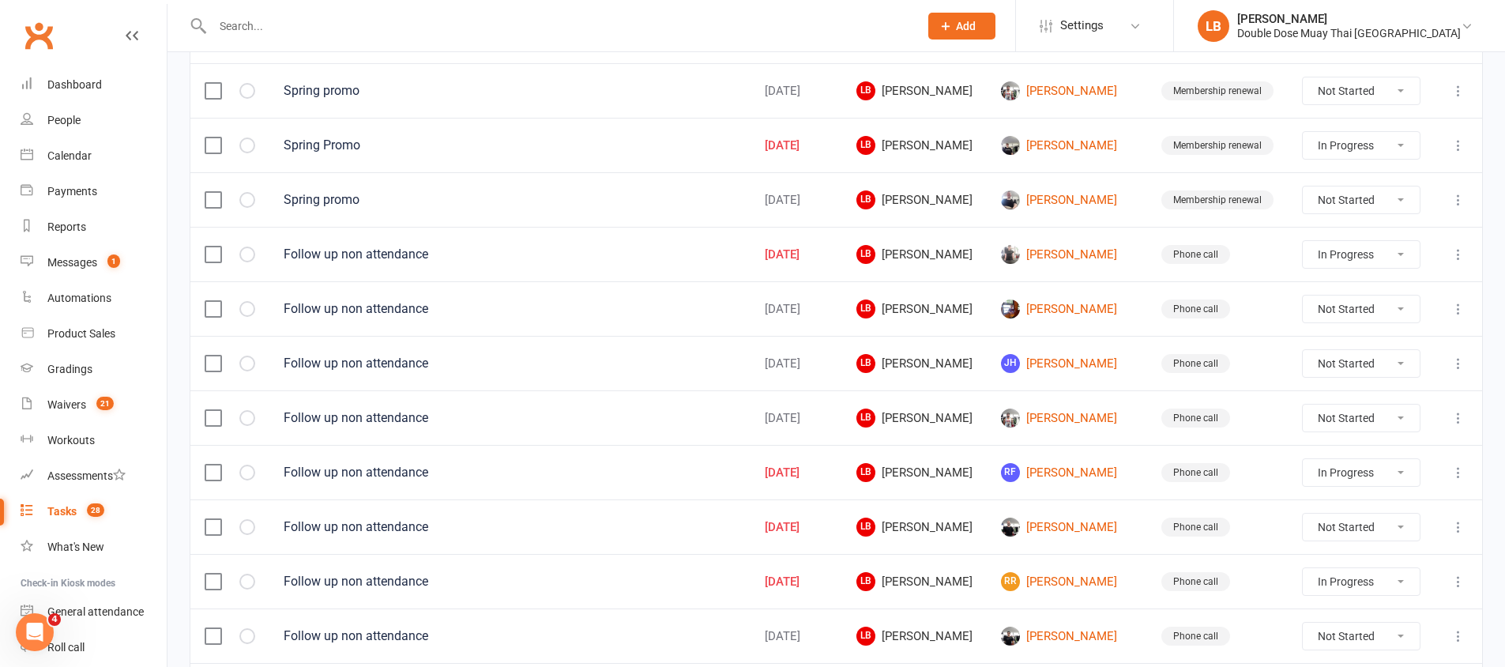
scroll to position [841, 0]
click at [1073, 478] on link "RF [PERSON_NAME]" at bounding box center [1067, 474] width 132 height 19
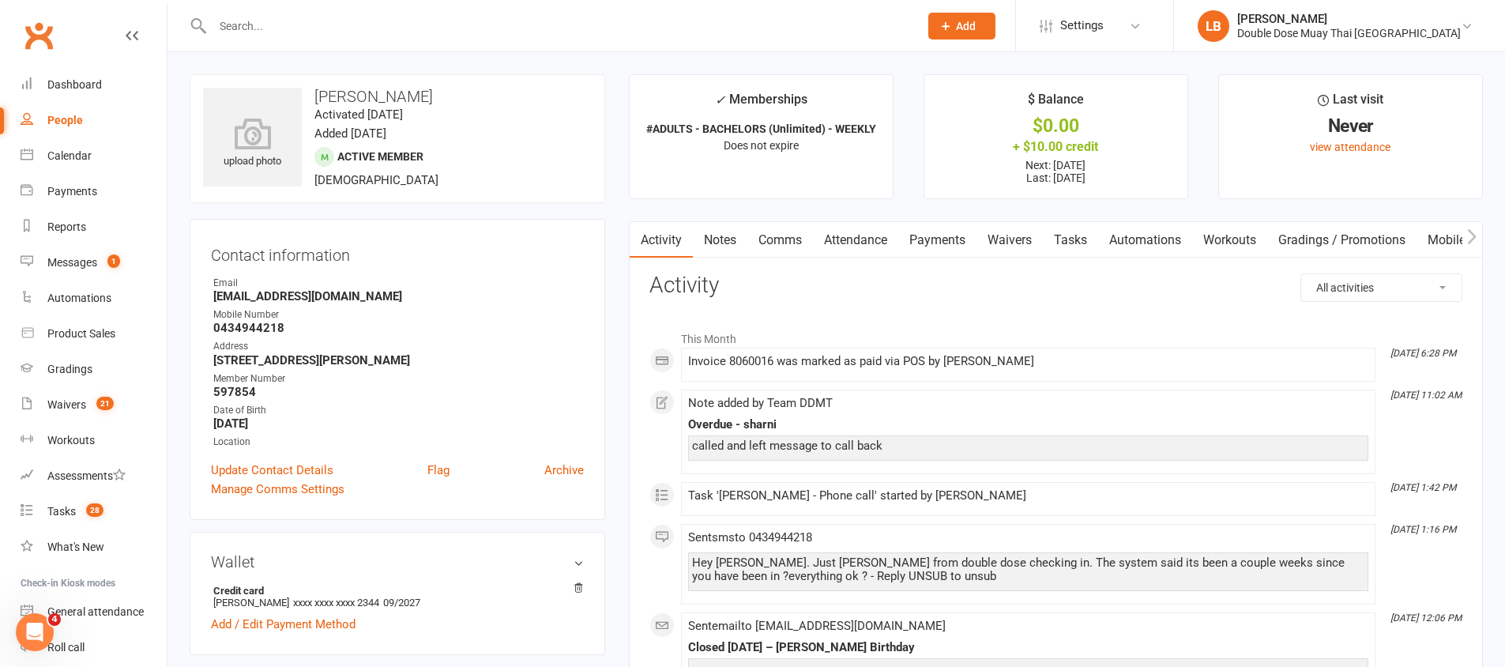
click at [1087, 240] on link "Tasks" at bounding box center [1070, 240] width 55 height 36
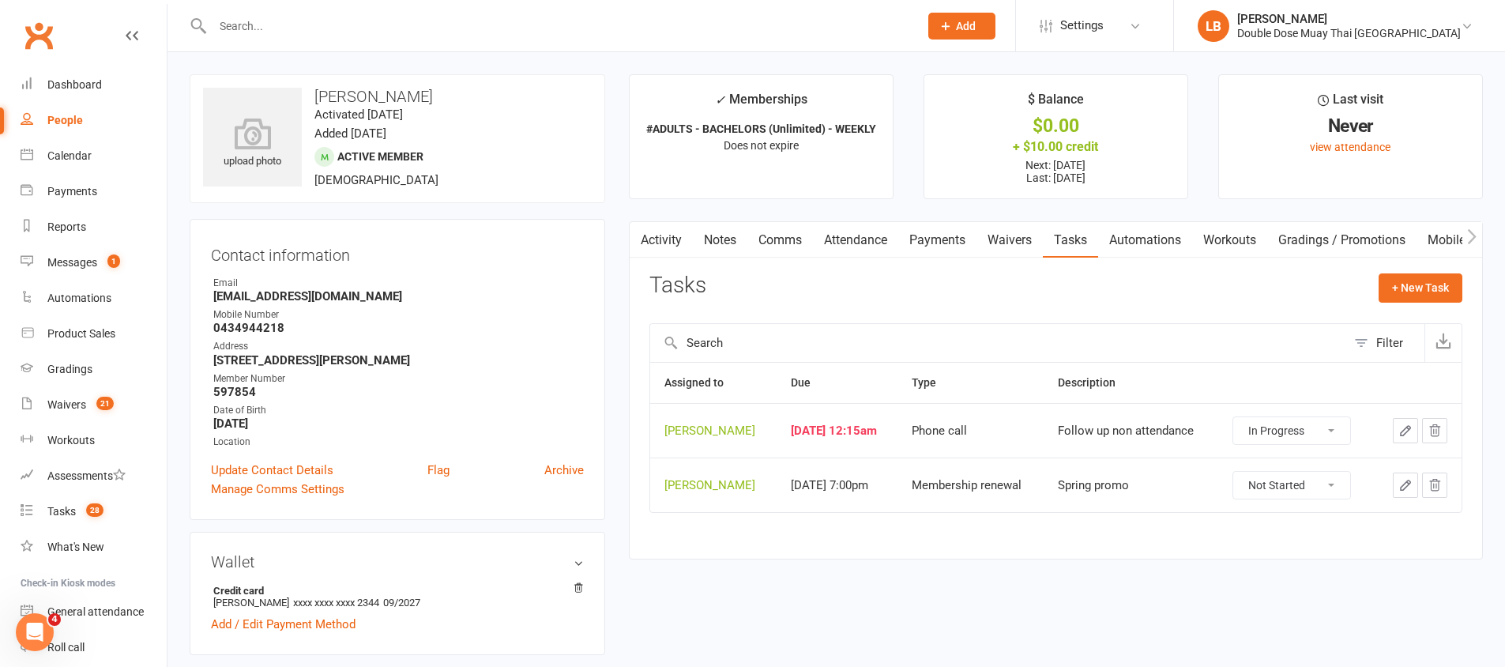
click at [1330, 431] on select "Not Started In Progress Waiting Complete" at bounding box center [1291, 430] width 117 height 27
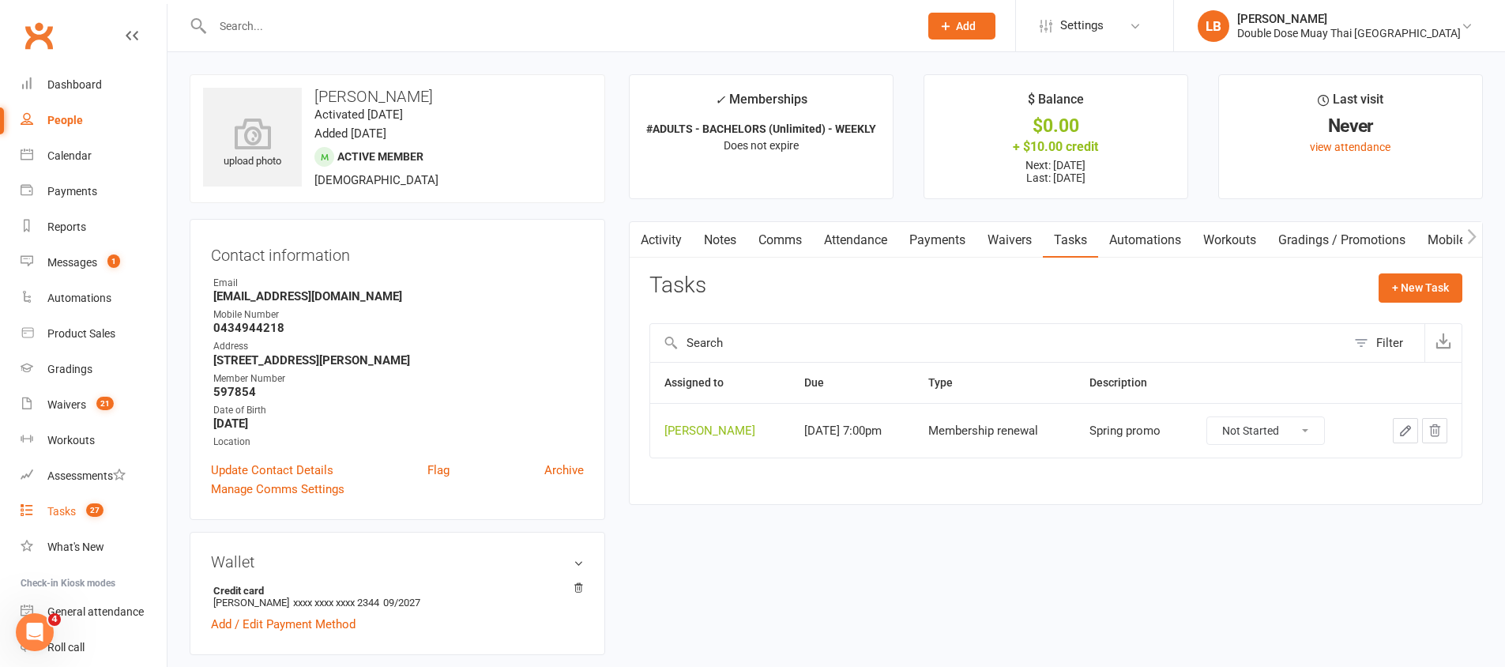
click at [77, 500] on link "Tasks 27" at bounding box center [94, 512] width 146 height 36
